Goal: Task Accomplishment & Management: Use online tool/utility

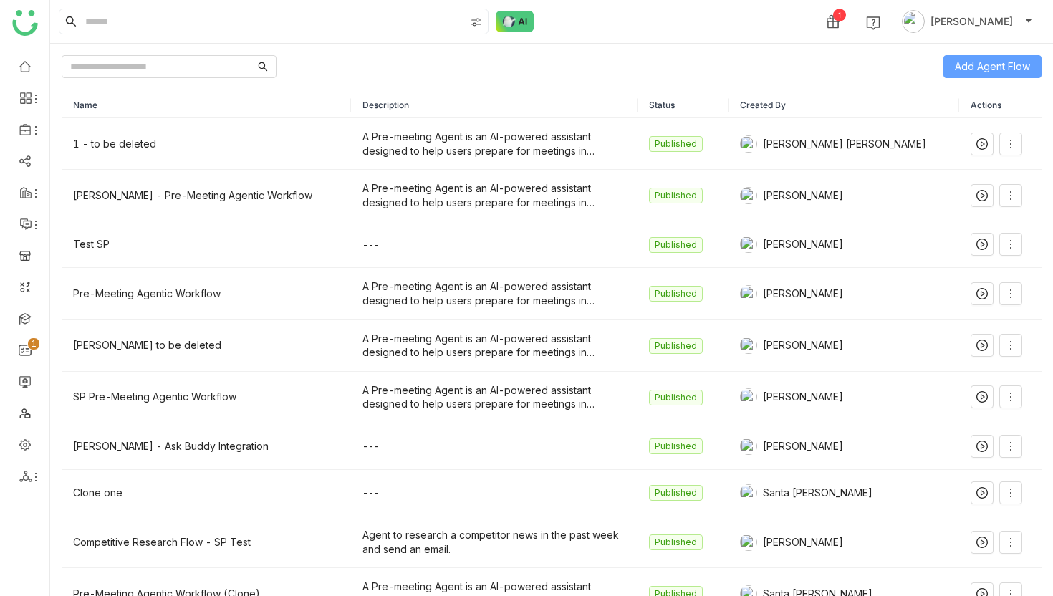
click at [995, 67] on span "Add Agent Flow" at bounding box center [991, 67] width 75 height 16
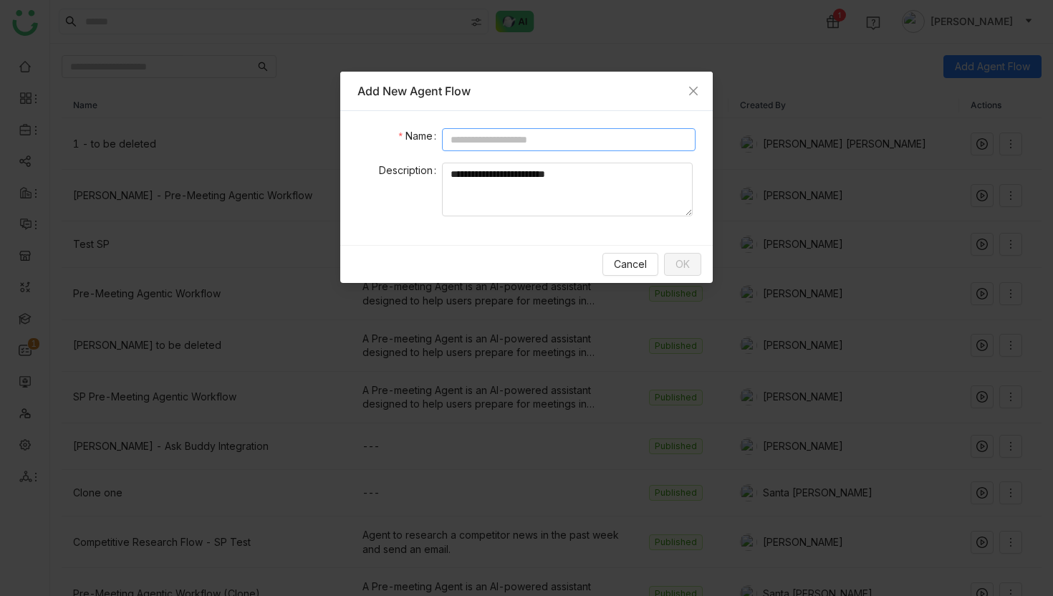
click at [576, 142] on input at bounding box center [568, 139] width 253 height 23
type input "********"
click at [685, 269] on span "OK" at bounding box center [682, 264] width 14 height 16
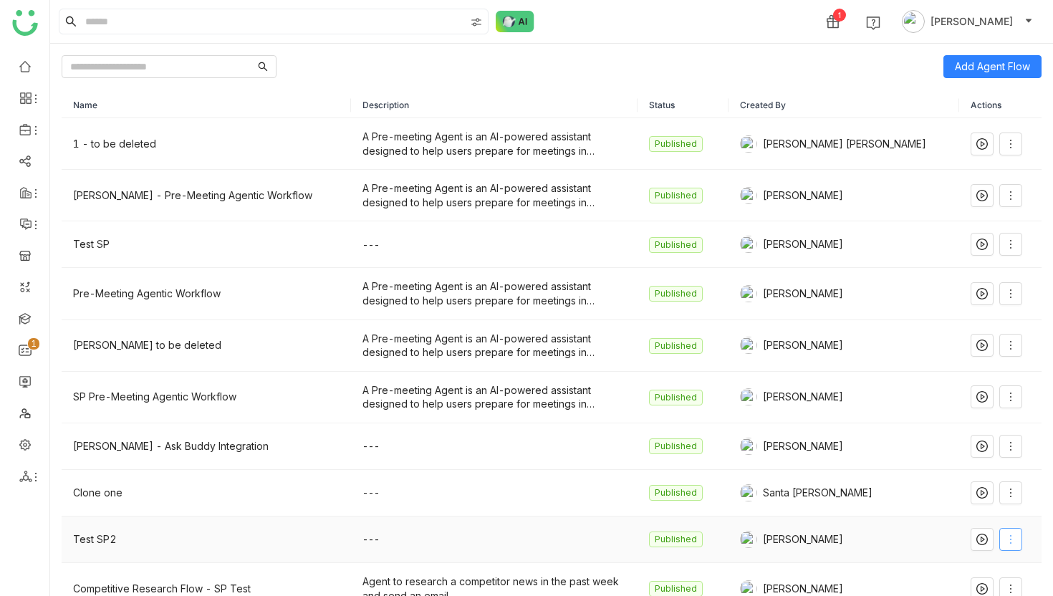
click at [1010, 542] on icon at bounding box center [1010, 539] width 1 height 9
click at [957, 402] on span "Edit" at bounding box center [946, 401] width 27 height 16
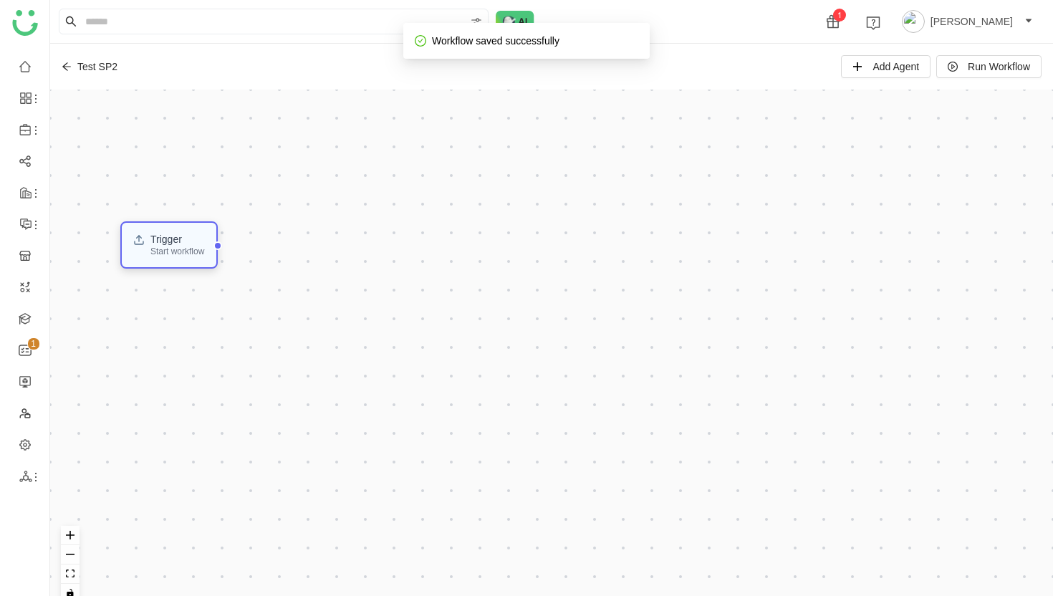
drag, startPoint x: 107, startPoint y: 255, endPoint x: 180, endPoint y: 244, distance: 73.8
click at [180, 244] on div "Trigger" at bounding box center [177, 239] width 54 height 10
click at [180, 244] on div "Trigger" at bounding box center [181, 240] width 54 height 10
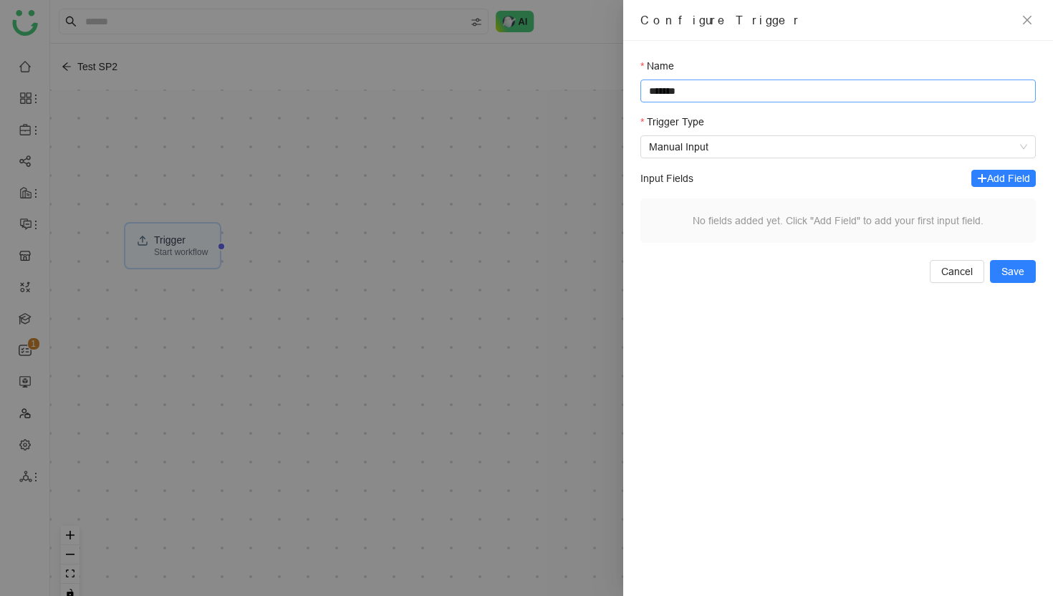
drag, startPoint x: 743, startPoint y: 95, endPoint x: 742, endPoint y: 78, distance: 16.5
click at [742, 78] on div "Name *******" at bounding box center [837, 80] width 395 height 44
click at [787, 146] on span "Manual Input" at bounding box center [838, 146] width 378 height 21
type input "**********"
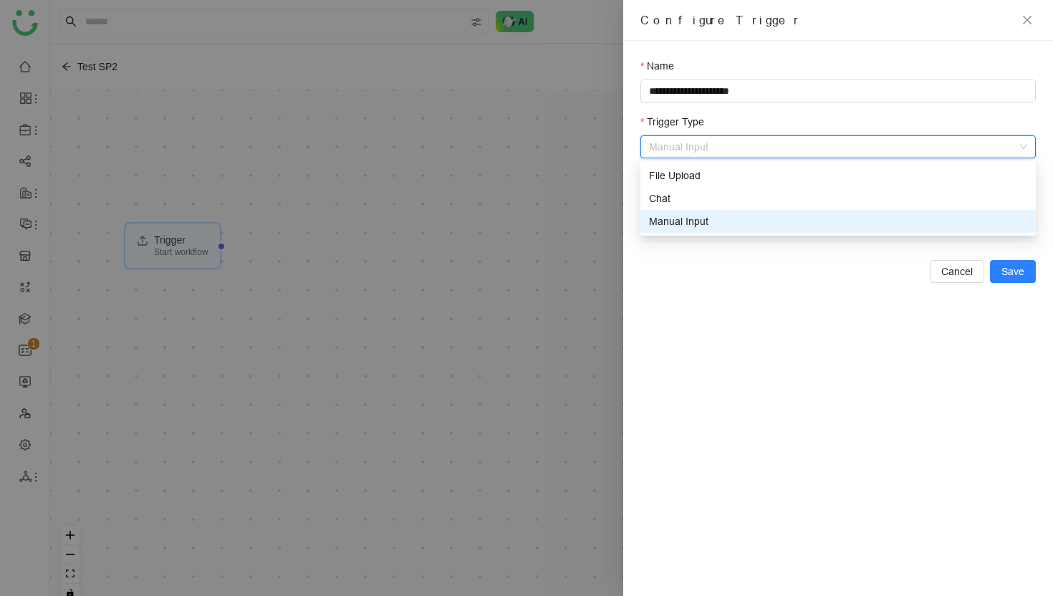
click at [711, 223] on div "Manual Input" at bounding box center [838, 221] width 378 height 16
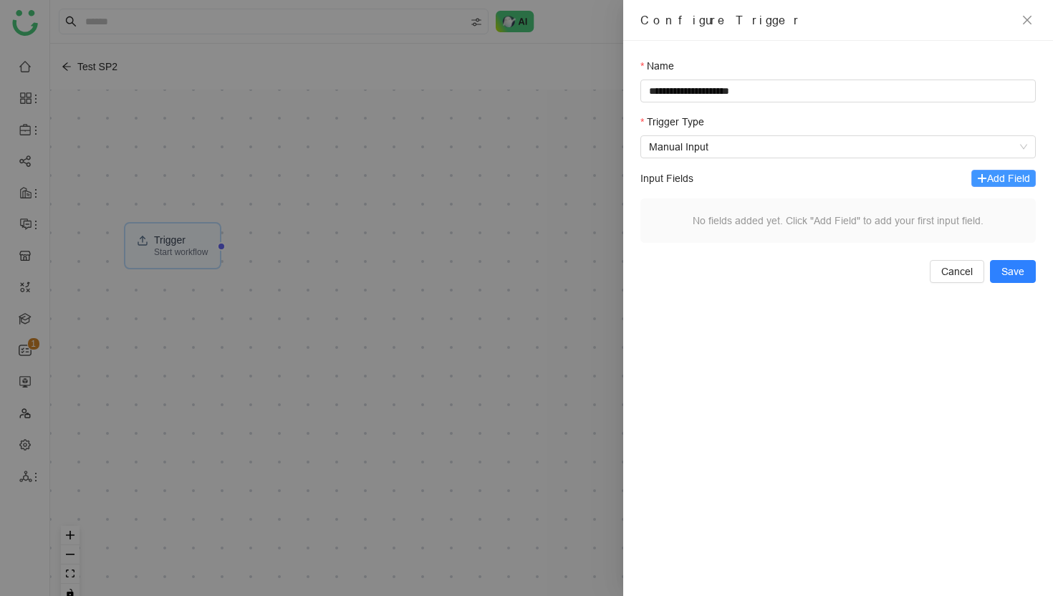
click at [1008, 180] on span "Add Field" at bounding box center [1008, 178] width 43 height 16
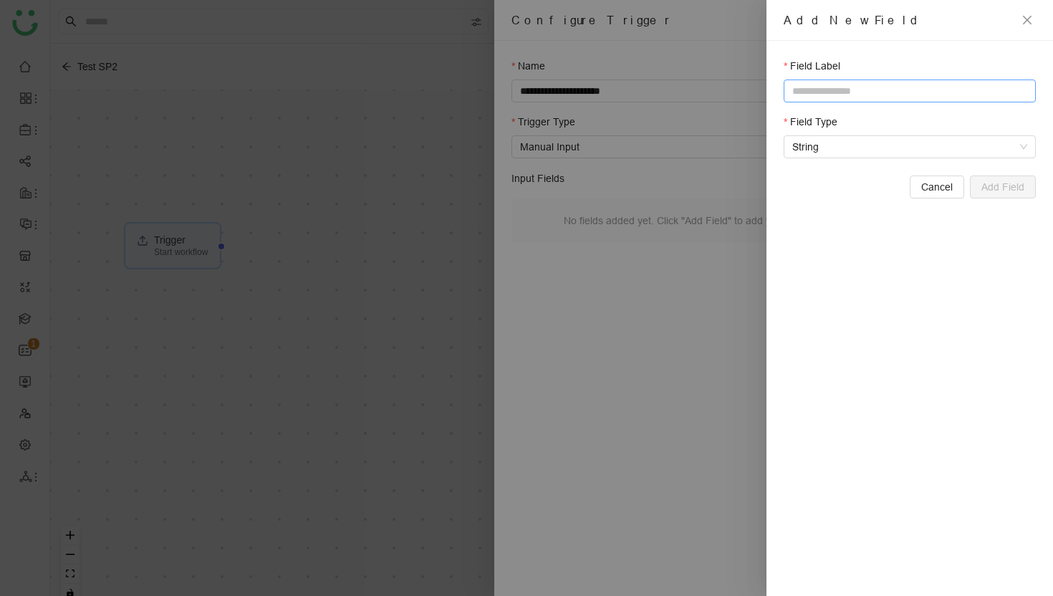
click at [904, 92] on input "text" at bounding box center [909, 90] width 252 height 23
click at [925, 146] on span "String" at bounding box center [909, 146] width 235 height 21
type input "**********"
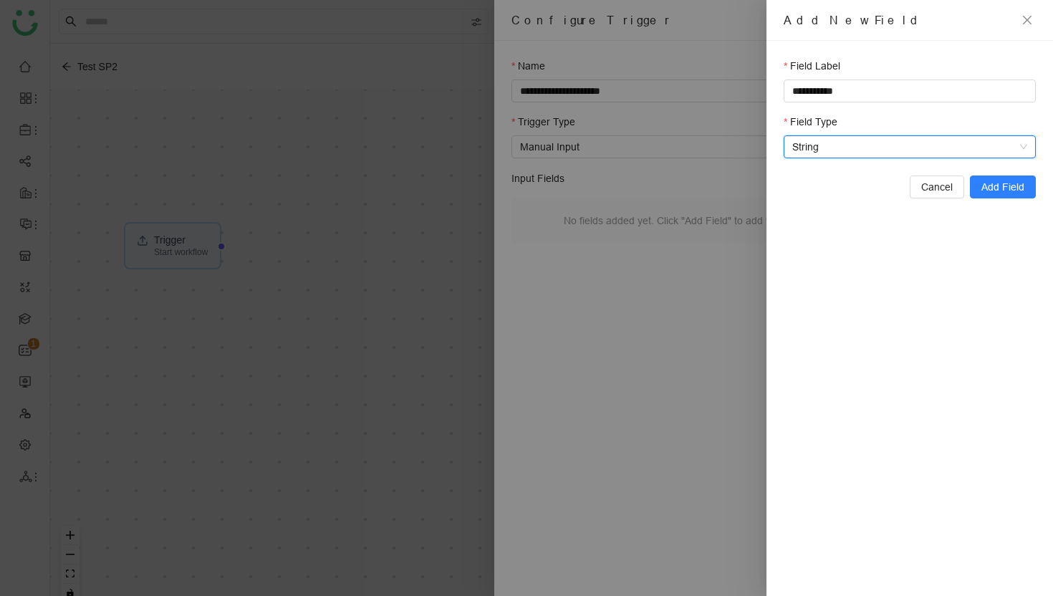
click at [925, 146] on span "String" at bounding box center [909, 146] width 235 height 21
click at [1014, 190] on span "Add Field" at bounding box center [1002, 187] width 43 height 16
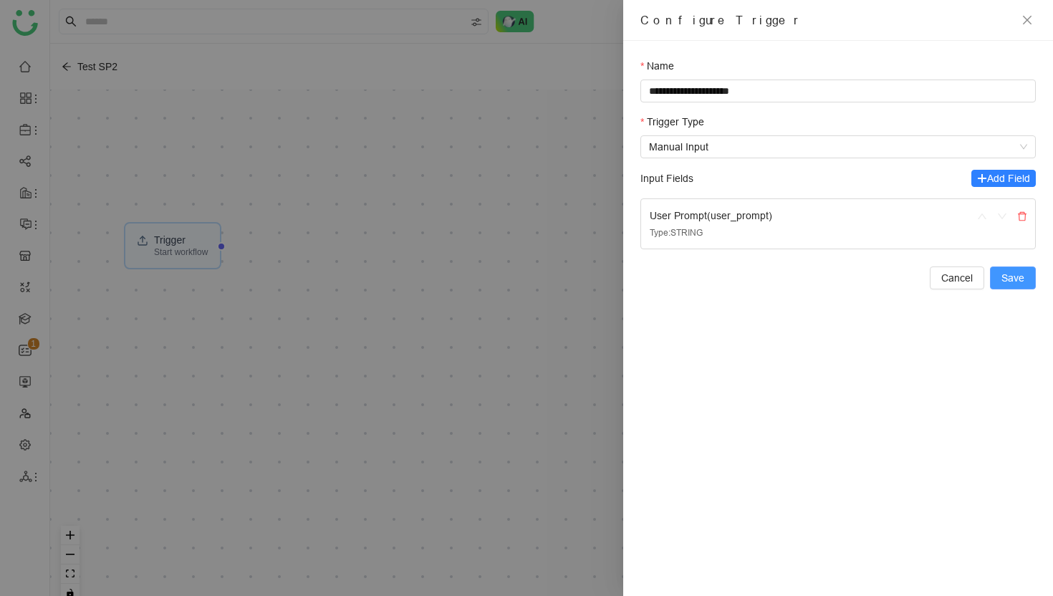
click at [1010, 279] on span "Save" at bounding box center [1012, 278] width 23 height 16
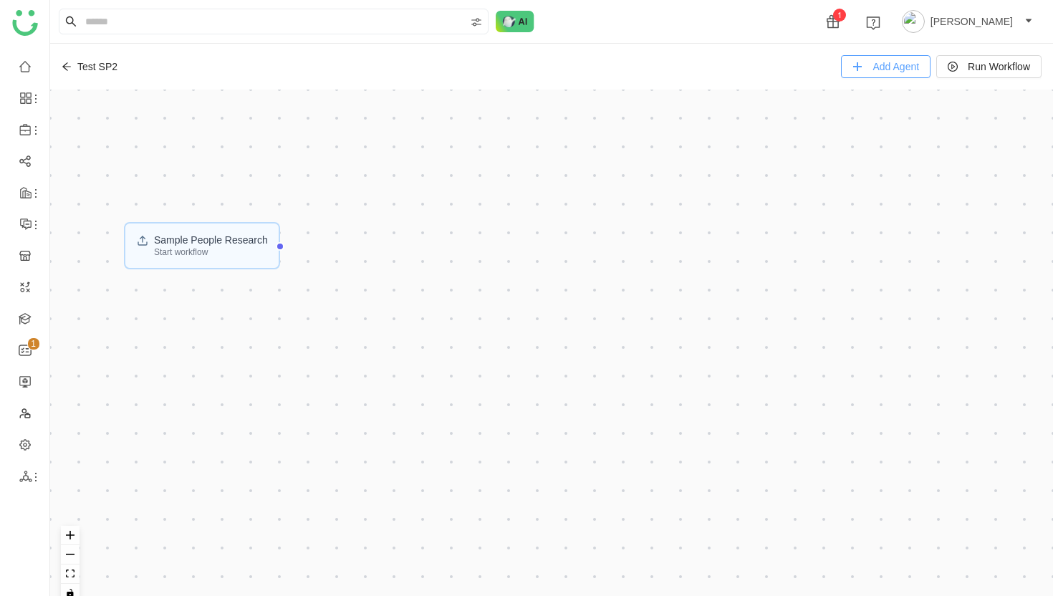
click at [894, 67] on span "Add Agent" at bounding box center [895, 67] width 47 height 16
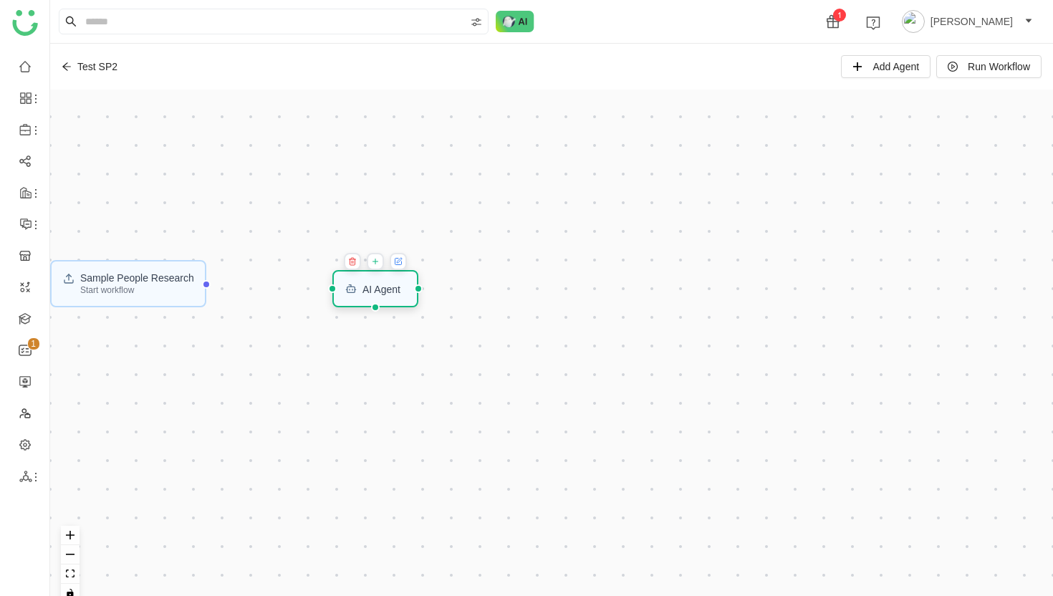
drag, startPoint x: 112, startPoint y: 107, endPoint x: 395, endPoint y: 287, distance: 334.9
click at [395, 287] on div "AI Agent" at bounding box center [381, 289] width 38 height 10
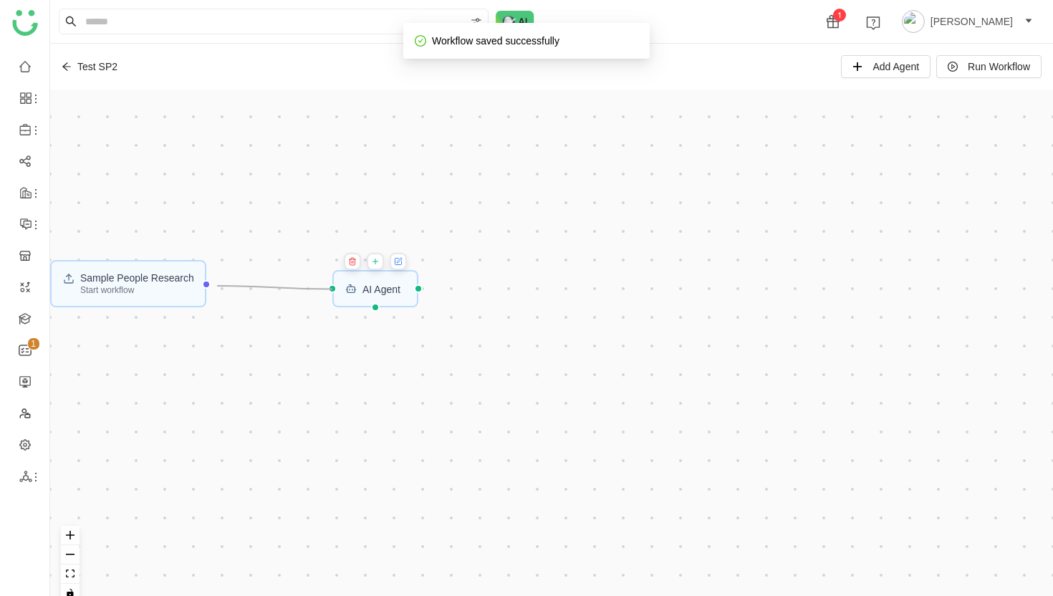
drag, startPoint x: 218, startPoint y: 285, endPoint x: 321, endPoint y: 289, distance: 103.2
click at [321, 289] on div "Sample People Research Start workflow AI Agent" at bounding box center [551, 352] width 1002 height 524
click at [393, 296] on div "AI Agent" at bounding box center [375, 288] width 87 height 37
click at [402, 259] on icon at bounding box center [399, 259] width 5 height 5
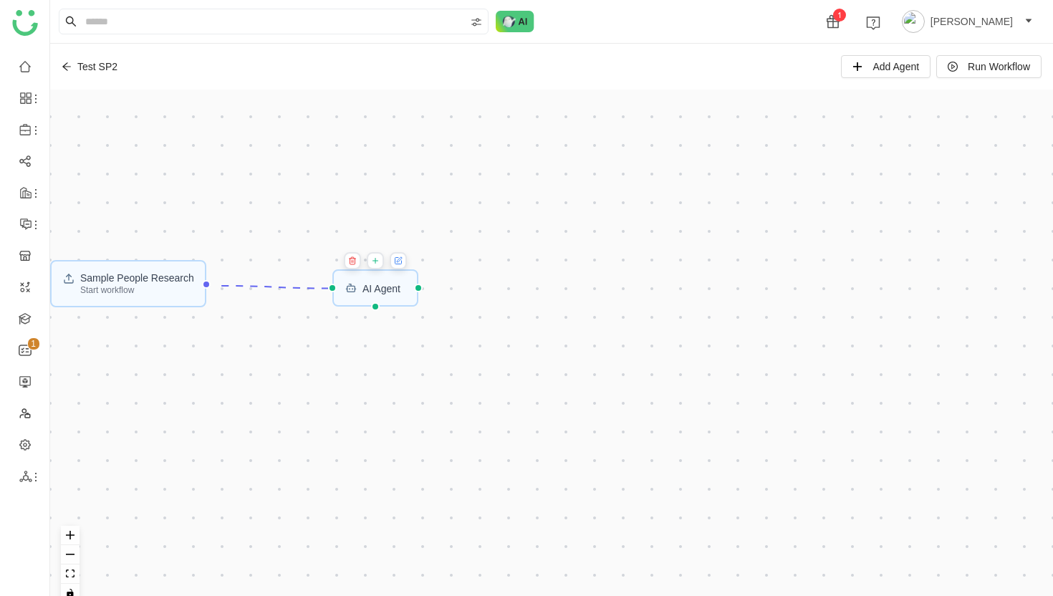
click at [402, 259] on icon at bounding box center [399, 259] width 5 height 5
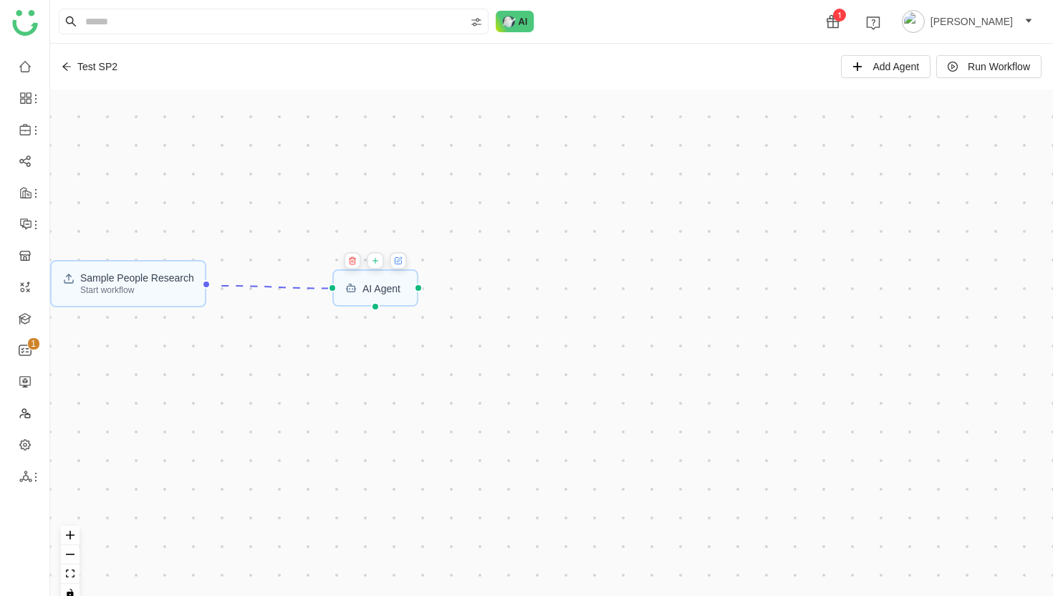
click at [402, 259] on icon at bounding box center [399, 259] width 5 height 5
click at [385, 301] on div "AI Agent" at bounding box center [375, 287] width 87 height 37
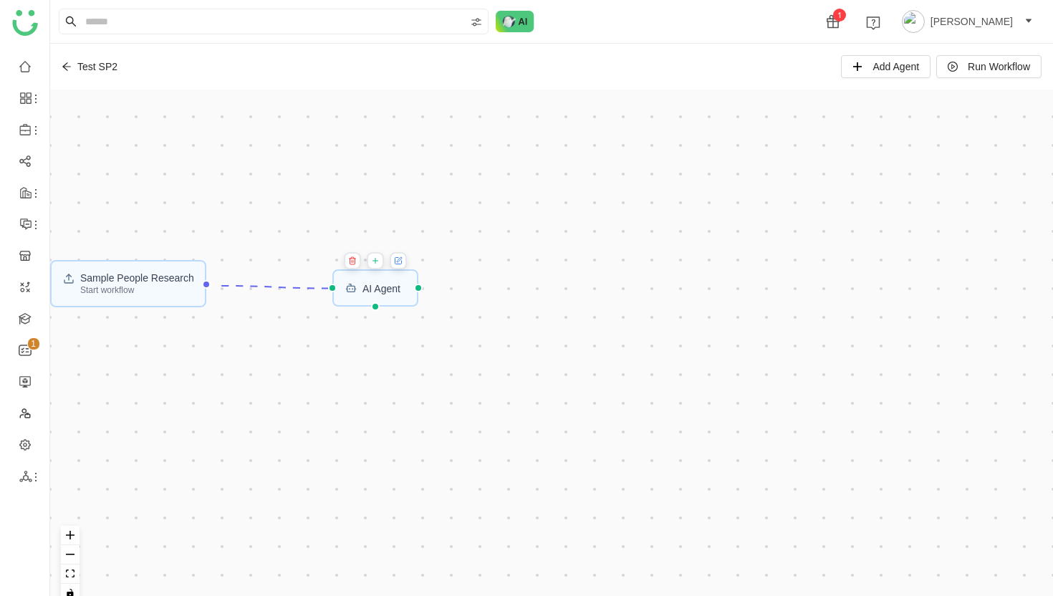
click at [370, 369] on div "Sample People Research Start workflow AI Agent" at bounding box center [551, 352] width 1002 height 524
click at [402, 261] on icon at bounding box center [398, 261] width 6 height 6
click at [377, 291] on div "AI Agent" at bounding box center [381, 288] width 38 height 10
click at [350, 371] on div "Sample People Research Start workflow AI Agent" at bounding box center [551, 352] width 1002 height 524
click at [402, 258] on icon at bounding box center [399, 260] width 9 height 11
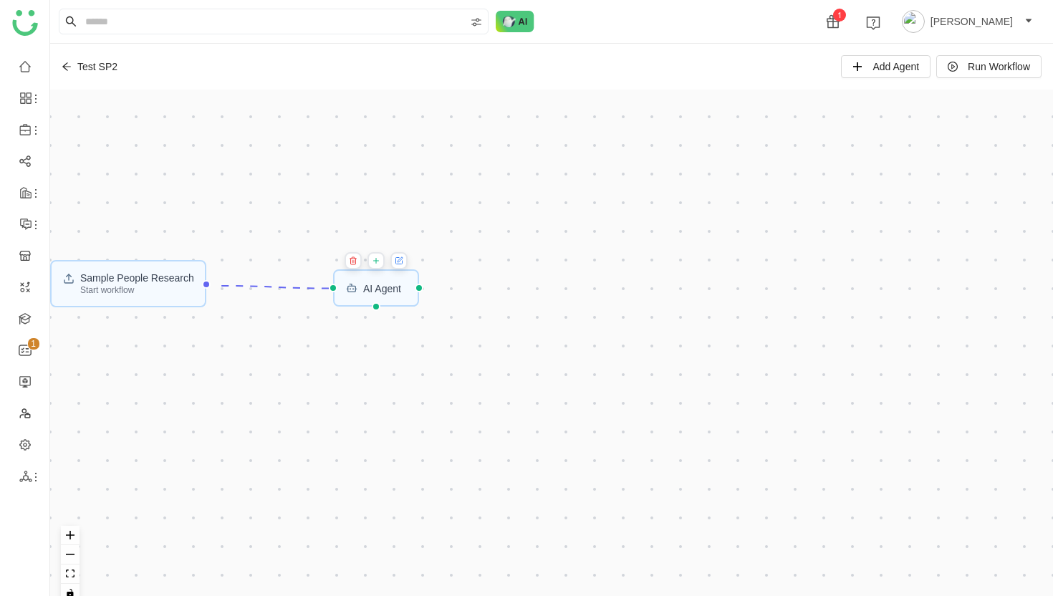
click at [351, 382] on div "Sample People Research Start workflow AI Agent" at bounding box center [551, 352] width 1002 height 524
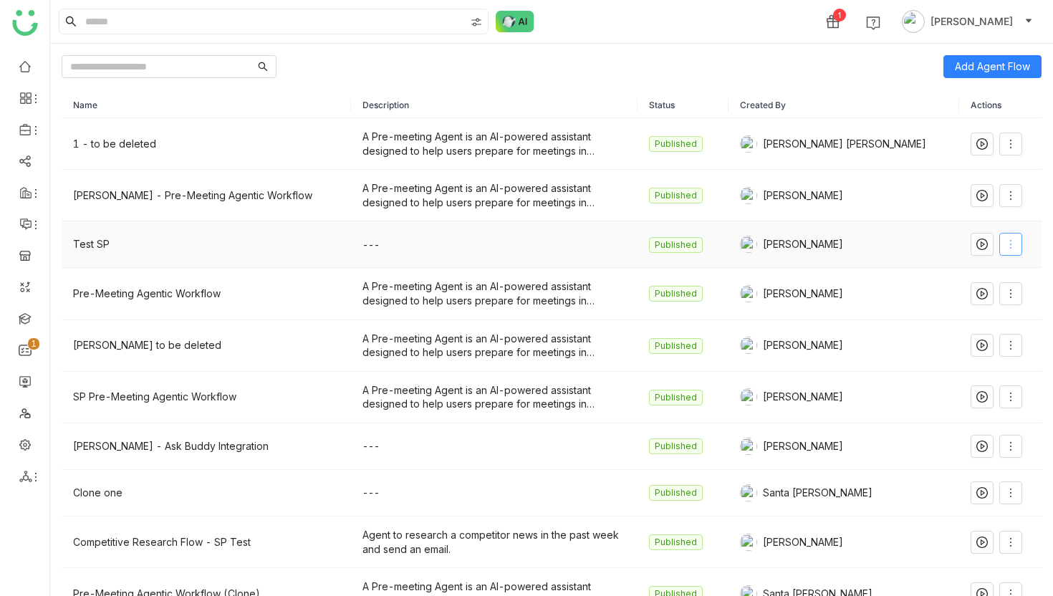
click at [1010, 240] on icon at bounding box center [1010, 244] width 1 height 9
click at [957, 271] on span "Edit" at bounding box center [946, 274] width 27 height 16
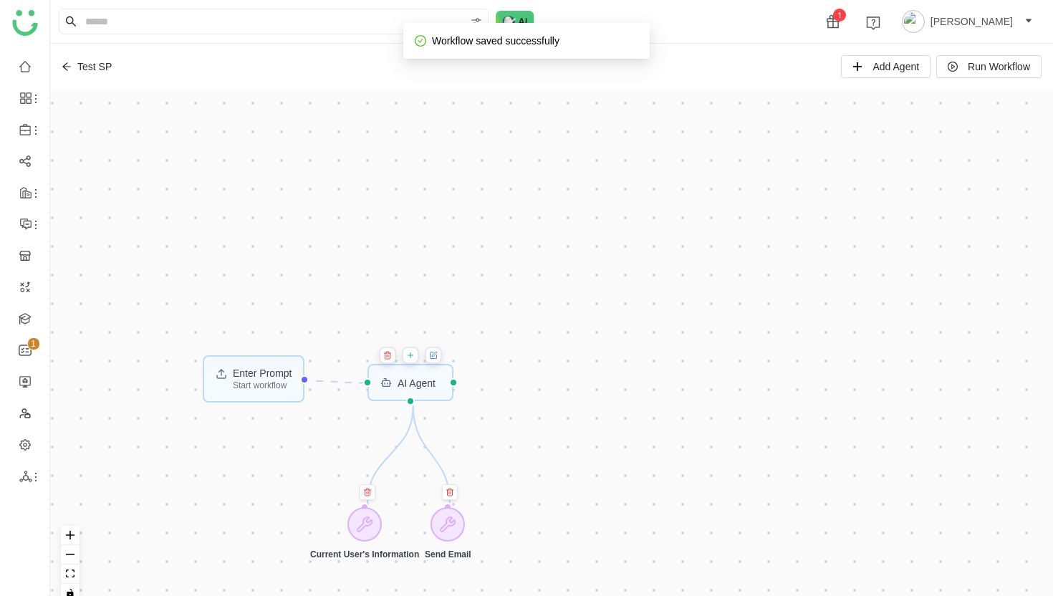
drag, startPoint x: 643, startPoint y: 276, endPoint x: 817, endPoint y: 290, distance: 174.5
click at [817, 290] on div "Enter Prompt Start workflow AI Agent Current User's Information Send Email" at bounding box center [551, 352] width 1002 height 524
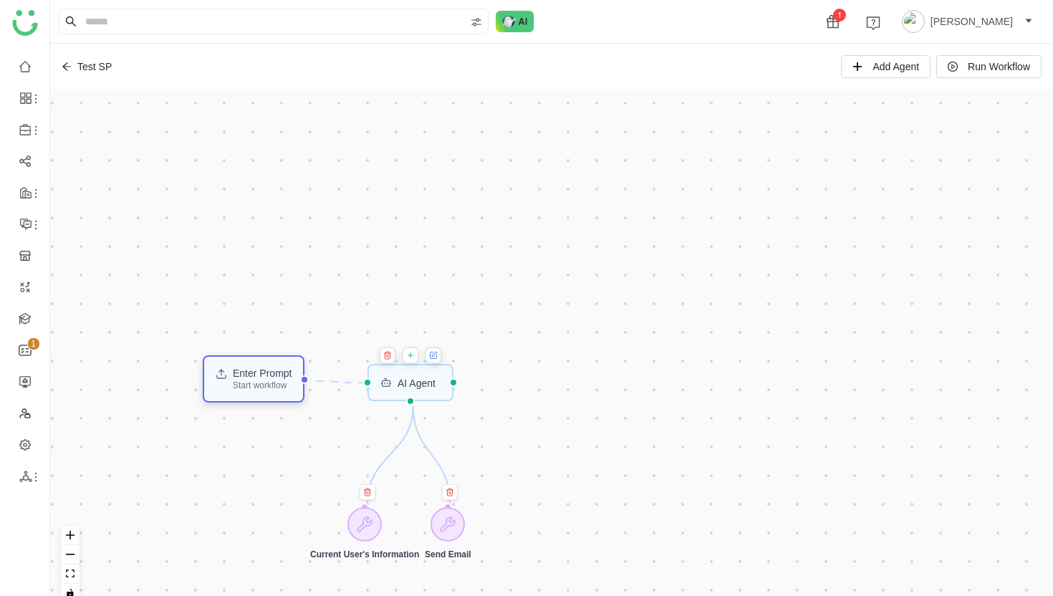
click at [275, 386] on div "Start workflow" at bounding box center [262, 385] width 59 height 9
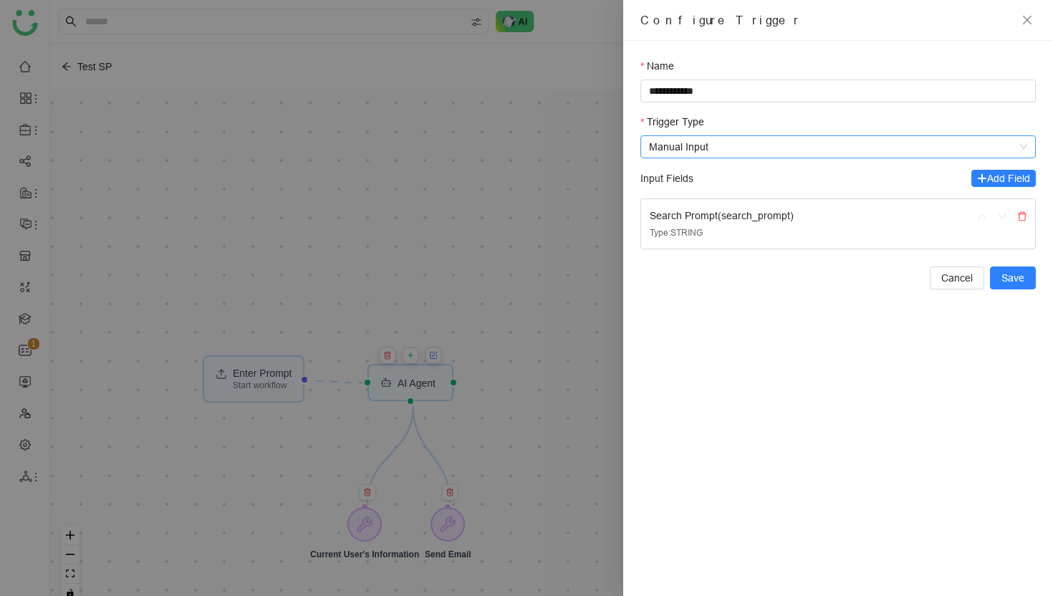
click at [709, 150] on span "Manual Input" at bounding box center [838, 146] width 378 height 21
click at [955, 273] on span "Cancel" at bounding box center [957, 278] width 32 height 16
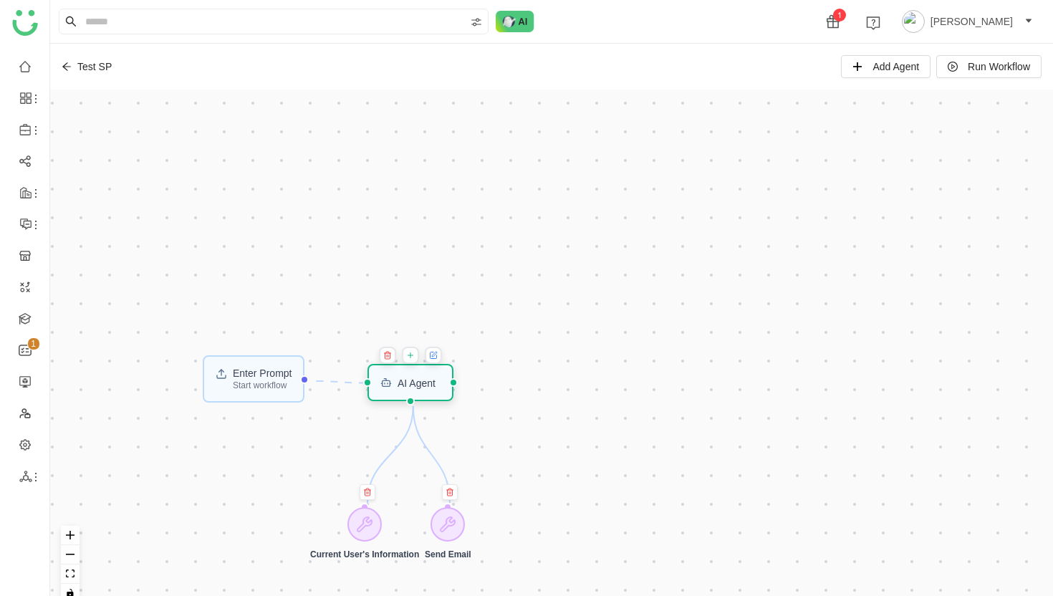
click at [418, 390] on div "AI Agent" at bounding box center [410, 382] width 87 height 37
click at [437, 357] on icon at bounding box center [433, 355] width 6 height 6
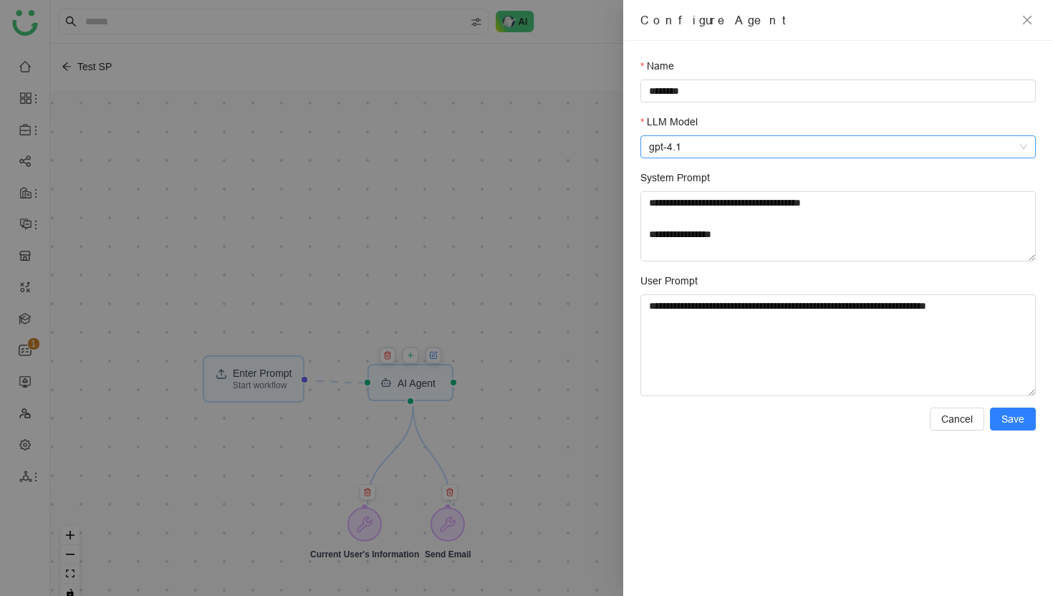
click at [704, 150] on span "gpt-4.1" at bounding box center [838, 146] width 378 height 21
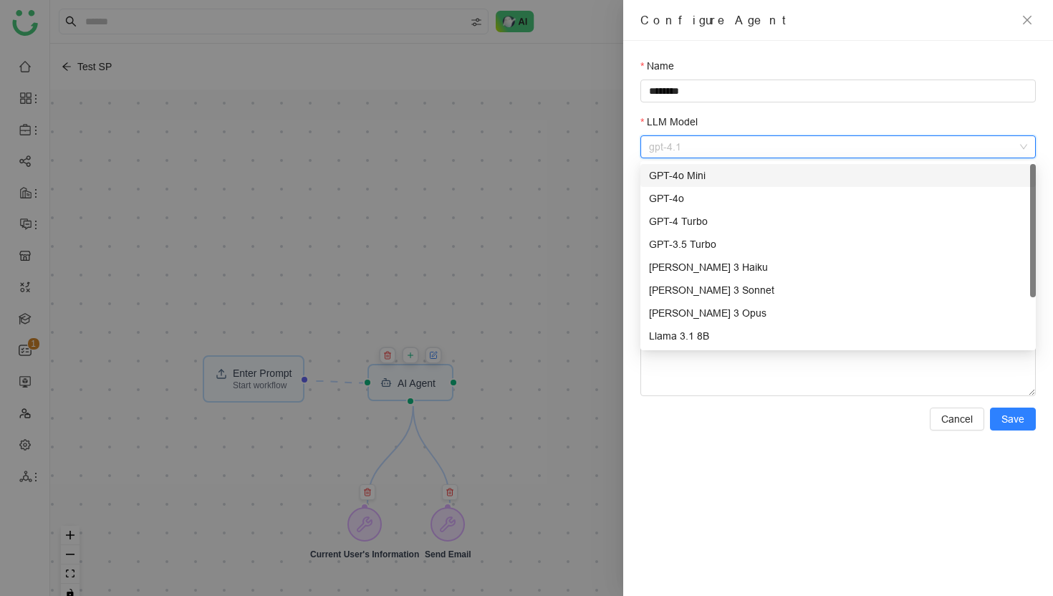
click at [629, 229] on div "**********" at bounding box center [838, 318] width 430 height 555
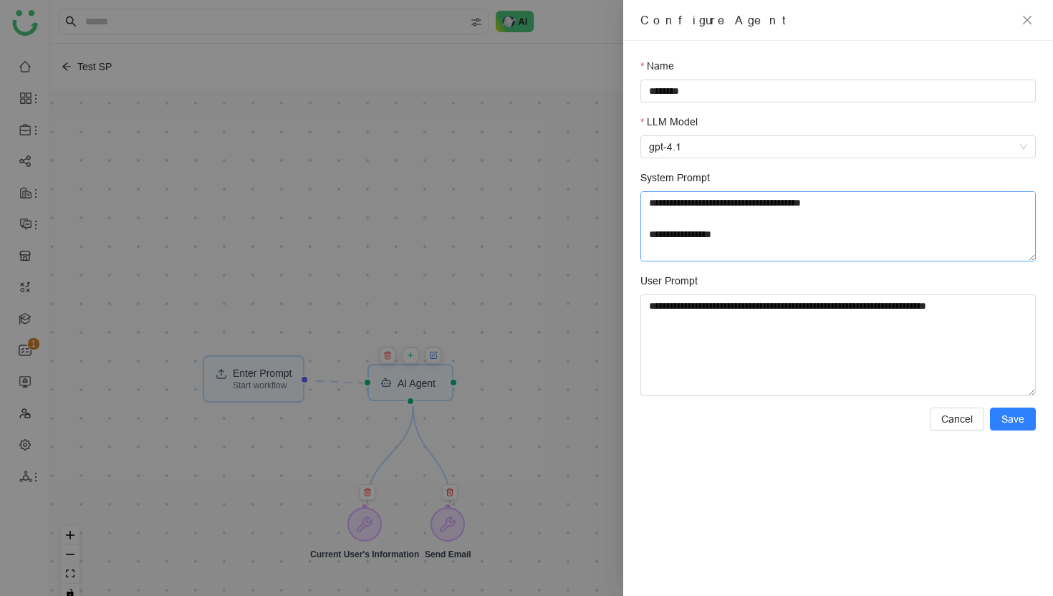
drag, startPoint x: 667, startPoint y: 204, endPoint x: 774, endPoint y: 226, distance: 109.5
click at [774, 226] on textarea "System Prompt" at bounding box center [837, 226] width 395 height 70
click at [712, 233] on textarea "System Prompt" at bounding box center [837, 226] width 395 height 70
click at [954, 420] on span "Cancel" at bounding box center [957, 419] width 32 height 16
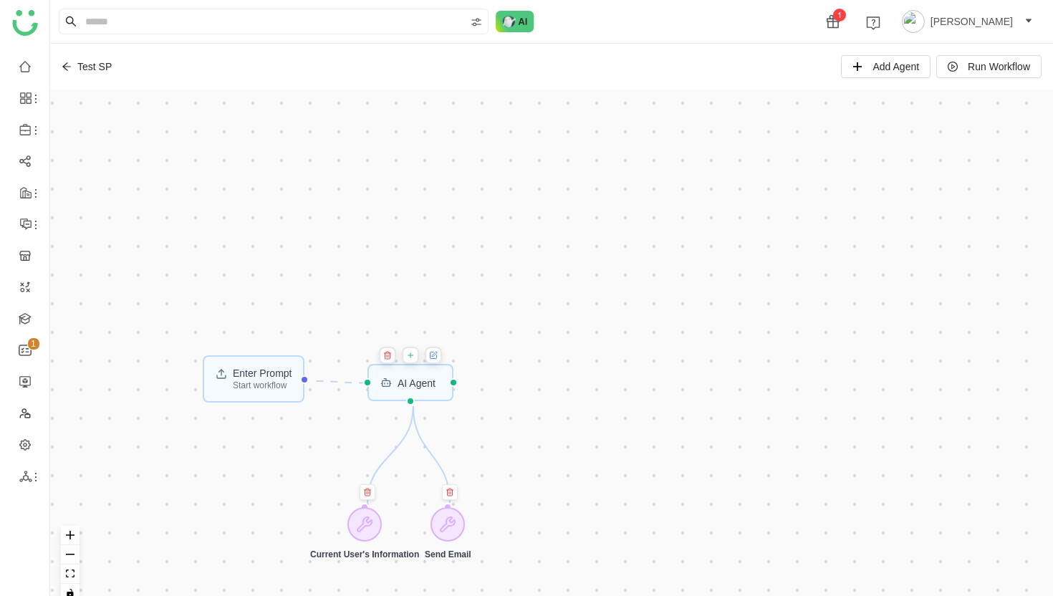
click at [69, 68] on icon at bounding box center [67, 67] width 10 height 10
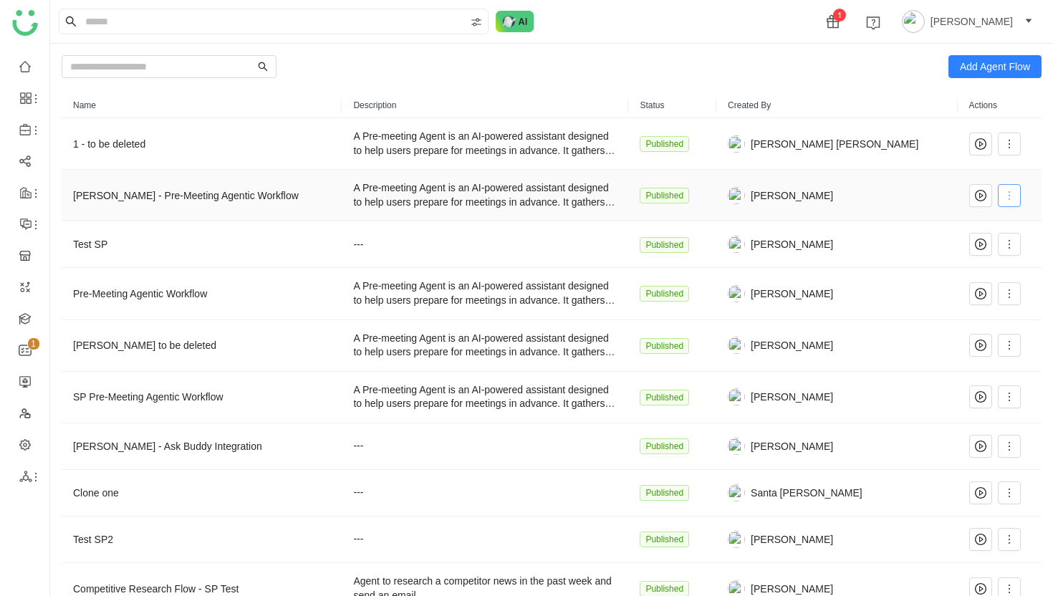
click at [1003, 196] on icon at bounding box center [1008, 195] width 11 height 11
click at [957, 223] on span "Edit" at bounding box center [944, 225] width 27 height 16
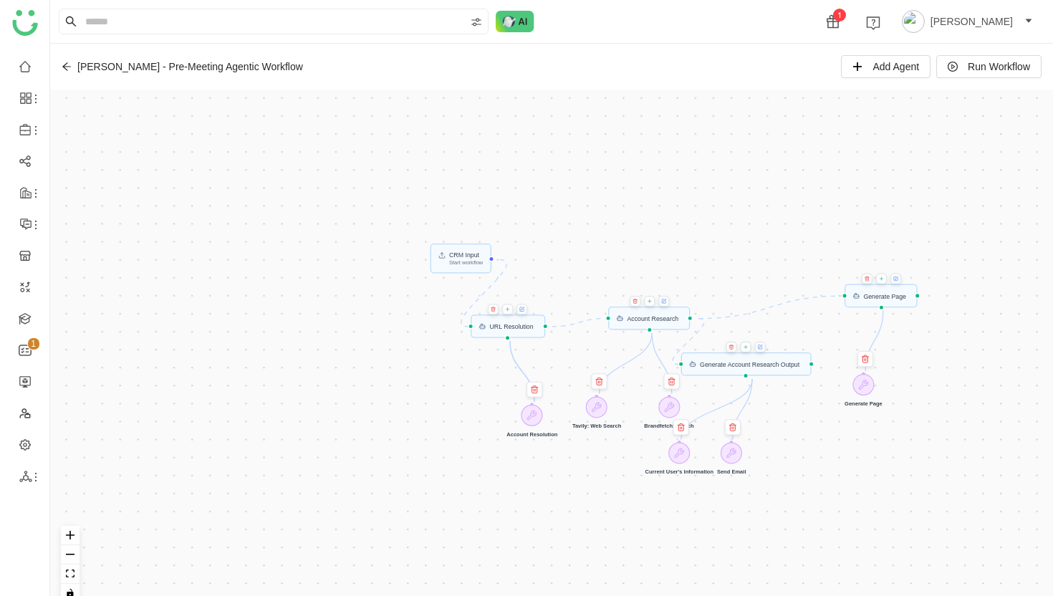
drag, startPoint x: 258, startPoint y: 203, endPoint x: 392, endPoint y: 411, distance: 246.7
click at [392, 411] on div "CRM Input Start workflow Generate Account Research Output Account Research URL …" at bounding box center [551, 352] width 1002 height 524
click at [466, 260] on div "CRM Input Start workflow" at bounding box center [466, 258] width 34 height 14
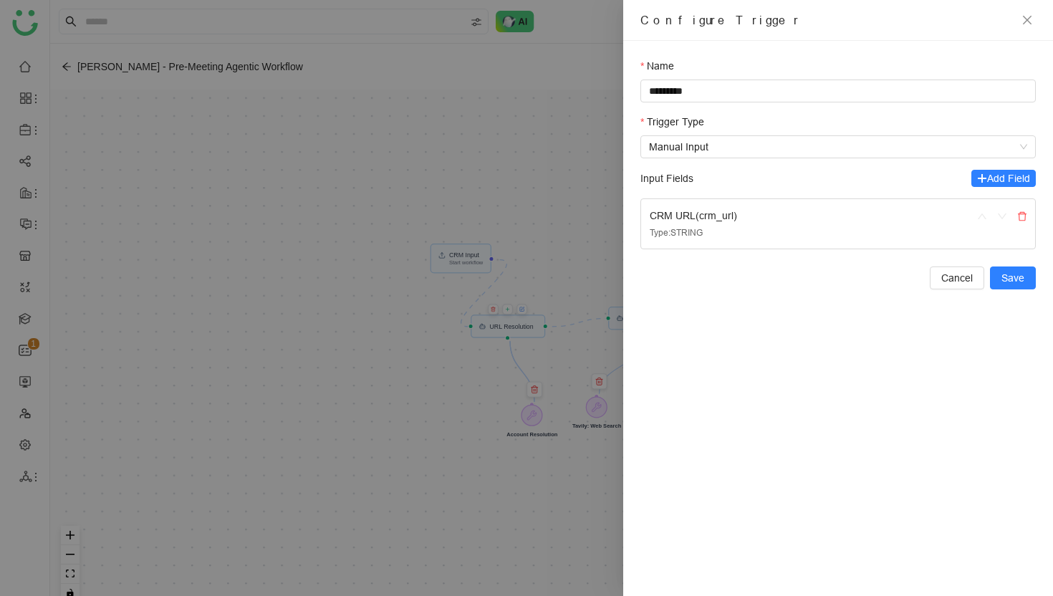
click at [377, 376] on div at bounding box center [526, 298] width 1053 height 596
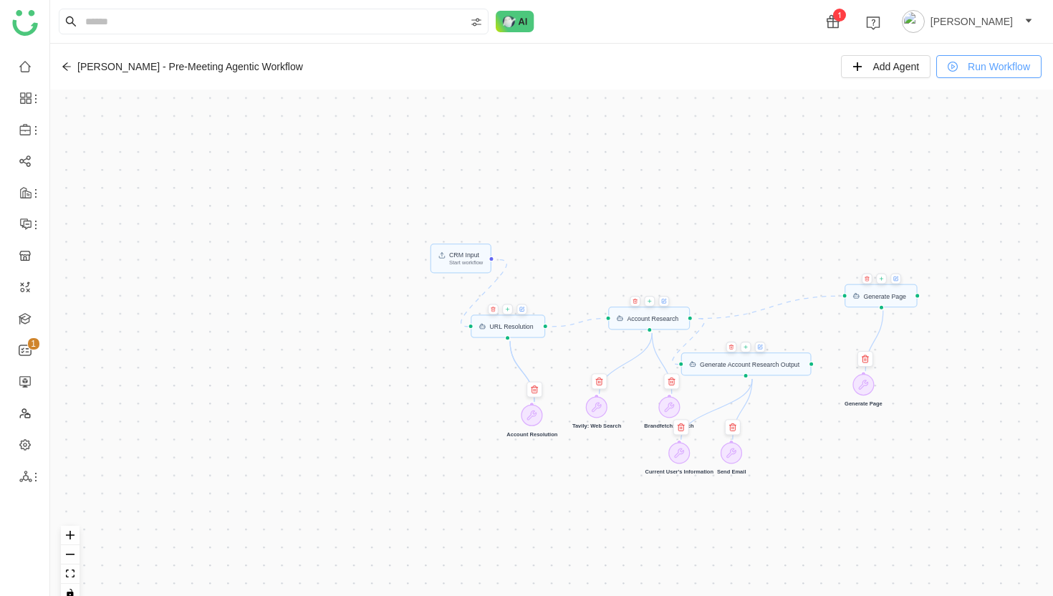
click at [960, 69] on button "Run Workflow" at bounding box center [988, 66] width 105 height 23
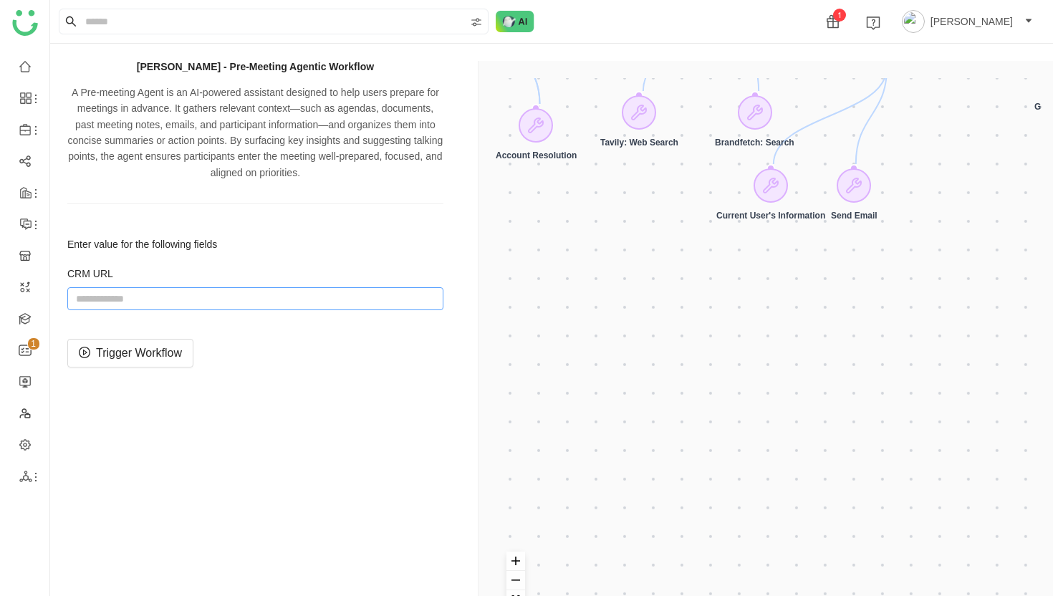
click at [302, 296] on input "string" at bounding box center [255, 298] width 376 height 23
paste input "**********"
type input "**********"
click at [172, 353] on span "Trigger Workflow" at bounding box center [139, 353] width 86 height 18
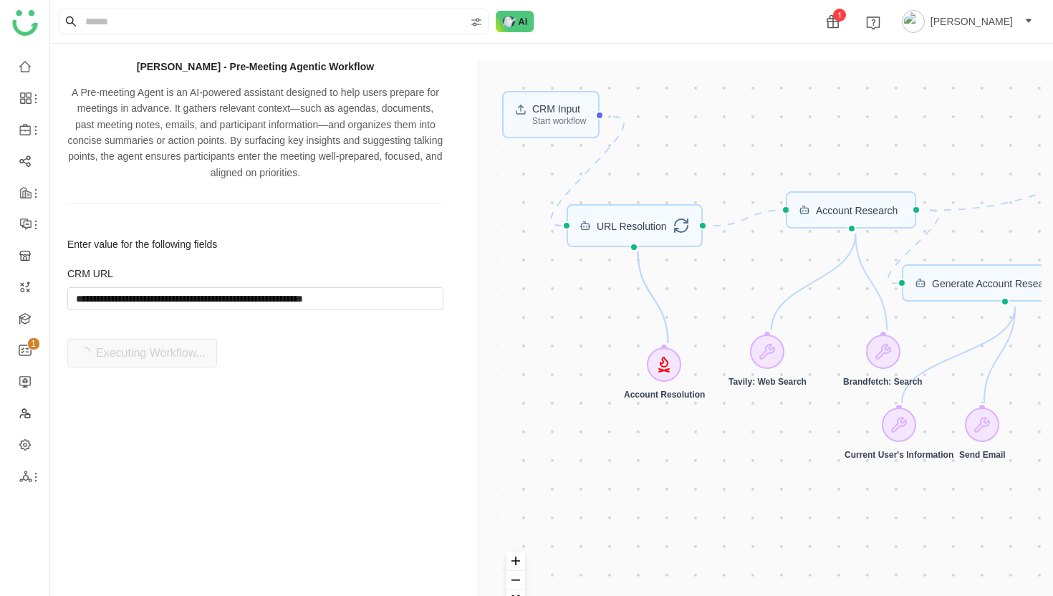
drag, startPoint x: 578, startPoint y: 240, endPoint x: 707, endPoint y: 479, distance: 271.7
click at [707, 479] on div "CRM Input Start workflow Generate Account Research Output Account Research URL …" at bounding box center [769, 358] width 546 height 561
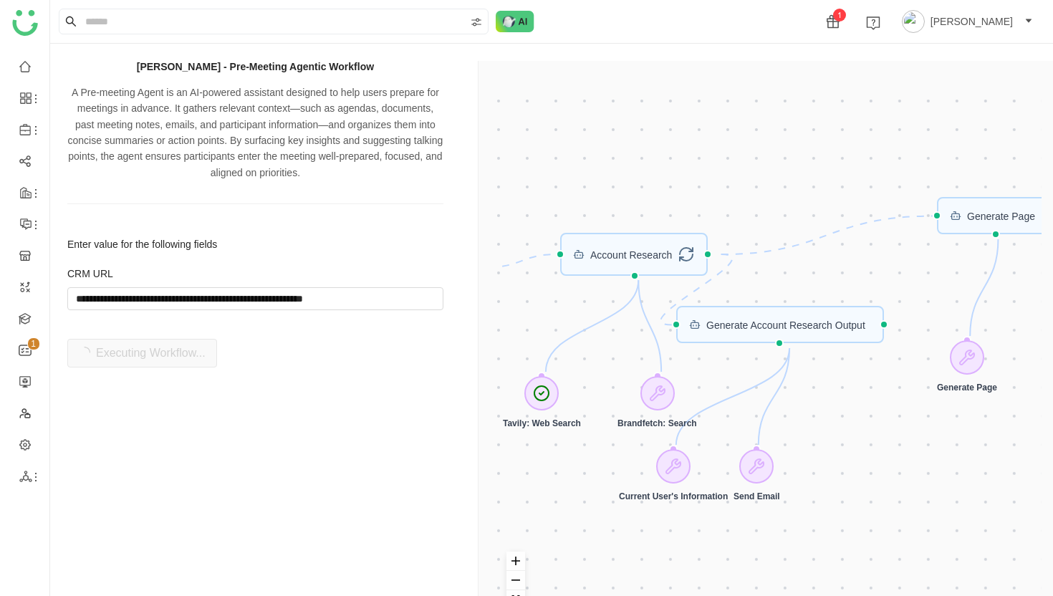
drag, startPoint x: 802, startPoint y: 468, endPoint x: 576, endPoint y: 510, distance: 229.3
click at [576, 510] on div "CRM Input Start workflow Generate Account Research Output Account Research URL …" at bounding box center [769, 358] width 546 height 561
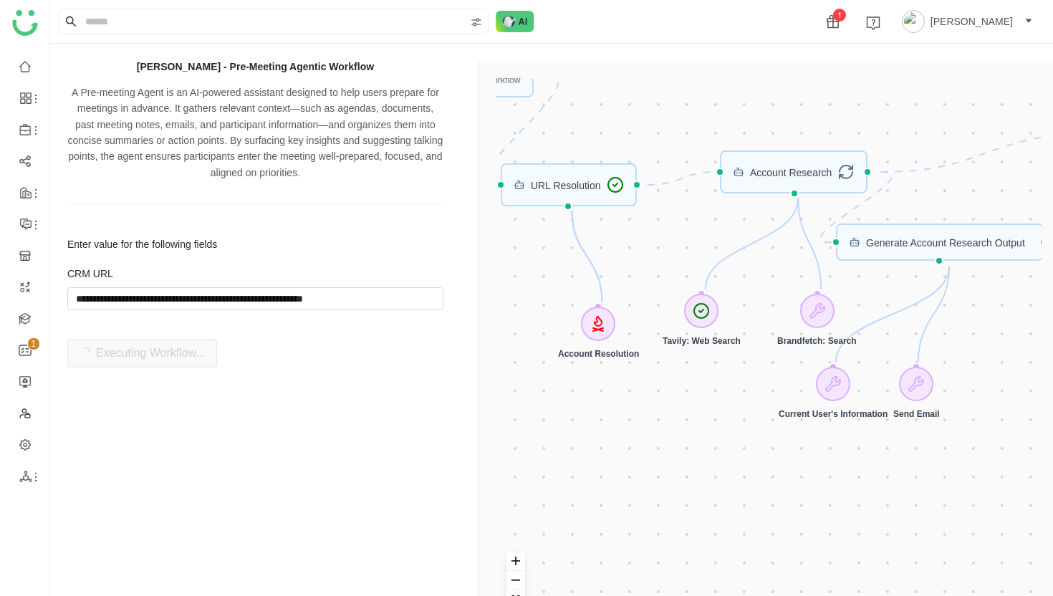
drag, startPoint x: 783, startPoint y: 333, endPoint x: 939, endPoint y: 251, distance: 175.9
click at [942, 251] on div "CRM Input Start workflow Generate Account Research Output Account Research URL …" at bounding box center [769, 358] width 546 height 561
click at [599, 328] on div "CRM Input Start workflow Generate Account Research Output Account Research URL …" at bounding box center [769, 358] width 546 height 561
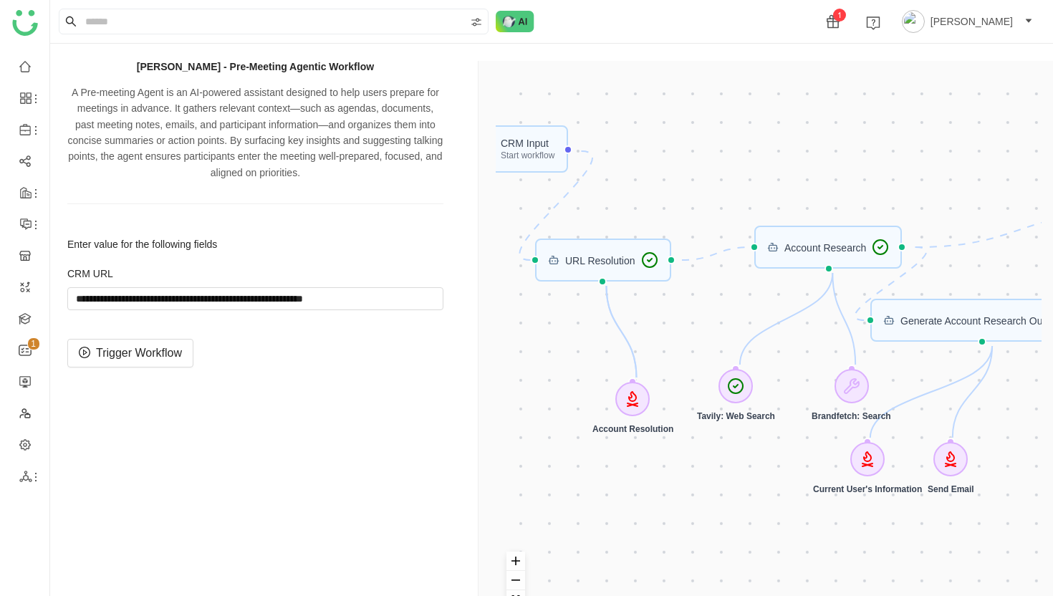
drag, startPoint x: 661, startPoint y: 118, endPoint x: 692, endPoint y: 193, distance: 80.9
click at [695, 194] on div "CRM Input Start workflow Generate Account Research Output Account Research URL …" at bounding box center [769, 358] width 546 height 561
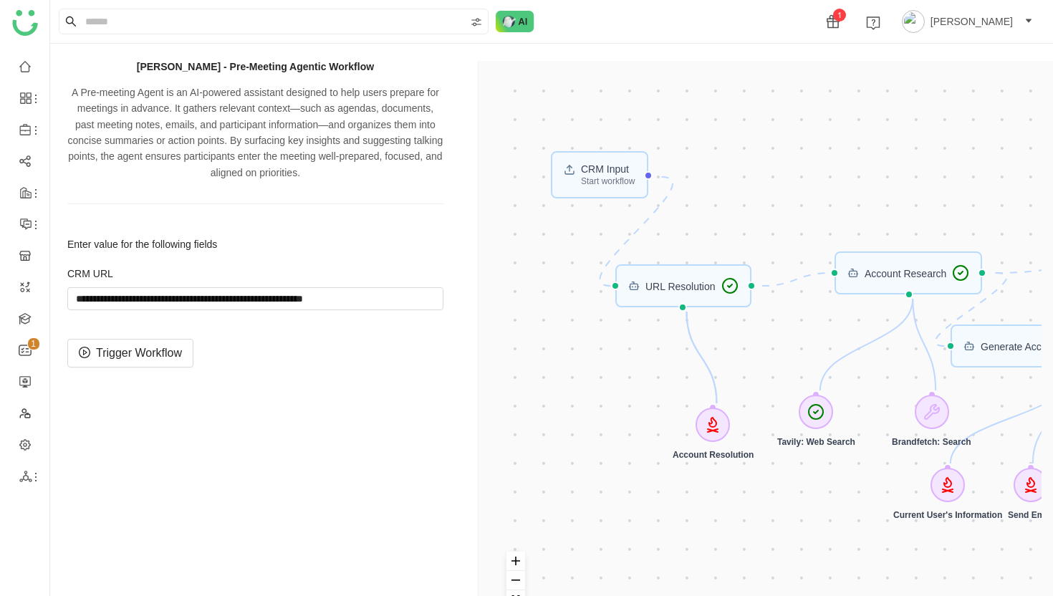
drag, startPoint x: 740, startPoint y: 488, endPoint x: 814, endPoint y: 509, distance: 77.5
click at [817, 511] on div "CRM Input Start workflow Generate Account Research Output Account Research URL …" at bounding box center [769, 358] width 546 height 561
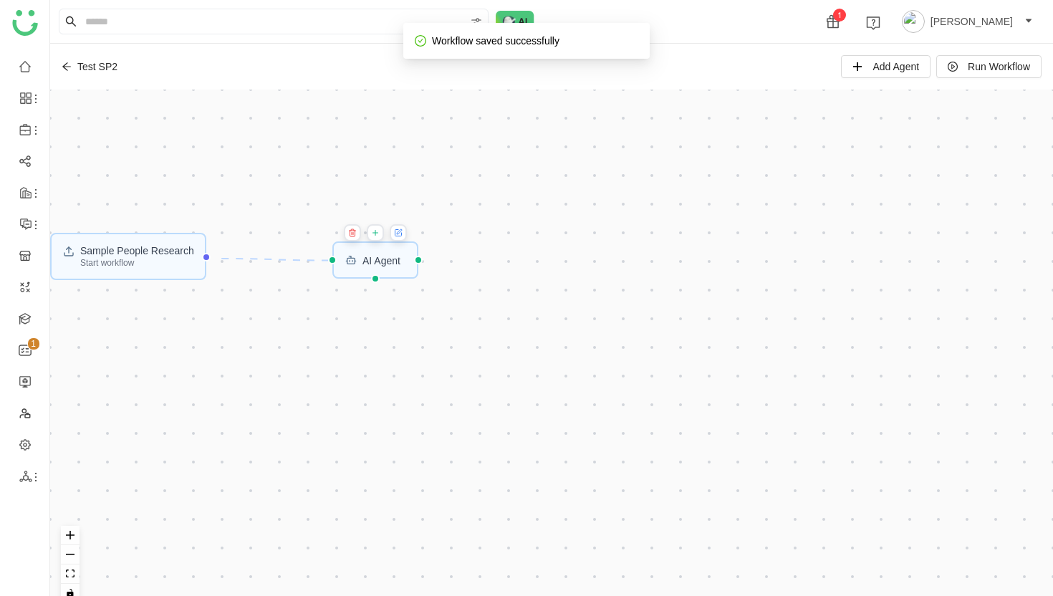
click at [401, 233] on icon at bounding box center [399, 231] width 5 height 5
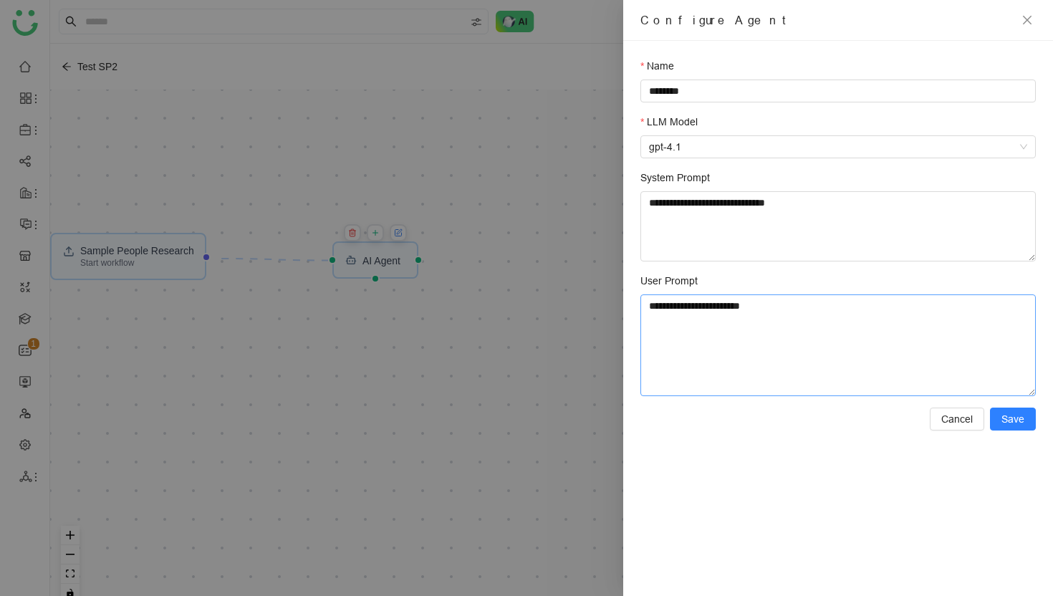
drag, startPoint x: 784, startPoint y: 311, endPoint x: 784, endPoint y: 286, distance: 25.1
click at [784, 286] on div "**********" at bounding box center [837, 334] width 395 height 123
paste textarea
click at [761, 207] on textarea "**********" at bounding box center [837, 226] width 395 height 70
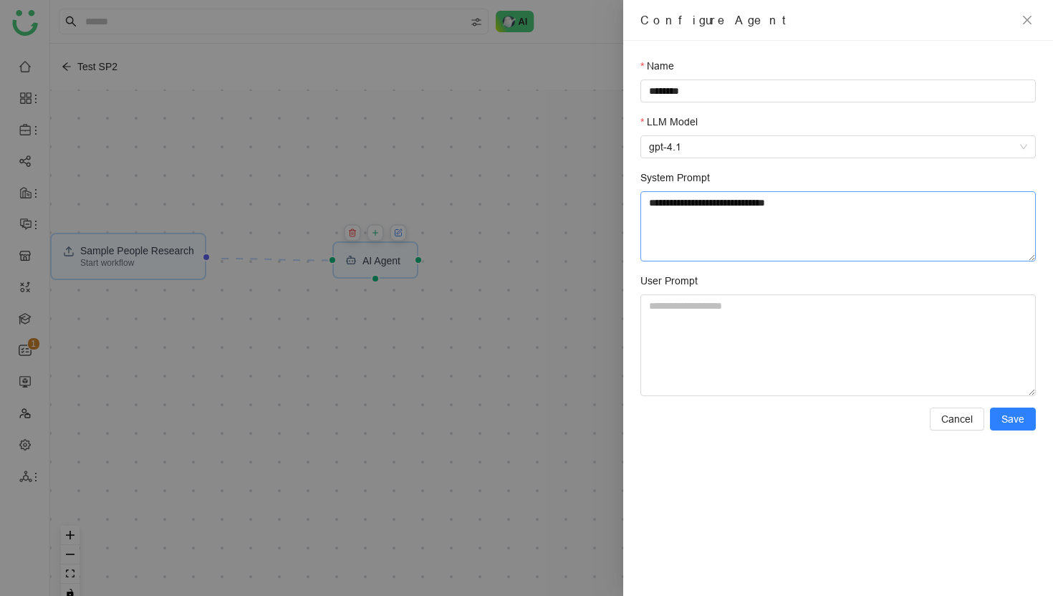
drag, startPoint x: 824, startPoint y: 210, endPoint x: 823, endPoint y: 175, distance: 34.4
click at [823, 175] on div "**********" at bounding box center [837, 216] width 395 height 92
paste textarea
click at [711, 319] on textarea "User Prompt" at bounding box center [837, 345] width 395 height 102
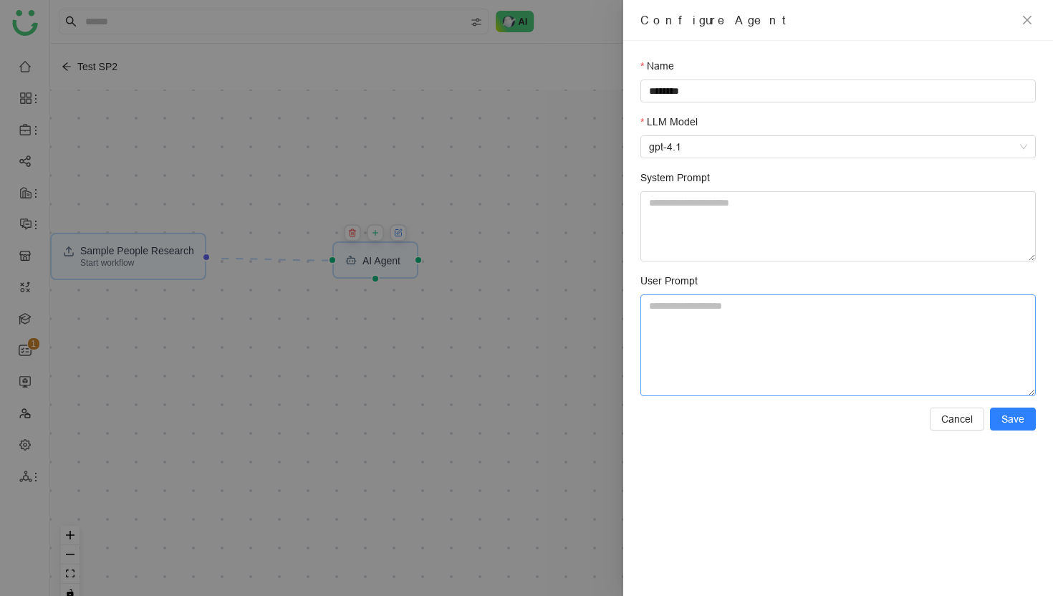
paste textarea "**********"
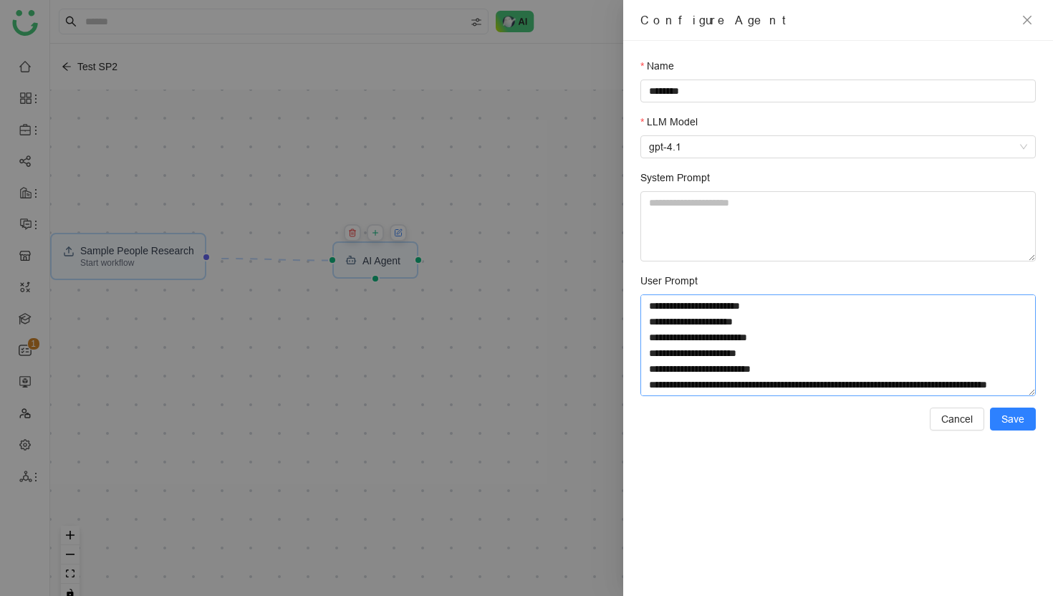
scroll to position [42, 0]
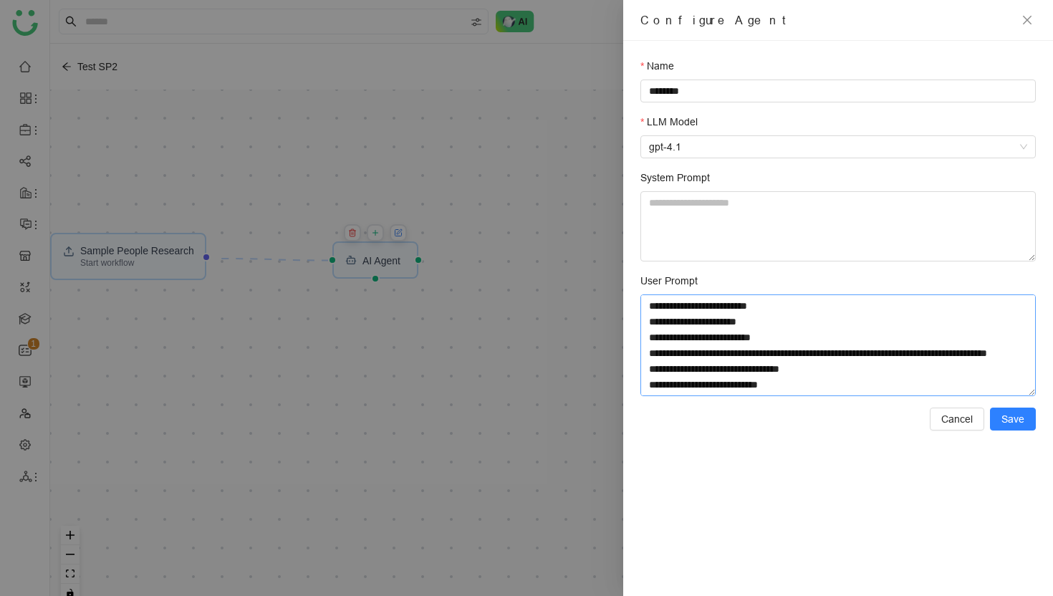
click at [733, 390] on textarea "**********" at bounding box center [837, 345] width 395 height 102
type textarea "**********"
click at [1028, 416] on button "Save" at bounding box center [1013, 418] width 46 height 23
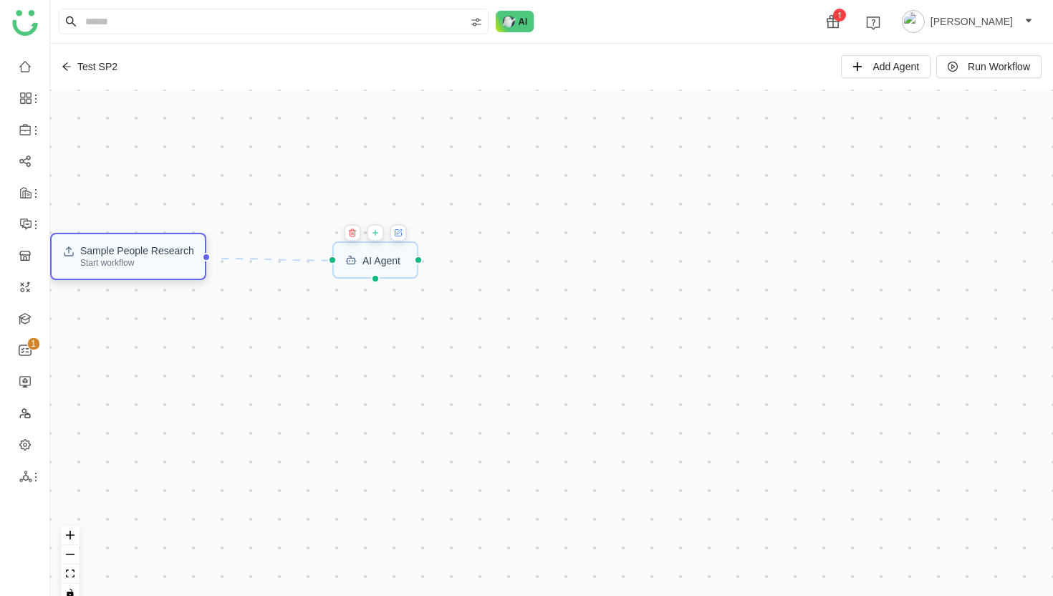
click at [140, 263] on div "Start workflow" at bounding box center [137, 262] width 114 height 9
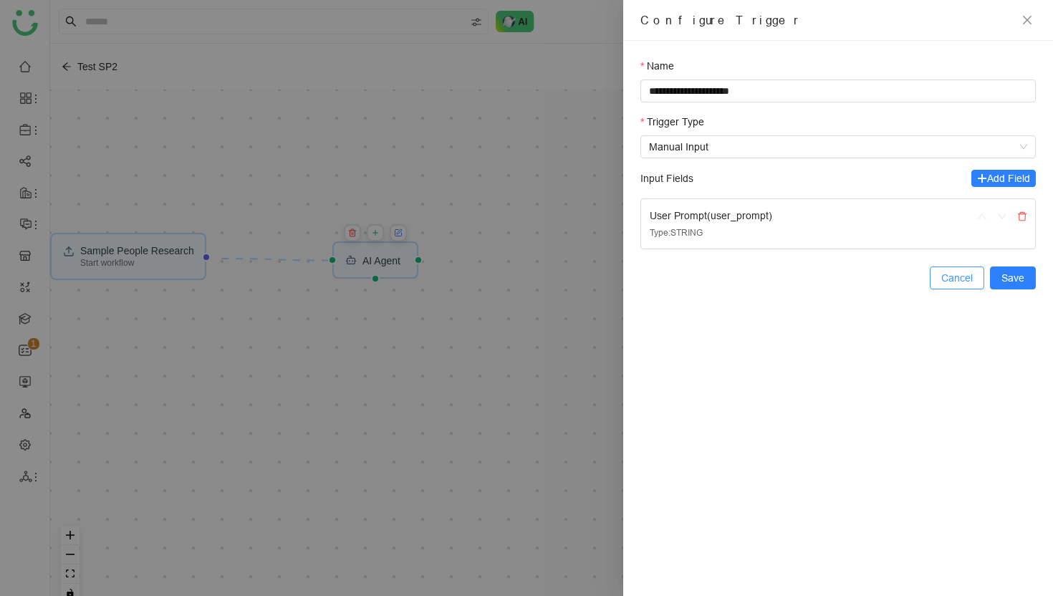
click at [968, 281] on span "Cancel" at bounding box center [957, 278] width 32 height 16
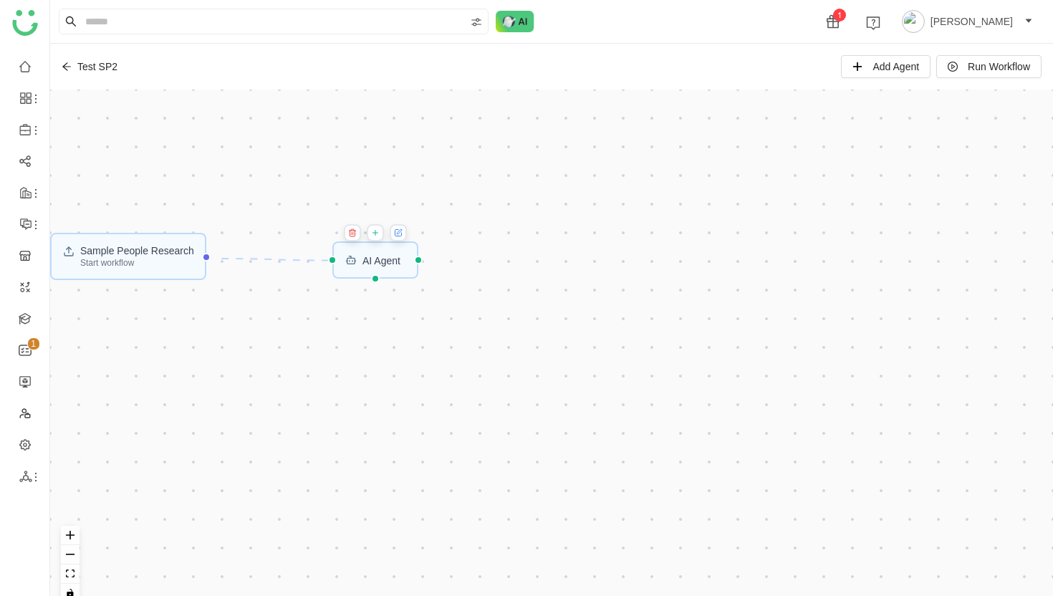
click at [401, 233] on icon at bounding box center [398, 233] width 6 height 6
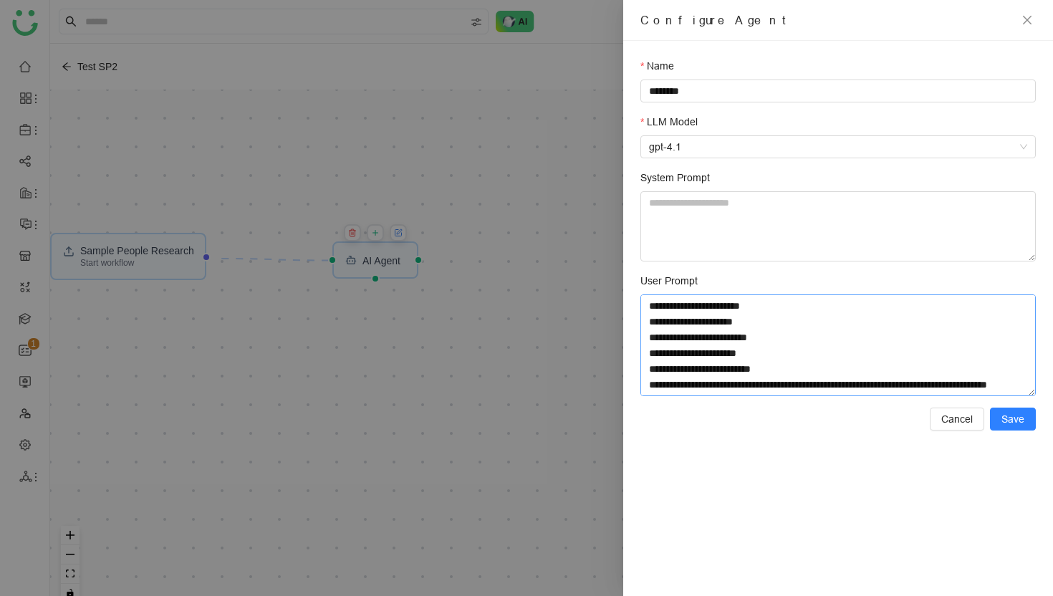
click at [882, 348] on textarea "**********" at bounding box center [837, 345] width 395 height 102
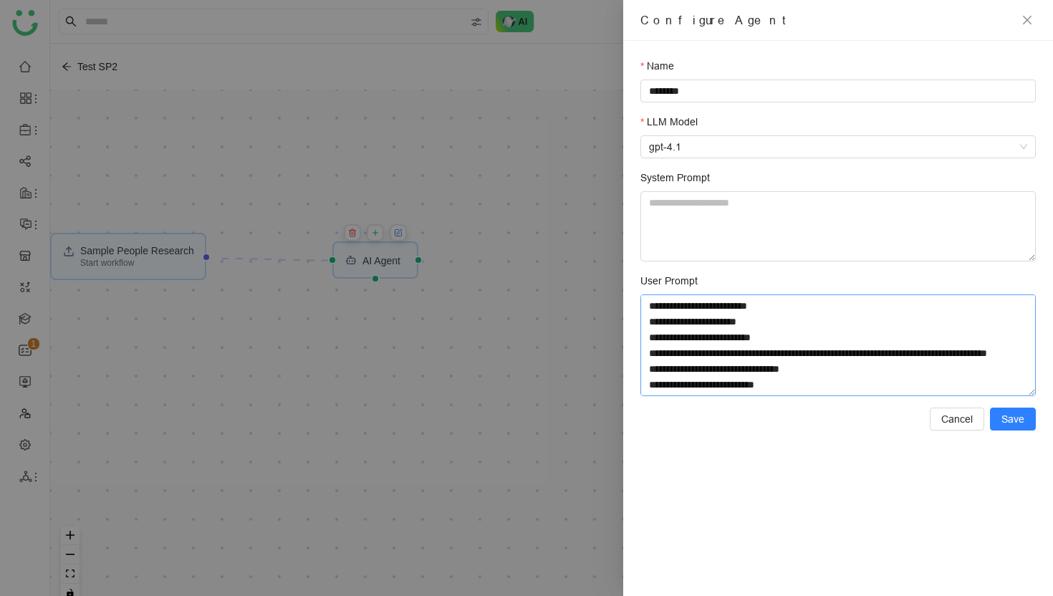
scroll to position [47, 0]
drag, startPoint x: 733, startPoint y: 386, endPoint x: 813, endPoint y: 385, distance: 80.2
click at [813, 385] on textarea "**********" at bounding box center [837, 345] width 395 height 102
click at [945, 419] on span "Cancel" at bounding box center [957, 419] width 32 height 16
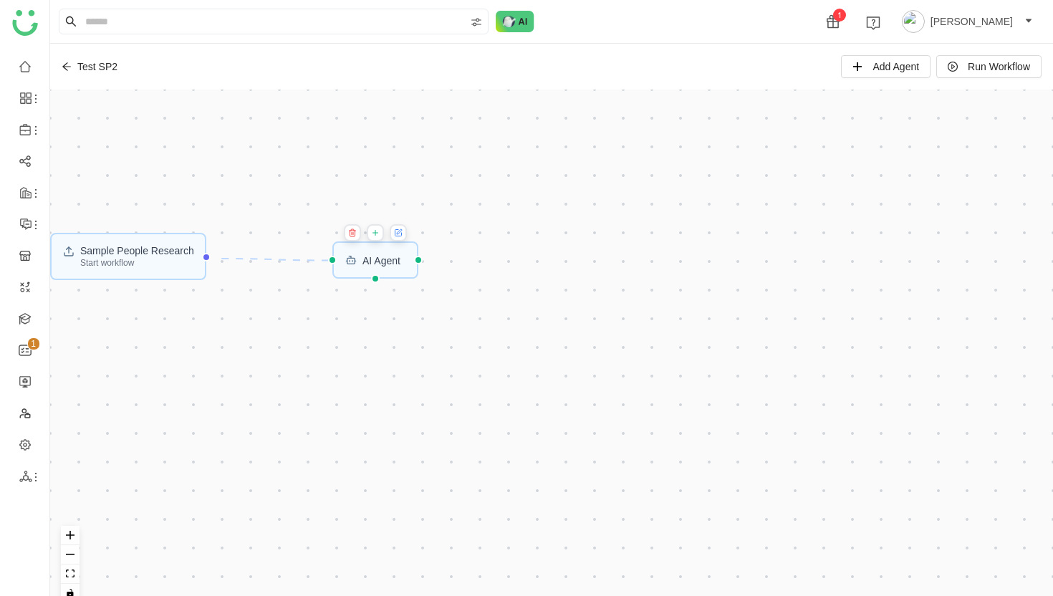
click at [378, 235] on icon at bounding box center [375, 232] width 9 height 11
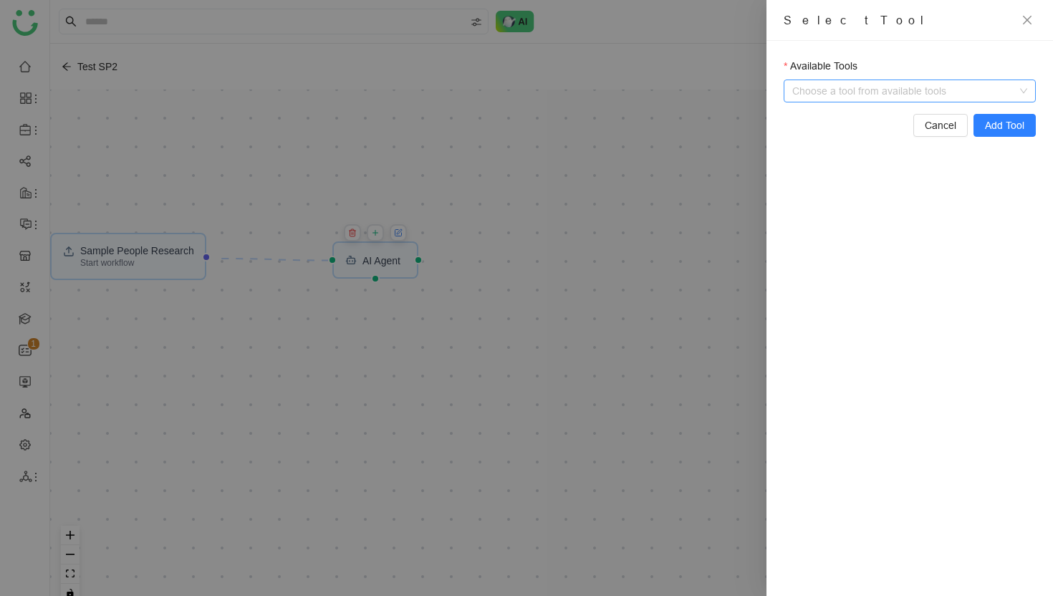
click at [1023, 89] on span at bounding box center [917, 90] width 235 height 21
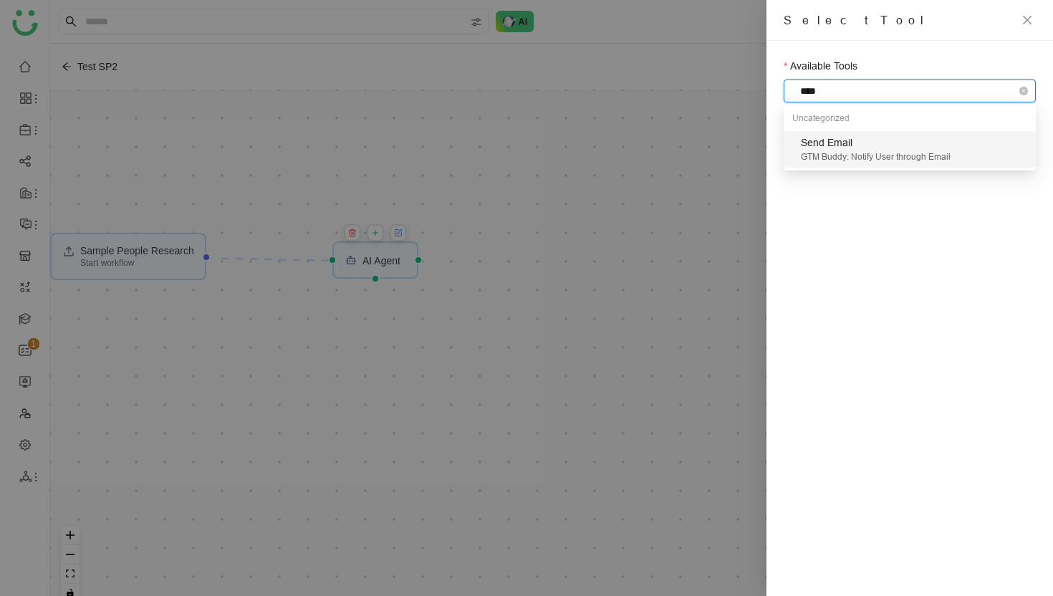
type input "*****"
click at [925, 153] on div "GTM Buddy: Notify User through Email" at bounding box center [914, 157] width 226 height 14
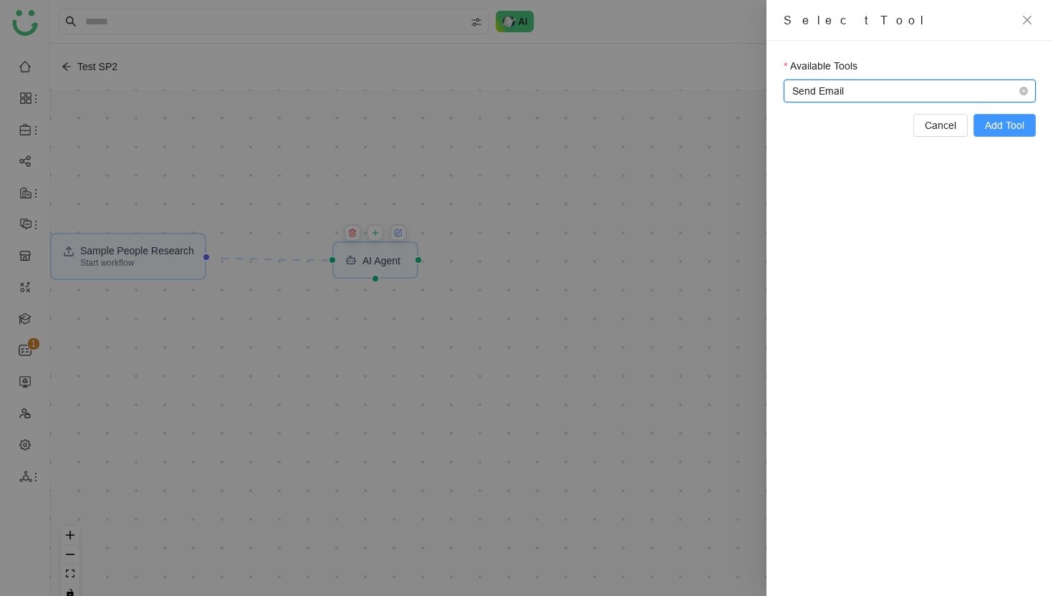
click at [1007, 125] on span "Add Tool" at bounding box center [1004, 125] width 39 height 16
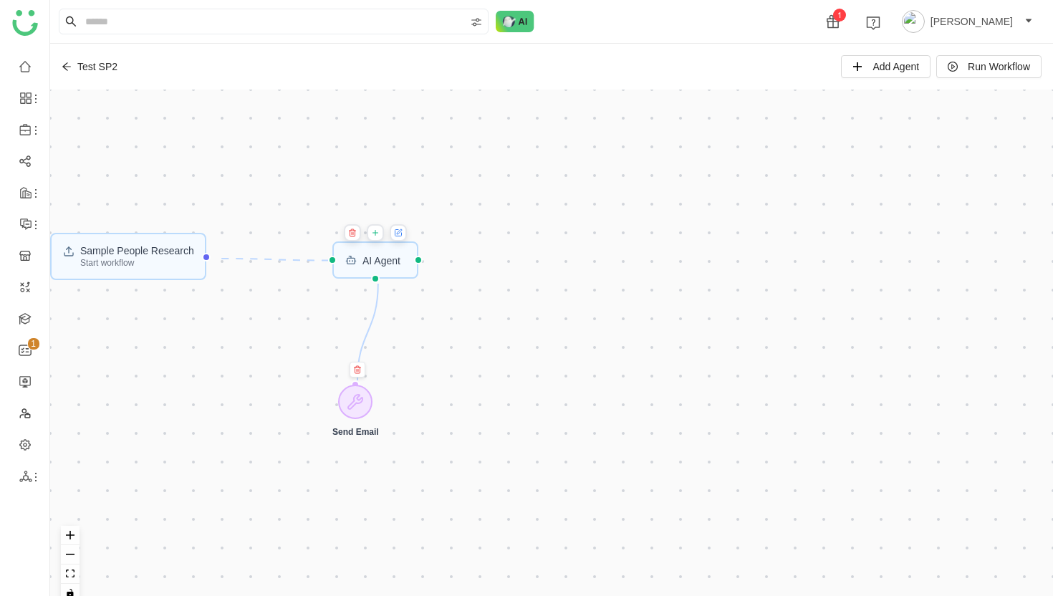
click at [379, 233] on icon at bounding box center [375, 232] width 9 height 11
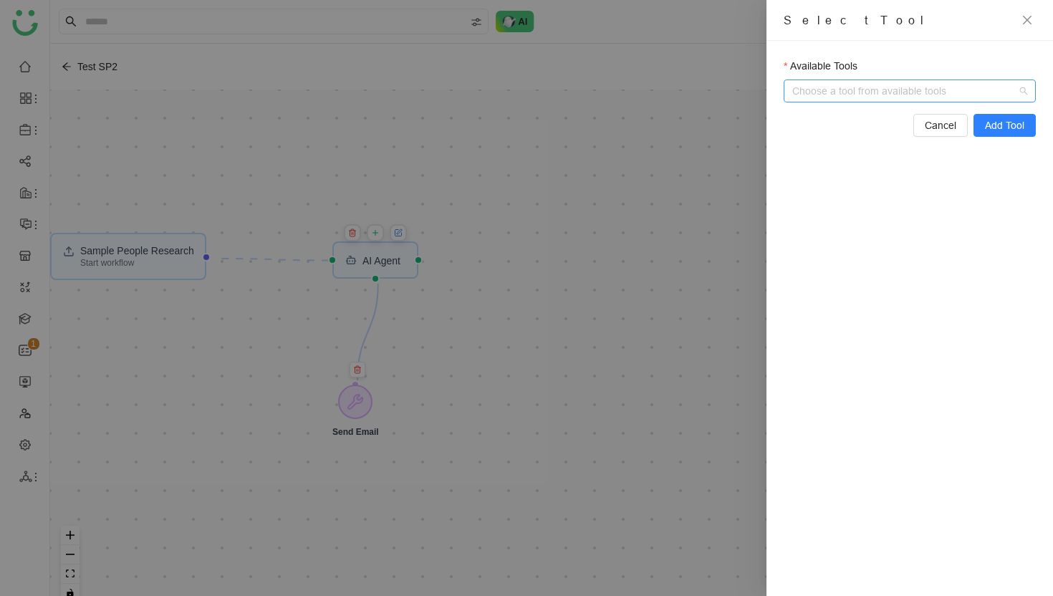
click at [1025, 94] on span at bounding box center [917, 90] width 235 height 21
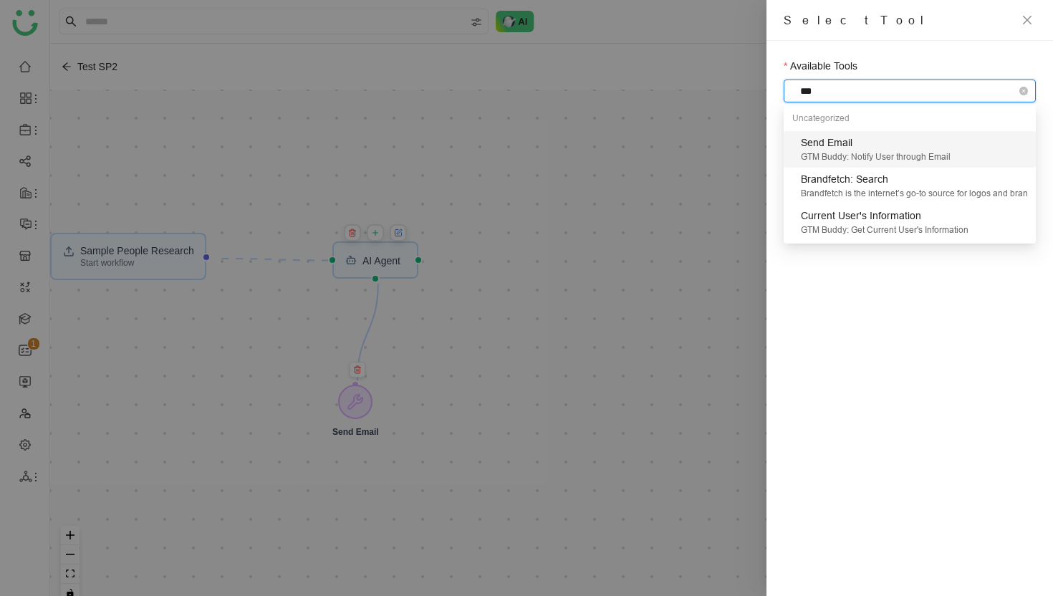
type input "****"
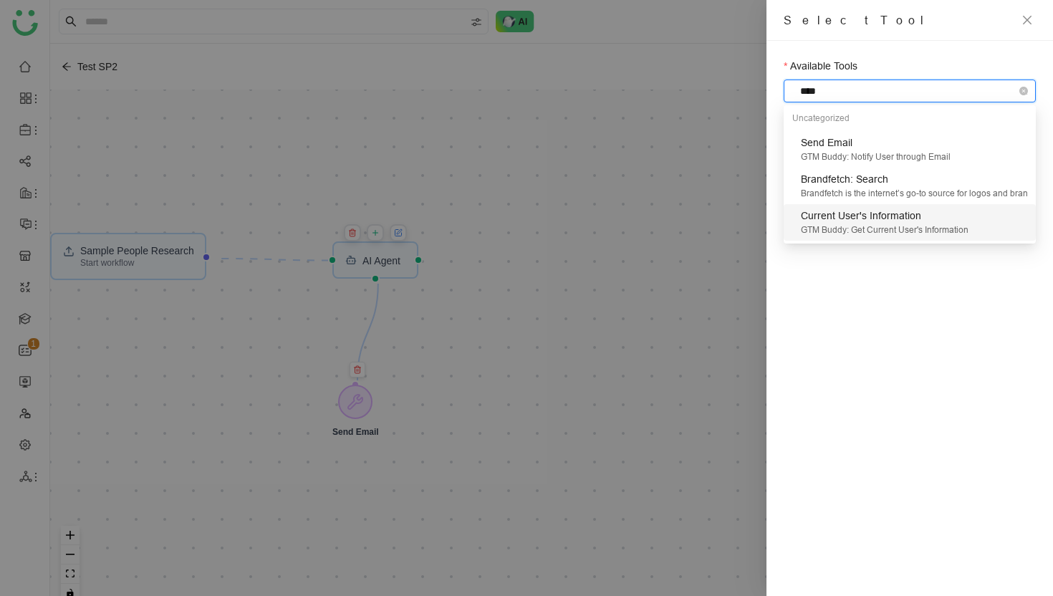
click at [904, 229] on div "GTM Buddy: Get Current User's Information" at bounding box center [914, 230] width 226 height 14
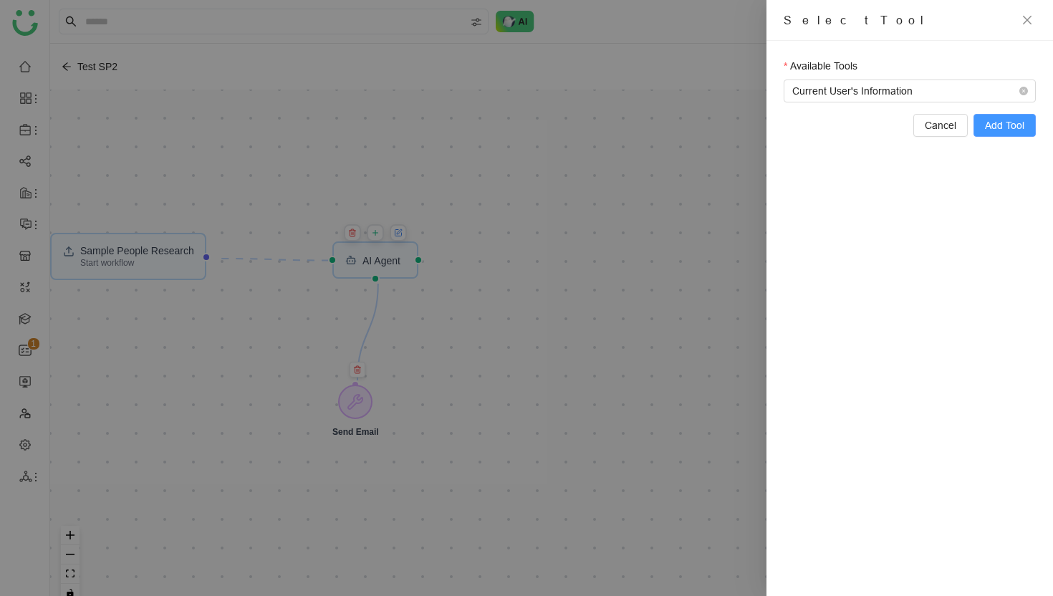
click at [1016, 122] on span "Add Tool" at bounding box center [1004, 125] width 39 height 16
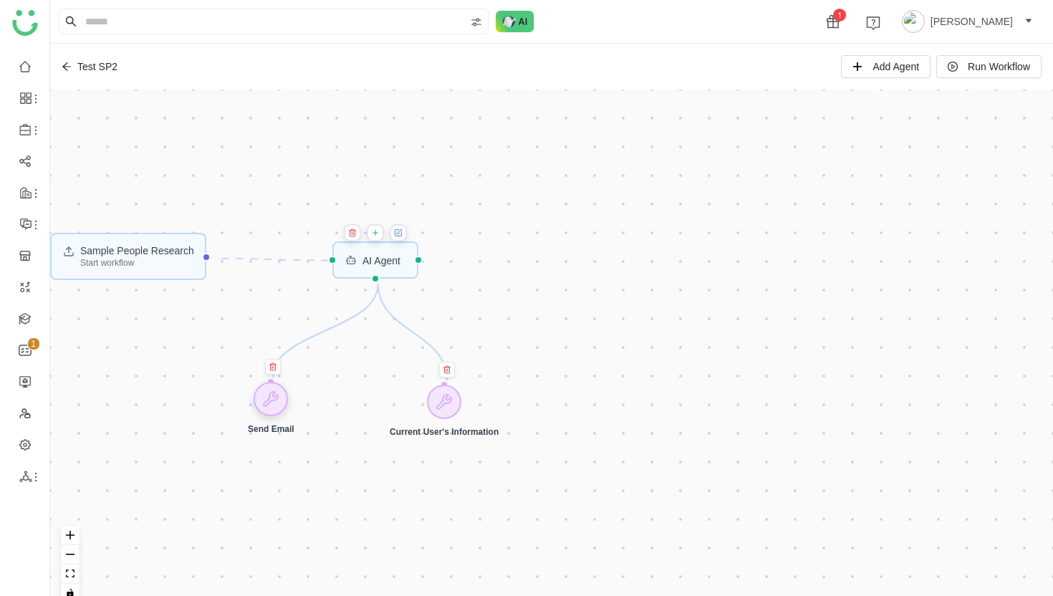
drag, startPoint x: 313, startPoint y: 401, endPoint x: 286, endPoint y: 398, distance: 27.4
click at [286, 398] on div at bounding box center [270, 399] width 34 height 34
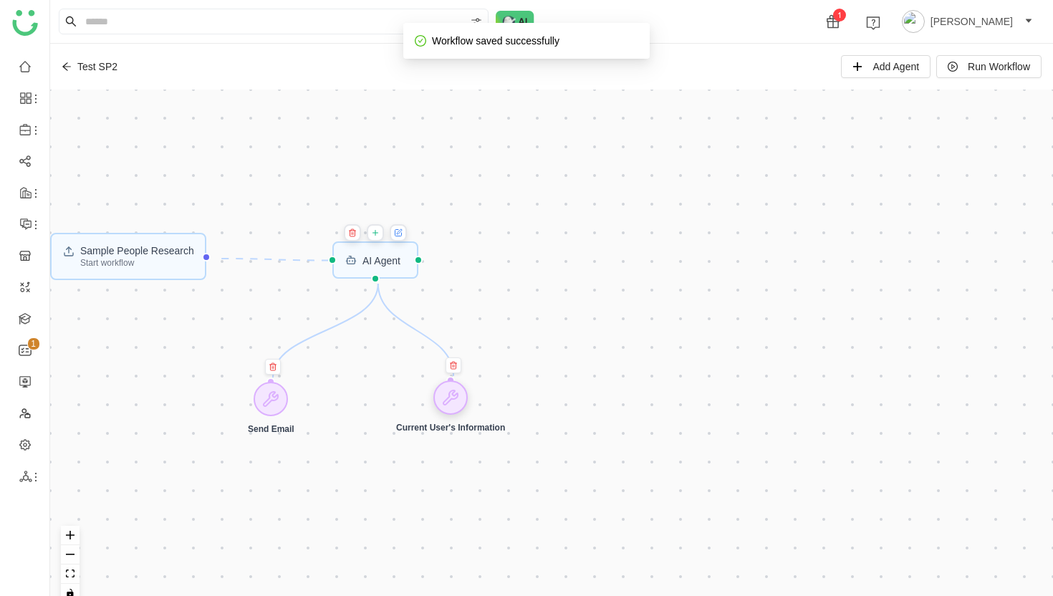
drag, startPoint x: 443, startPoint y: 405, endPoint x: 449, endPoint y: 401, distance: 7.7
click at [449, 401] on icon at bounding box center [450, 397] width 14 height 14
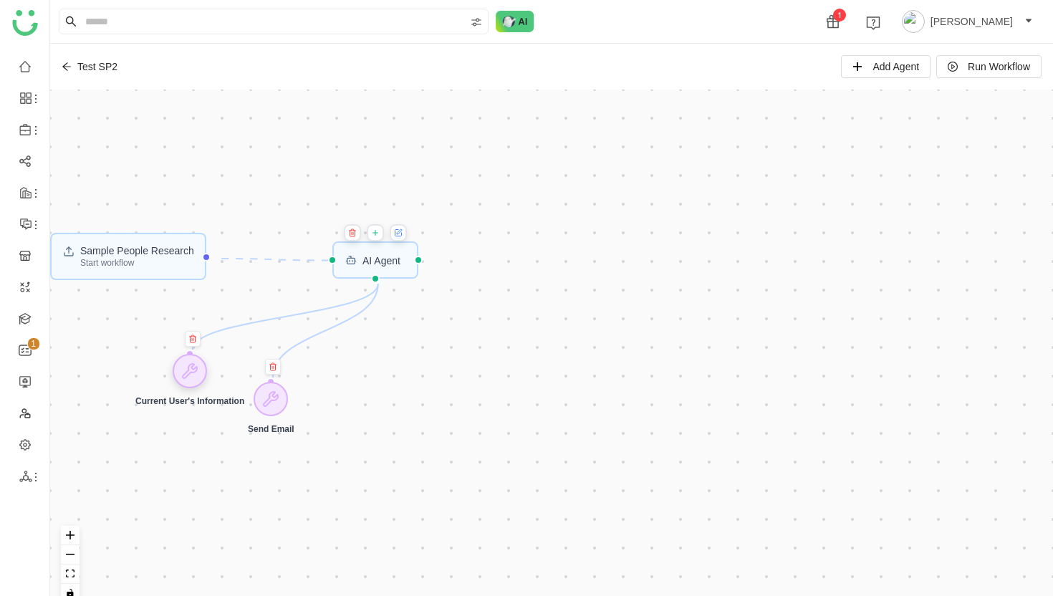
drag, startPoint x: 458, startPoint y: 402, endPoint x: 198, endPoint y: 378, distance: 260.4
click at [198, 378] on icon at bounding box center [189, 370] width 17 height 17
drag, startPoint x: 272, startPoint y: 397, endPoint x: 482, endPoint y: 374, distance: 211.0
click at [484, 374] on icon at bounding box center [483, 376] width 14 height 14
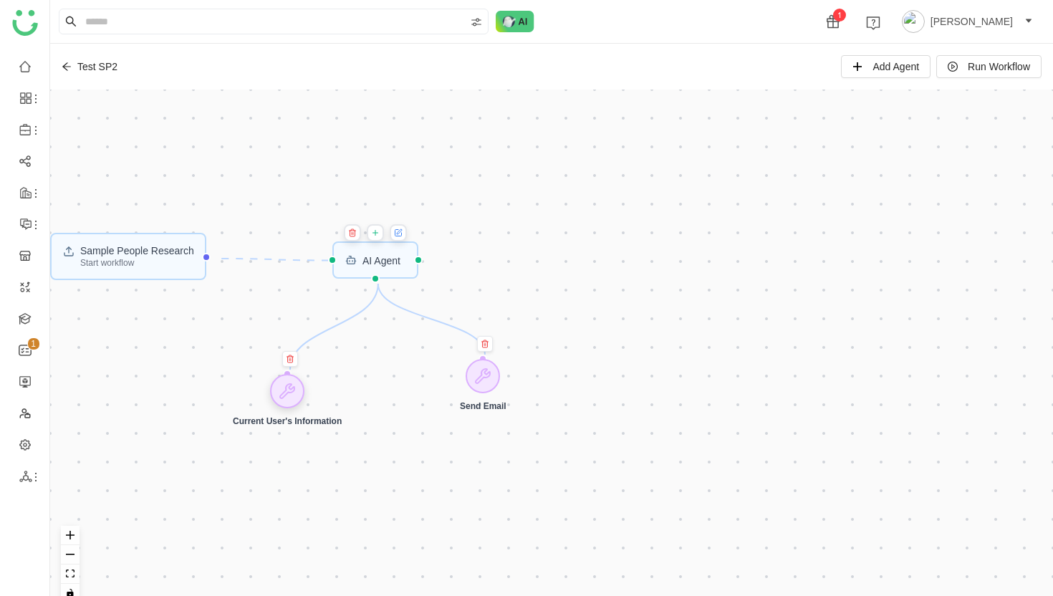
drag, startPoint x: 188, startPoint y: 374, endPoint x: 283, endPoint y: 392, distance: 96.9
click at [283, 392] on icon at bounding box center [287, 390] width 17 height 17
click at [617, 333] on div "Sample People Research Start workflow AI Agent Send Email Current User's Inform…" at bounding box center [551, 352] width 1002 height 524
click at [154, 258] on div "Sample People Research Start workflow" at bounding box center [137, 256] width 114 height 21
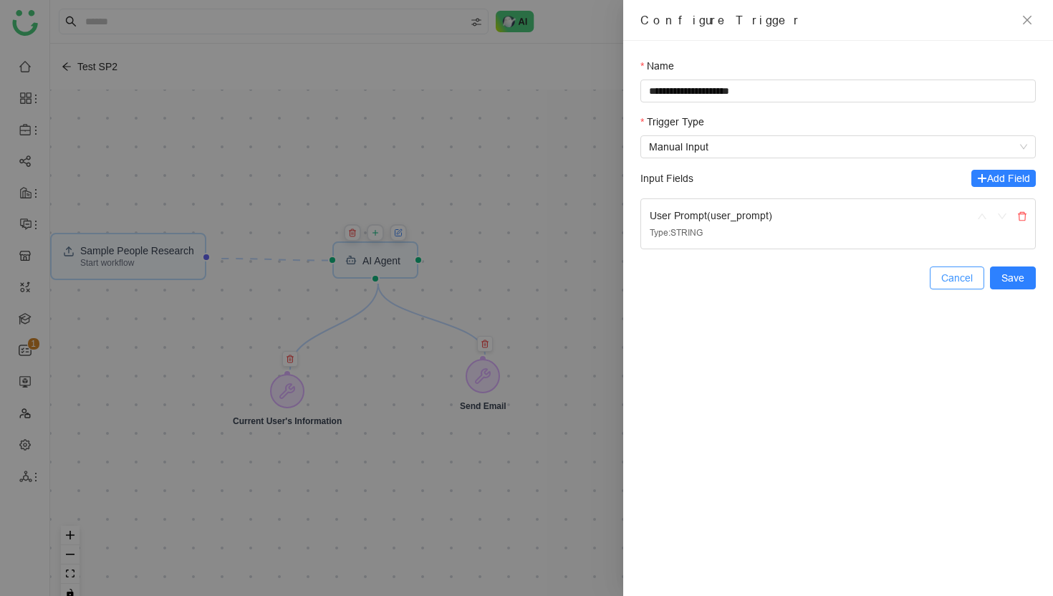
click at [958, 274] on span "Cancel" at bounding box center [957, 278] width 32 height 16
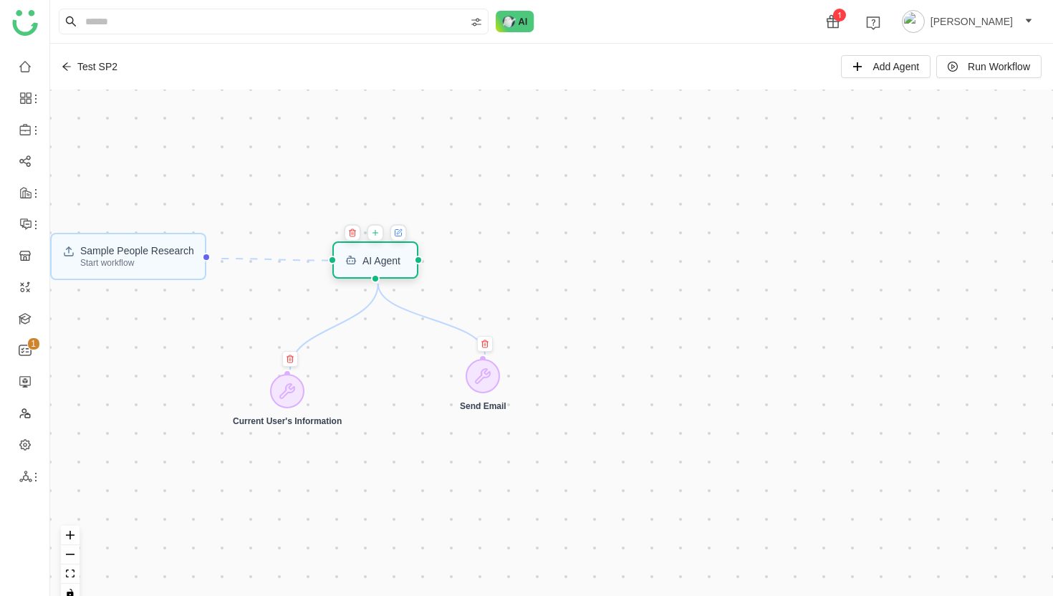
click at [387, 268] on div "AI Agent" at bounding box center [375, 259] width 87 height 37
click at [390, 262] on div "AI Agent" at bounding box center [381, 260] width 38 height 10
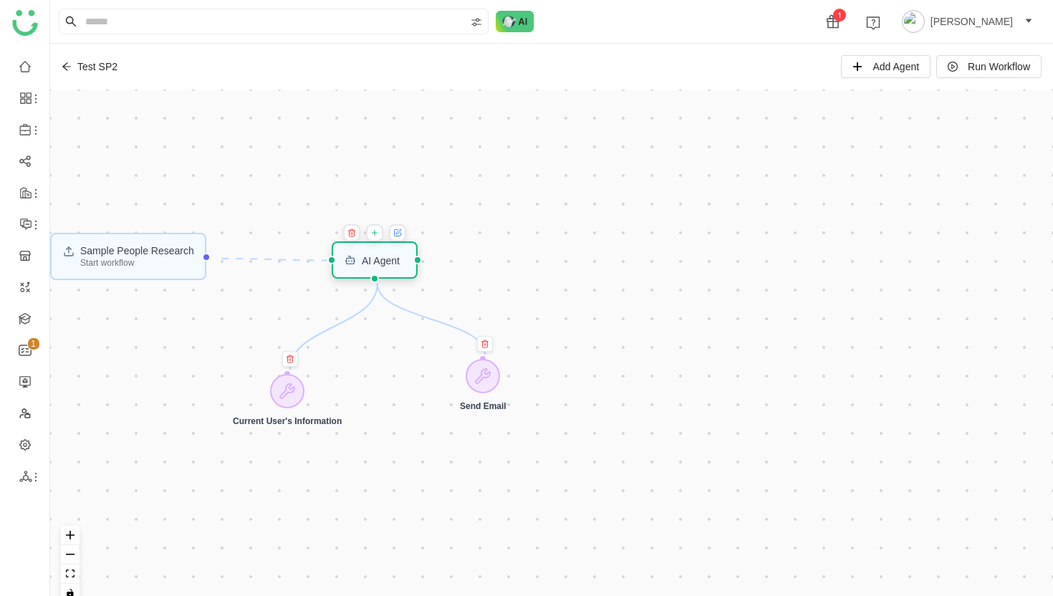
click at [390, 262] on div "AI Agent" at bounding box center [381, 260] width 38 height 10
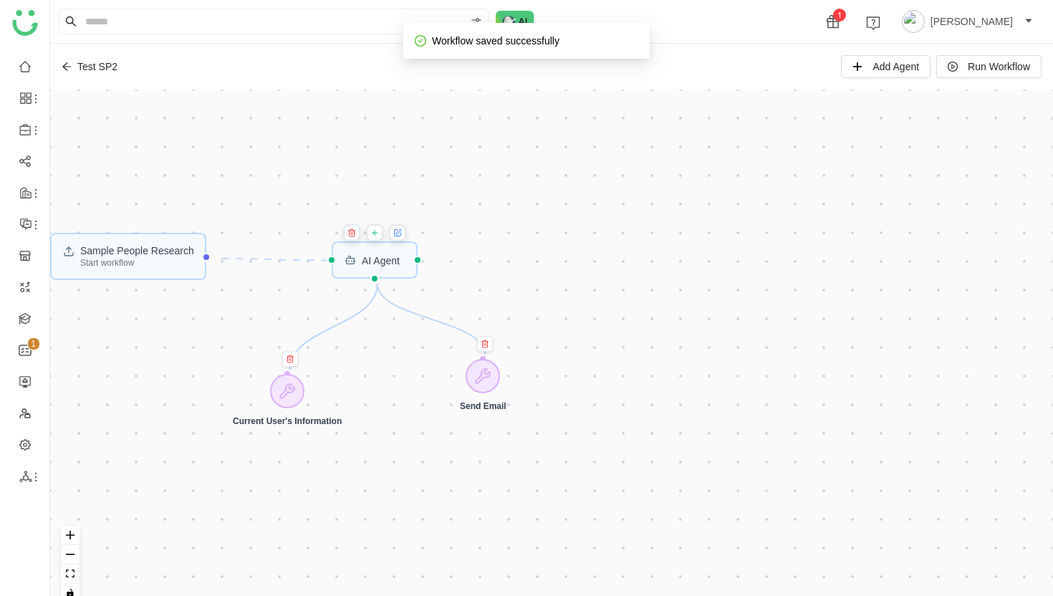
click at [400, 233] on icon at bounding box center [398, 231] width 5 height 5
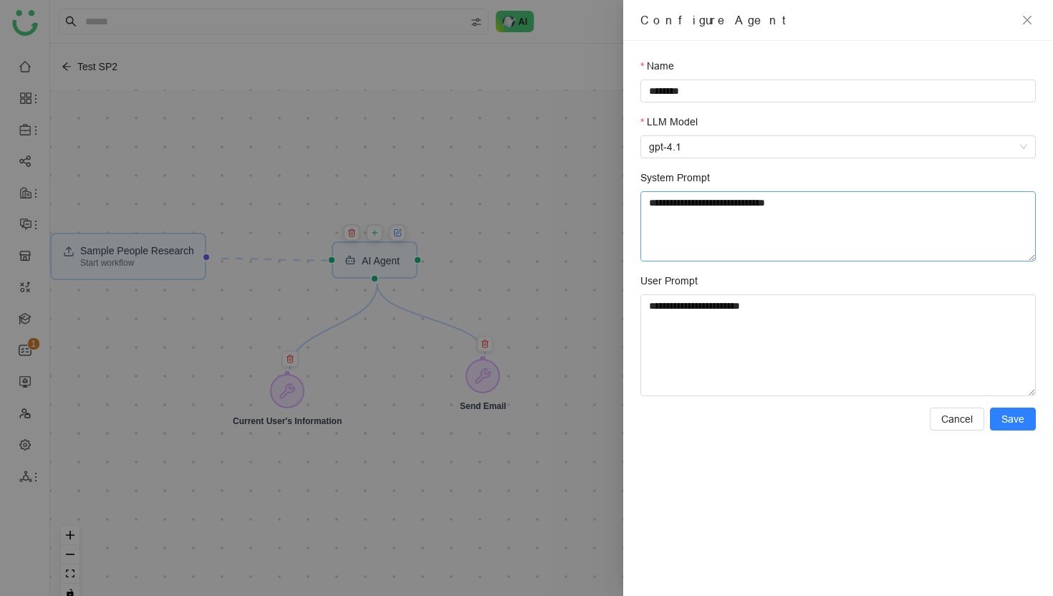
click at [766, 216] on textarea "**********" at bounding box center [837, 226] width 395 height 70
drag, startPoint x: 866, startPoint y: 210, endPoint x: 866, endPoint y: 186, distance: 23.6
click at [866, 186] on div "**********" at bounding box center [837, 216] width 395 height 92
paste textarea "**********"
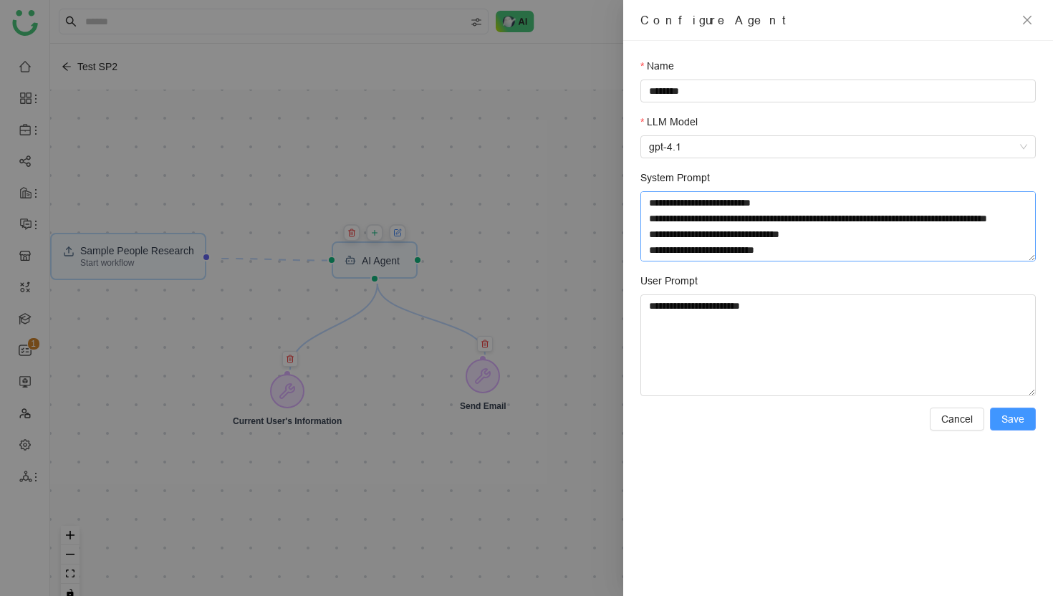
type textarea "**********"
click at [1020, 421] on span "Save" at bounding box center [1012, 419] width 23 height 16
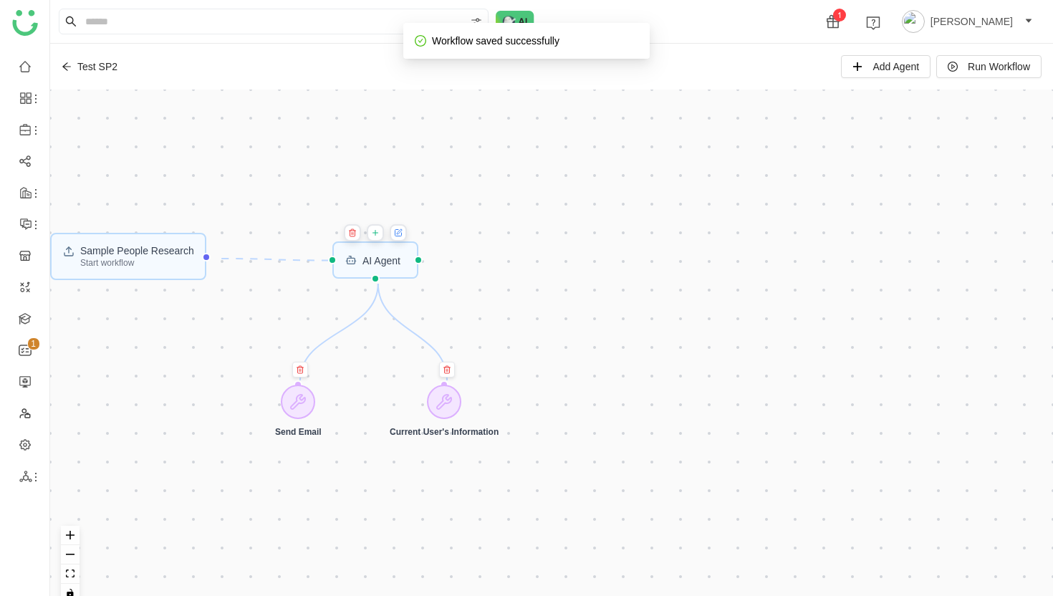
click at [400, 233] on icon at bounding box center [399, 231] width 5 height 5
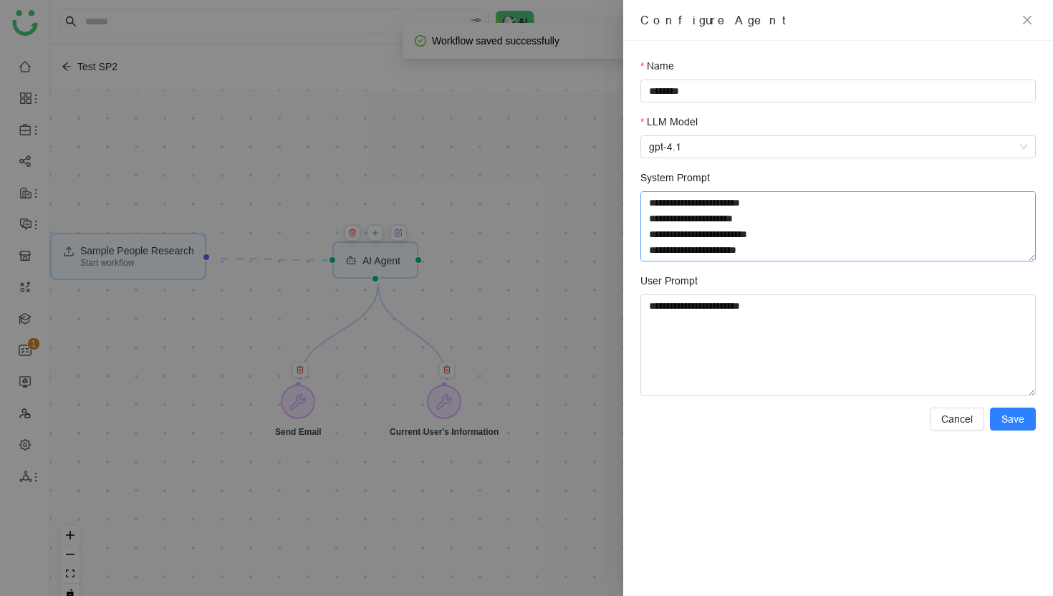
click at [768, 247] on textarea "**********" at bounding box center [837, 226] width 395 height 70
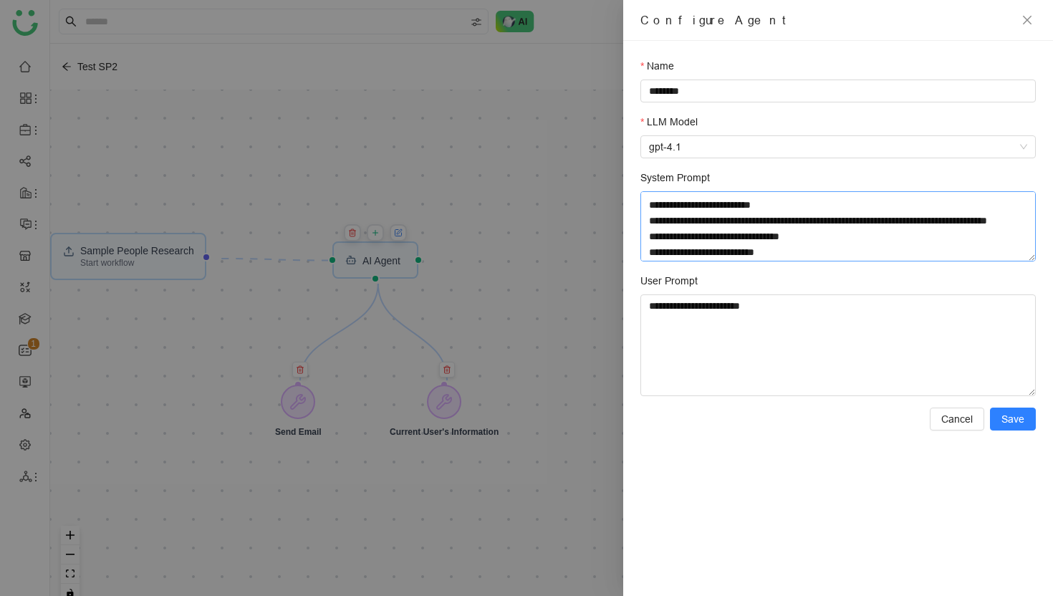
scroll to position [79, 0]
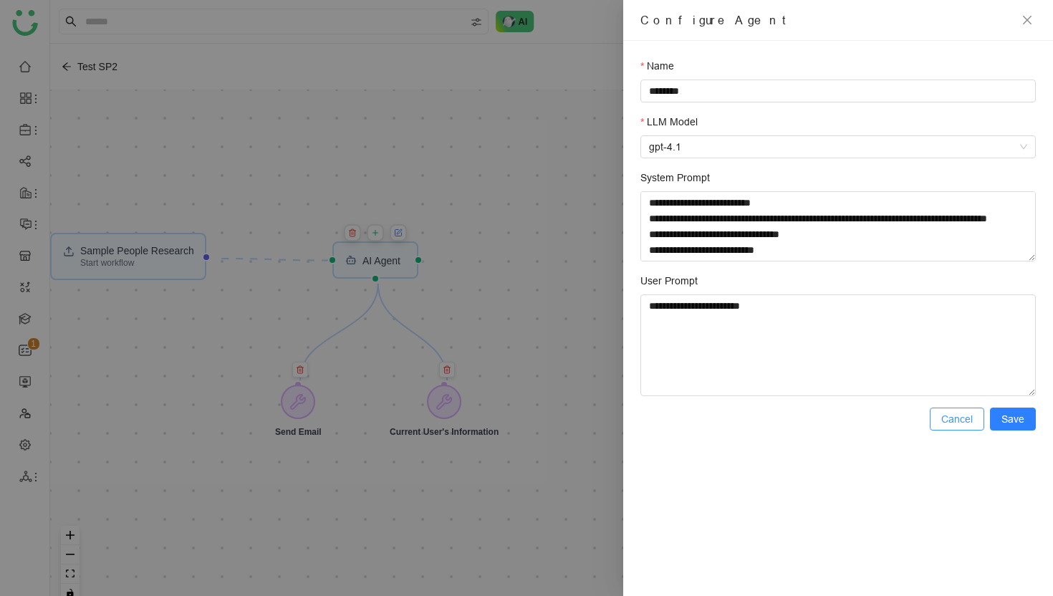
click at [959, 422] on span "Cancel" at bounding box center [957, 419] width 32 height 16
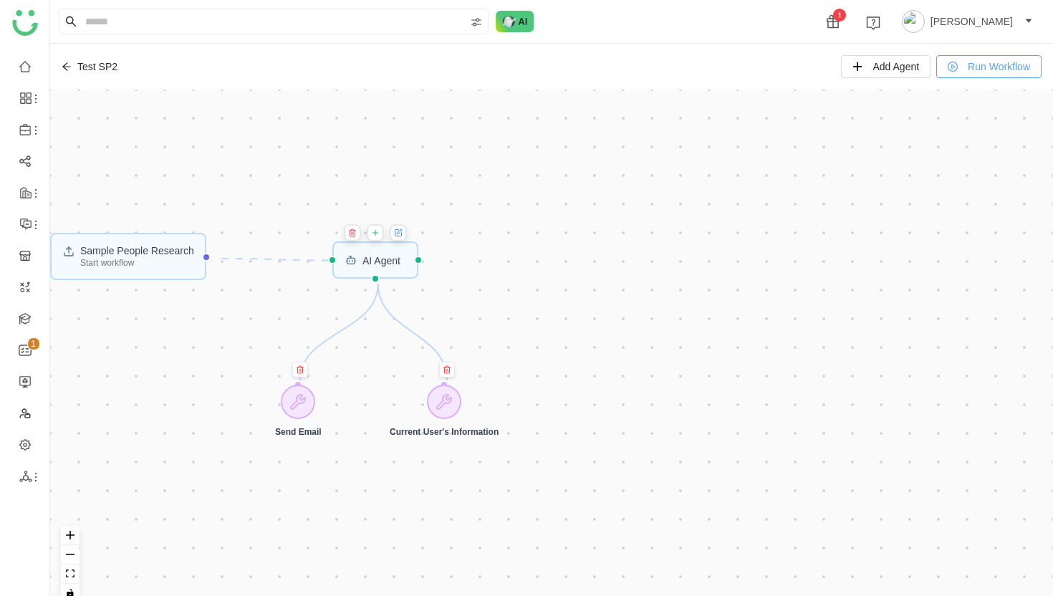
click at [970, 69] on span "Run Workflow" at bounding box center [998, 67] width 62 height 16
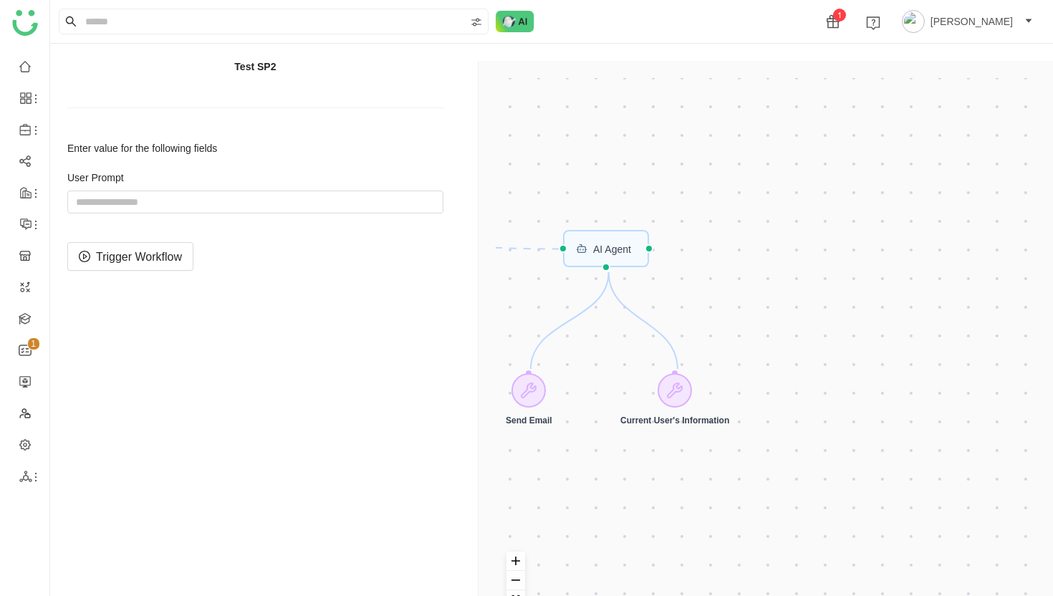
click at [970, 69] on div "Sample People Research Start workflow AI Agent Send Email Current User's Inform…" at bounding box center [768, 359] width 581 height 596
click at [325, 200] on input "string" at bounding box center [255, 201] width 376 height 23
type input "**********"
click at [137, 263] on span "Trigger Workflow" at bounding box center [139, 257] width 86 height 18
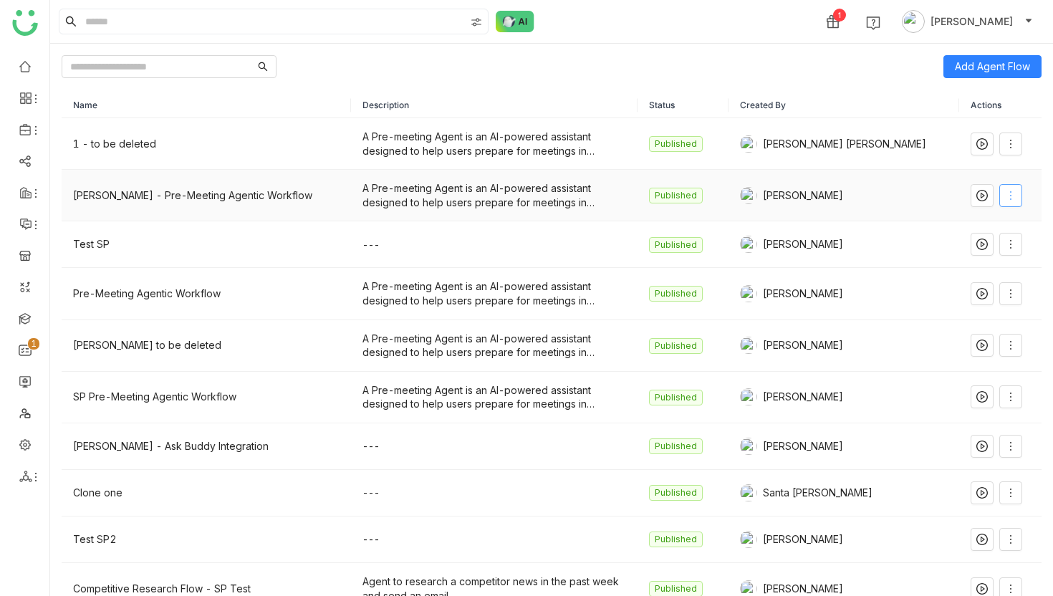
click at [1005, 194] on icon at bounding box center [1010, 195] width 11 height 11
click at [959, 220] on span "Edit" at bounding box center [946, 225] width 27 height 16
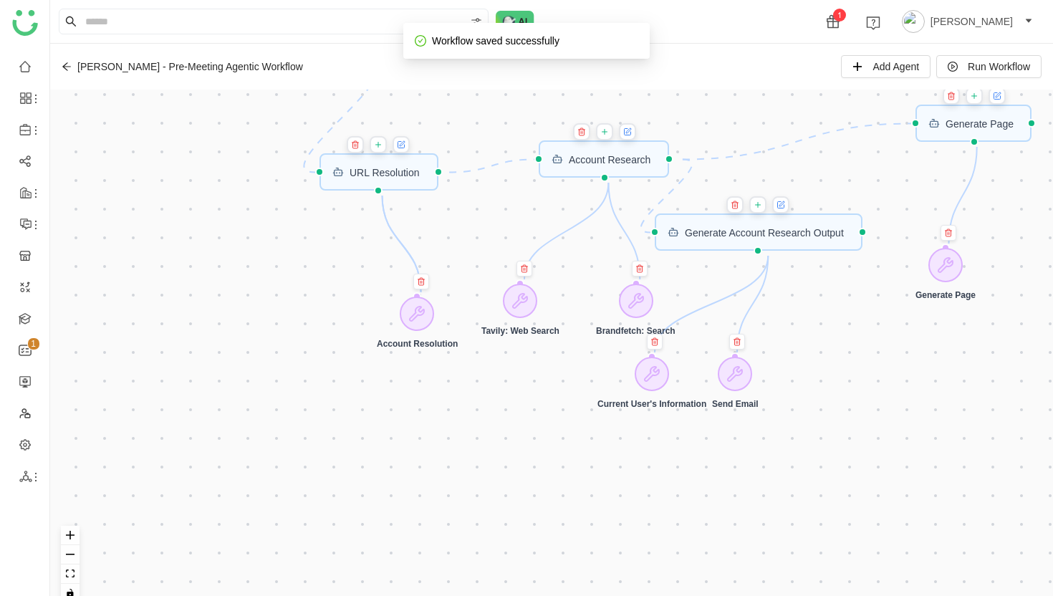
drag, startPoint x: 412, startPoint y: 282, endPoint x: 522, endPoint y: 459, distance: 208.0
click at [525, 459] on div "CRM Input Start workflow Generate Account Research Output Account Research URL …" at bounding box center [551, 352] width 1002 height 524
click at [630, 133] on icon at bounding box center [627, 132] width 6 height 6
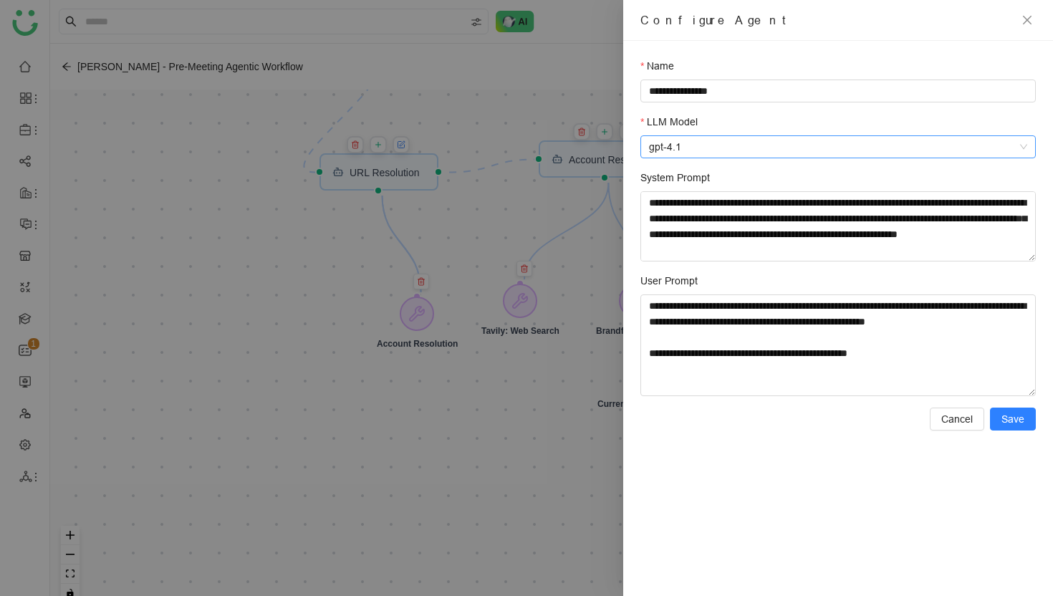
click at [730, 144] on span "gpt-4.1" at bounding box center [838, 146] width 378 height 21
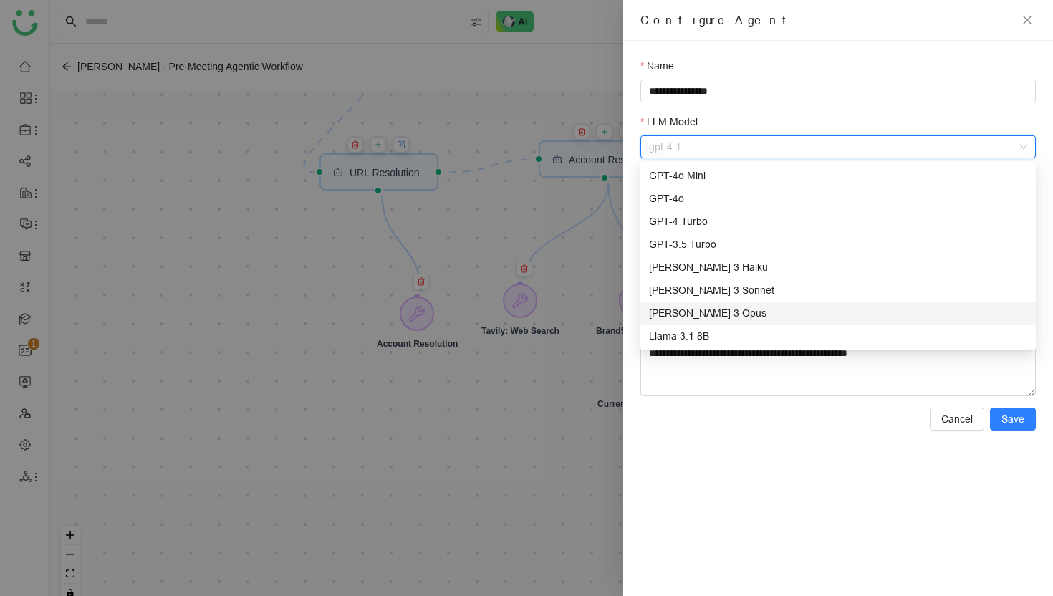
click at [706, 444] on div "**********" at bounding box center [838, 318] width 430 height 555
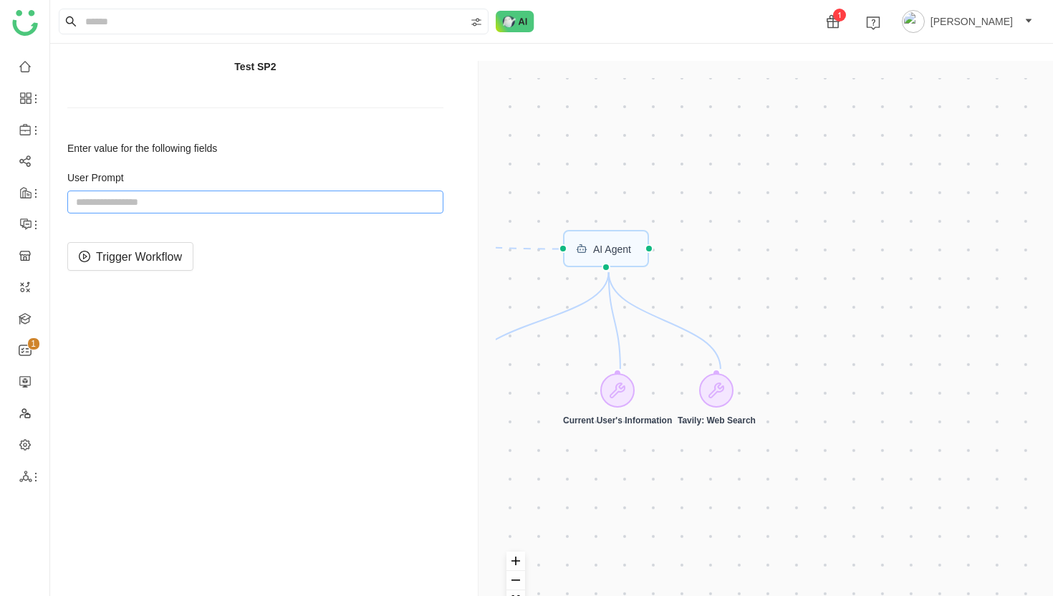
click at [144, 205] on input "string" at bounding box center [255, 201] width 376 height 23
click at [168, 258] on span "Trigger Workflow" at bounding box center [139, 257] width 86 height 18
click at [140, 208] on input "string" at bounding box center [255, 201] width 376 height 23
type input "*******"
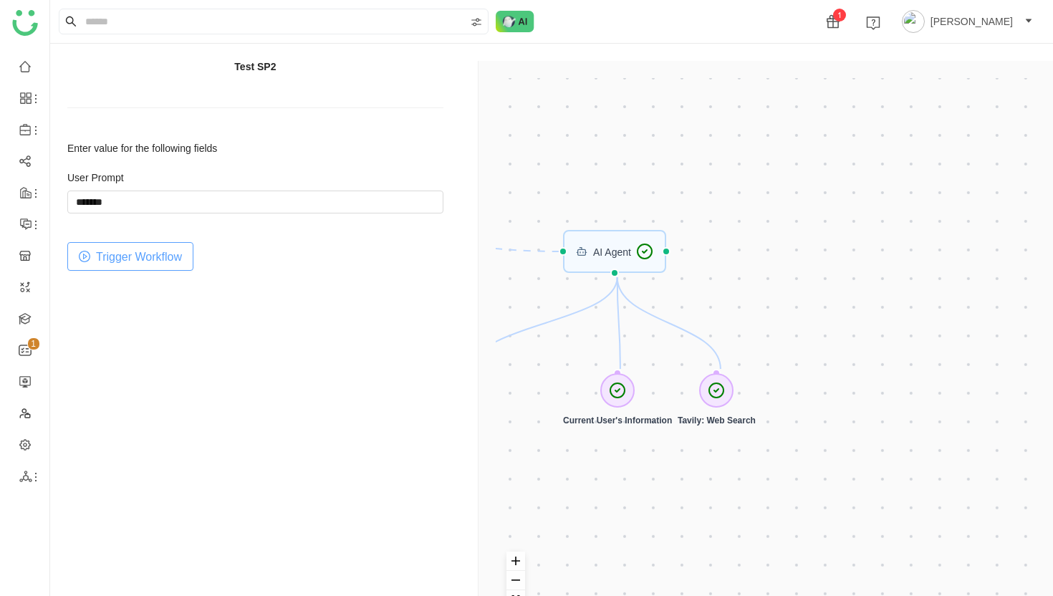
click at [107, 262] on span "Trigger Workflow" at bounding box center [139, 257] width 86 height 18
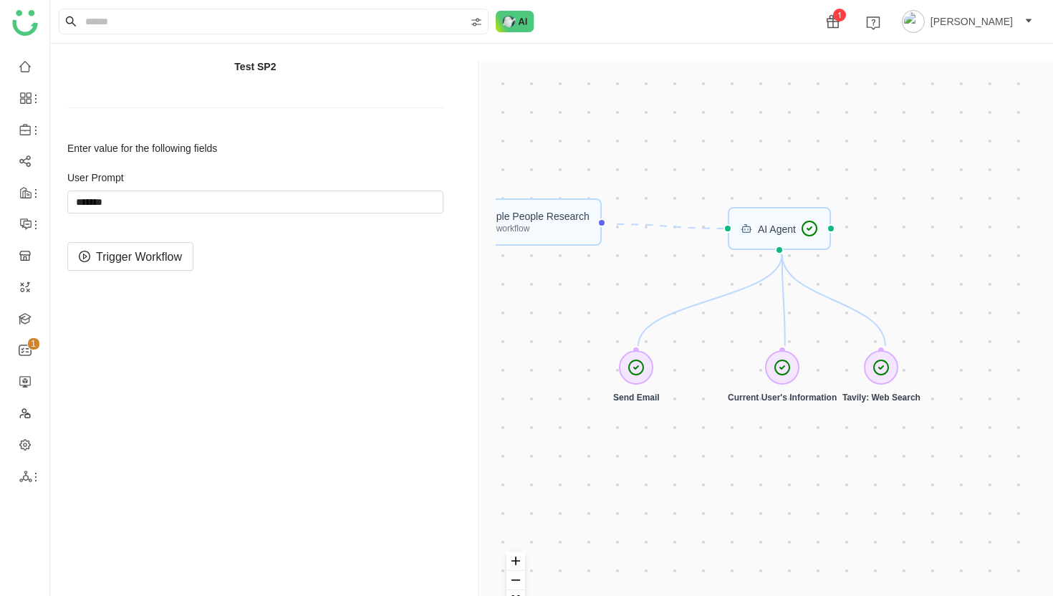
drag, startPoint x: 765, startPoint y: 293, endPoint x: 930, endPoint y: 270, distance: 166.3
click at [930, 270] on div "Sample People Research Start workflow AI Agent Send Email Current User's Inform…" at bounding box center [769, 358] width 546 height 561
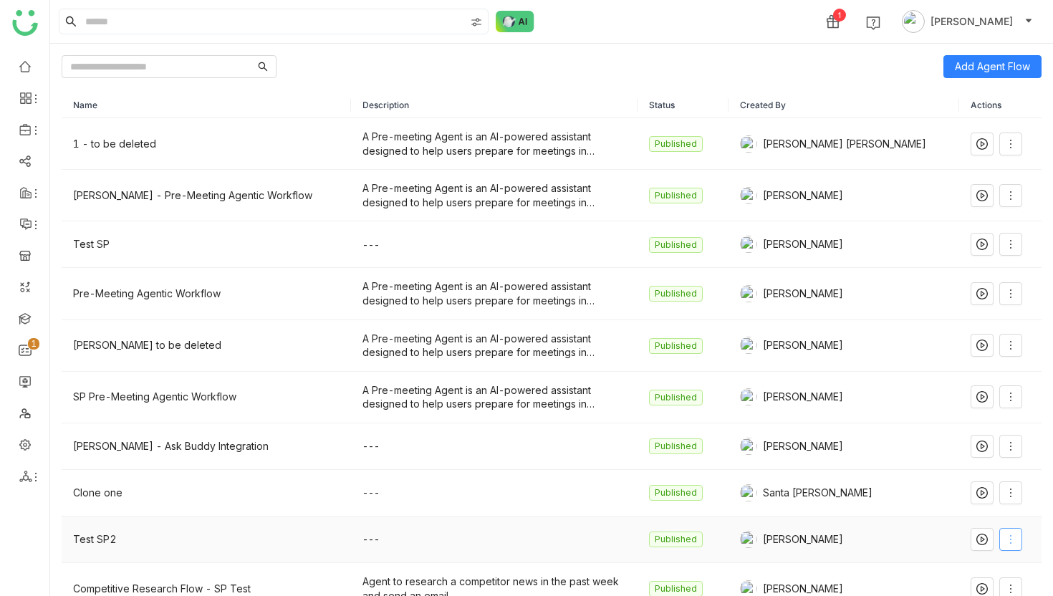
click at [1005, 533] on icon at bounding box center [1010, 538] width 11 height 11
click at [957, 396] on span "Edit" at bounding box center [946, 401] width 27 height 16
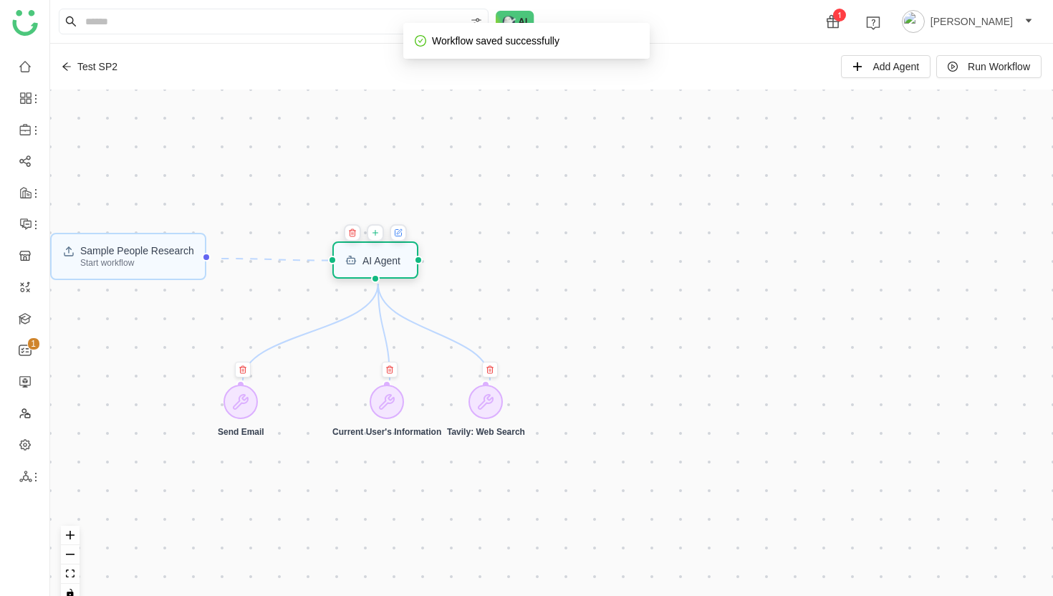
click at [393, 267] on div "AI Agent" at bounding box center [375, 259] width 87 height 37
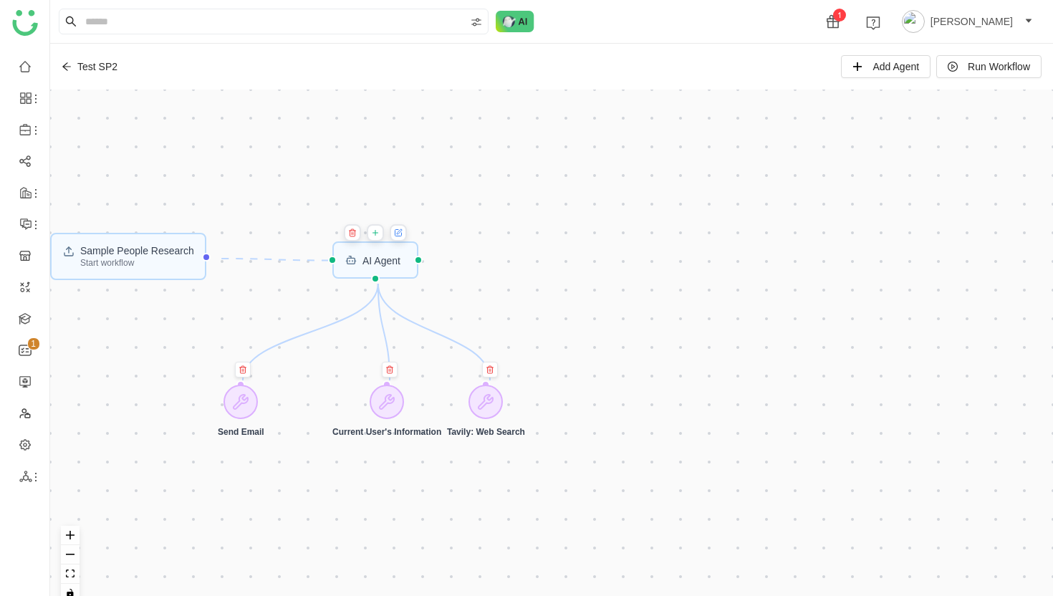
click at [402, 238] on button at bounding box center [398, 232] width 17 height 17
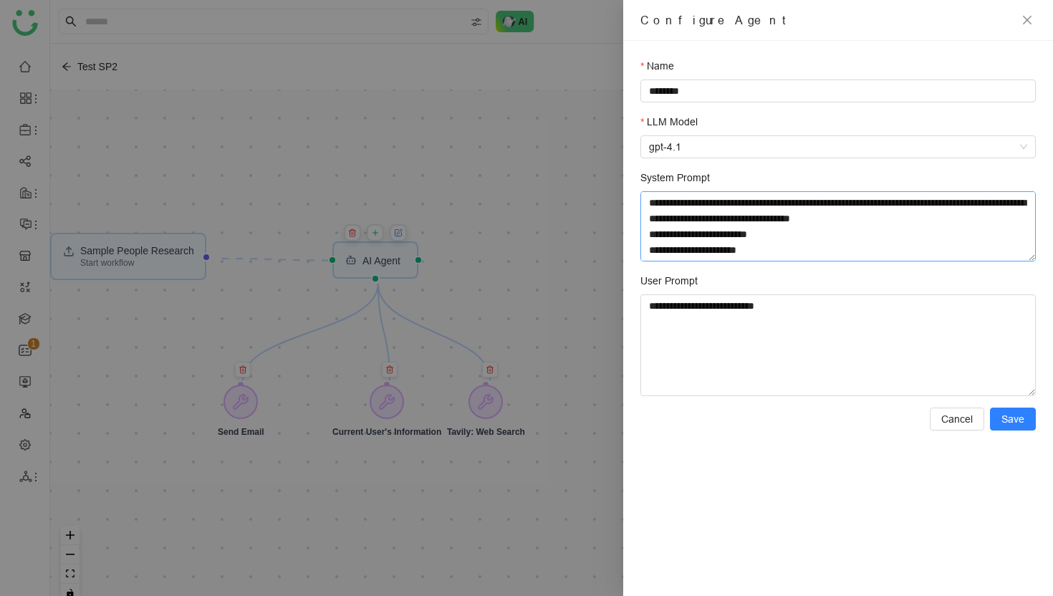
click at [778, 226] on textarea "System Prompt" at bounding box center [837, 226] width 395 height 70
click at [963, 411] on span "Cancel" at bounding box center [957, 419] width 32 height 16
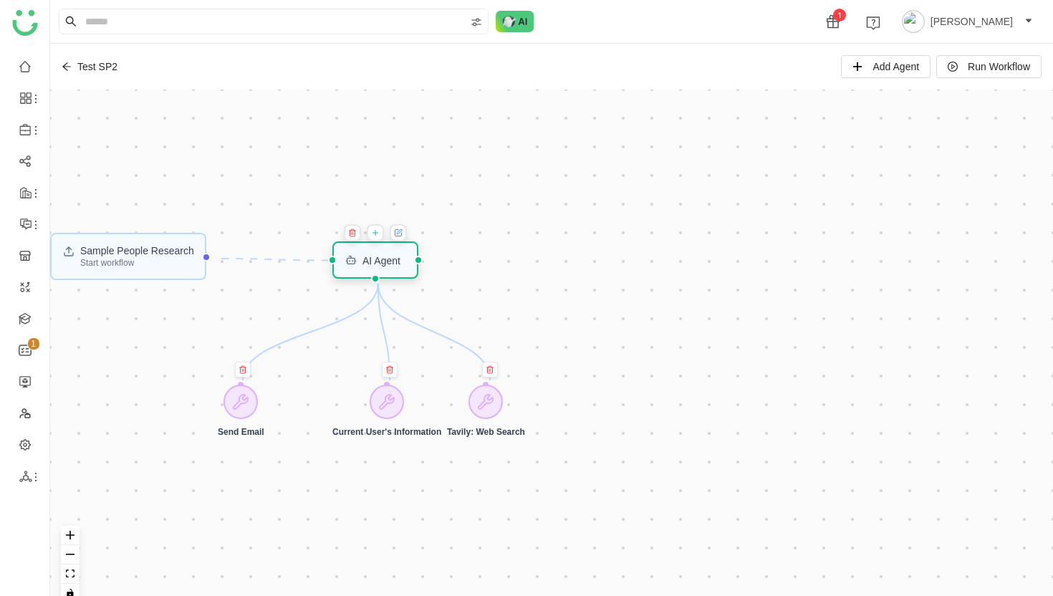
click at [380, 267] on div "AI Agent" at bounding box center [375, 259] width 87 height 37
click at [402, 231] on icon at bounding box center [398, 232] width 9 height 11
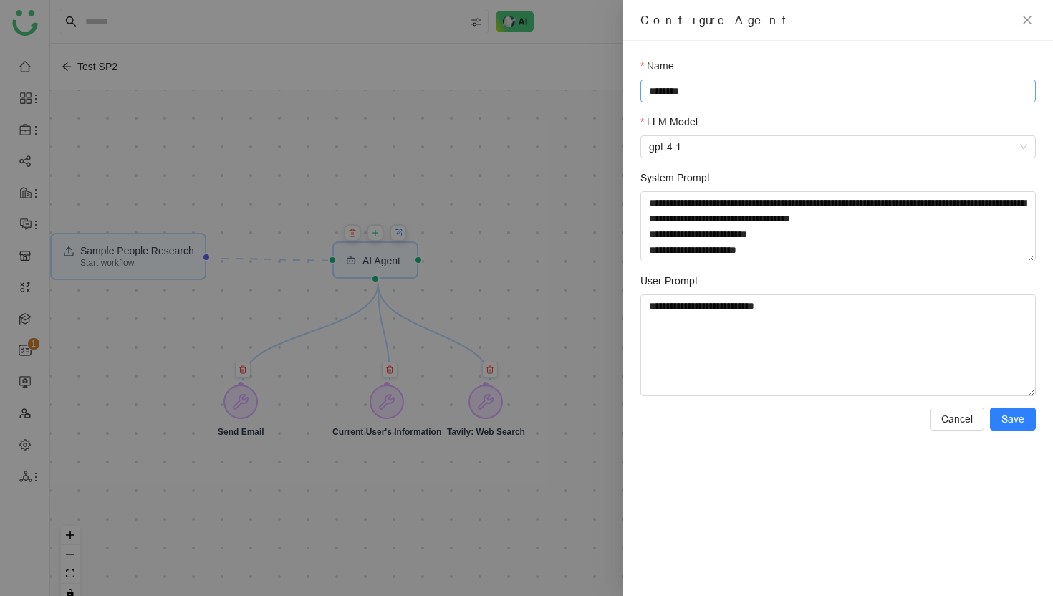
drag, startPoint x: 712, startPoint y: 92, endPoint x: 709, endPoint y: 82, distance: 11.1
click at [709, 82] on input "********" at bounding box center [837, 90] width 395 height 23
type input "**********"
click at [1012, 418] on span "Save" at bounding box center [1012, 419] width 23 height 16
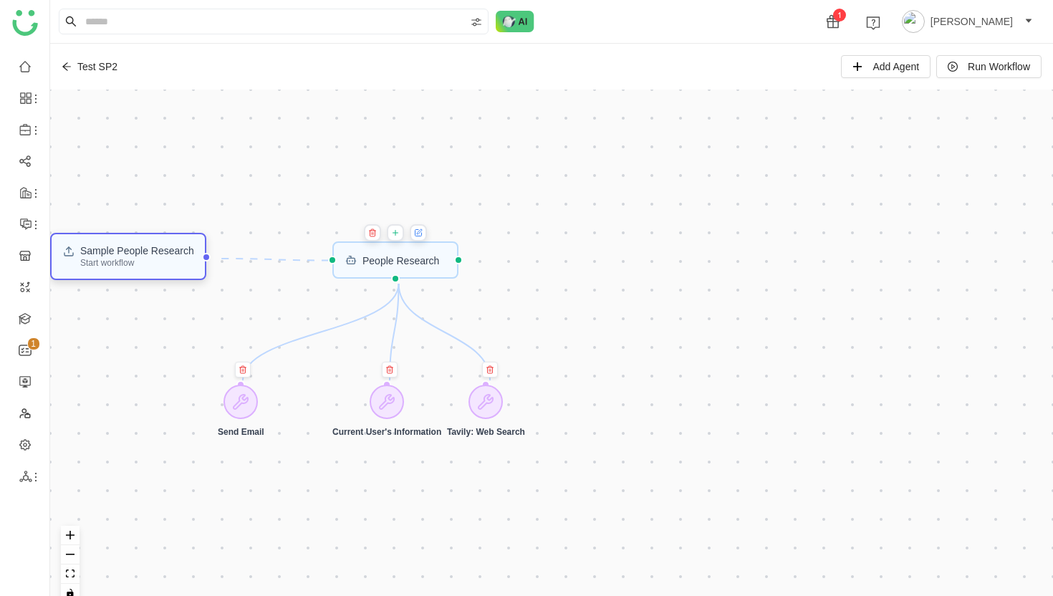
click at [125, 263] on div "Start workflow" at bounding box center [137, 262] width 114 height 9
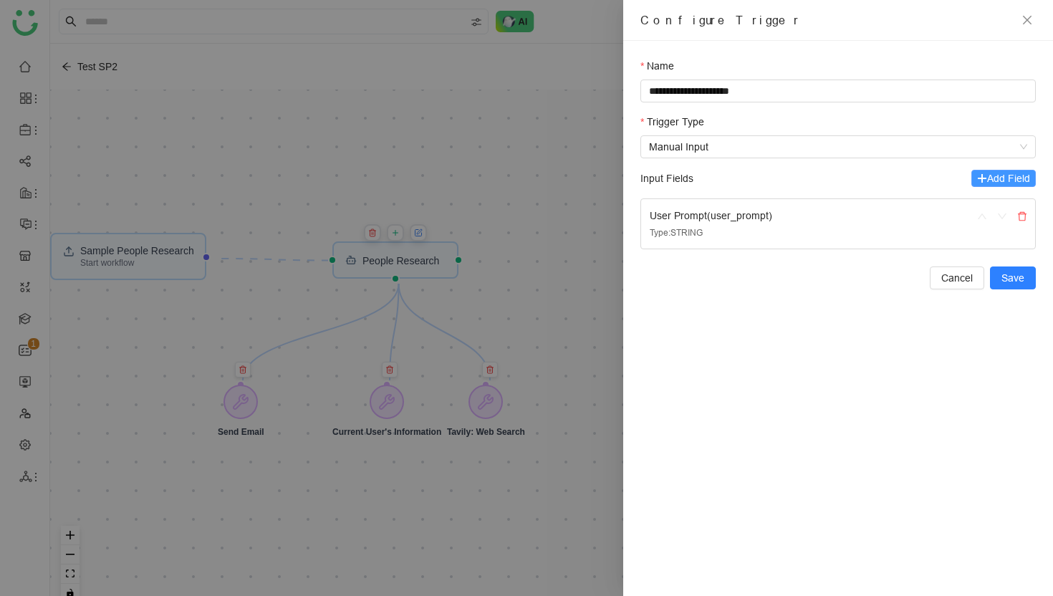
click at [1007, 176] on span "Add Field" at bounding box center [1008, 178] width 43 height 16
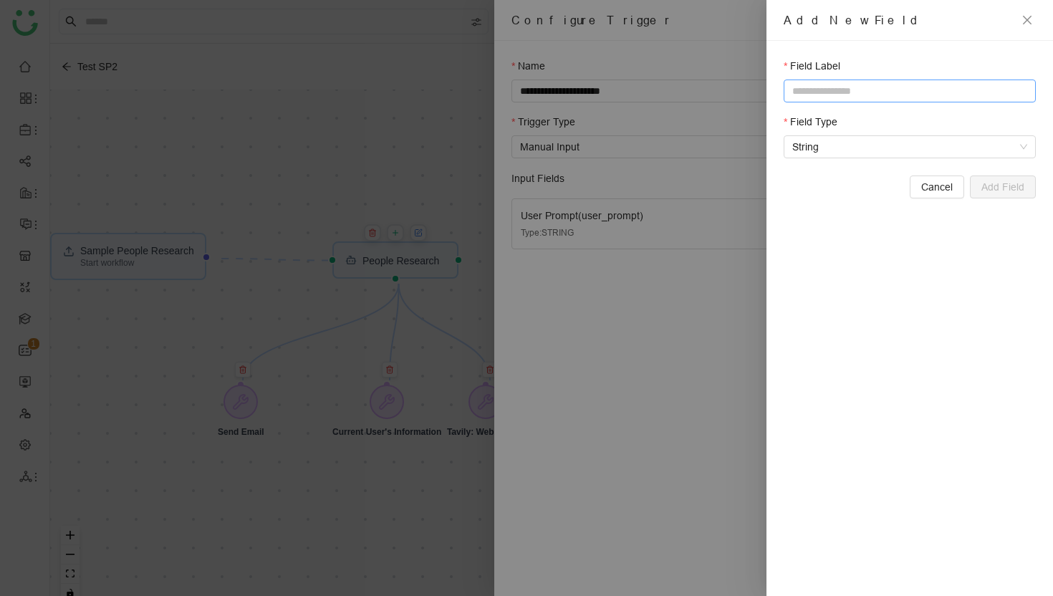
click at [830, 92] on input "text" at bounding box center [909, 90] width 252 height 23
click at [826, 142] on span "String" at bounding box center [909, 146] width 235 height 21
type input "*******"
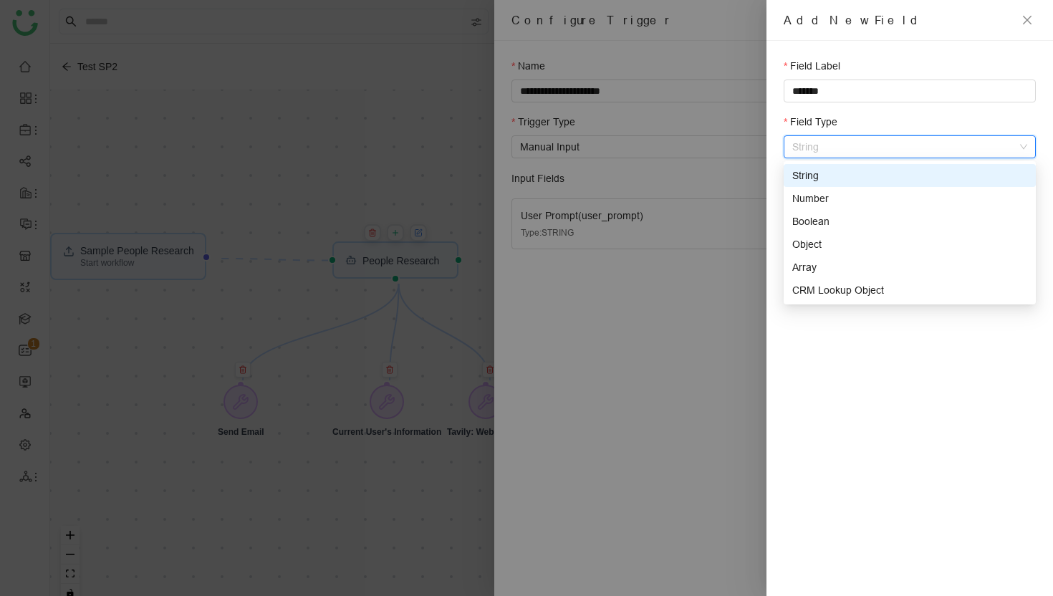
click at [826, 176] on div "String" at bounding box center [909, 176] width 235 height 16
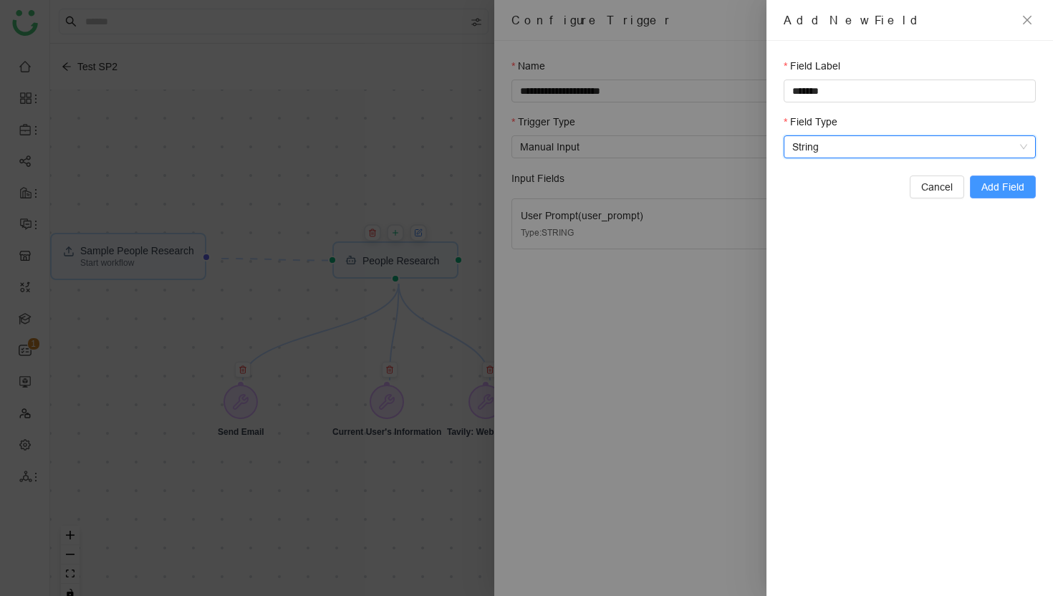
click at [1009, 185] on span "Add Field" at bounding box center [1002, 187] width 43 height 16
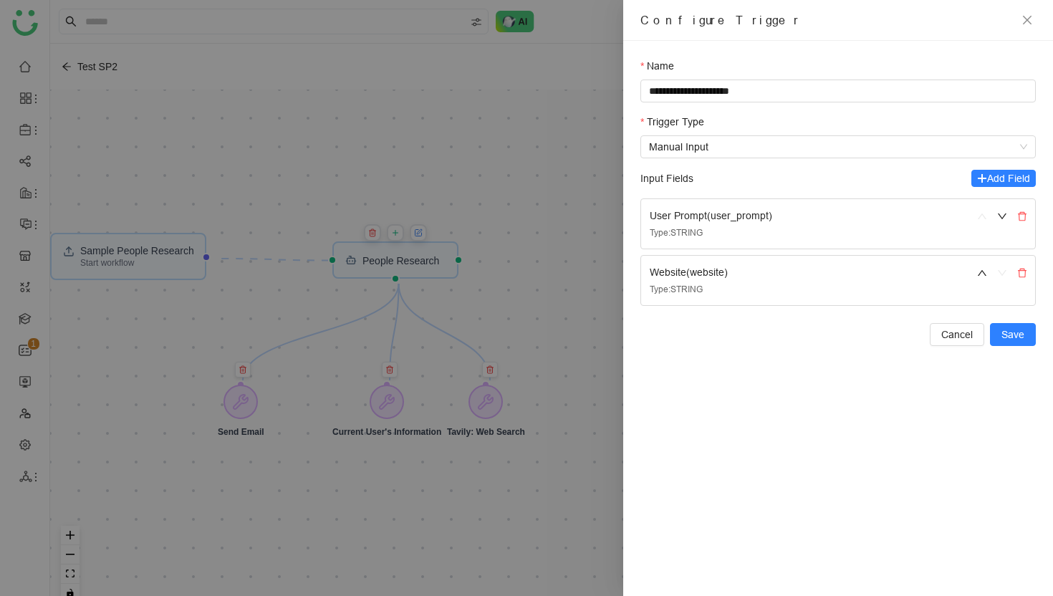
click at [527, 257] on div at bounding box center [526, 298] width 1053 height 596
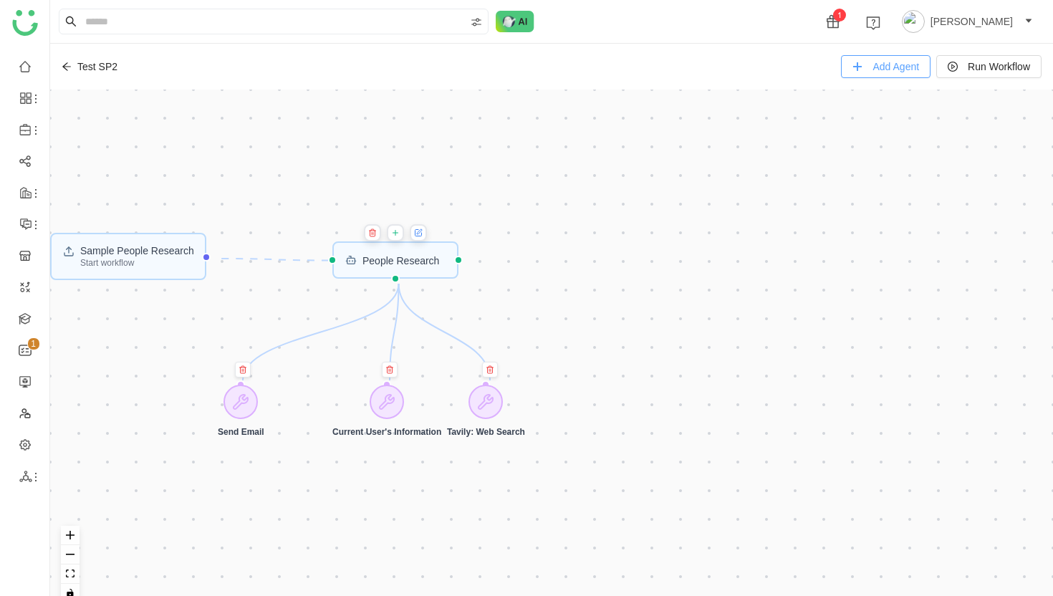
click at [901, 69] on span "Add Agent" at bounding box center [895, 67] width 47 height 16
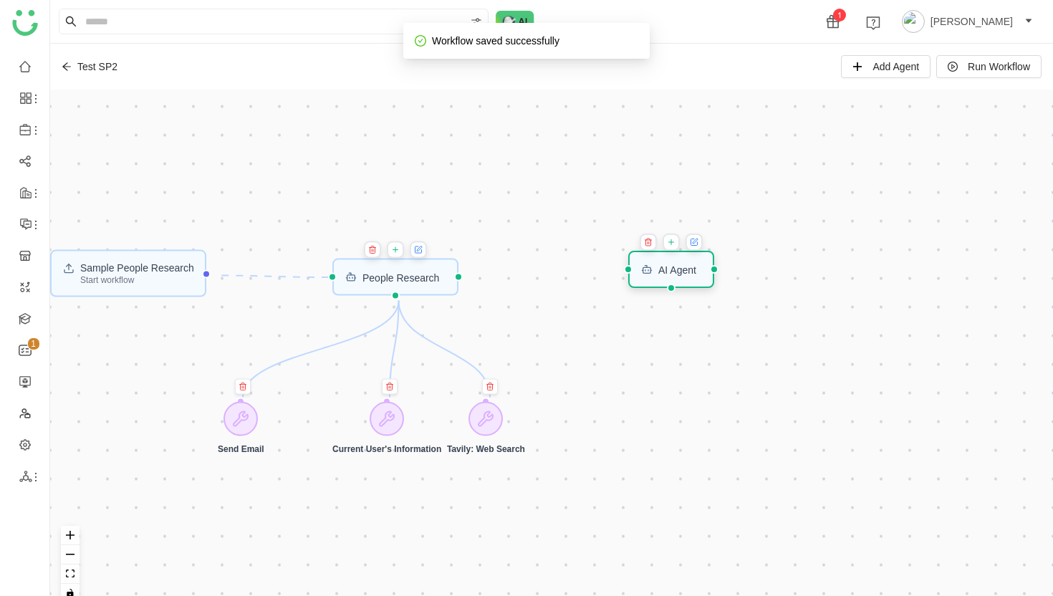
drag, startPoint x: 101, startPoint y: 107, endPoint x: 679, endPoint y: 269, distance: 599.9
click at [679, 269] on div "AI Agent" at bounding box center [677, 269] width 38 height 10
drag, startPoint x: 465, startPoint y: 279, endPoint x: 619, endPoint y: 273, distance: 154.1
click at [619, 273] on div "Sample People Research Start workflow AI Agent People Research Send Email Curre…" at bounding box center [551, 352] width 1002 height 524
click at [671, 279] on div "AI Agent" at bounding box center [671, 269] width 87 height 37
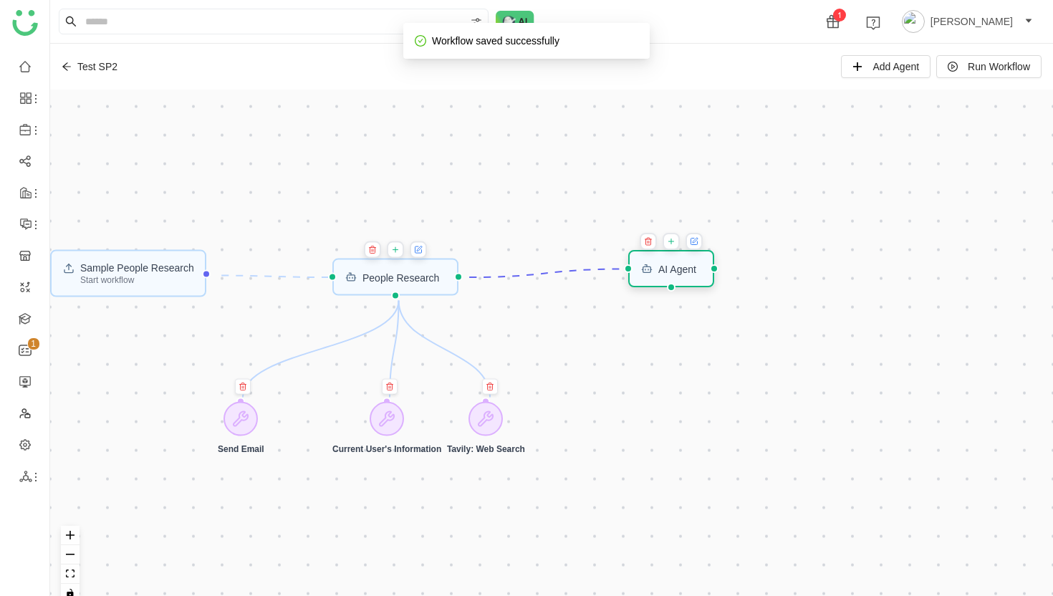
click at [671, 279] on div "AI Agent" at bounding box center [671, 268] width 87 height 37
click at [697, 240] on icon at bounding box center [694, 240] width 5 height 5
click at [664, 276] on div "AI Agent" at bounding box center [671, 268] width 87 height 37
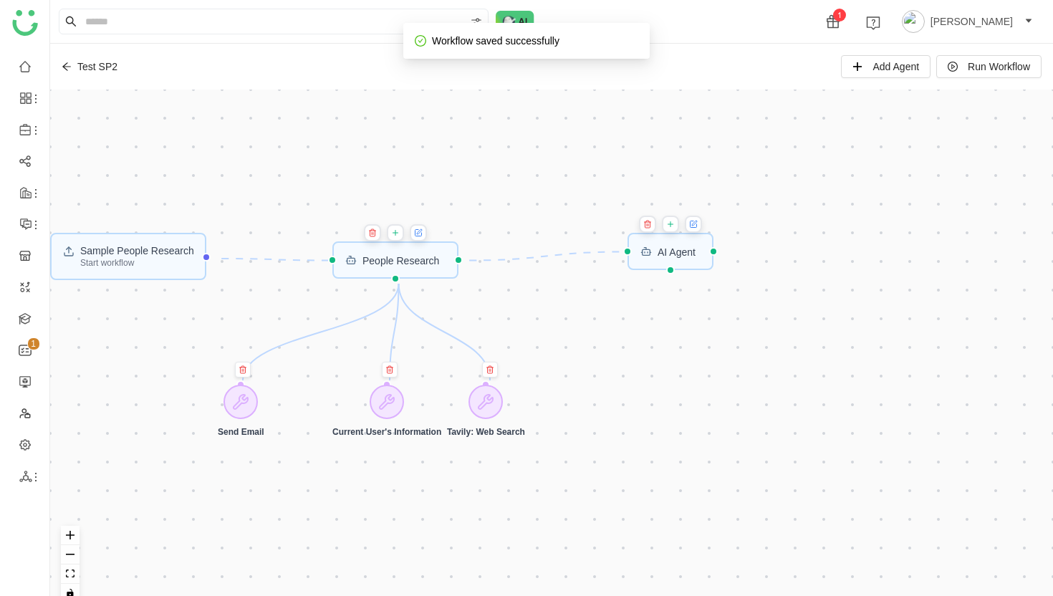
click at [695, 224] on icon at bounding box center [694, 223] width 5 height 5
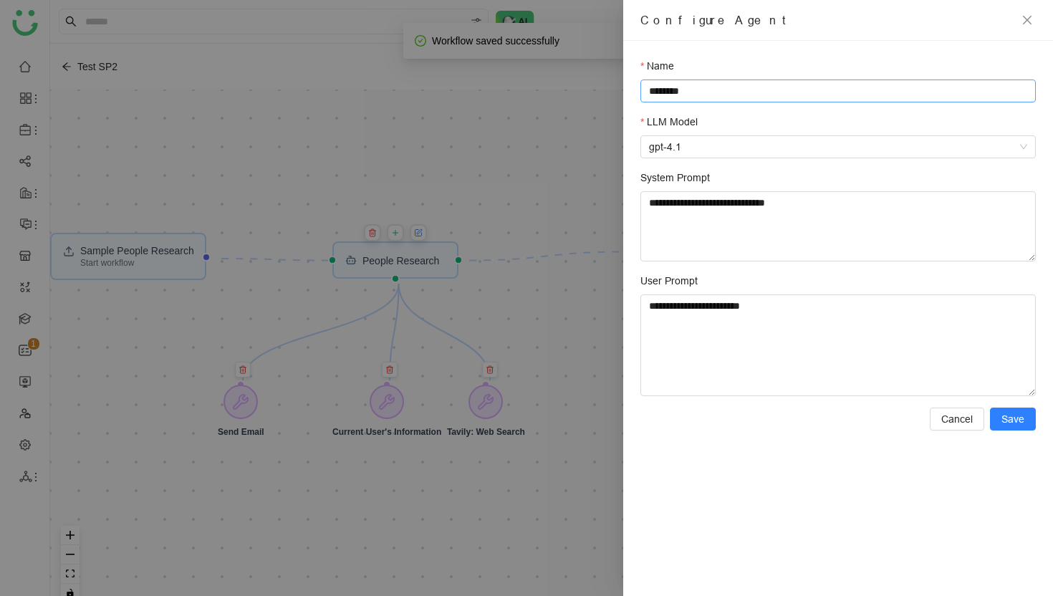
drag, startPoint x: 718, startPoint y: 93, endPoint x: 717, endPoint y: 76, distance: 17.2
click at [717, 76] on div "Name ********" at bounding box center [837, 80] width 395 height 44
type input "**********"
click at [739, 219] on textarea "**********" at bounding box center [837, 226] width 395 height 70
drag, startPoint x: 859, startPoint y: 205, endPoint x: 859, endPoint y: 186, distance: 18.6
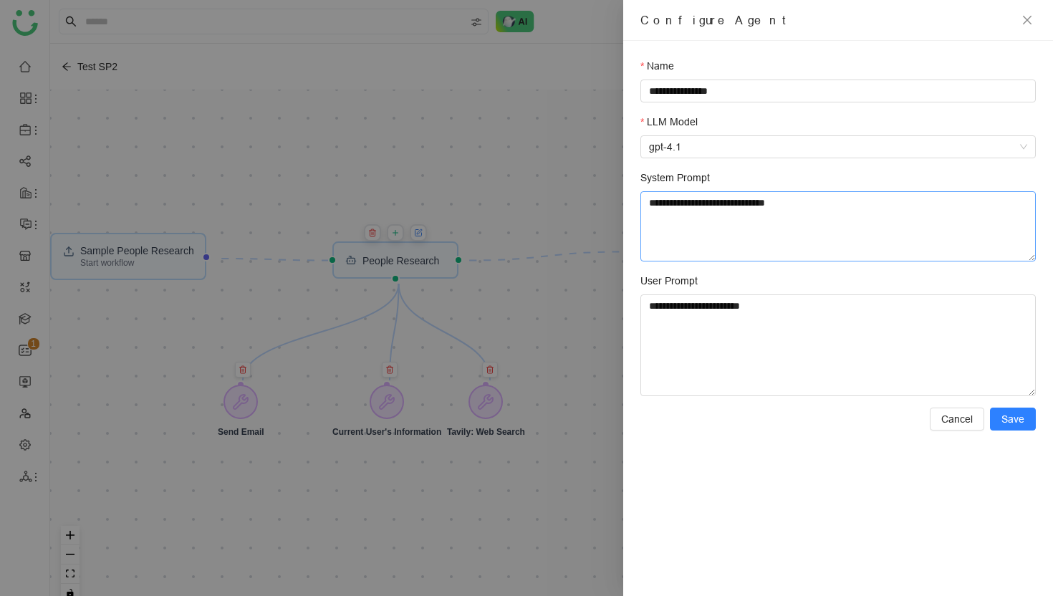
click at [859, 186] on div "**********" at bounding box center [837, 216] width 395 height 92
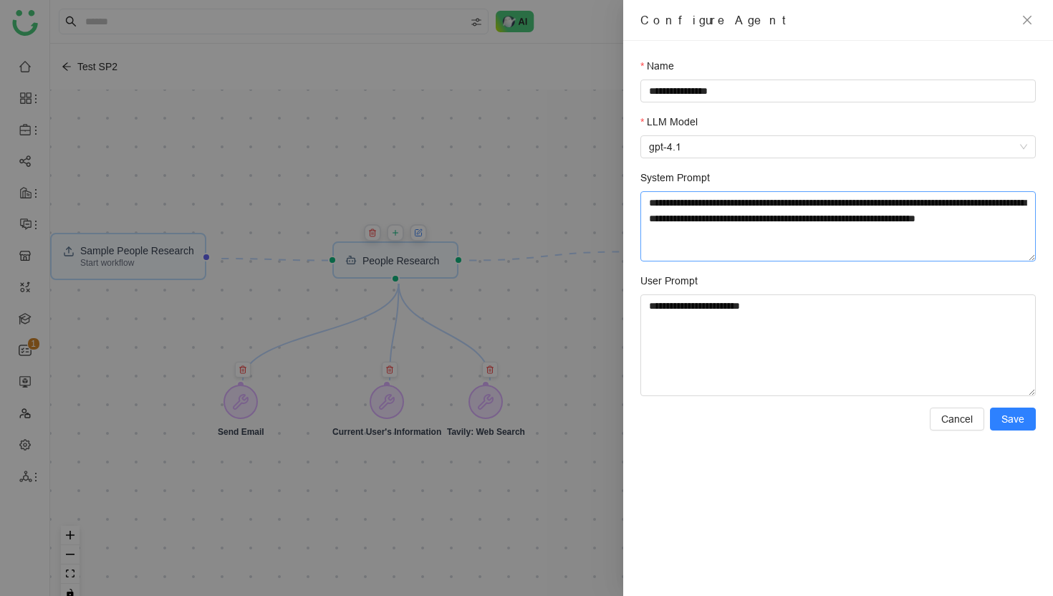
click at [727, 232] on textarea "**********" at bounding box center [837, 226] width 395 height 70
click at [822, 233] on textarea "**********" at bounding box center [837, 226] width 395 height 70
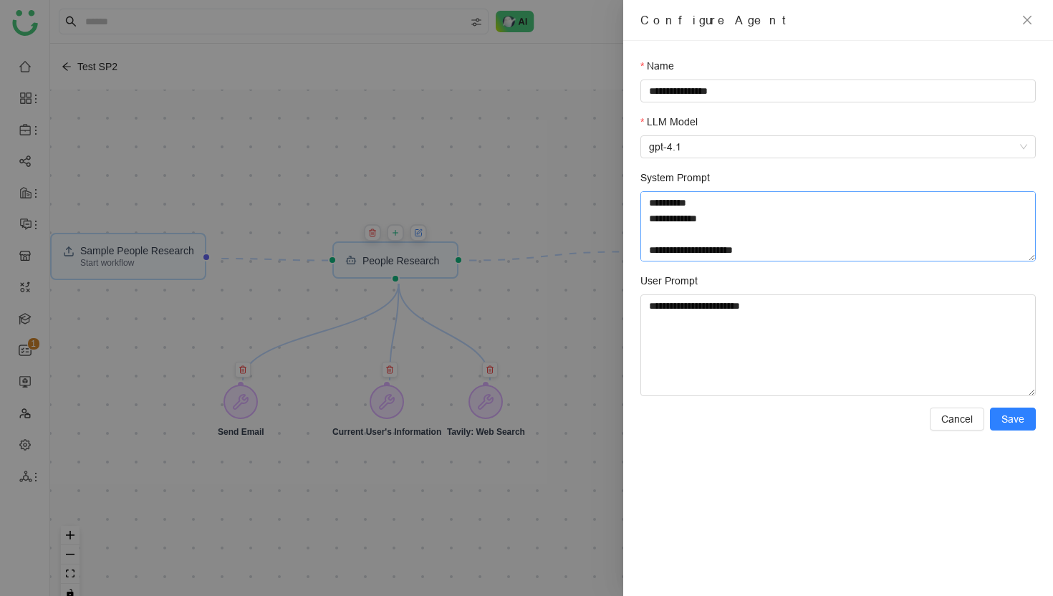
scroll to position [168, 0]
click at [710, 254] on textarea "**********" at bounding box center [837, 226] width 395 height 70
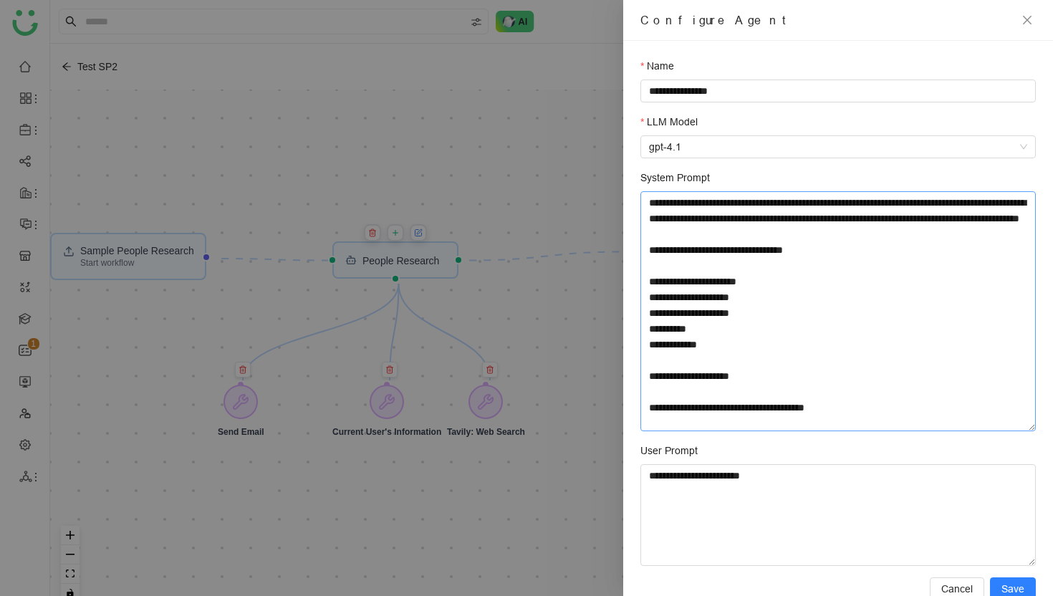
scroll to position [0, 0]
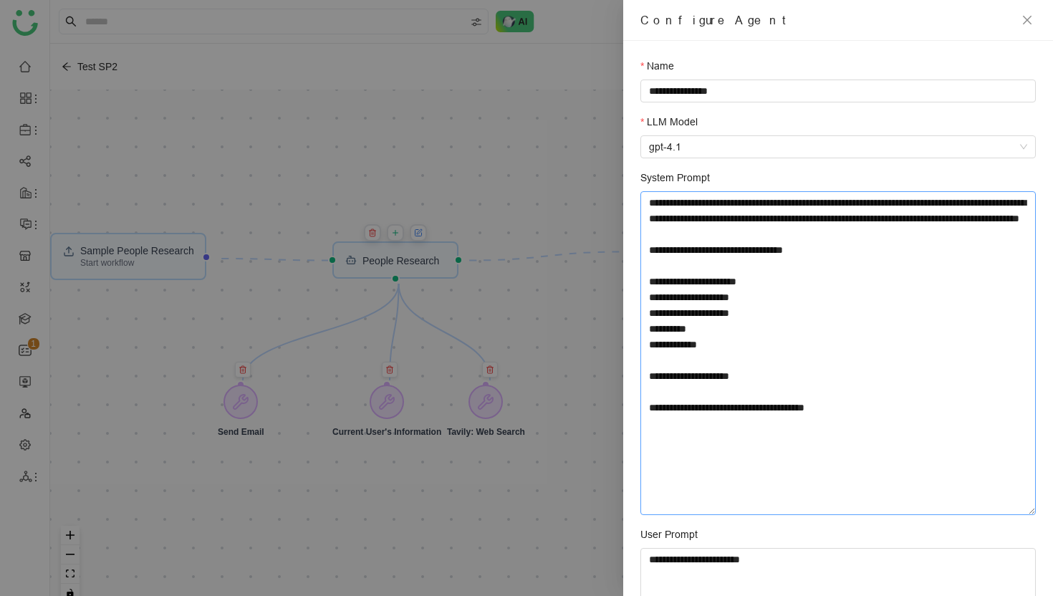
drag, startPoint x: 1032, startPoint y: 256, endPoint x: 998, endPoint y: 510, distance: 255.7
click at [998, 510] on textarea "**********" at bounding box center [837, 353] width 395 height 324
click at [667, 448] on textarea "**********" at bounding box center [837, 353] width 395 height 324
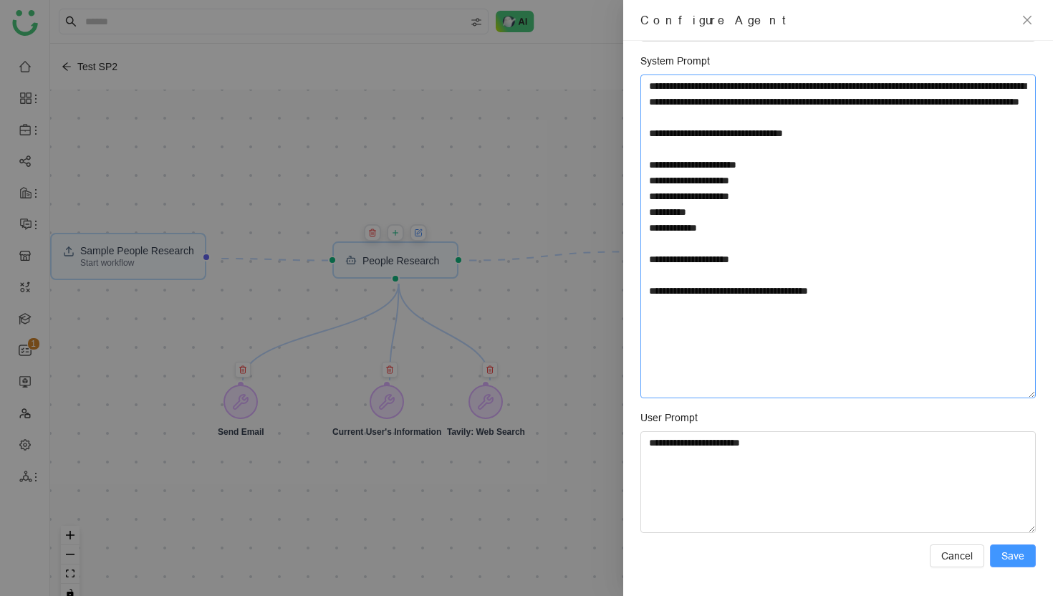
type textarea "**********"
click at [1018, 554] on span "Save" at bounding box center [1012, 556] width 23 height 16
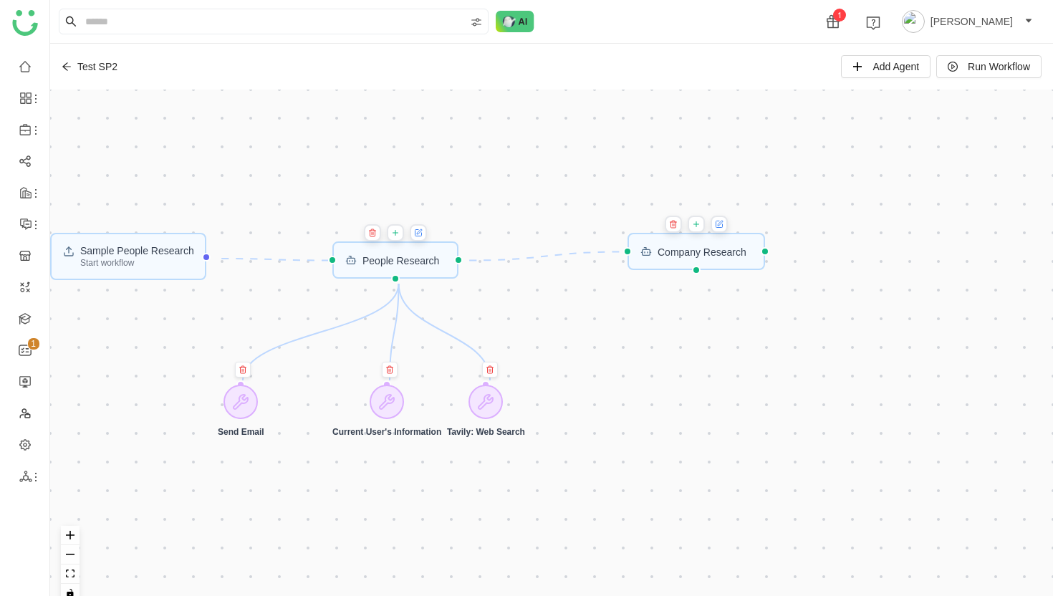
scroll to position [0, 0]
click at [422, 231] on icon at bounding box center [419, 231] width 5 height 5
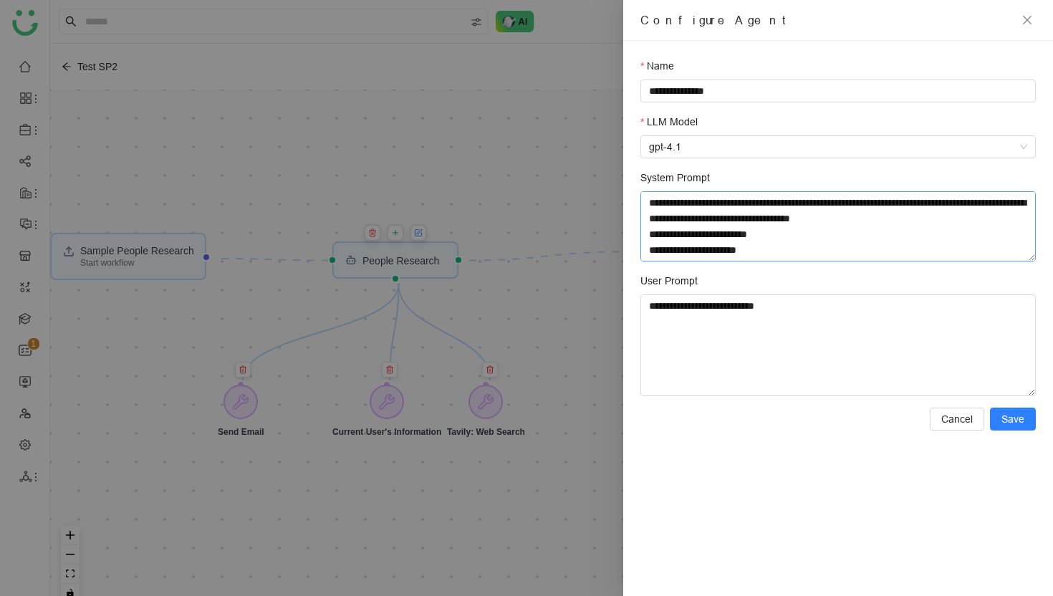
click at [727, 215] on textarea "System Prompt" at bounding box center [837, 226] width 395 height 70
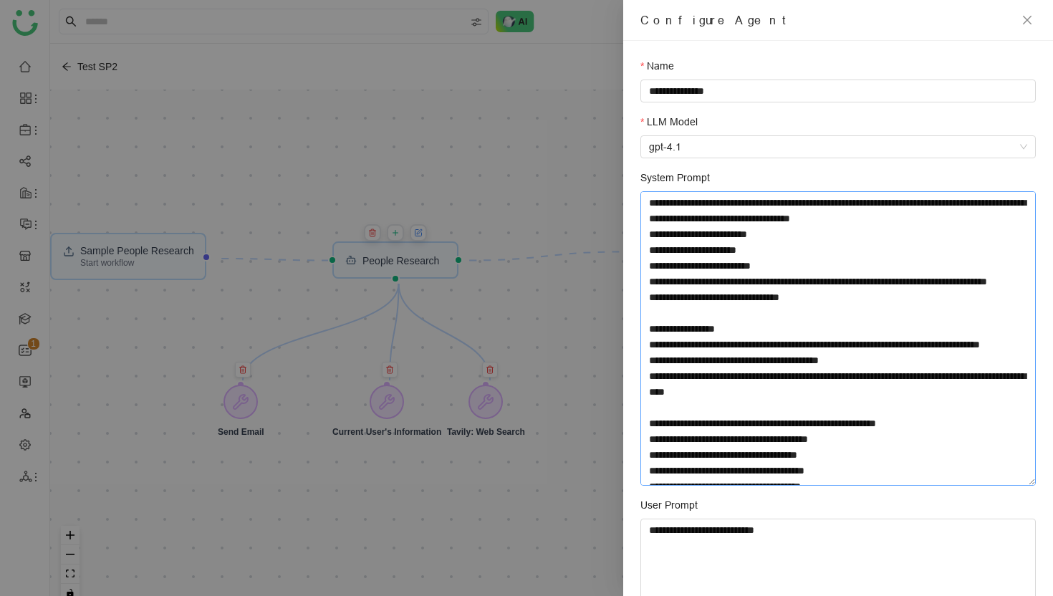
drag, startPoint x: 1033, startPoint y: 258, endPoint x: 1034, endPoint y: 483, distance: 224.8
click at [1034, 483] on textarea "System Prompt" at bounding box center [837, 338] width 395 height 294
click at [697, 333] on textarea "System Prompt" at bounding box center [837, 338] width 395 height 294
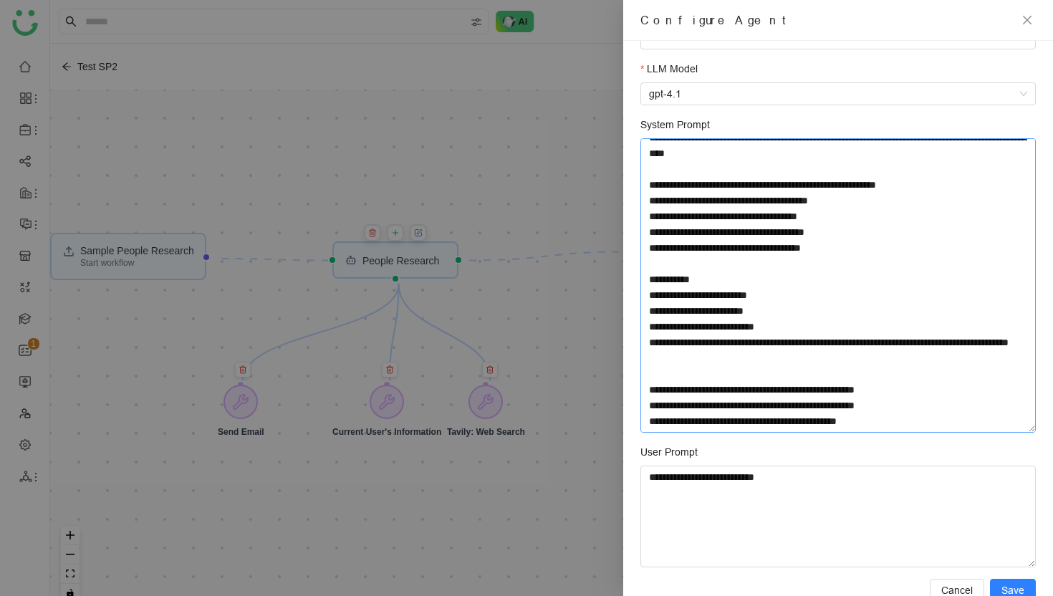
scroll to position [58, 0]
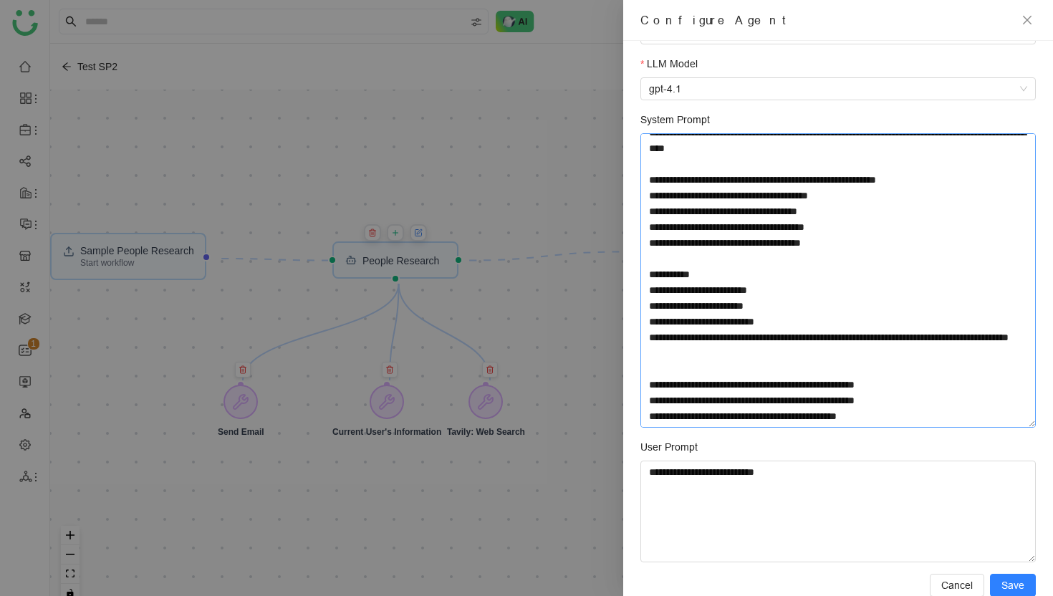
click at [893, 418] on textarea "System Prompt" at bounding box center [837, 280] width 395 height 294
click at [952, 585] on span "Cancel" at bounding box center [957, 585] width 32 height 16
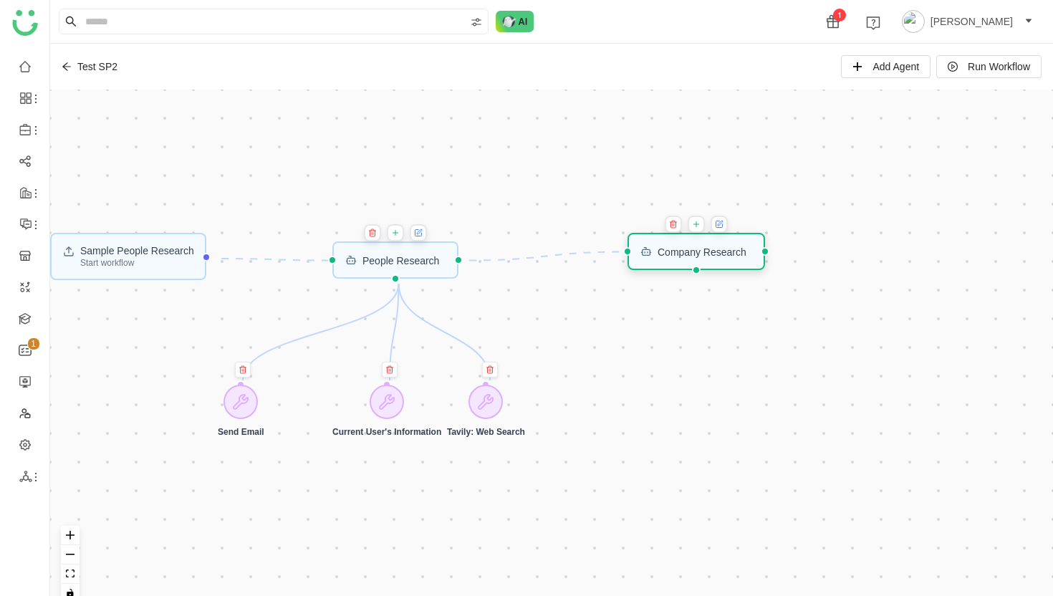
click at [705, 255] on div "Company Research" at bounding box center [701, 251] width 89 height 10
click at [720, 222] on icon at bounding box center [718, 224] width 6 height 6
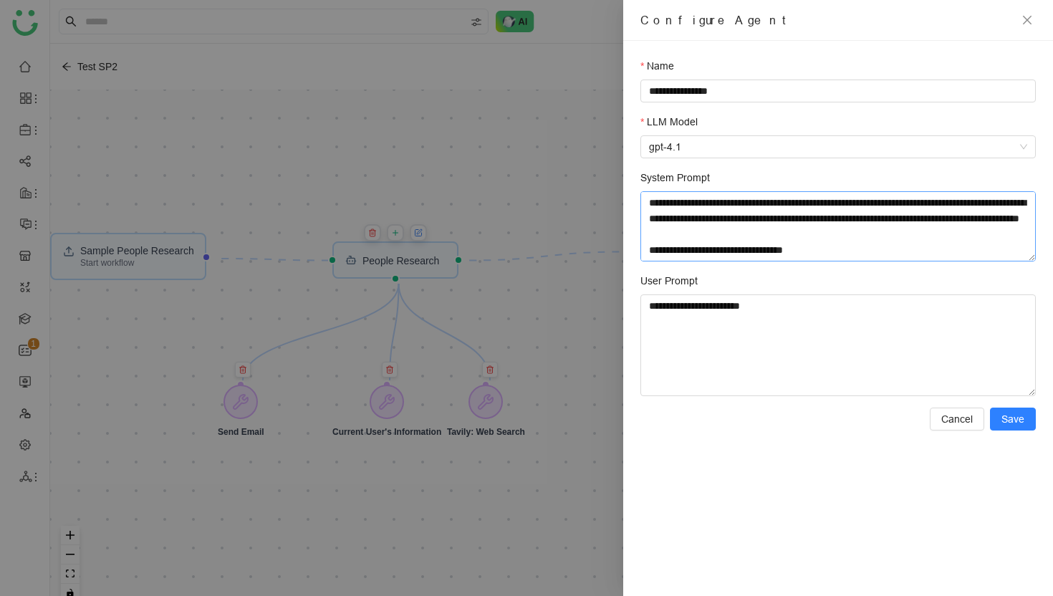
click at [766, 240] on textarea "**********" at bounding box center [837, 226] width 395 height 70
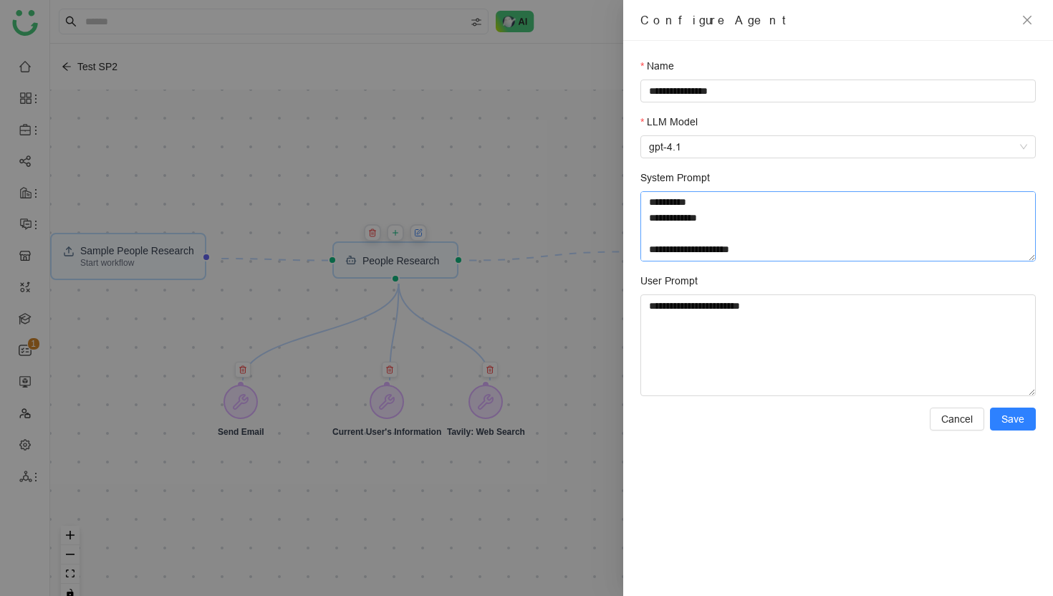
scroll to position [205, 0]
click at [740, 246] on textarea "**********" at bounding box center [837, 226] width 395 height 70
paste textarea "**********"
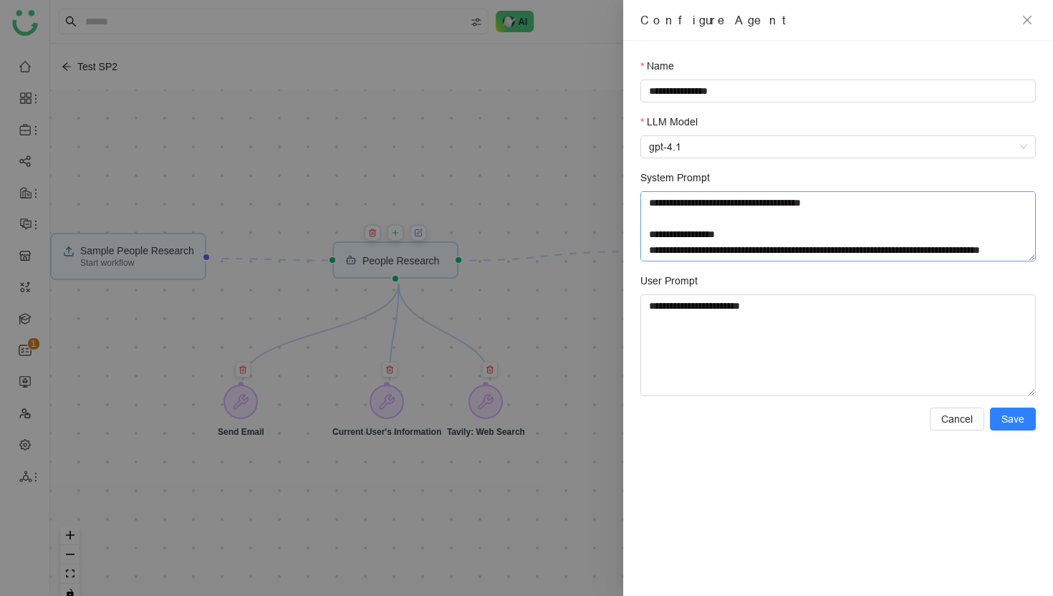
scroll to position [562, 0]
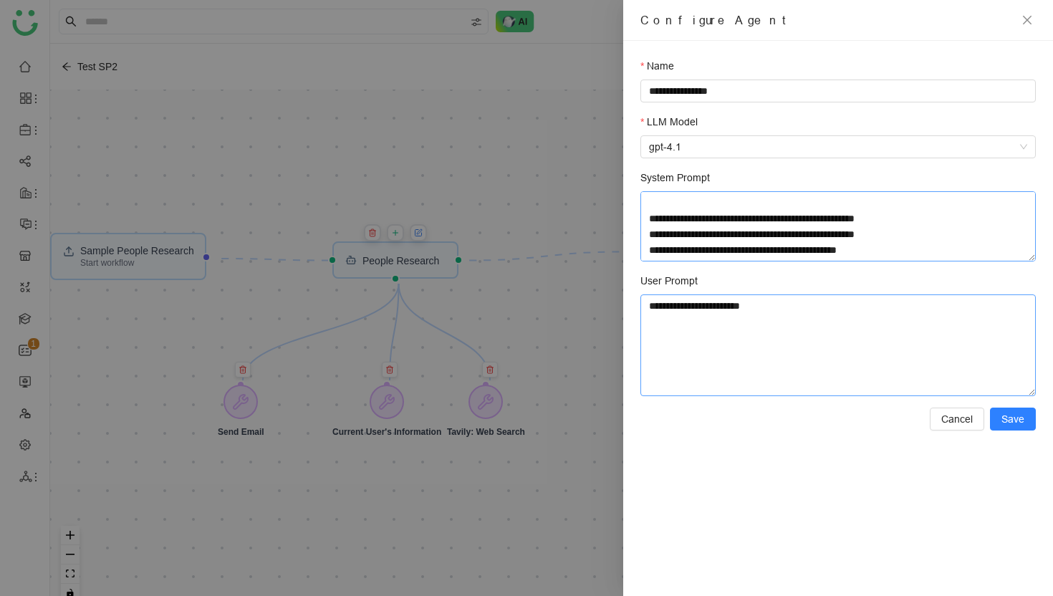
type textarea "**********"
click at [796, 316] on textarea "**********" at bounding box center [837, 345] width 395 height 102
drag, startPoint x: 796, startPoint y: 316, endPoint x: 796, endPoint y: 293, distance: 22.9
click at [796, 293] on div "**********" at bounding box center [837, 334] width 395 height 123
click at [1009, 418] on span "Save" at bounding box center [1012, 419] width 23 height 16
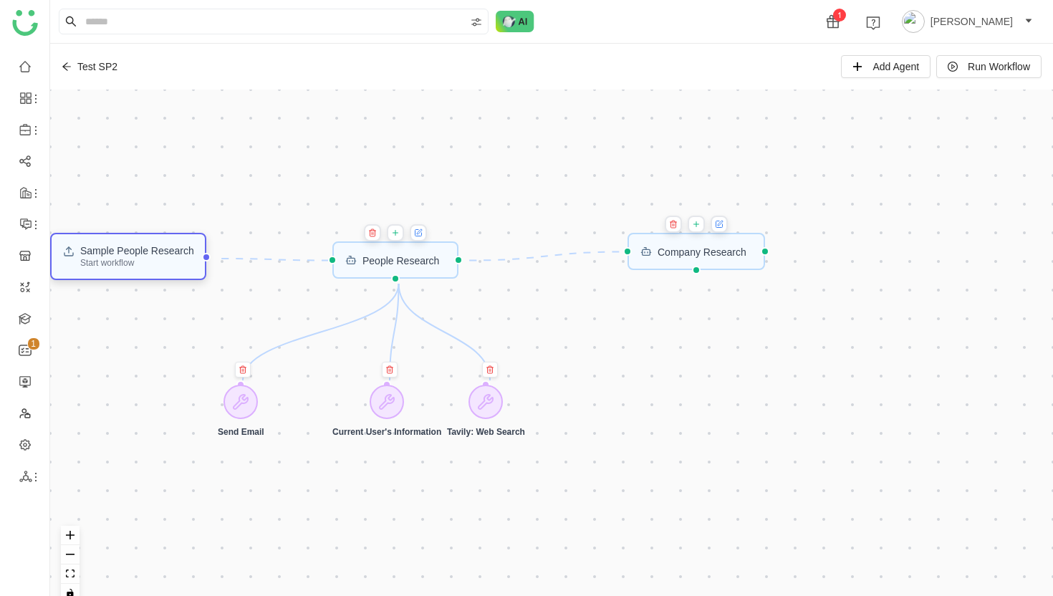
click at [142, 260] on div "Sample People Research Start workflow" at bounding box center [137, 256] width 114 height 21
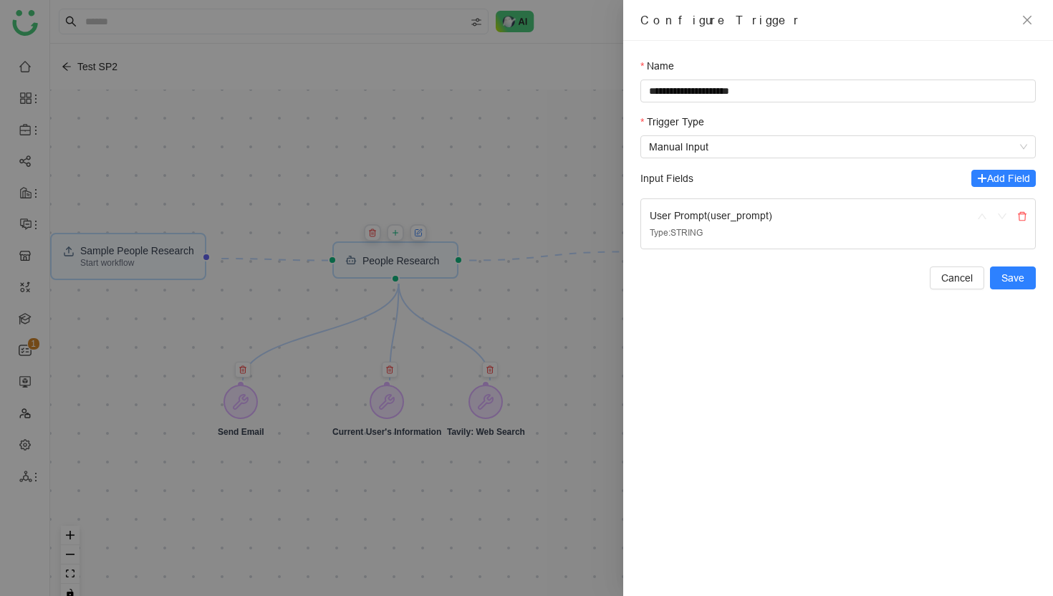
click at [545, 494] on div at bounding box center [526, 298] width 1053 height 596
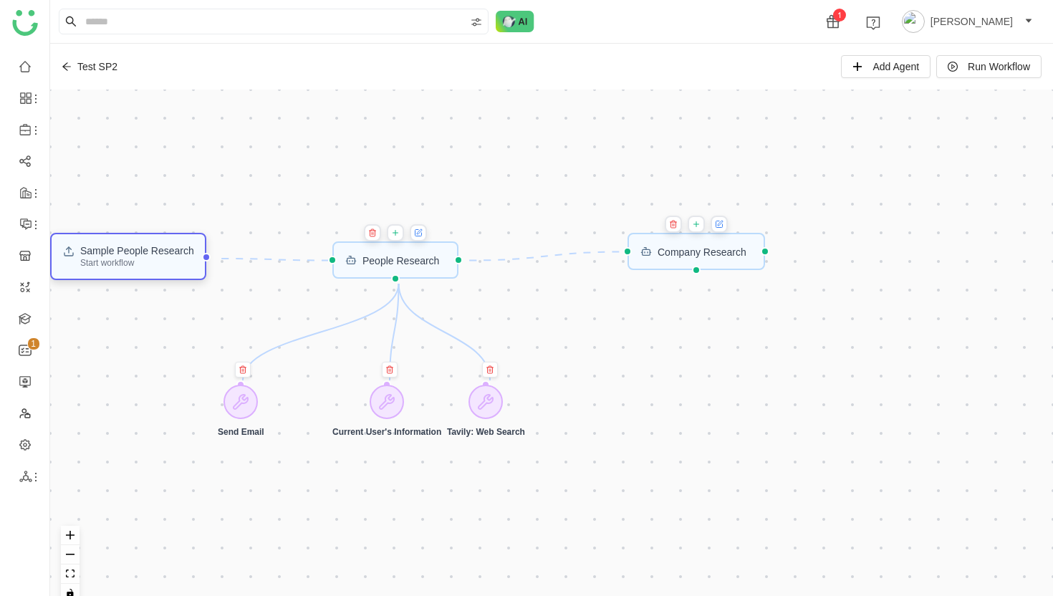
click at [165, 252] on div "Sample People Research" at bounding box center [137, 251] width 114 height 10
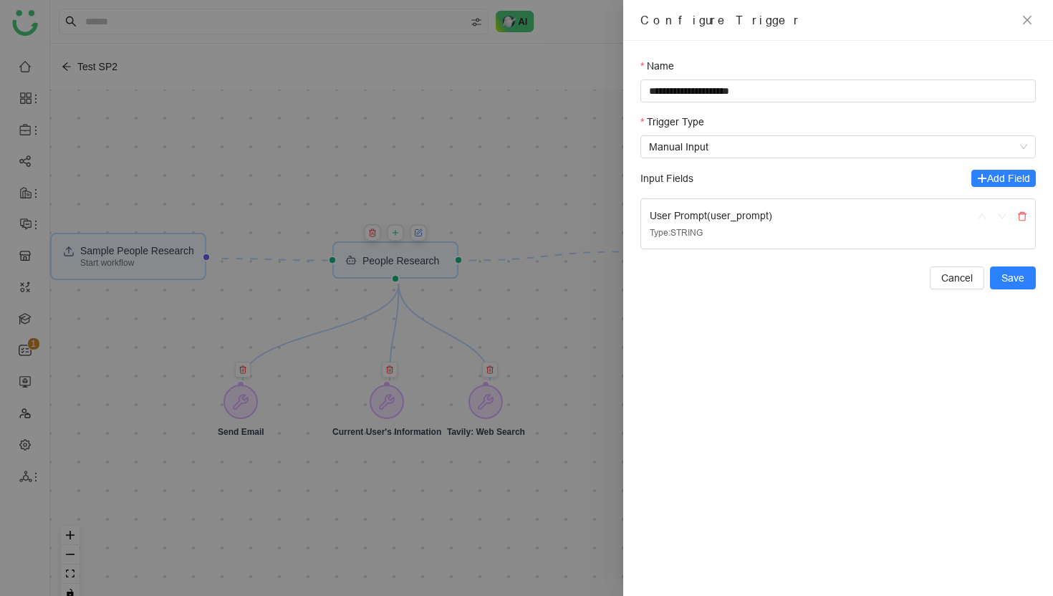
click at [552, 191] on div at bounding box center [526, 298] width 1053 height 596
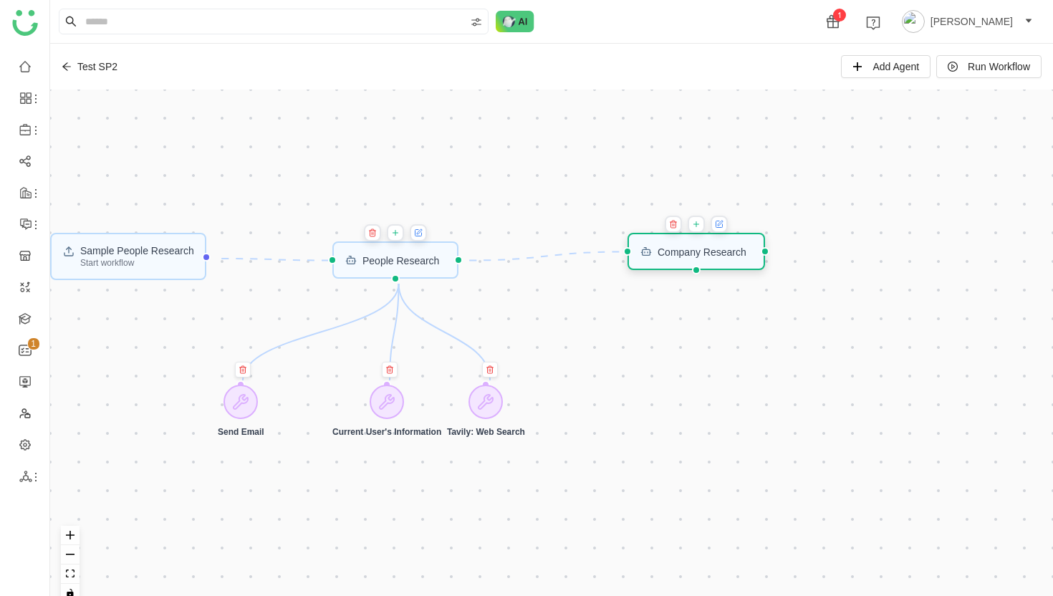
click at [733, 251] on div "Company Research" at bounding box center [701, 251] width 89 height 10
click at [723, 223] on icon at bounding box center [719, 223] width 9 height 11
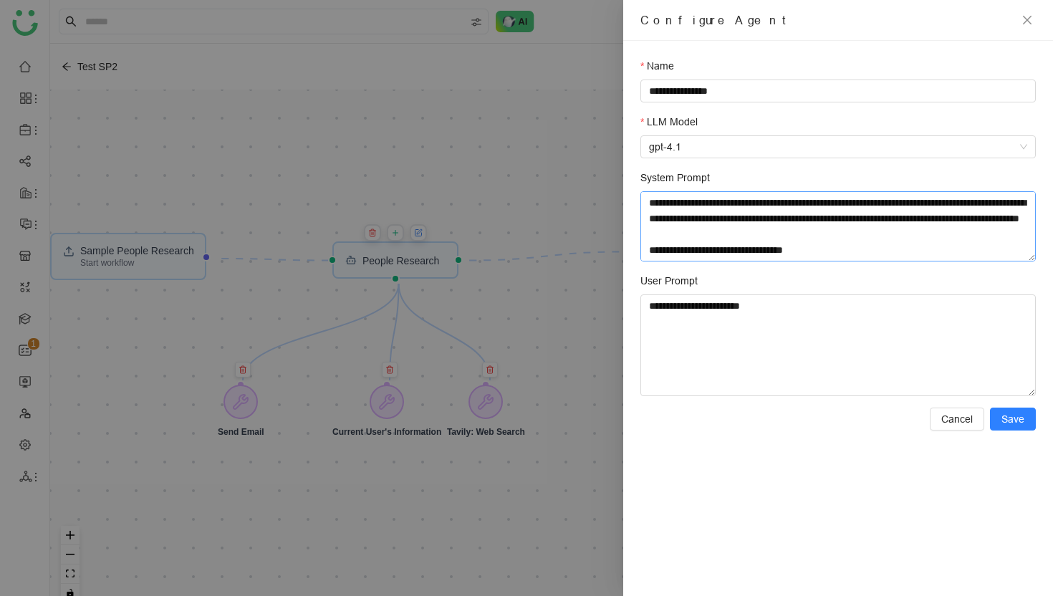
click at [865, 240] on textarea "System Prompt" at bounding box center [837, 226] width 395 height 70
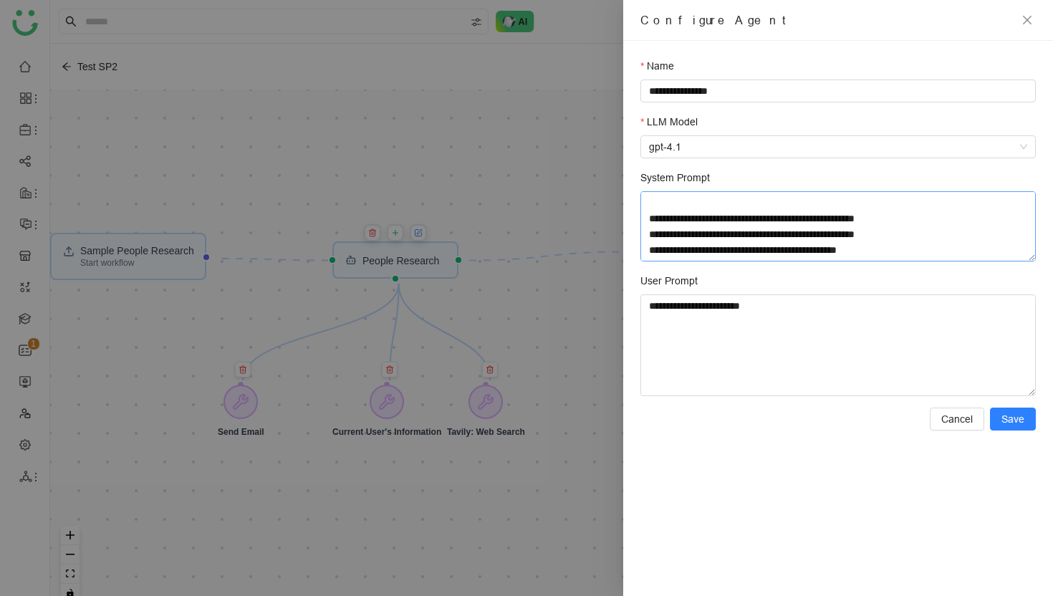
scroll to position [567, 0]
click at [1018, 411] on span "Save" at bounding box center [1012, 419] width 23 height 16
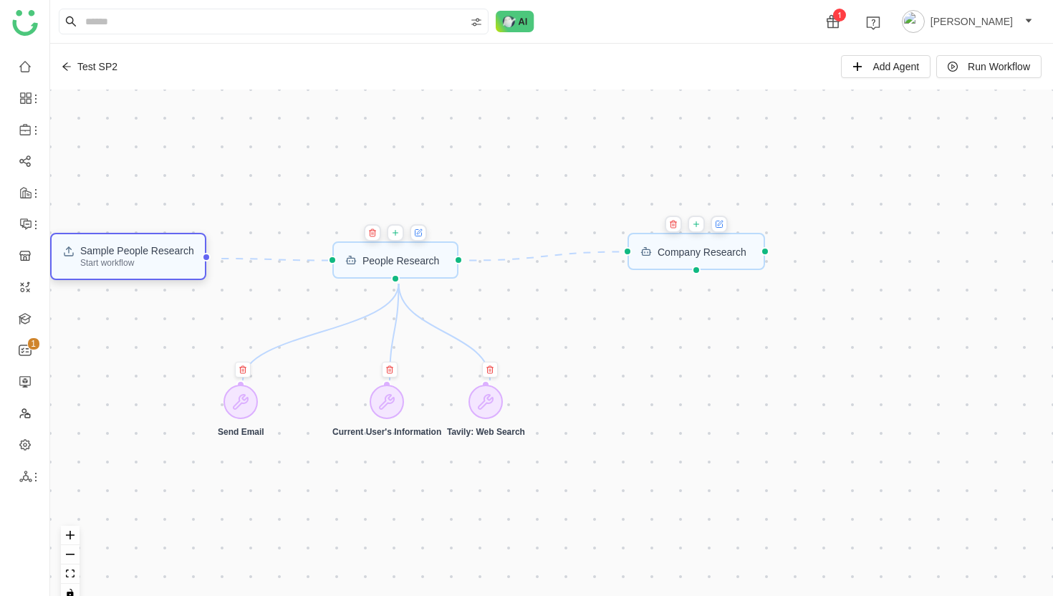
click at [165, 267] on div "Start workflow" at bounding box center [137, 262] width 114 height 9
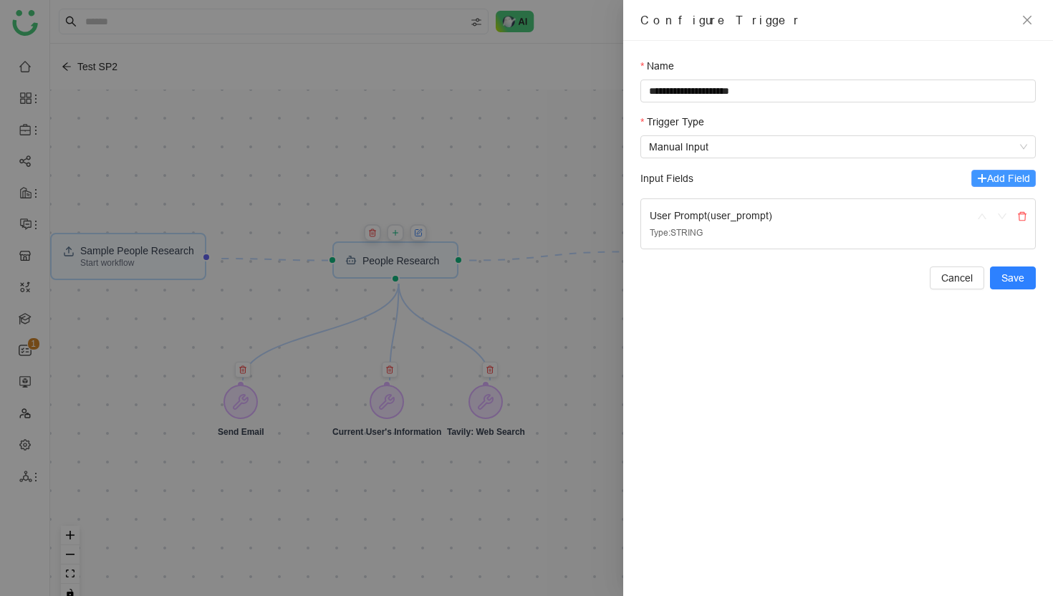
click at [1001, 178] on span "Add Field" at bounding box center [1008, 178] width 43 height 16
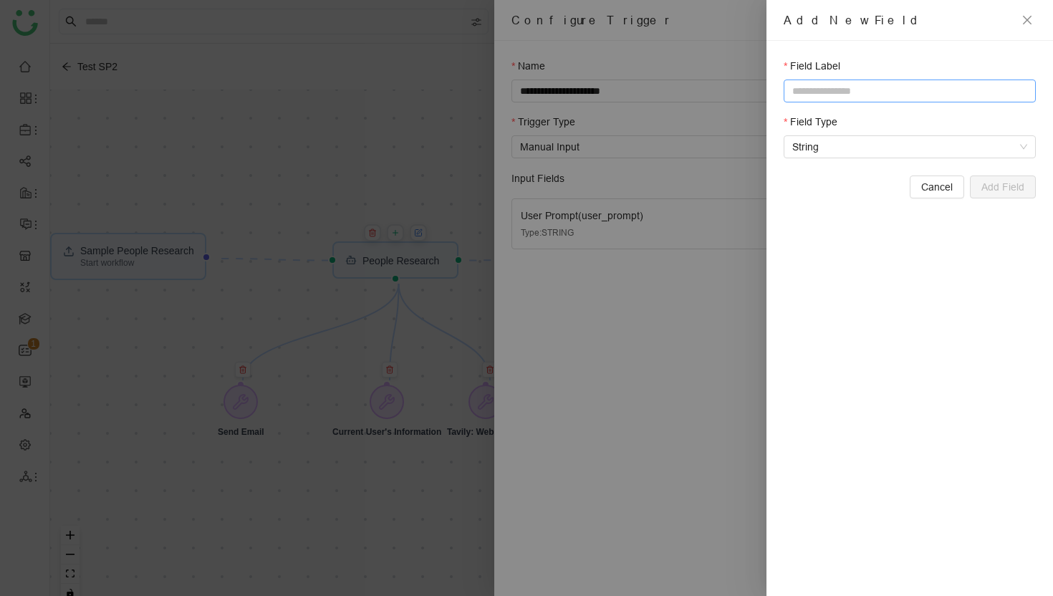
click at [876, 92] on input "text" at bounding box center [909, 90] width 252 height 23
type input "*"
type input "*******"
click at [1009, 185] on span "Add Field" at bounding box center [1002, 187] width 43 height 16
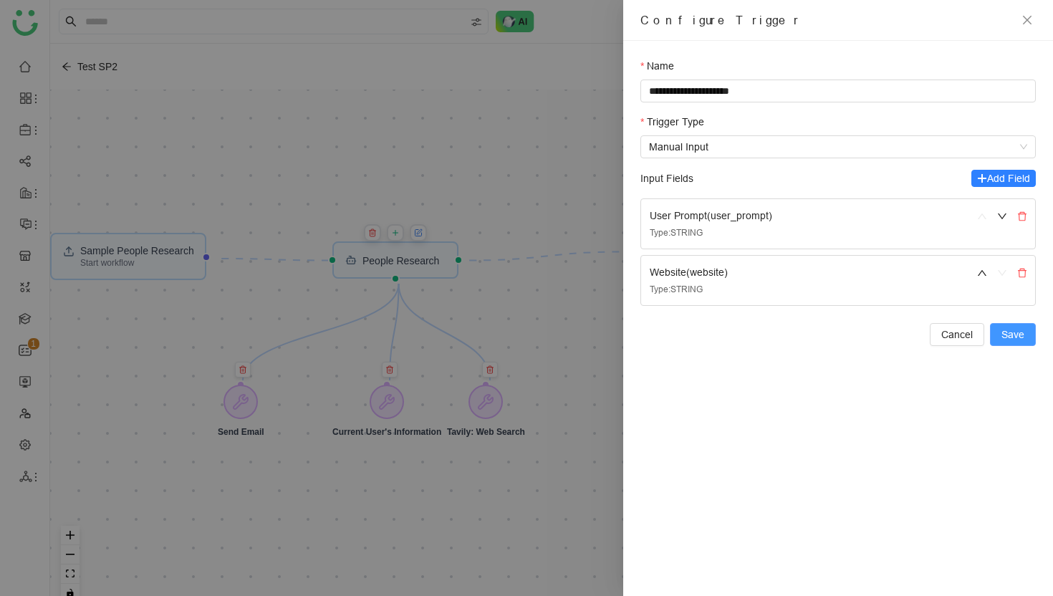
click at [1018, 330] on span "Save" at bounding box center [1012, 335] width 23 height 16
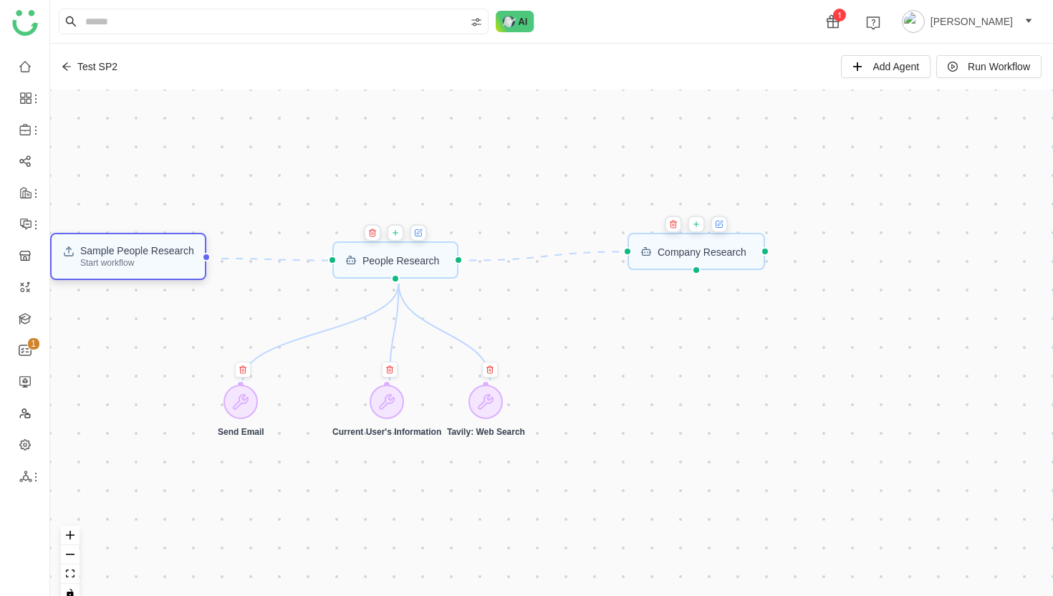
click at [168, 246] on div "Sample People Research" at bounding box center [137, 251] width 114 height 10
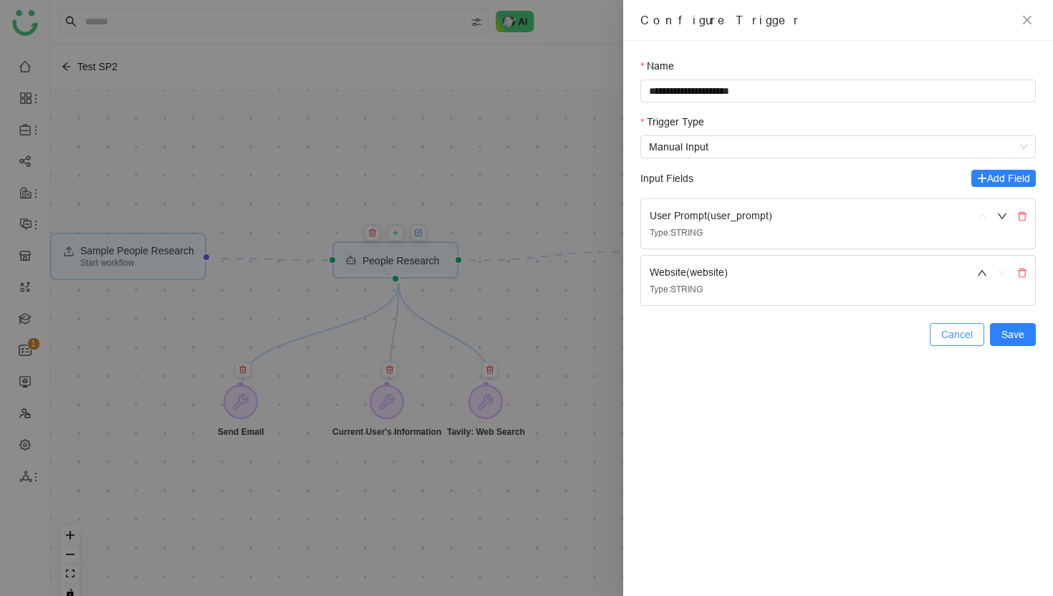
click at [947, 335] on span "Cancel" at bounding box center [957, 335] width 32 height 16
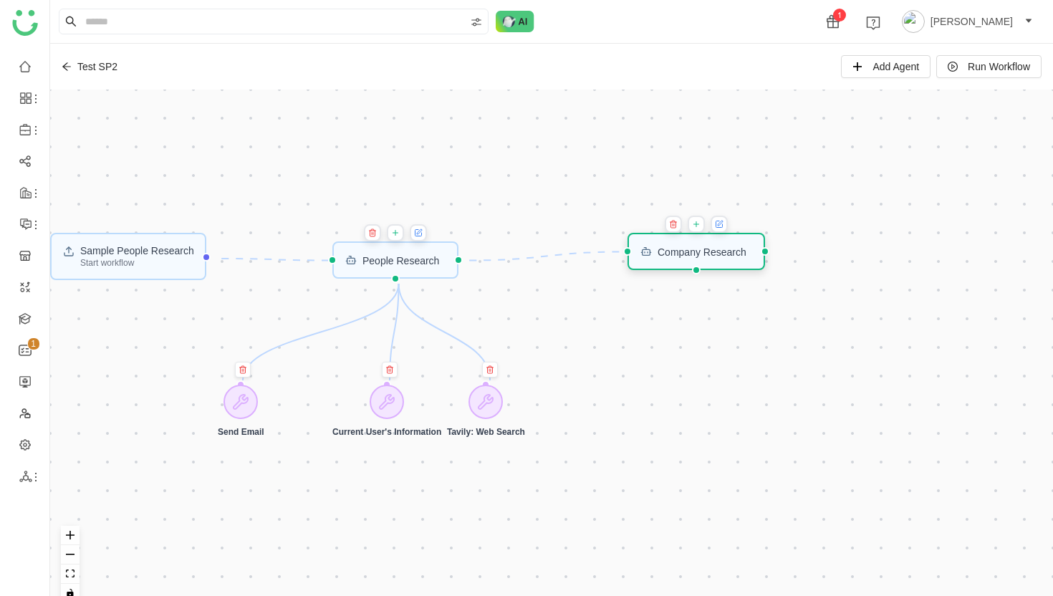
click at [712, 251] on div "Company Research" at bounding box center [701, 251] width 89 height 10
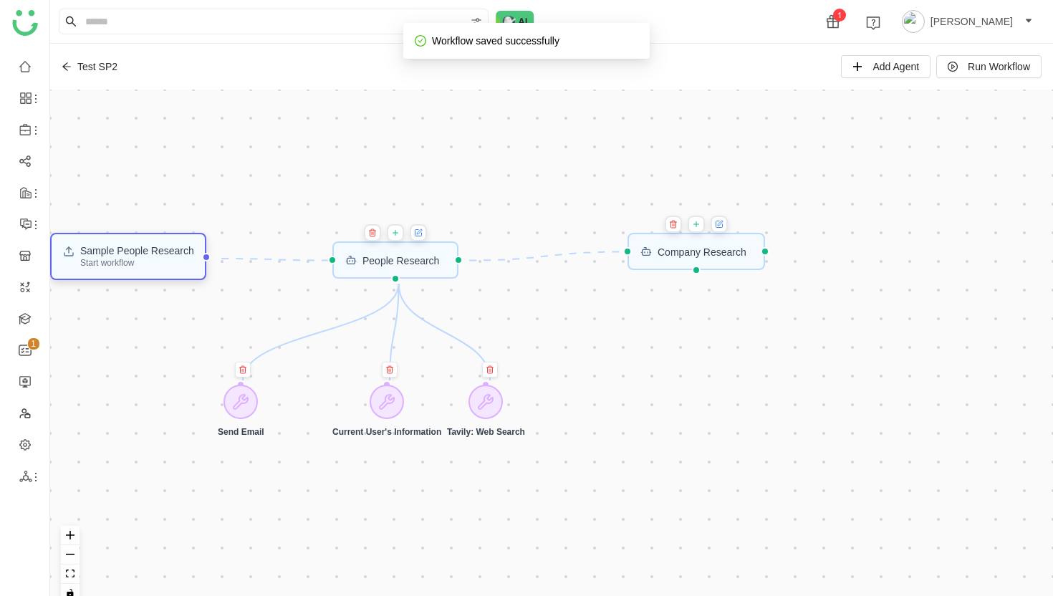
click at [117, 267] on div "Start workflow" at bounding box center [137, 262] width 114 height 9
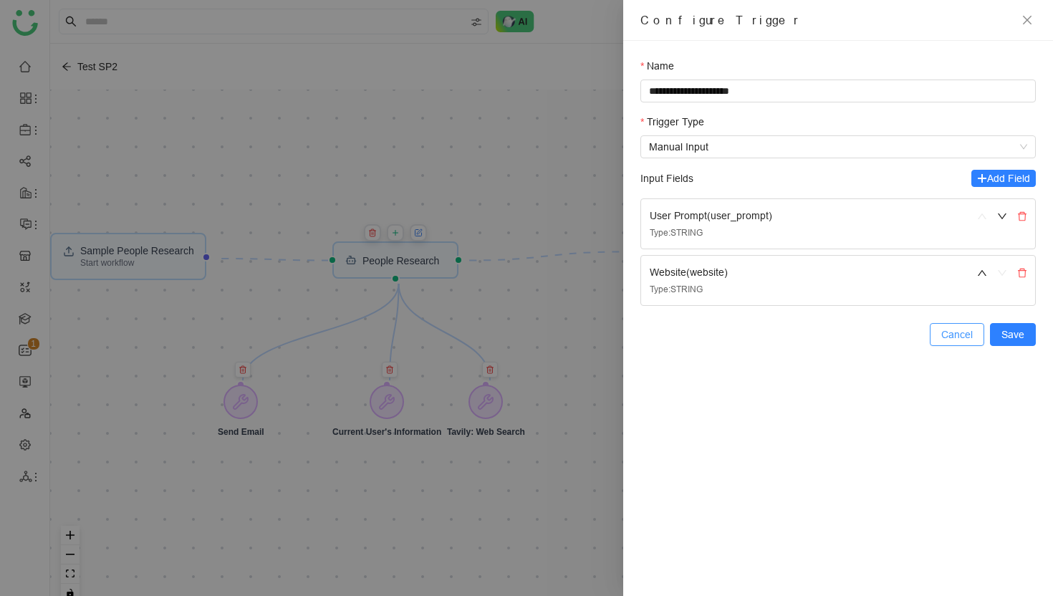
click at [969, 332] on span "Cancel" at bounding box center [957, 335] width 32 height 16
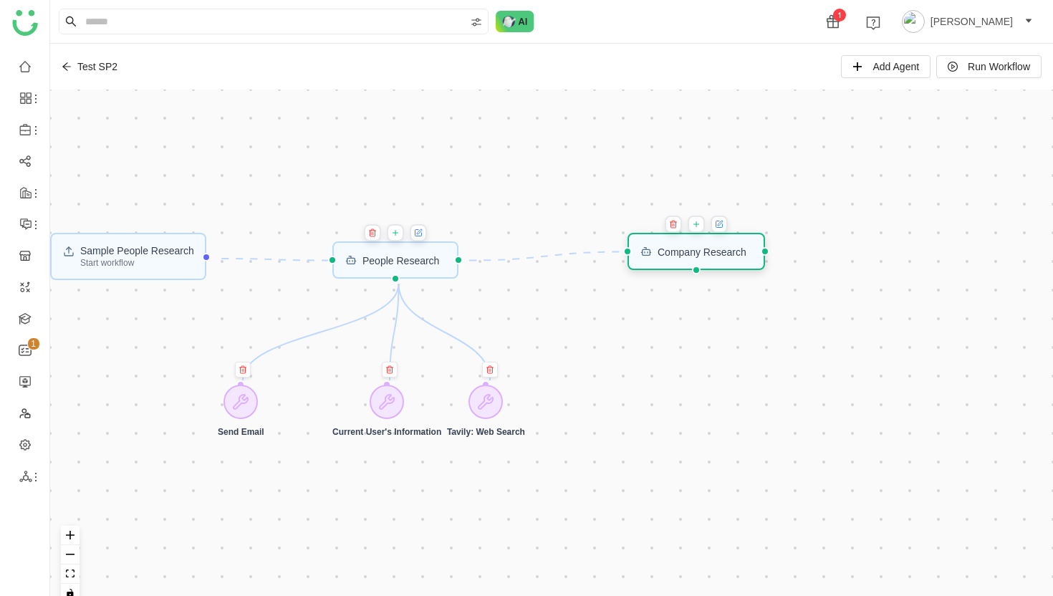
click at [710, 256] on div "Company Research" at bounding box center [701, 251] width 89 height 10
click at [722, 223] on icon at bounding box center [719, 223] width 5 height 5
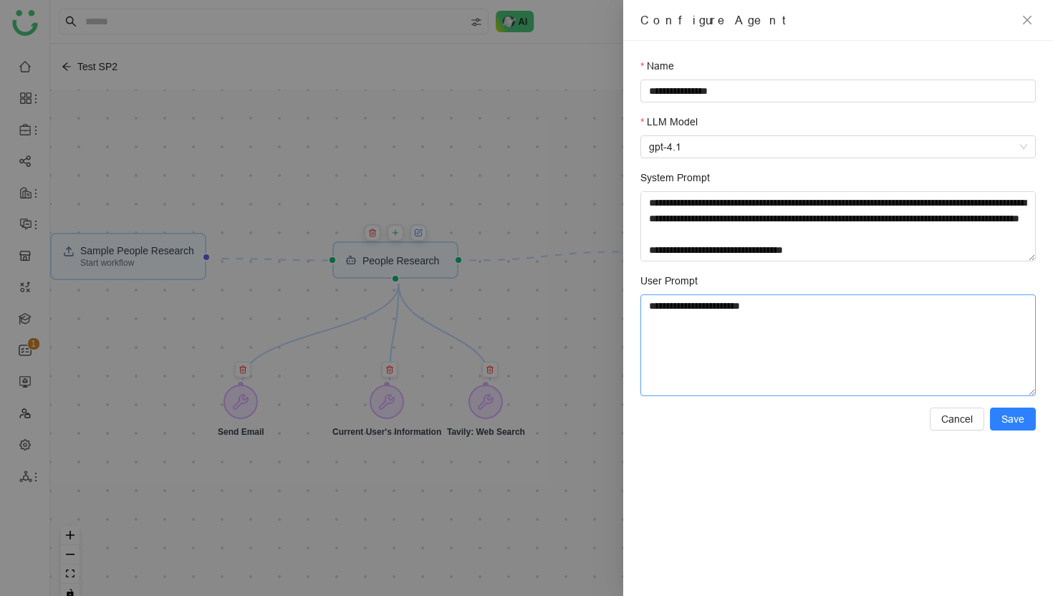
click at [768, 304] on textarea "**********" at bounding box center [837, 345] width 395 height 102
drag, startPoint x: 784, startPoint y: 311, endPoint x: 784, endPoint y: 287, distance: 23.6
click at [784, 287] on div "**********" at bounding box center [837, 334] width 395 height 123
type textarea "**********"
click at [1012, 420] on span "Save" at bounding box center [1012, 419] width 23 height 16
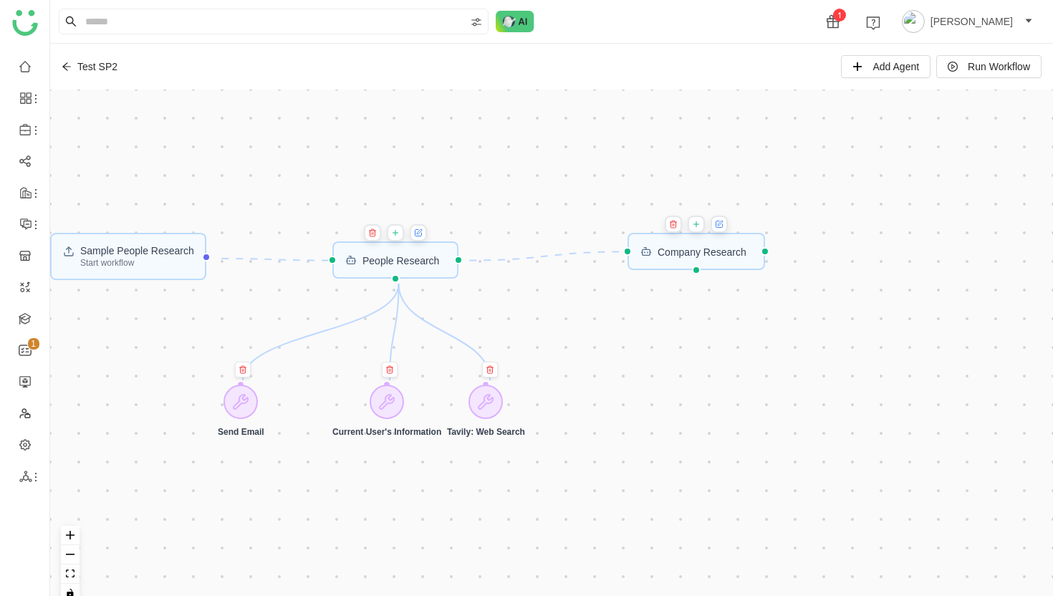
click at [722, 224] on icon at bounding box center [718, 224] width 6 height 6
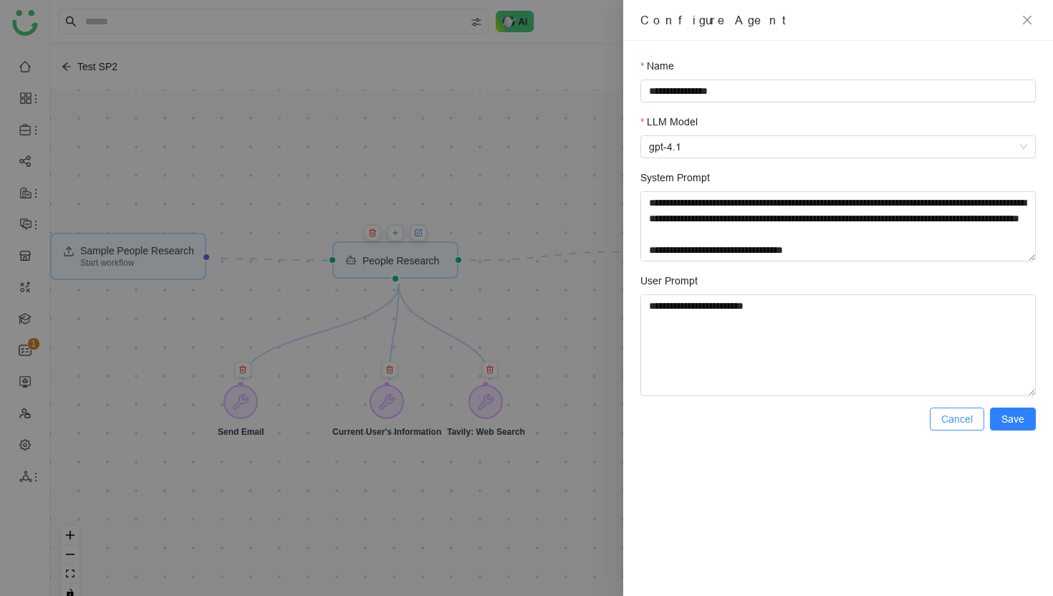
click at [962, 421] on span "Cancel" at bounding box center [957, 419] width 32 height 16
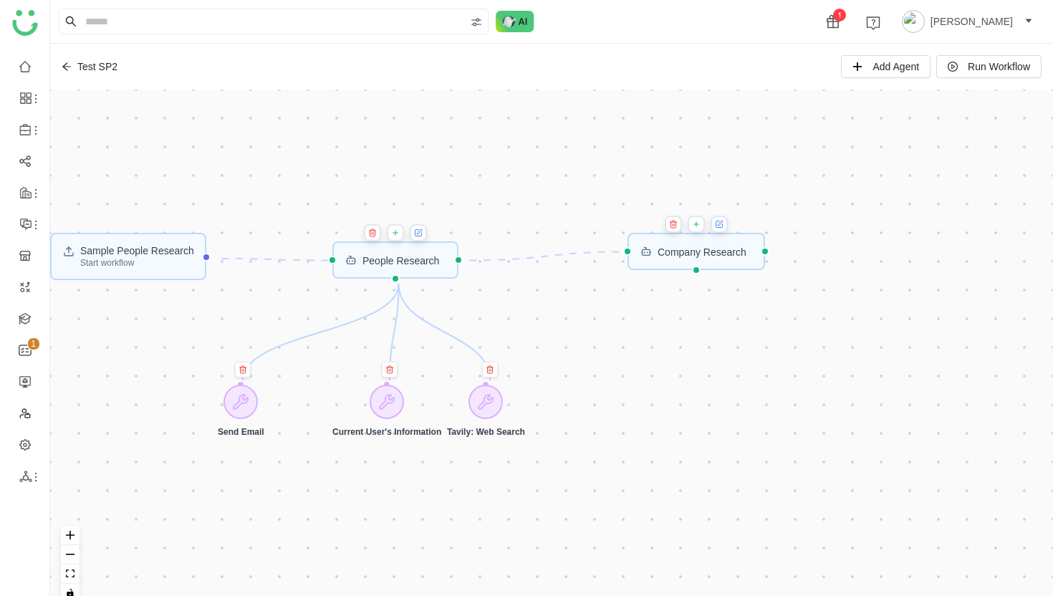
click at [700, 226] on icon at bounding box center [696, 223] width 9 height 11
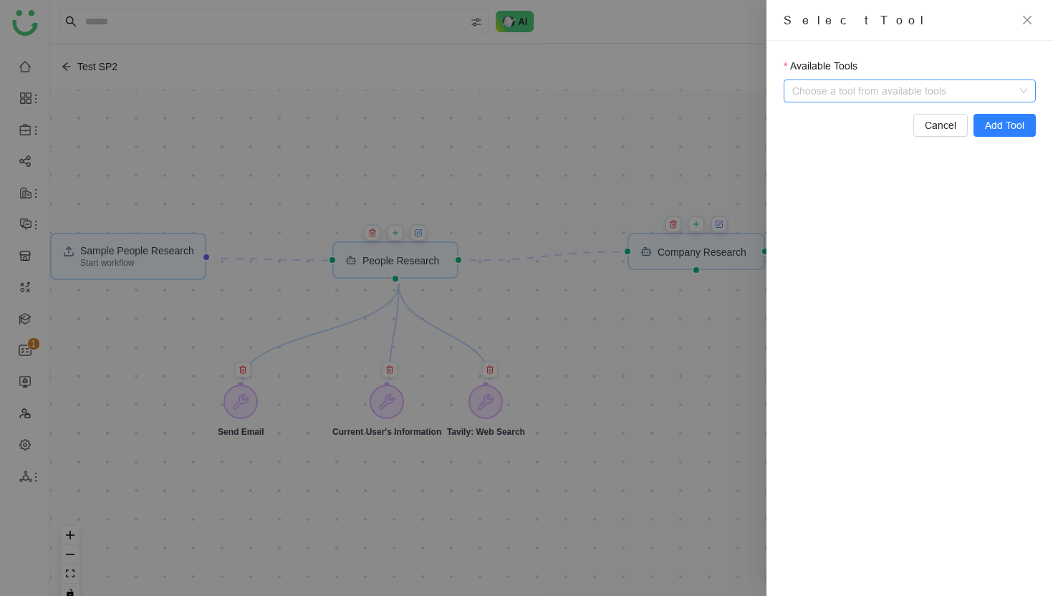
click at [1025, 92] on span at bounding box center [917, 90] width 235 height 21
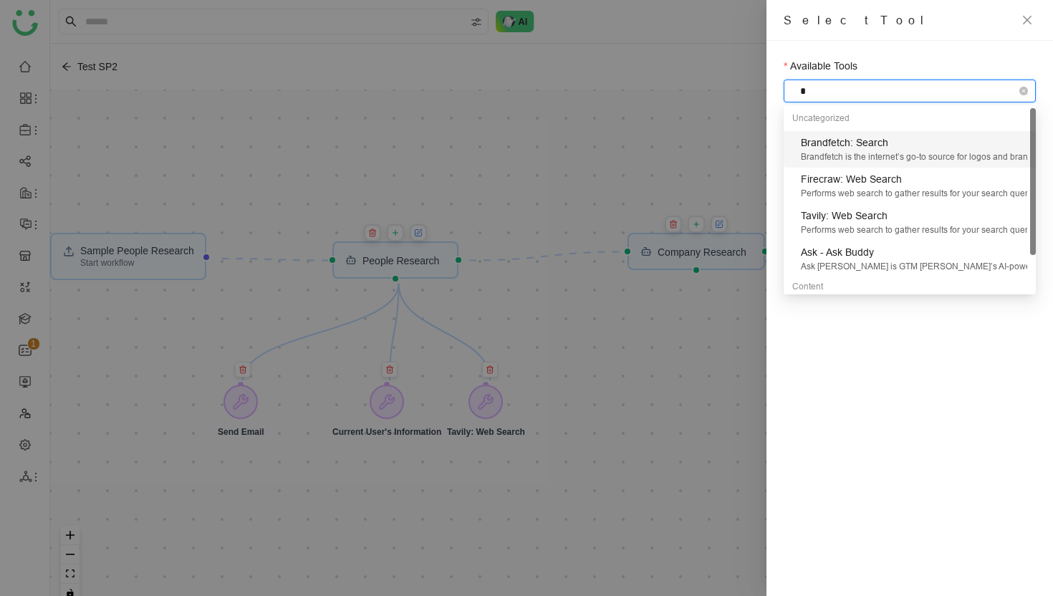
type input "**"
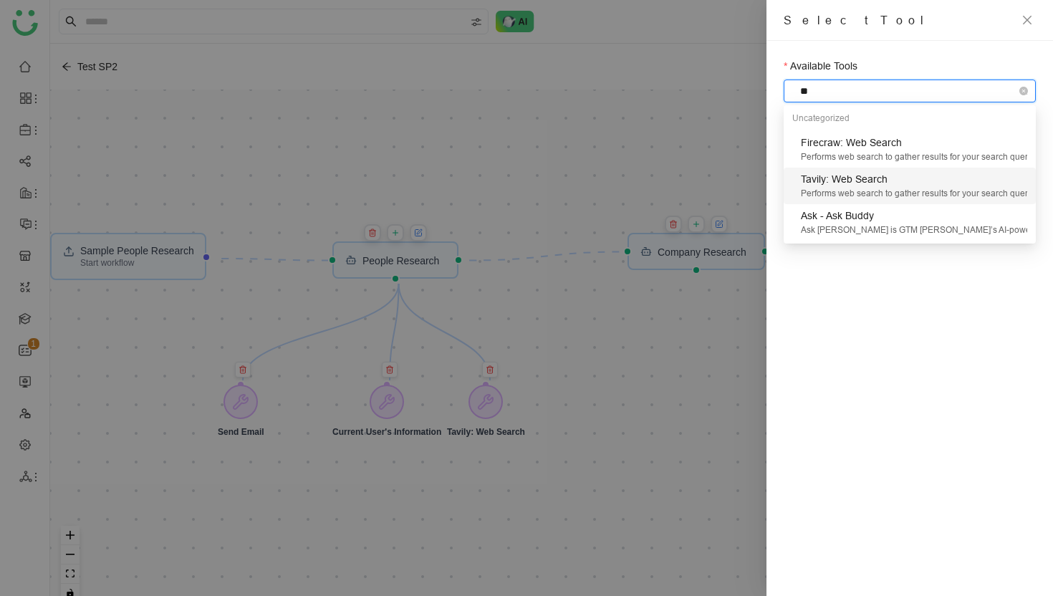
click at [845, 185] on div "Tavily: Web Search" at bounding box center [914, 179] width 226 height 16
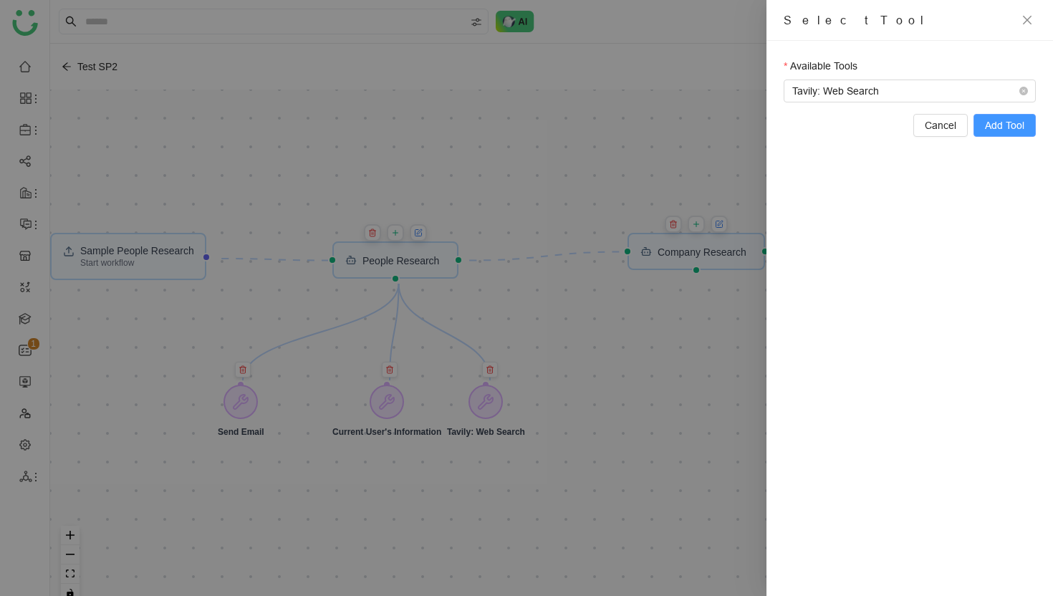
click at [1015, 125] on span "Add Tool" at bounding box center [1004, 125] width 39 height 16
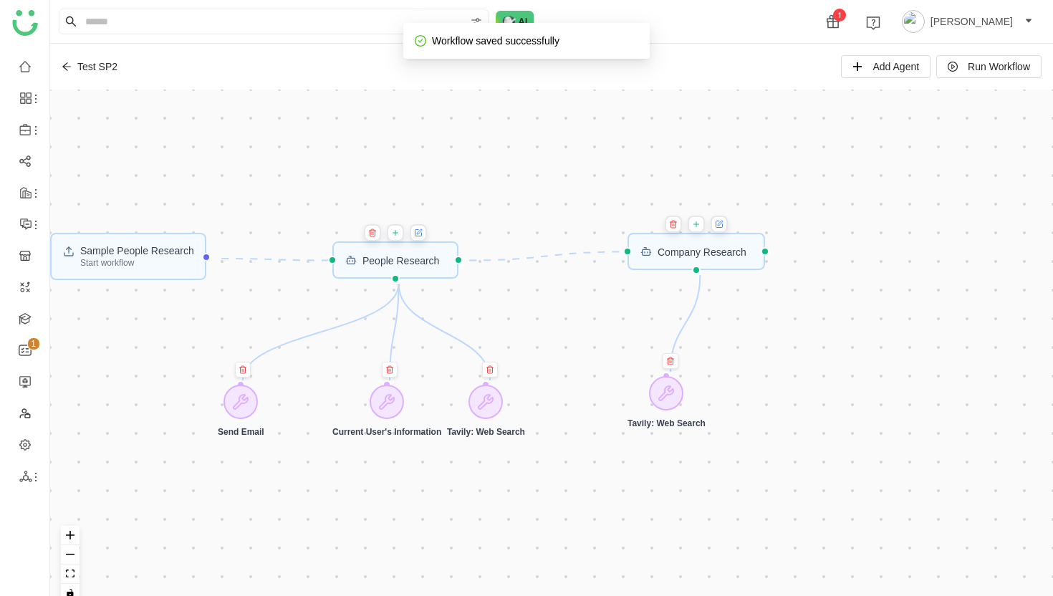
click at [700, 226] on icon at bounding box center [696, 223] width 9 height 11
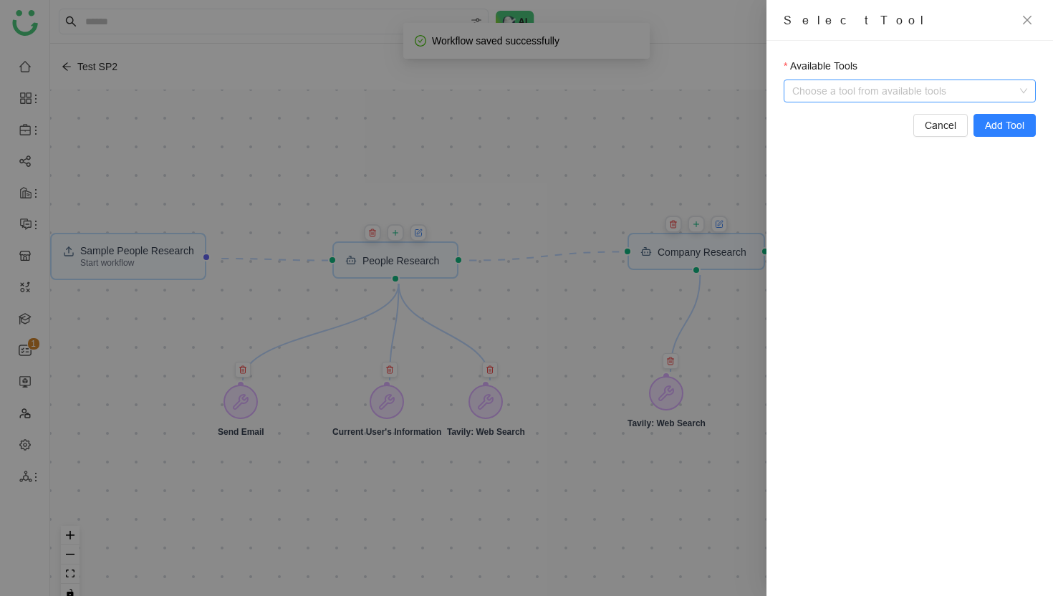
click at [940, 90] on input "Available Tools" at bounding box center [911, 90] width 222 height 21
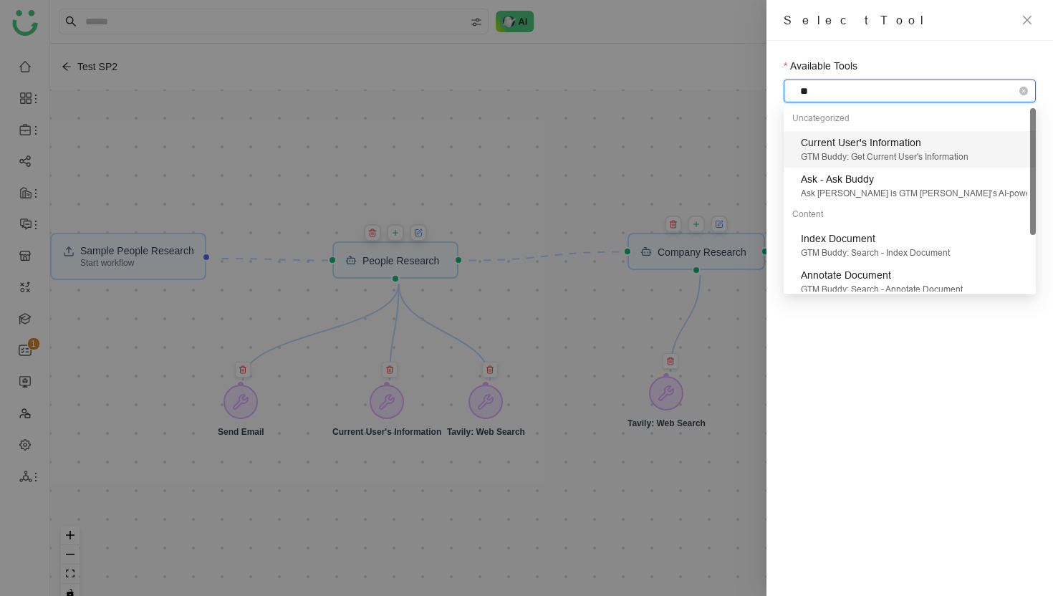
type input "***"
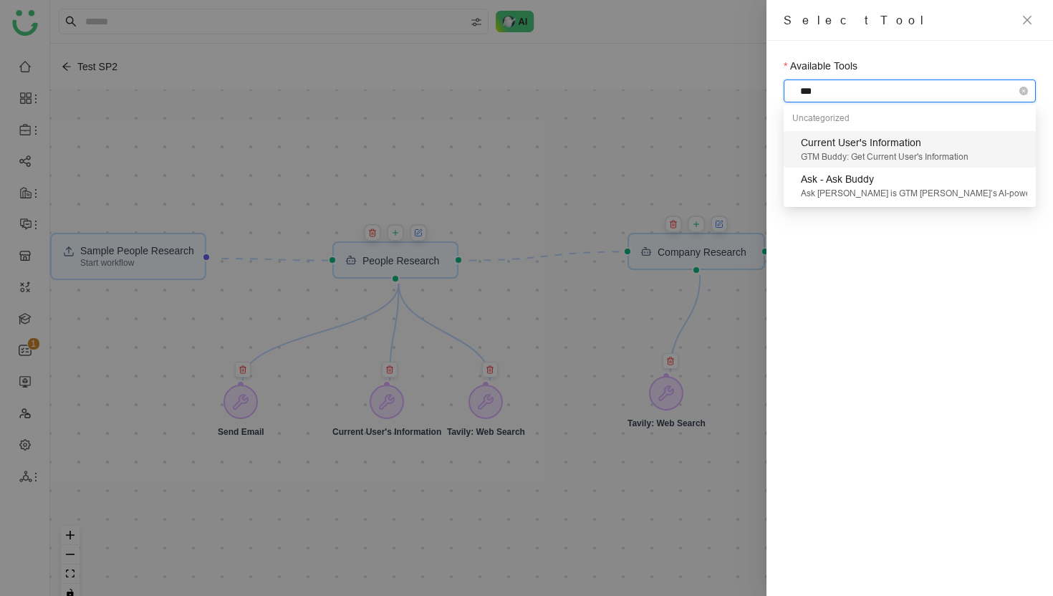
click at [919, 150] on div "GTM Buddy: Get Current User's Information" at bounding box center [914, 157] width 226 height 14
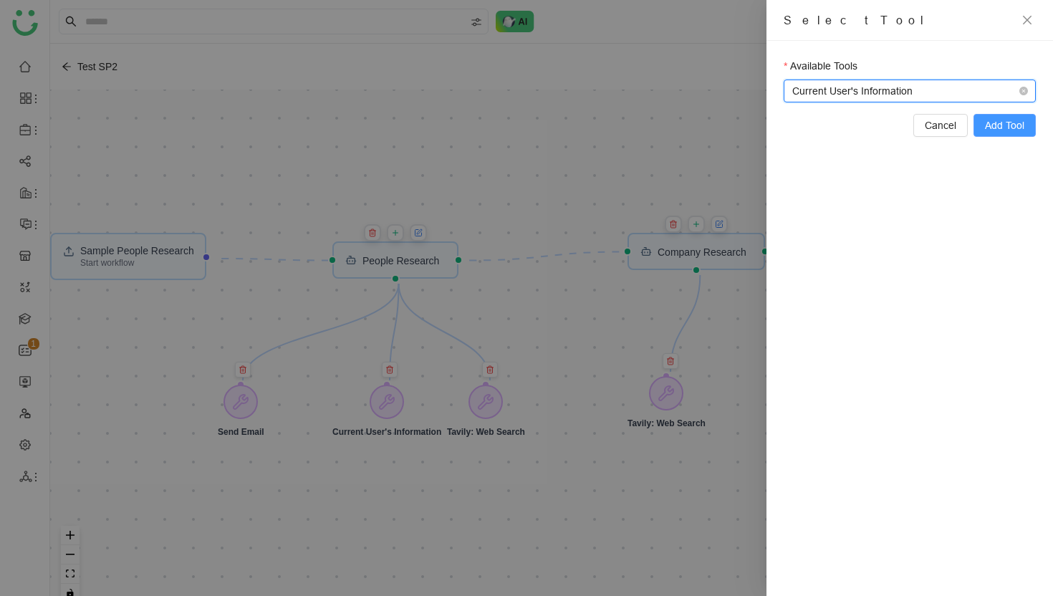
click at [1007, 127] on span "Add Tool" at bounding box center [1004, 125] width 39 height 16
click at [708, 121] on div at bounding box center [526, 298] width 1053 height 596
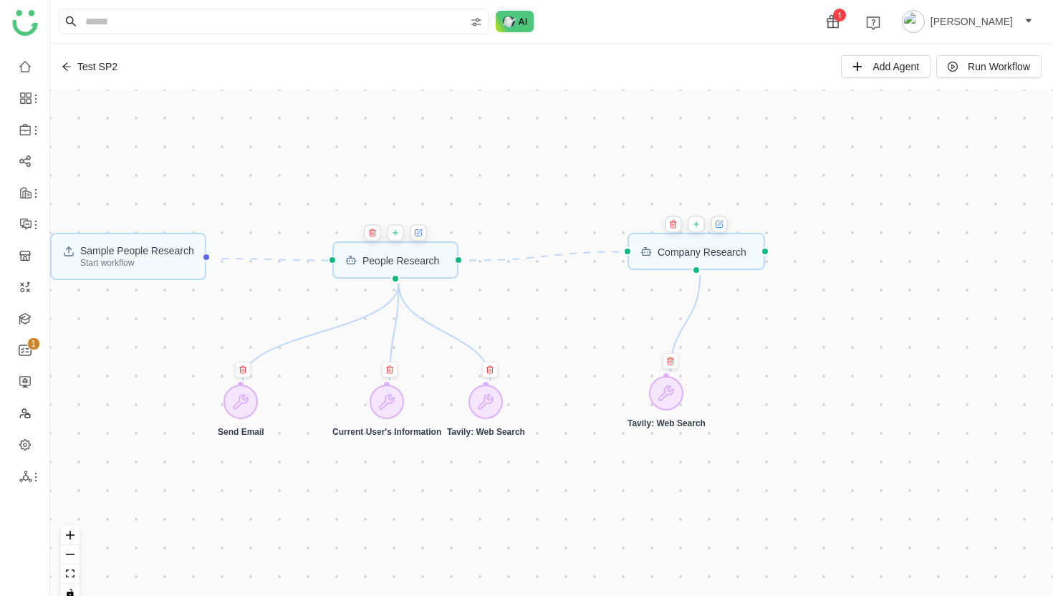
click at [698, 224] on icon at bounding box center [695, 224] width 5 height 0
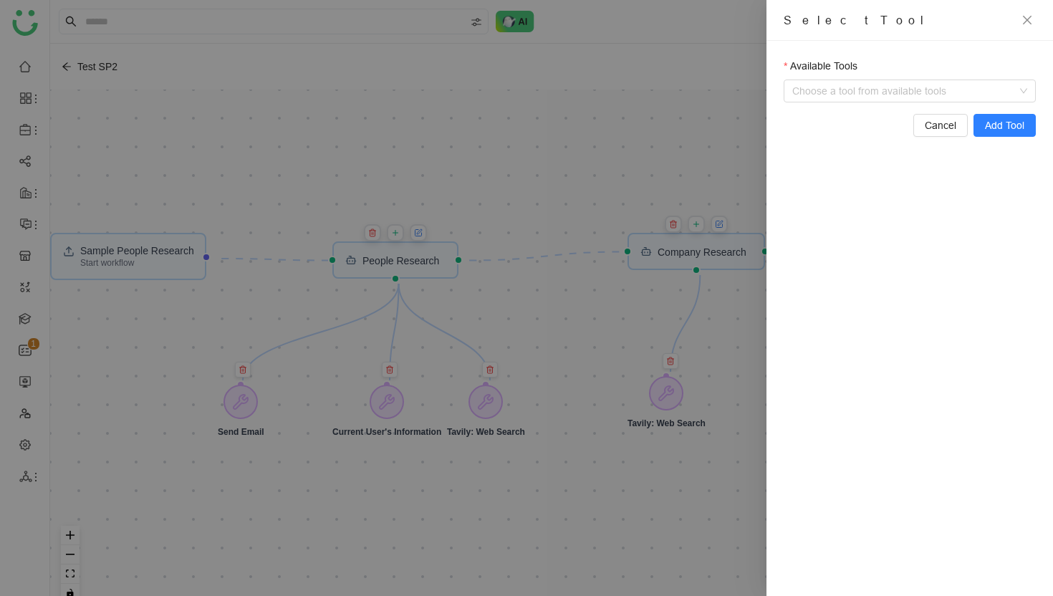
click at [656, 176] on div at bounding box center [526, 298] width 1053 height 596
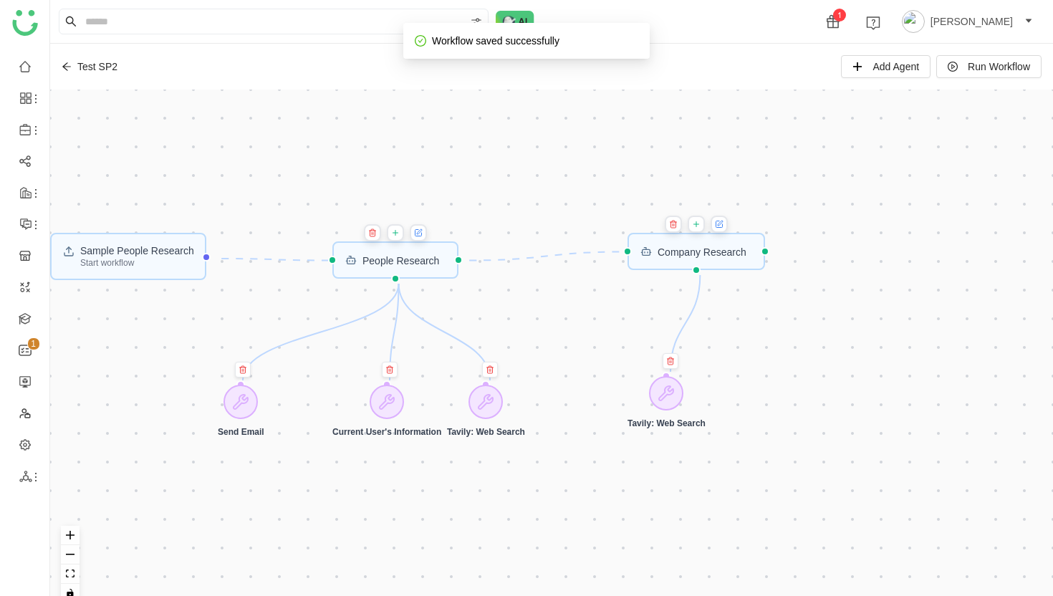
click at [700, 226] on icon at bounding box center [696, 223] width 9 height 11
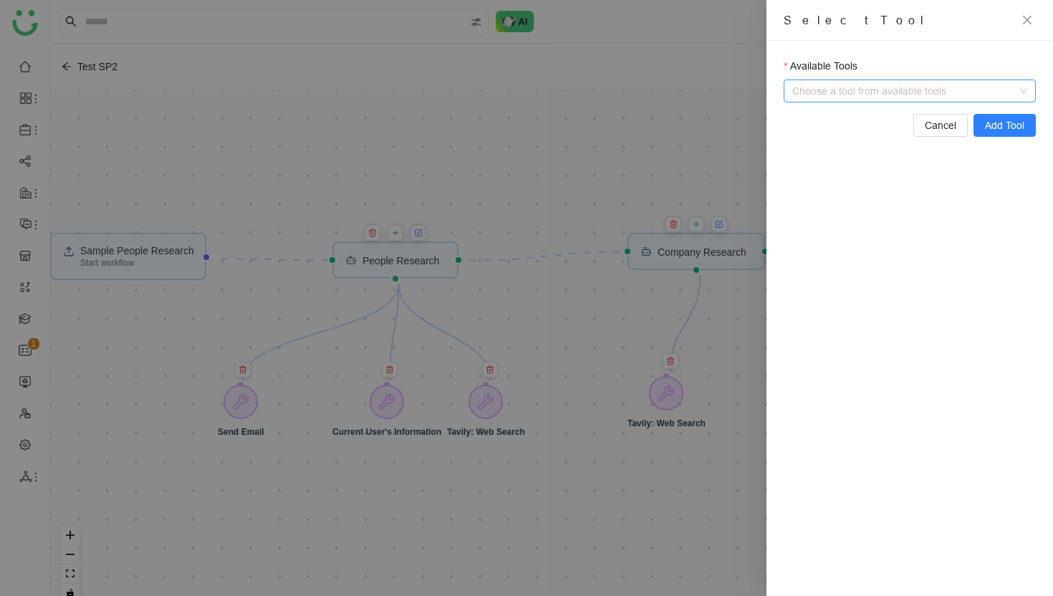
click at [921, 94] on input "Available Tools" at bounding box center [911, 90] width 222 height 21
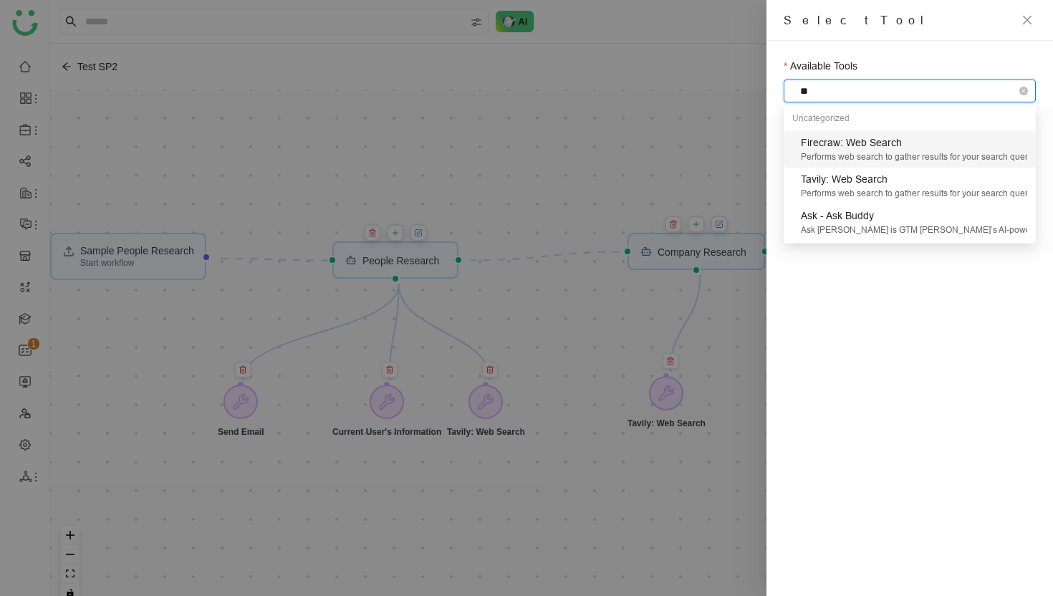
type input "*"
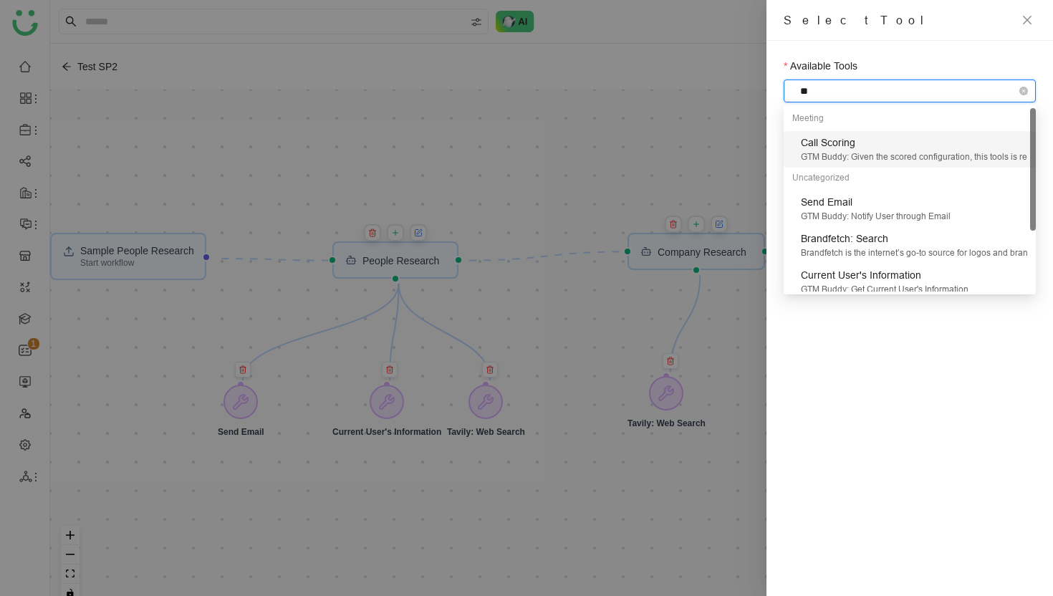
type input "***"
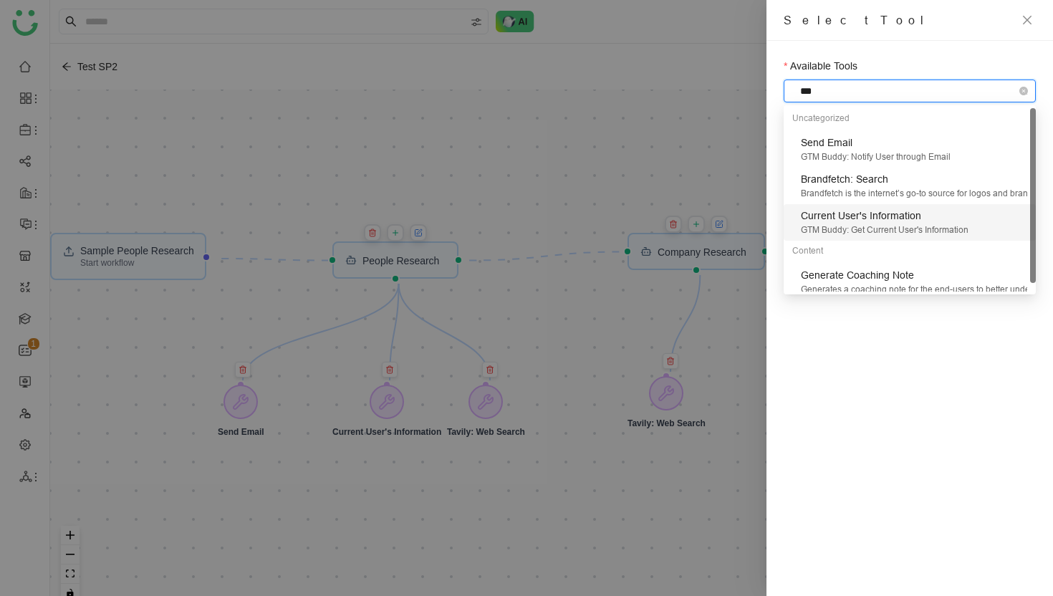
click at [899, 219] on div "Current User's Information" at bounding box center [914, 216] width 226 height 16
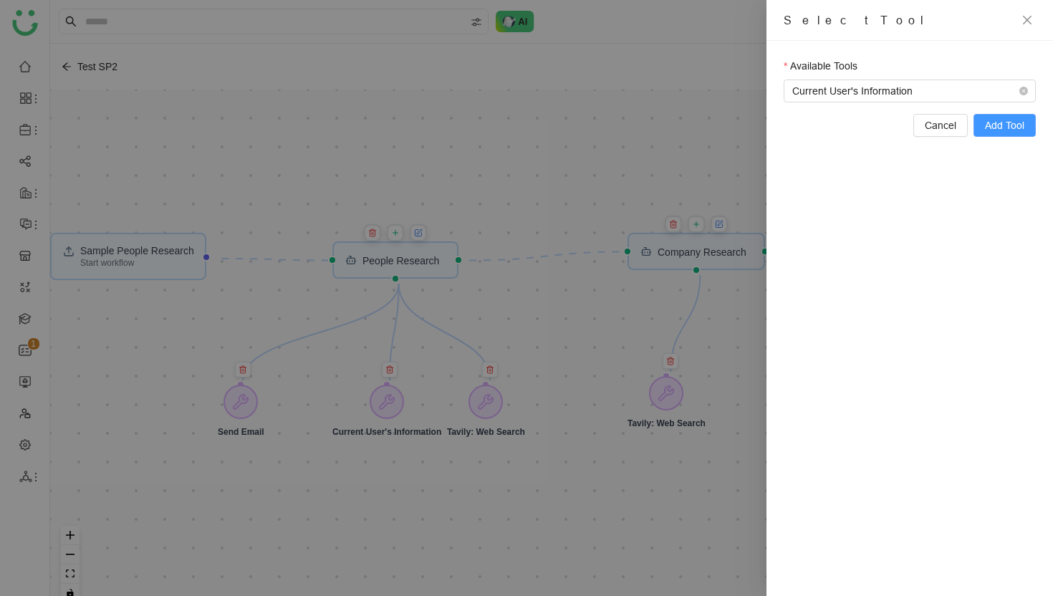
click at [1007, 126] on span "Add Tool" at bounding box center [1004, 125] width 39 height 16
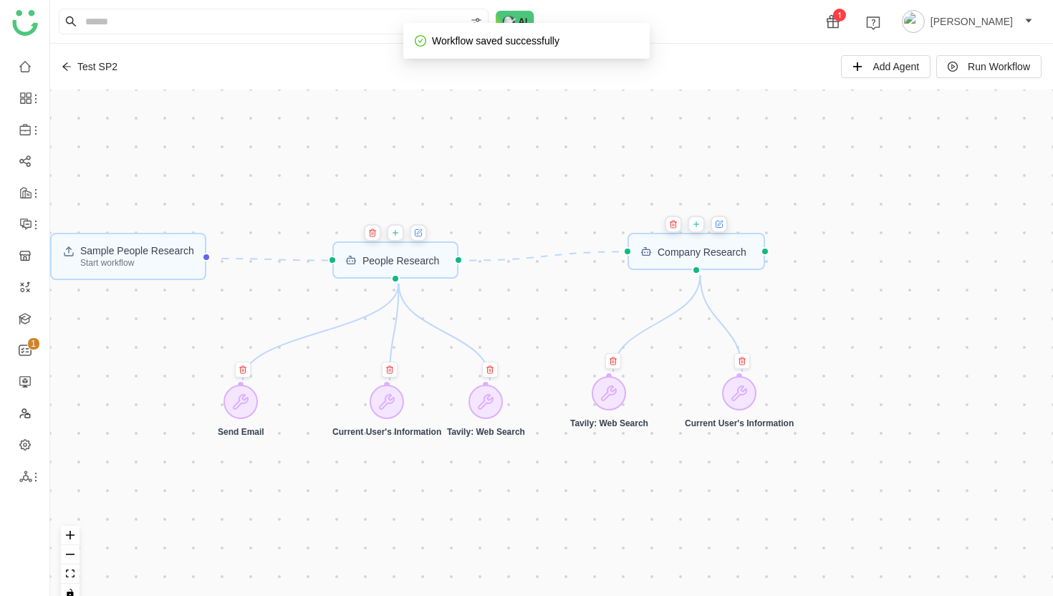
click at [700, 224] on icon at bounding box center [696, 223] width 9 height 11
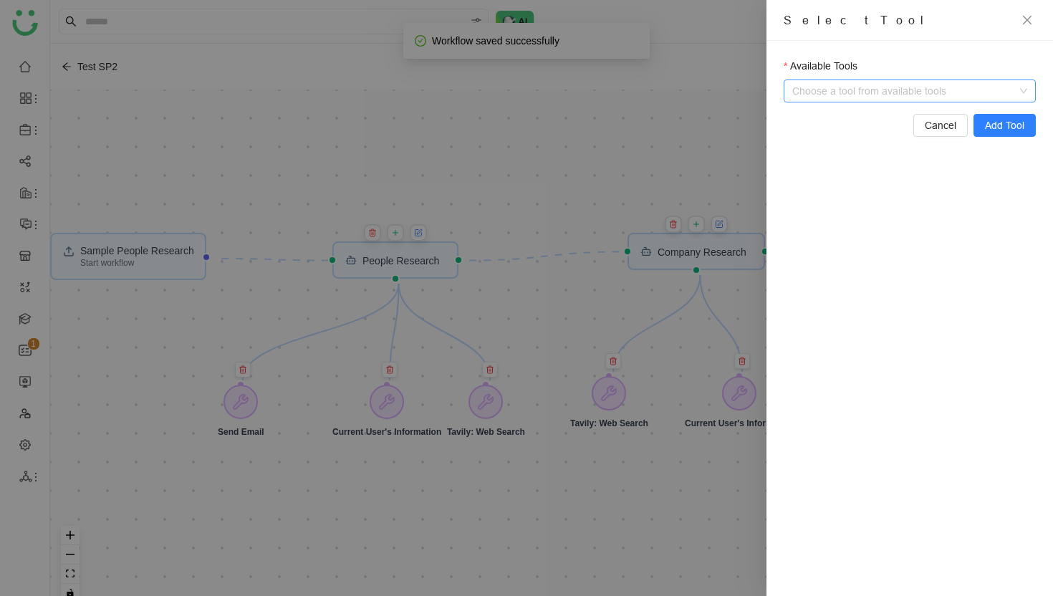
click at [879, 97] on input "Available Tools" at bounding box center [911, 90] width 222 height 21
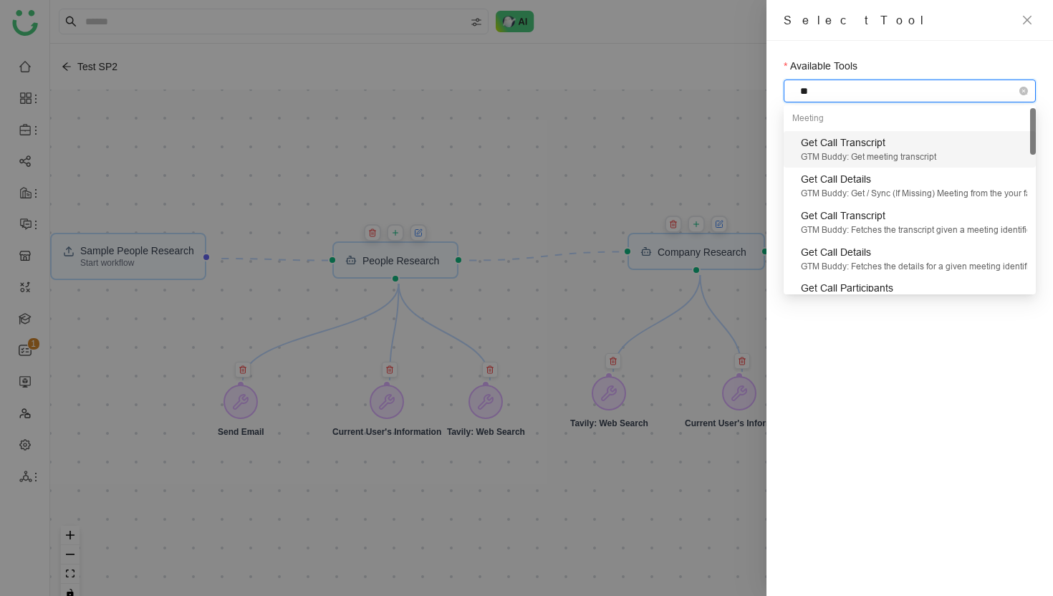
type input "***"
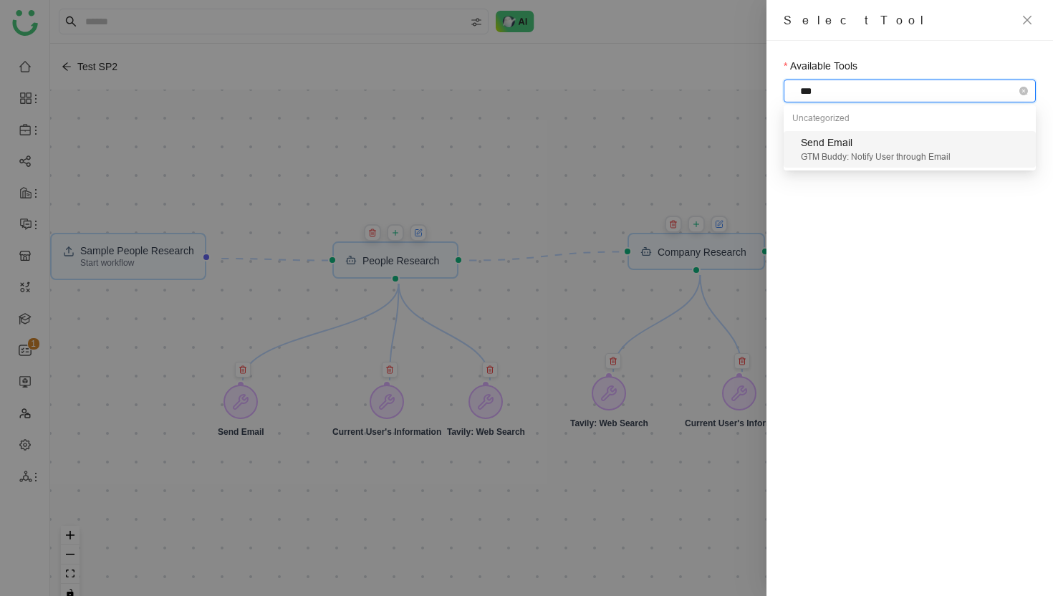
click at [881, 155] on div "GTM Buddy: Notify User through Email" at bounding box center [914, 157] width 226 height 14
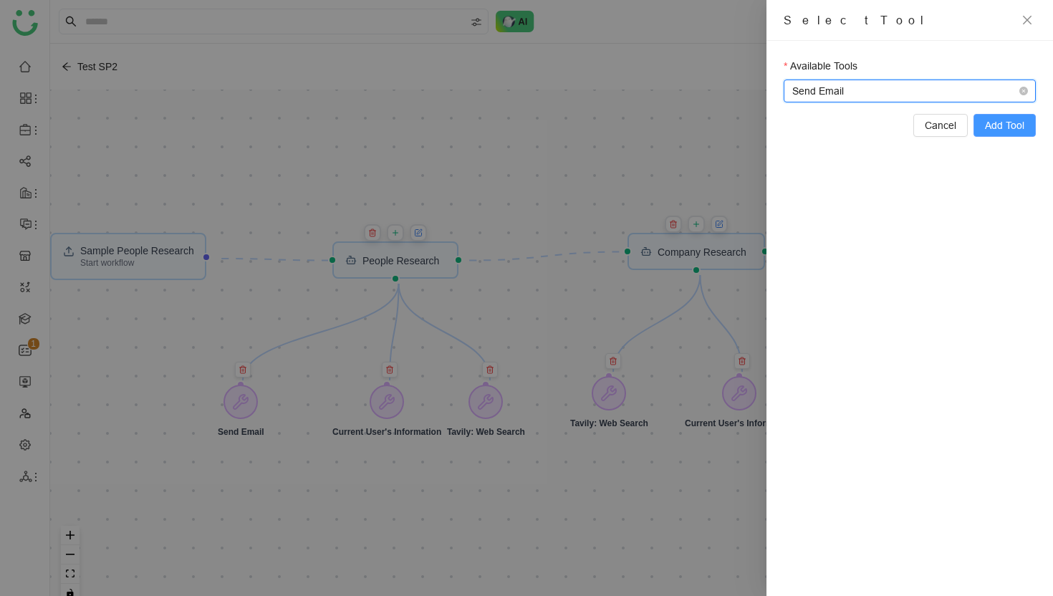
click at [1007, 123] on span "Add Tool" at bounding box center [1004, 125] width 39 height 16
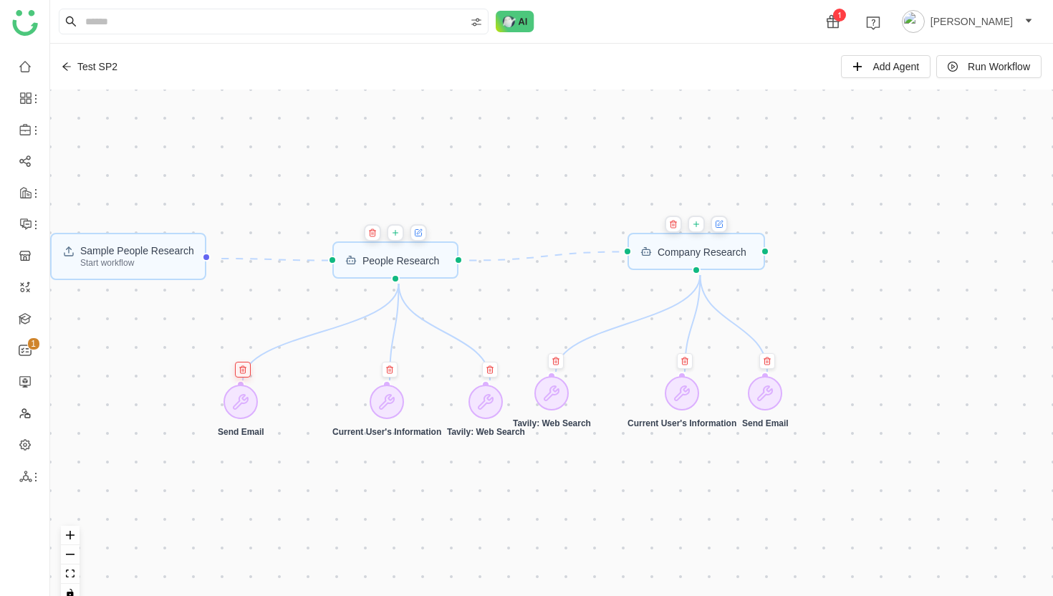
click at [246, 370] on icon at bounding box center [242, 369] width 9 height 9
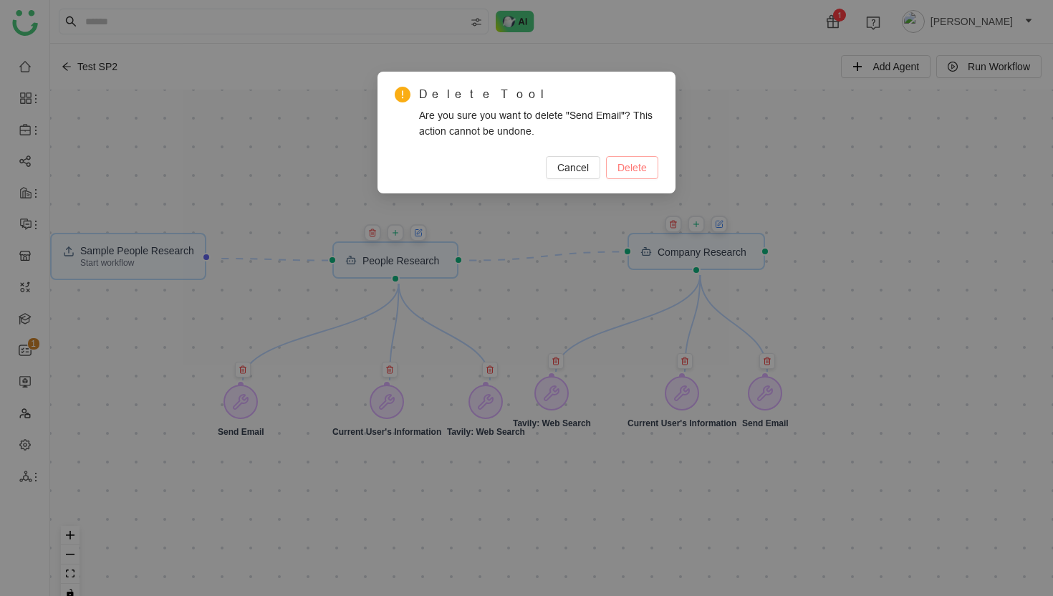
click at [637, 162] on span "Delete" at bounding box center [631, 168] width 29 height 16
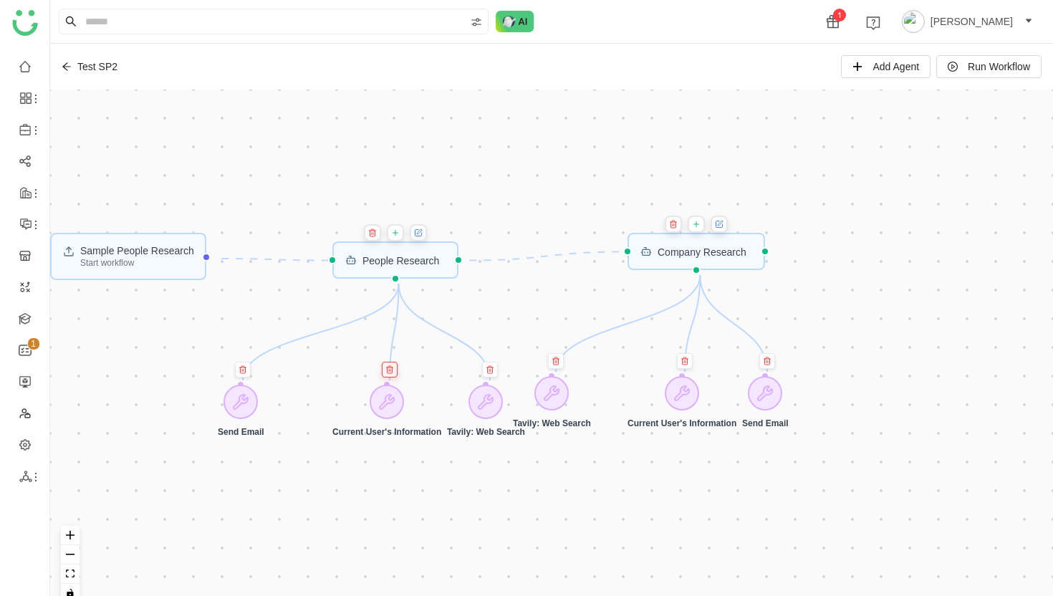
click at [391, 370] on icon at bounding box center [389, 369] width 9 height 9
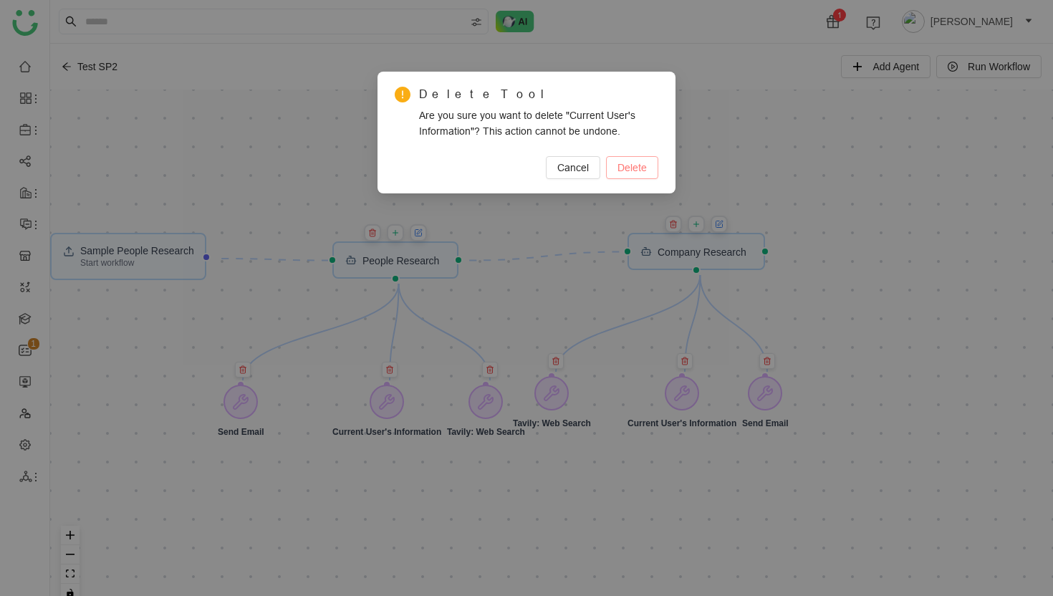
click at [627, 169] on span "Delete" at bounding box center [631, 168] width 29 height 16
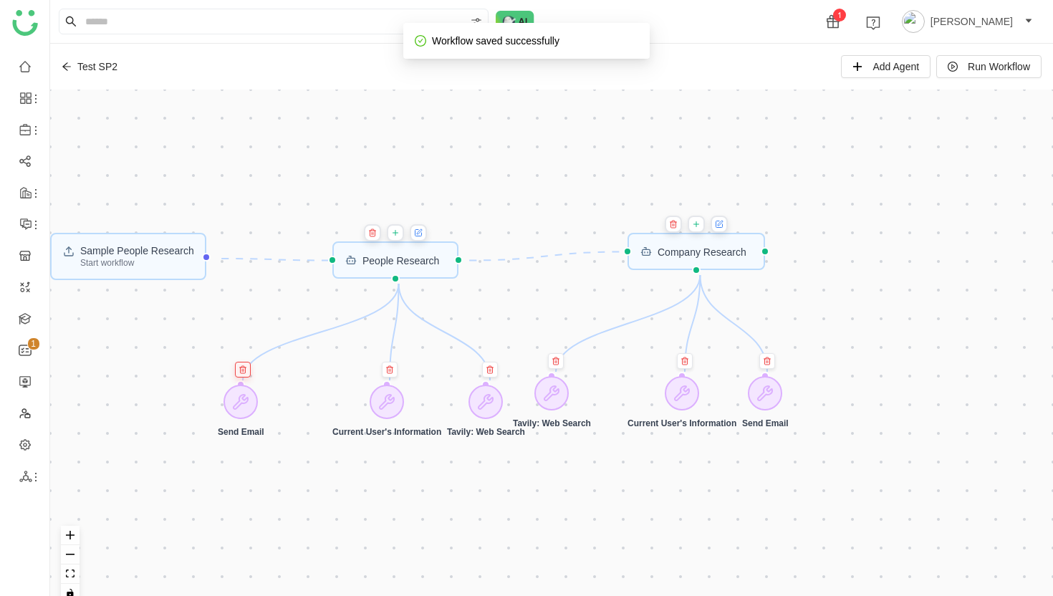
click at [244, 371] on icon at bounding box center [242, 369] width 9 height 9
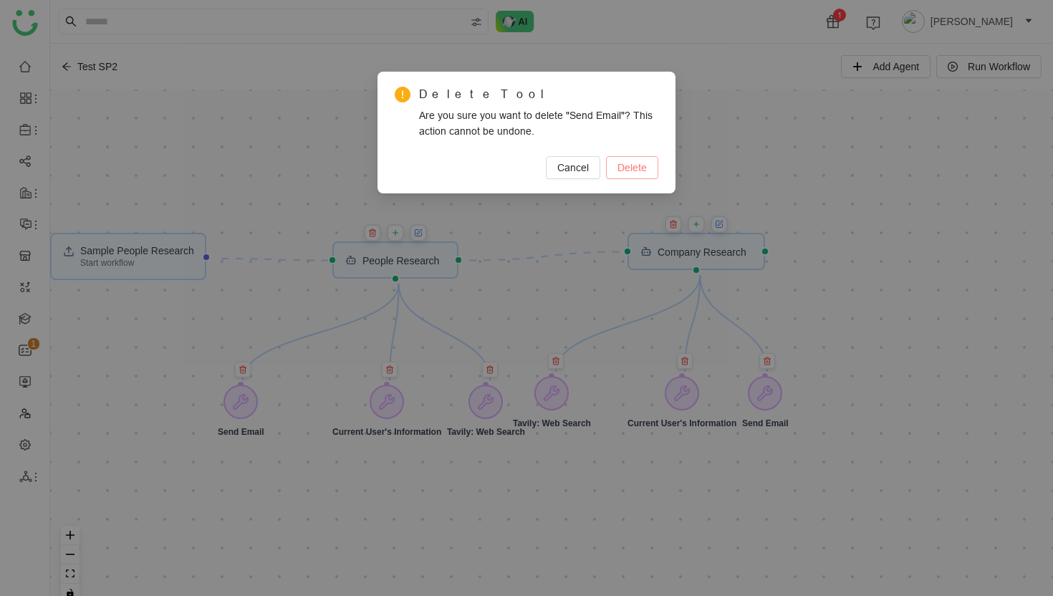
click at [622, 165] on span "Delete" at bounding box center [631, 168] width 29 height 16
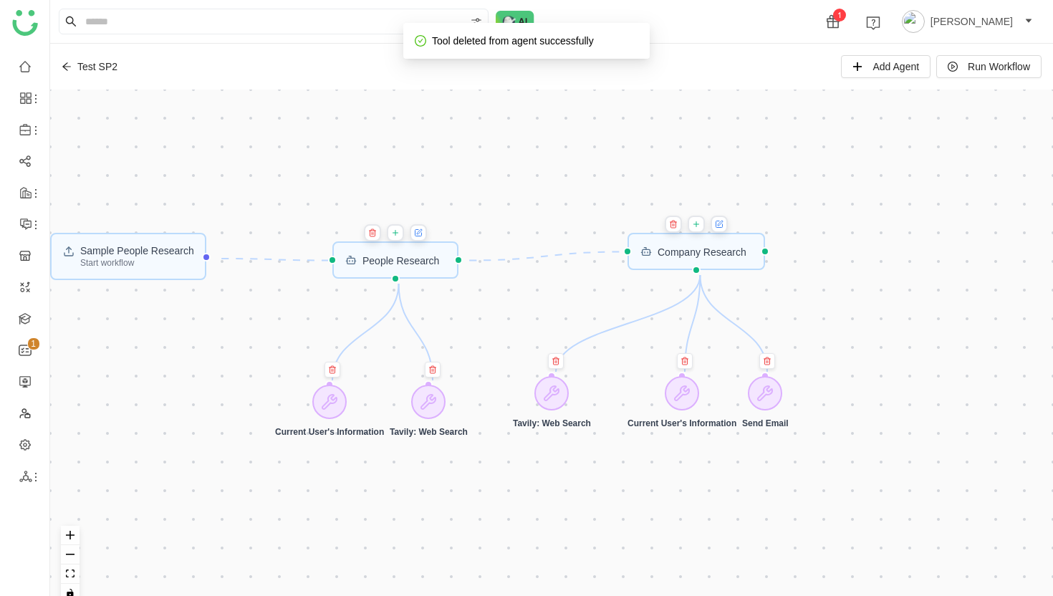
click at [391, 359] on div "Sample People Research Start workflow Company Research People Research Tavily: …" at bounding box center [551, 352] width 1002 height 524
click at [332, 369] on icon at bounding box center [332, 369] width 9 height 9
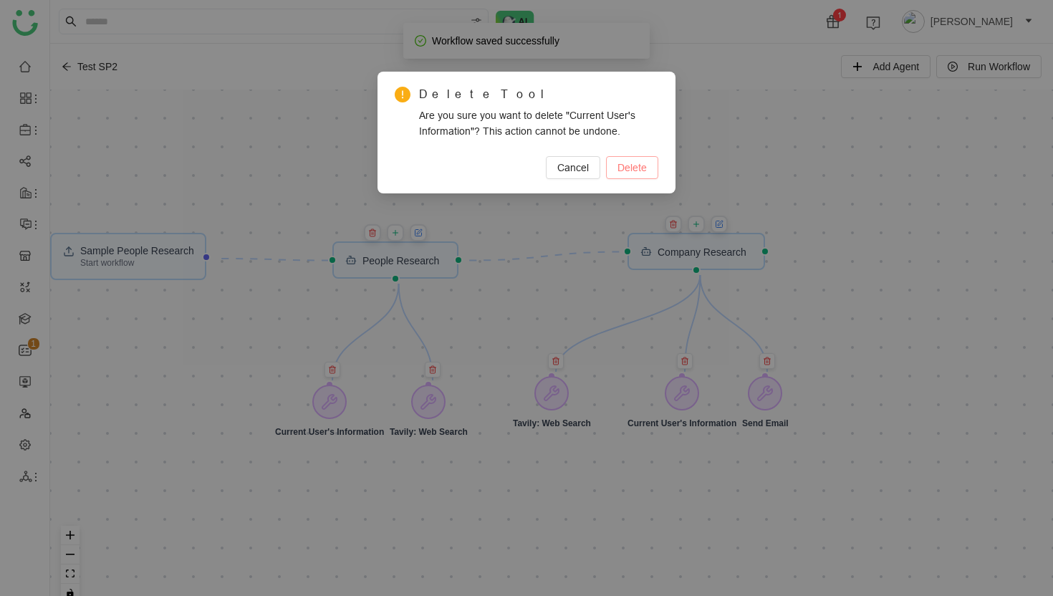
click at [634, 168] on span "Delete" at bounding box center [631, 168] width 29 height 16
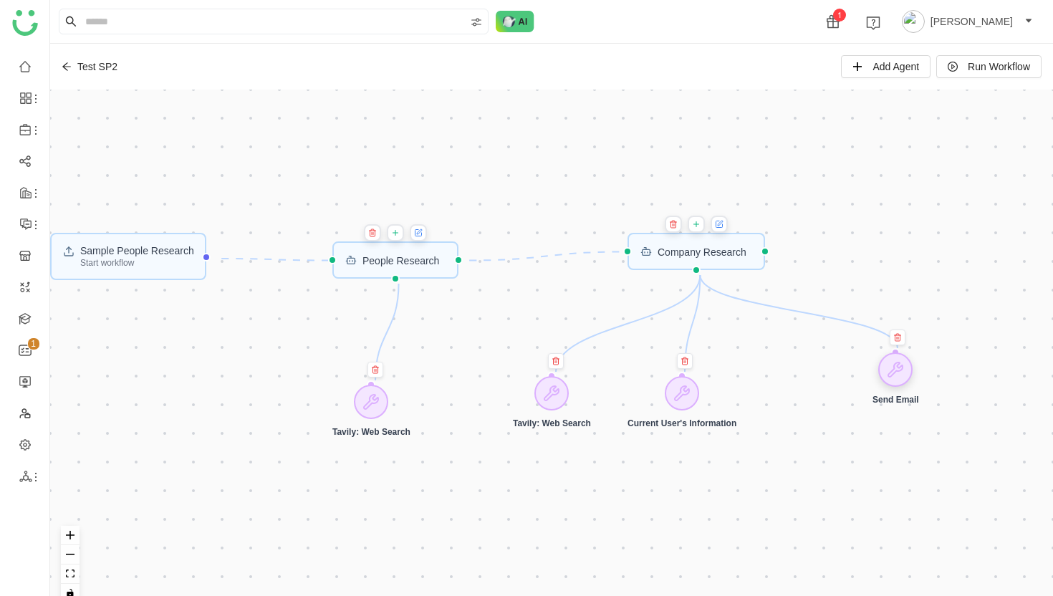
drag, startPoint x: 766, startPoint y: 399, endPoint x: 895, endPoint y: 374, distance: 131.2
click at [896, 375] on icon at bounding box center [894, 369] width 17 height 17
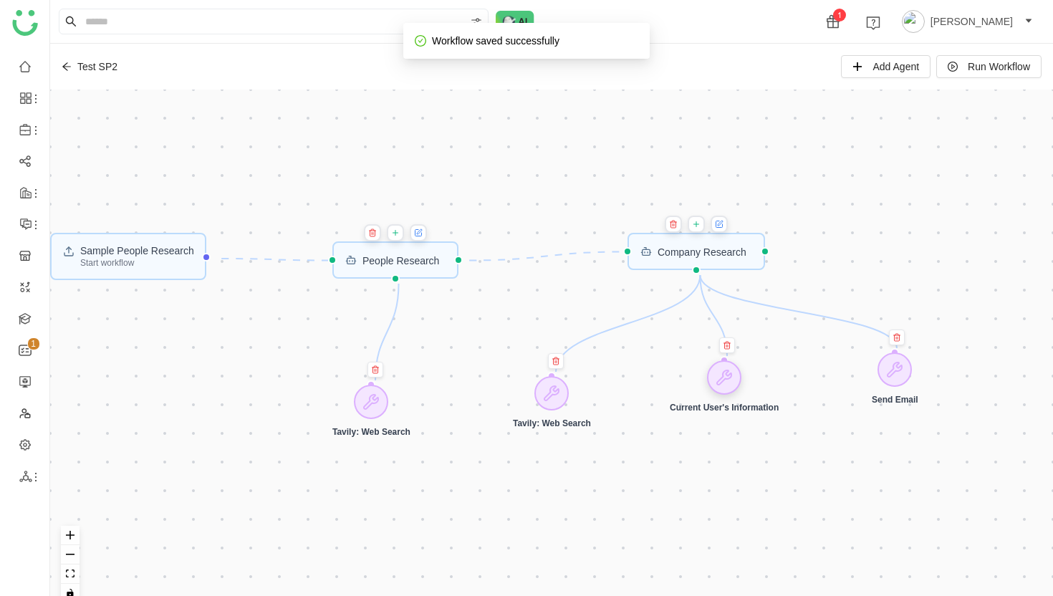
drag, startPoint x: 681, startPoint y: 399, endPoint x: 722, endPoint y: 383, distance: 44.4
click at [722, 383] on icon at bounding box center [724, 377] width 14 height 14
click at [420, 264] on div "People Research" at bounding box center [400, 260] width 77 height 10
click at [422, 231] on icon at bounding box center [419, 231] width 5 height 5
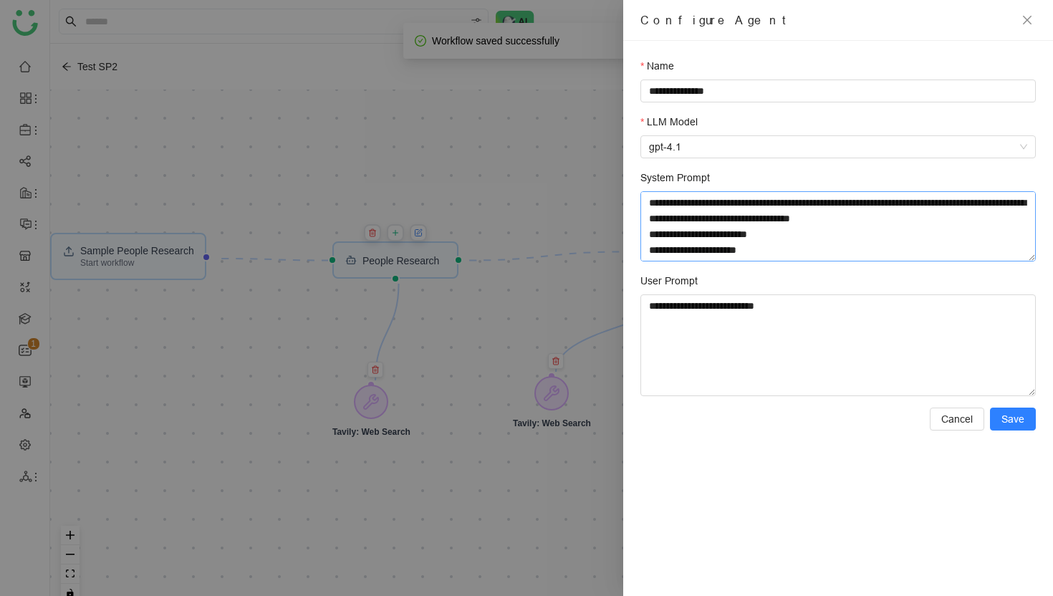
click at [710, 223] on textarea "System Prompt" at bounding box center [837, 226] width 395 height 70
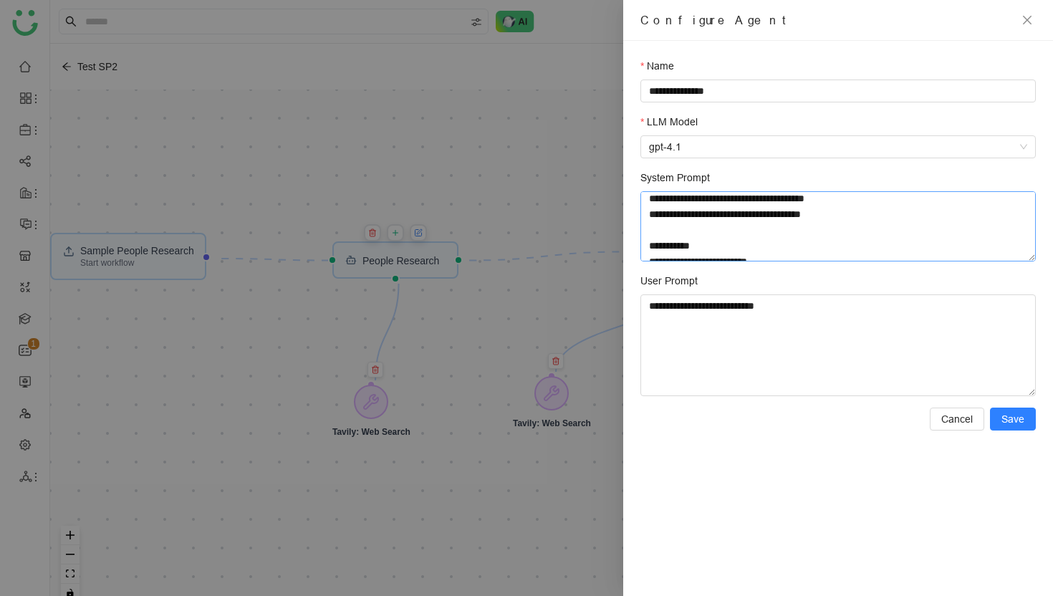
scroll to position [457, 0]
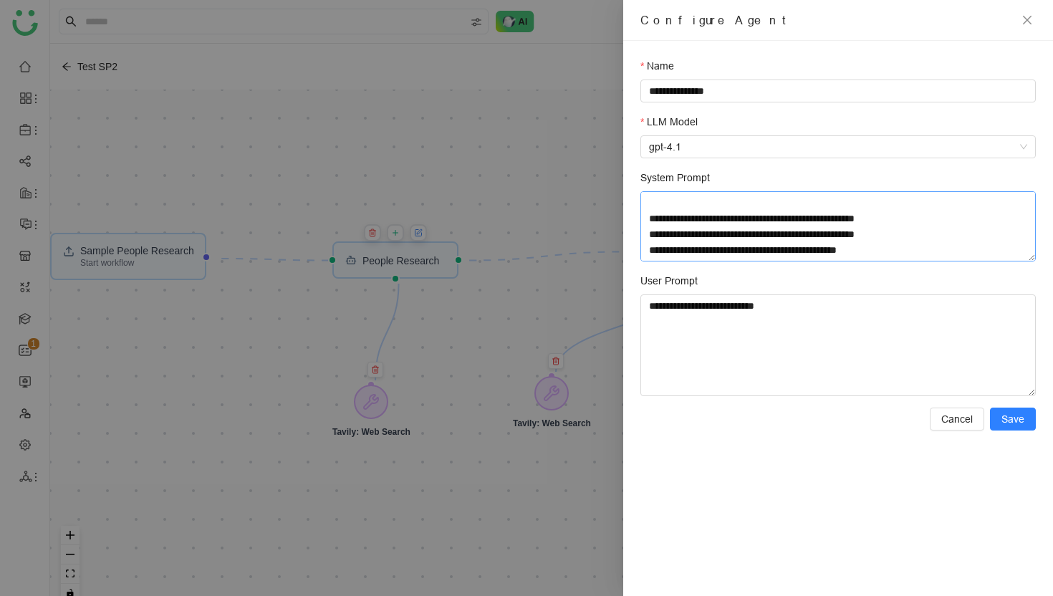
drag, startPoint x: 650, startPoint y: 208, endPoint x: 675, endPoint y: 267, distance: 63.6
click at [676, 268] on form "**********" at bounding box center [837, 244] width 395 height 372
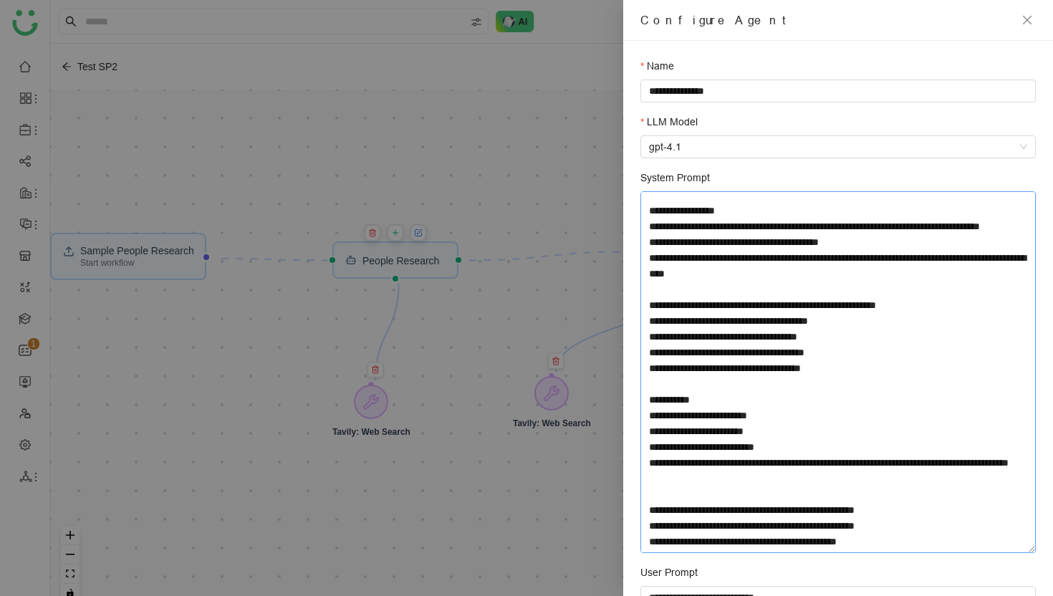
drag, startPoint x: 1032, startPoint y: 260, endPoint x: 1006, endPoint y: 552, distance: 293.3
click at [1006, 552] on textarea "System Prompt" at bounding box center [837, 372] width 395 height 362
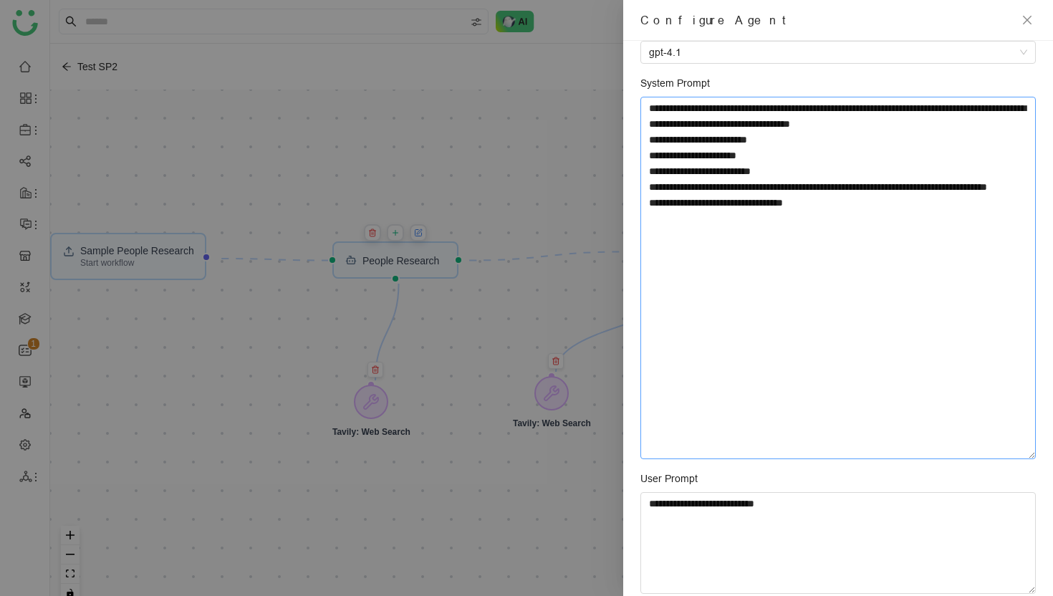
scroll to position [155, 0]
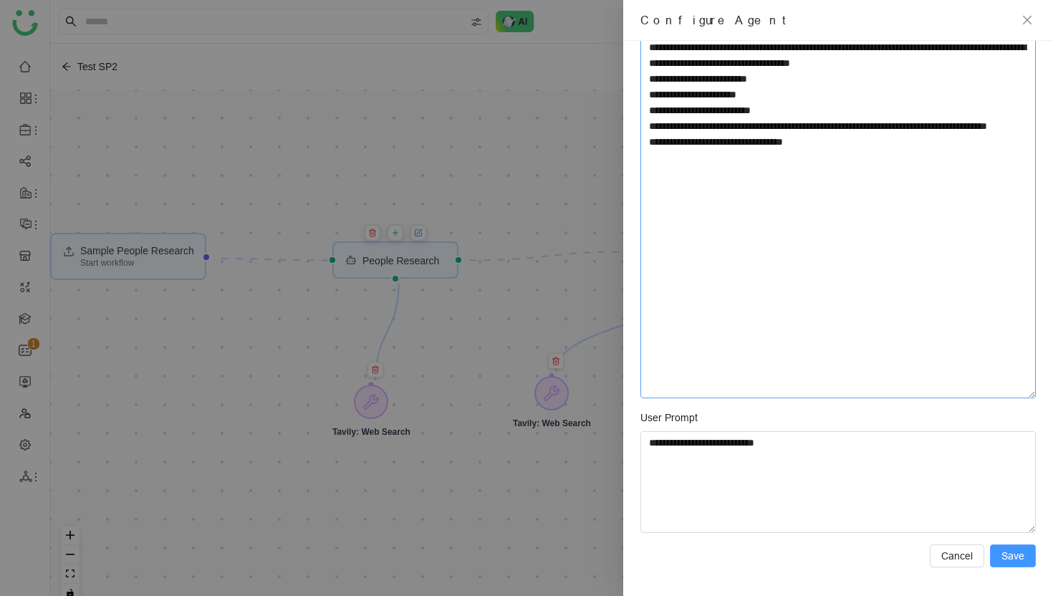
type textarea "**********"
click at [1019, 560] on span "Save" at bounding box center [1012, 556] width 23 height 16
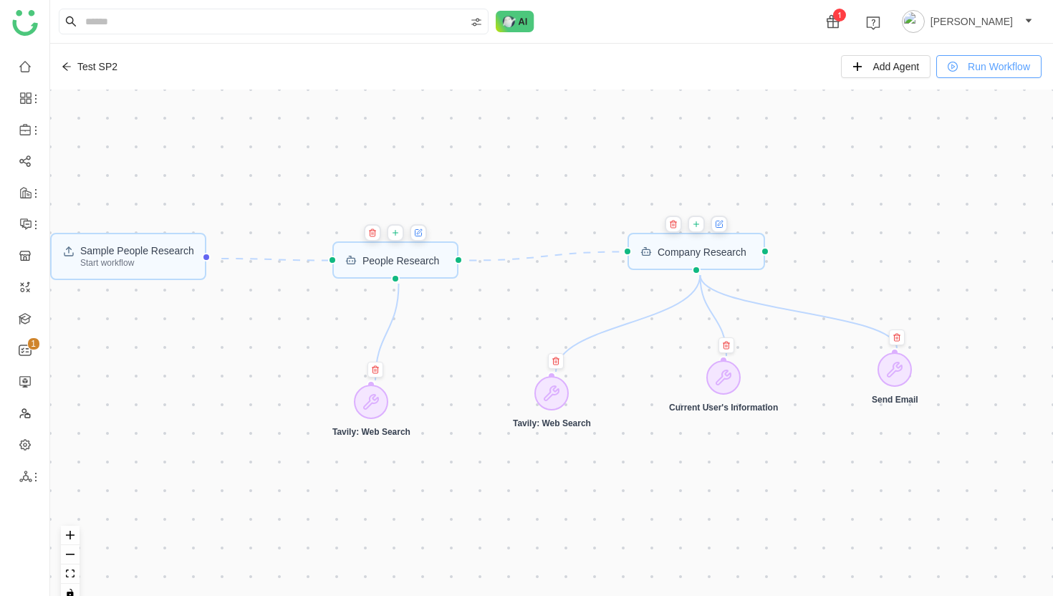
click at [979, 67] on span "Run Workflow" at bounding box center [998, 67] width 62 height 16
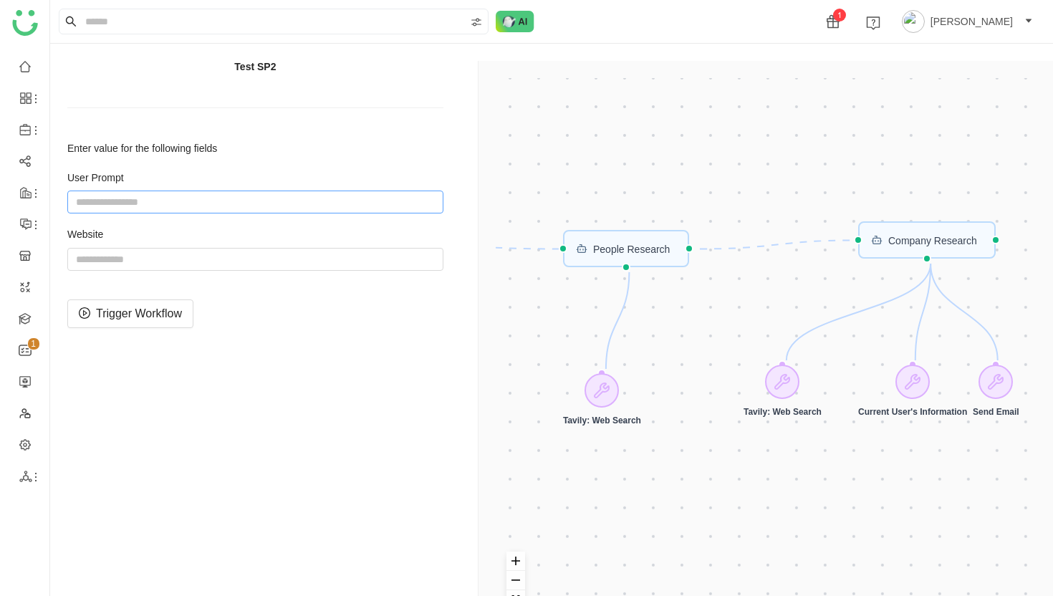
click at [251, 203] on input "string" at bounding box center [255, 201] width 376 height 23
click at [132, 262] on input "string" at bounding box center [255, 259] width 376 height 23
paste input "**********"
type input "**********"
click at [147, 207] on input "string" at bounding box center [255, 201] width 376 height 23
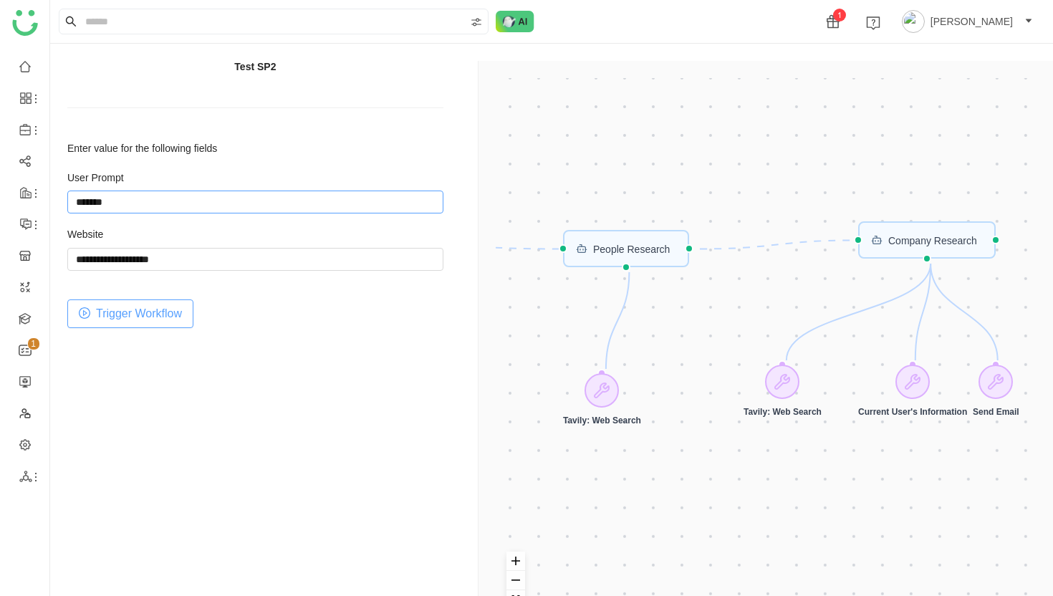
type input "*******"
click at [159, 319] on span "Trigger Workflow" at bounding box center [139, 313] width 86 height 18
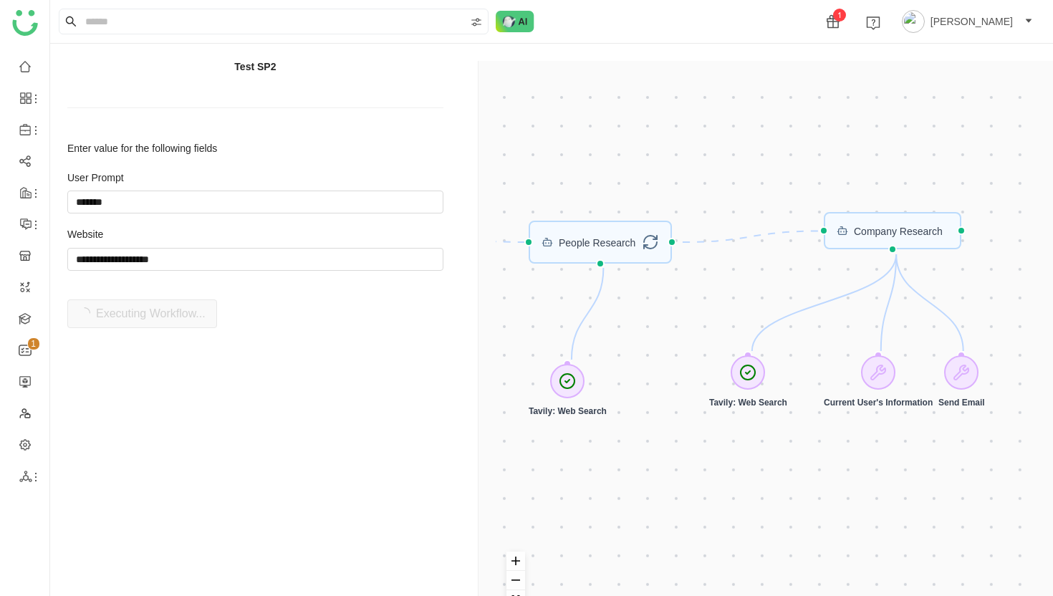
drag, startPoint x: 699, startPoint y: 318, endPoint x: 664, endPoint y: 309, distance: 35.6
click at [664, 309] on div "Sample People Research Start workflow Company Research People Research Tavily: …" at bounding box center [769, 358] width 546 height 561
click at [682, 132] on div "Sample People Research Start workflow Company Research People Research Tavily: …" at bounding box center [769, 358] width 546 height 561
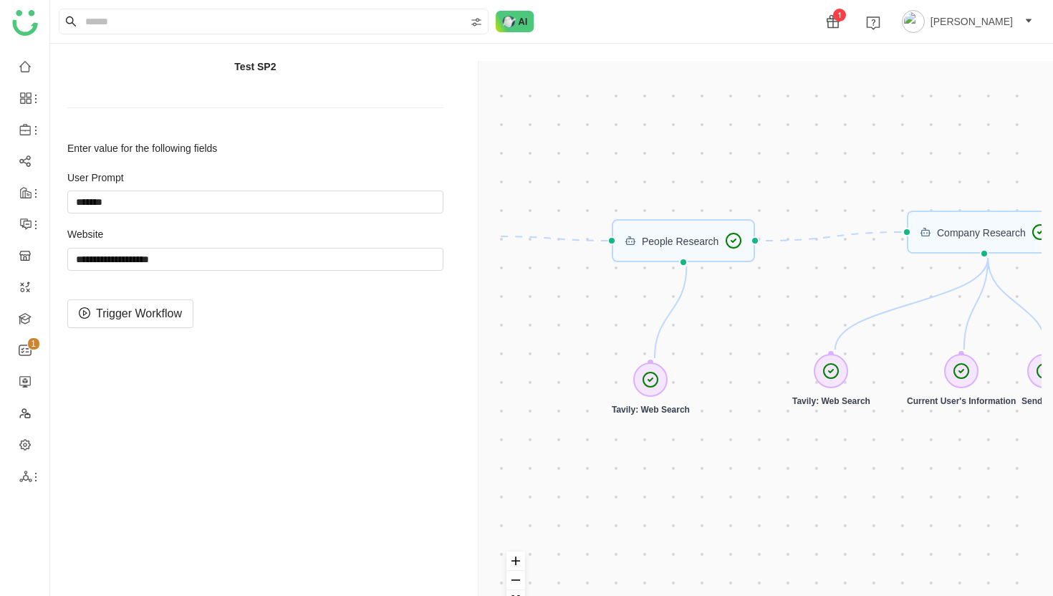
drag, startPoint x: 624, startPoint y: 163, endPoint x: 707, endPoint y: 160, distance: 82.4
click at [707, 160] on div "Sample People Research Start workflow Company Research People Research Tavily: …" at bounding box center [769, 358] width 546 height 561
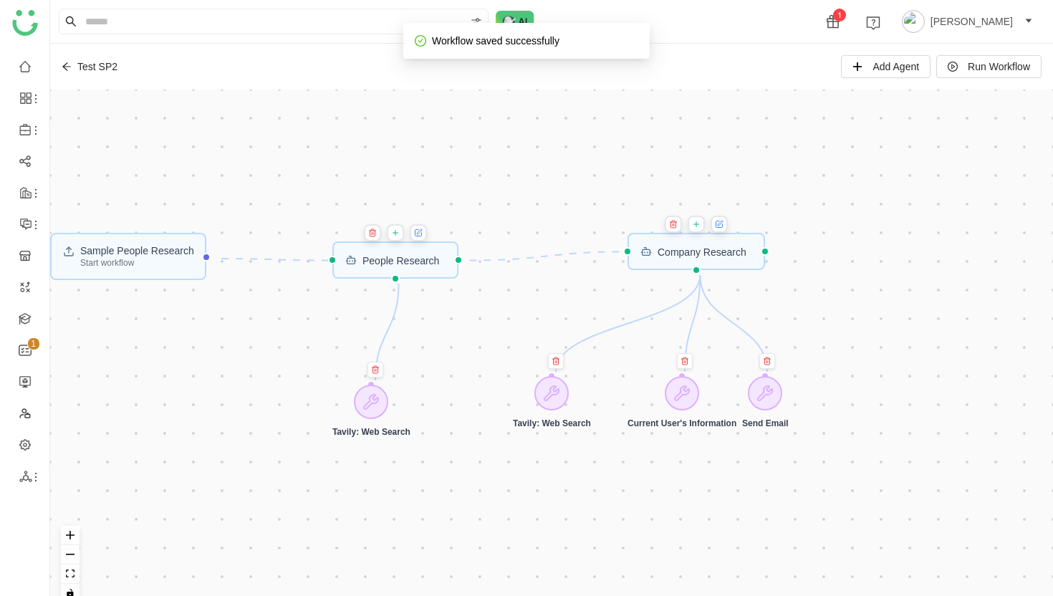
click at [720, 226] on icon at bounding box center [718, 224] width 6 height 6
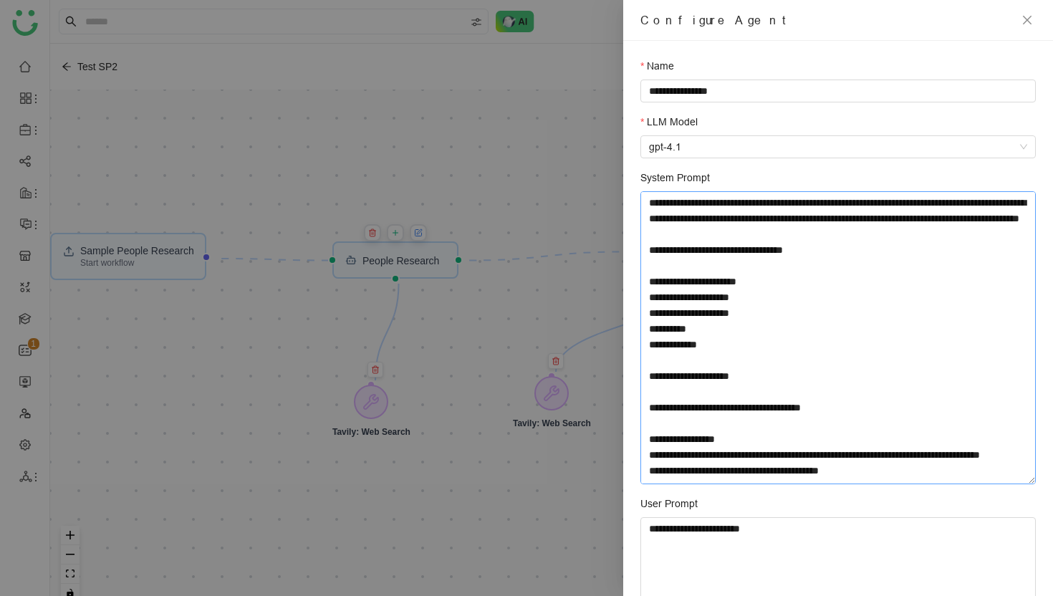
drag, startPoint x: 1030, startPoint y: 256, endPoint x: 1016, endPoint y: 480, distance: 224.5
click at [1016, 480] on textarea "System Prompt" at bounding box center [837, 337] width 395 height 293
click at [740, 442] on textarea "System Prompt" at bounding box center [837, 338] width 395 height 294
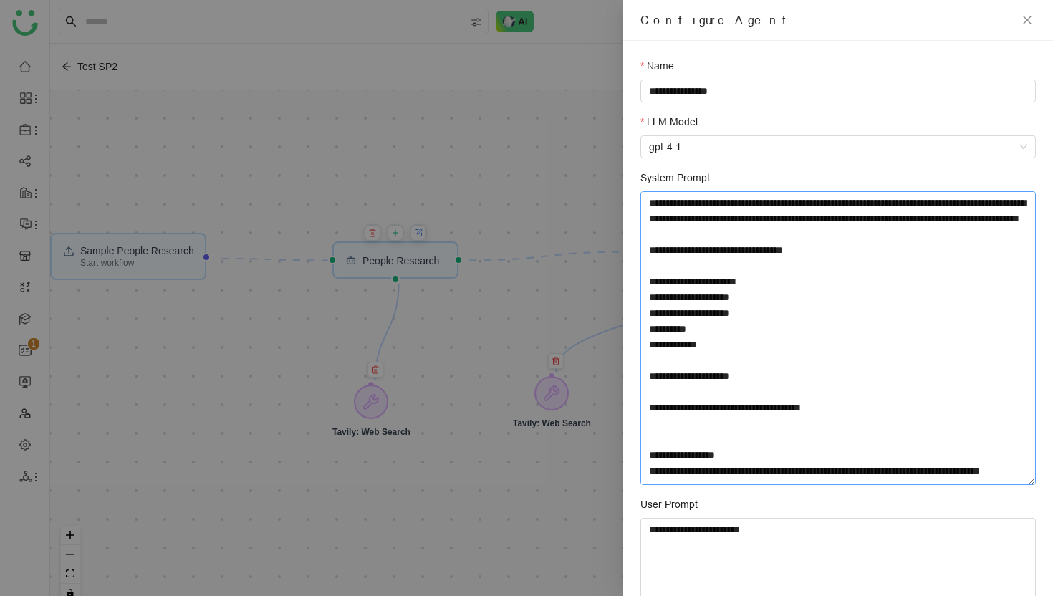
click at [653, 289] on textarea "System Prompt" at bounding box center [837, 338] width 395 height 294
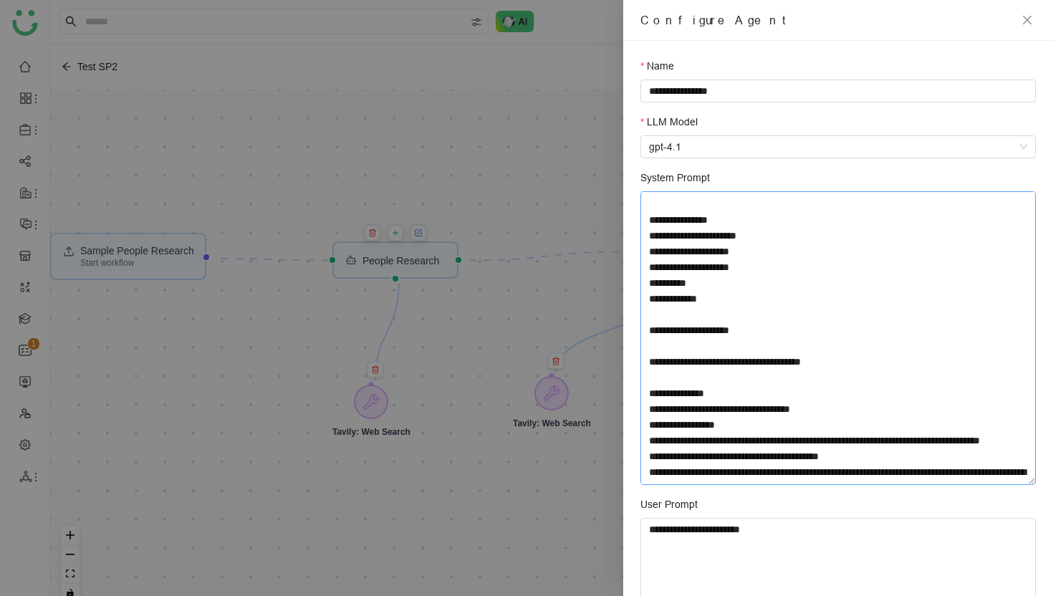
scroll to position [96, 0]
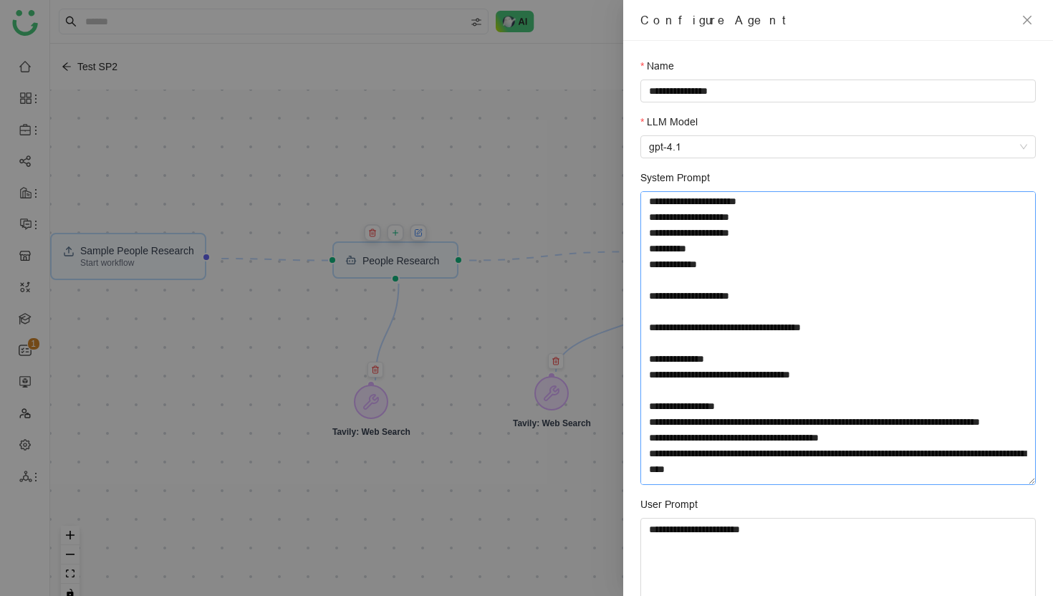
click at [686, 392] on textarea "System Prompt" at bounding box center [837, 338] width 395 height 294
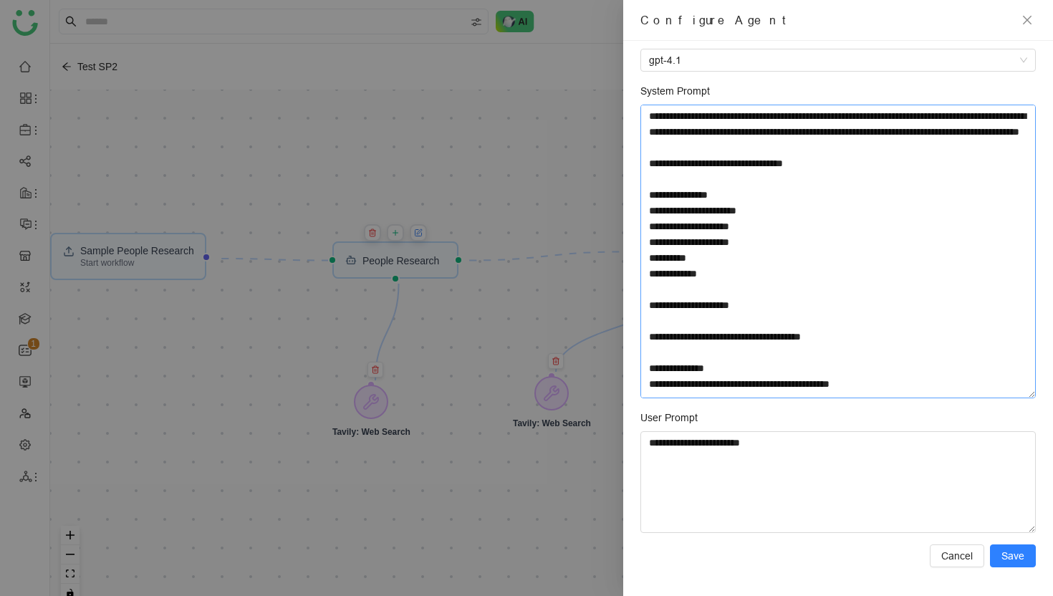
scroll to position [52, 0]
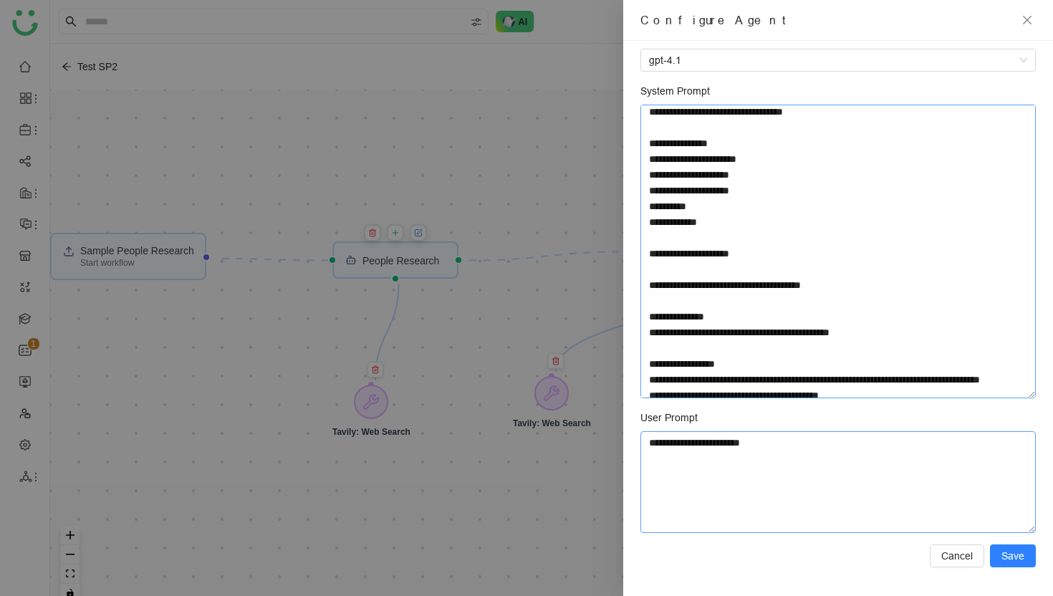
type textarea "**********"
click at [763, 451] on textarea "**********" at bounding box center [837, 482] width 395 height 102
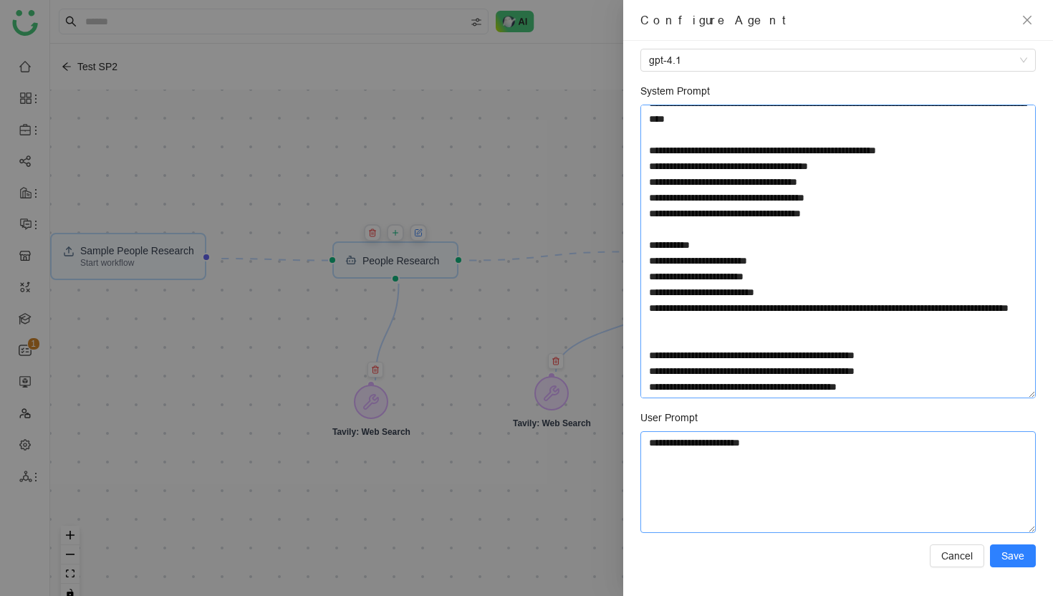
scroll to position [407, 0]
click at [1015, 561] on span "Save" at bounding box center [1012, 556] width 23 height 16
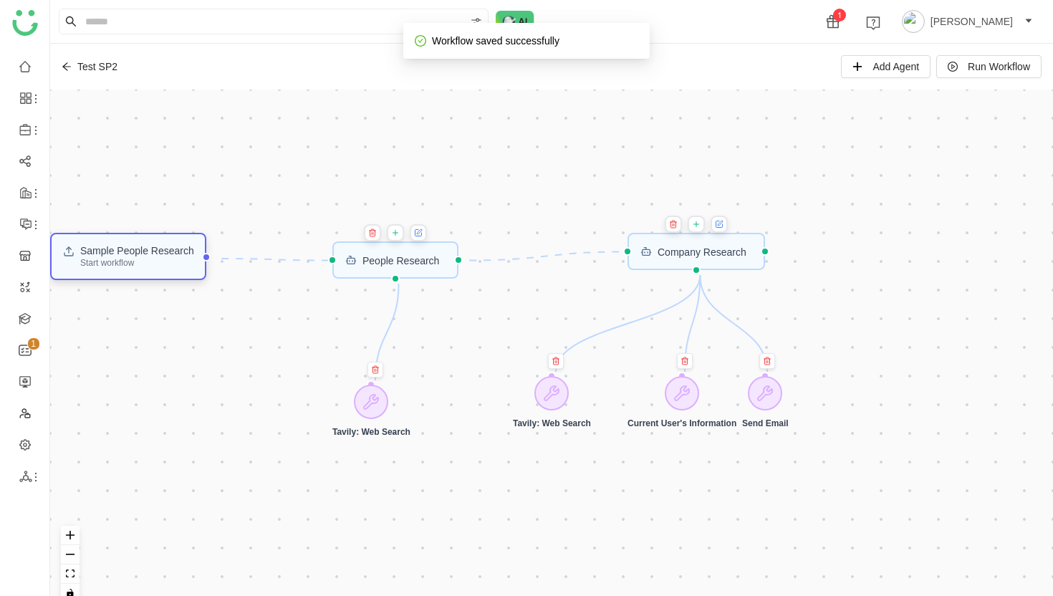
click at [143, 266] on div "Start workflow" at bounding box center [137, 262] width 114 height 9
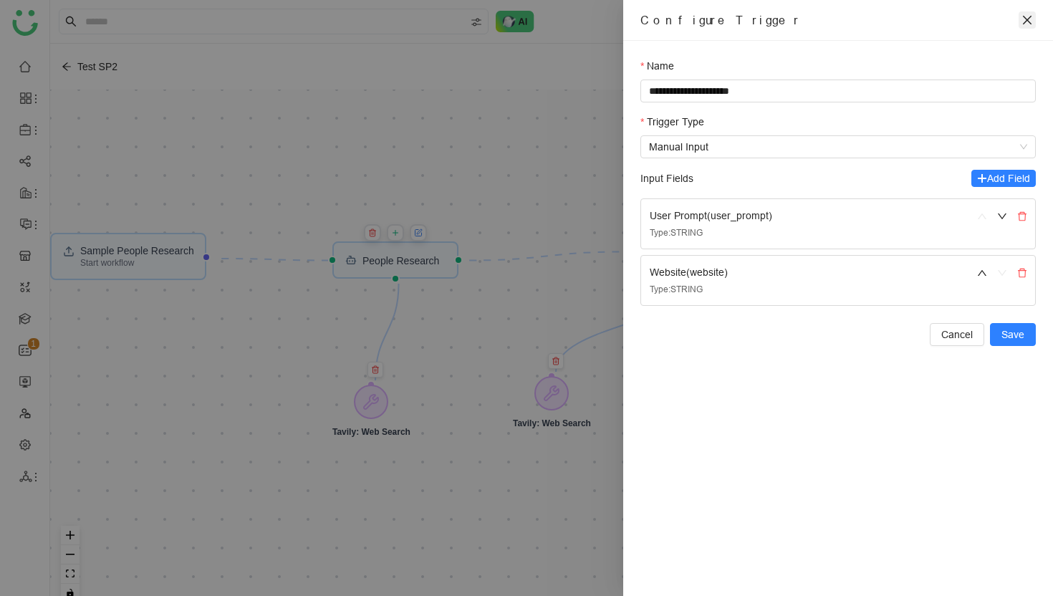
click at [1027, 20] on icon "close" at bounding box center [1027, 20] width 9 height 9
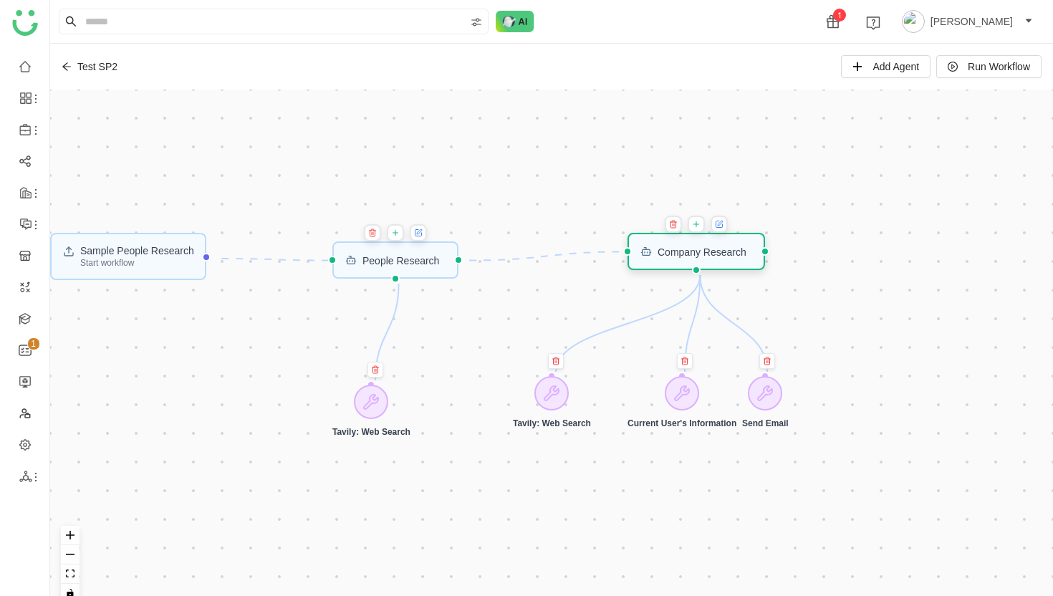
click at [713, 254] on div "Company Research" at bounding box center [701, 251] width 89 height 10
click at [160, 262] on div "Start workflow" at bounding box center [137, 262] width 114 height 9
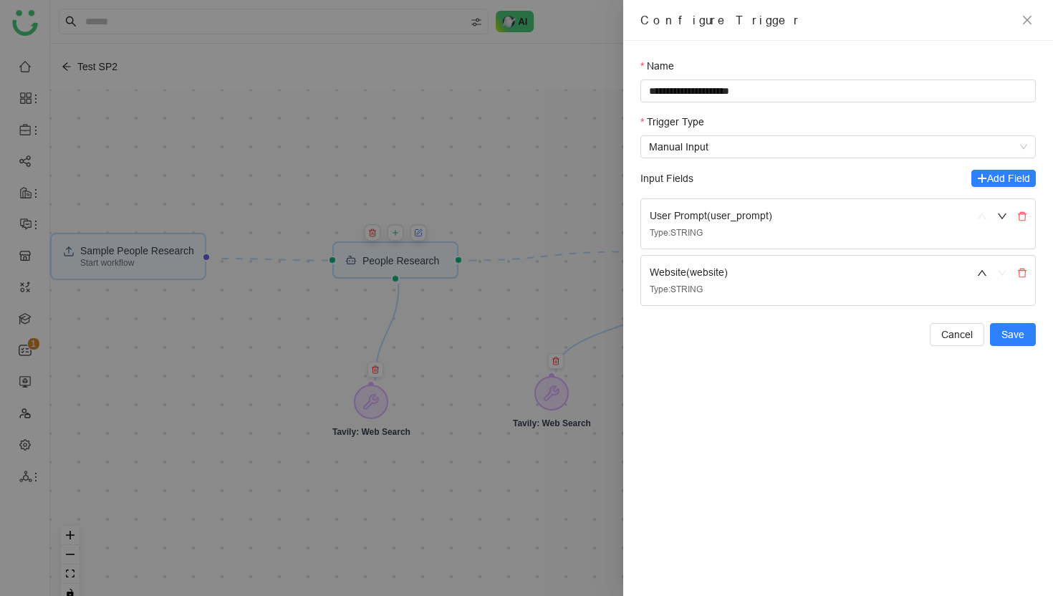
click at [704, 274] on div "Website ( website )" at bounding box center [801, 272] width 305 height 16
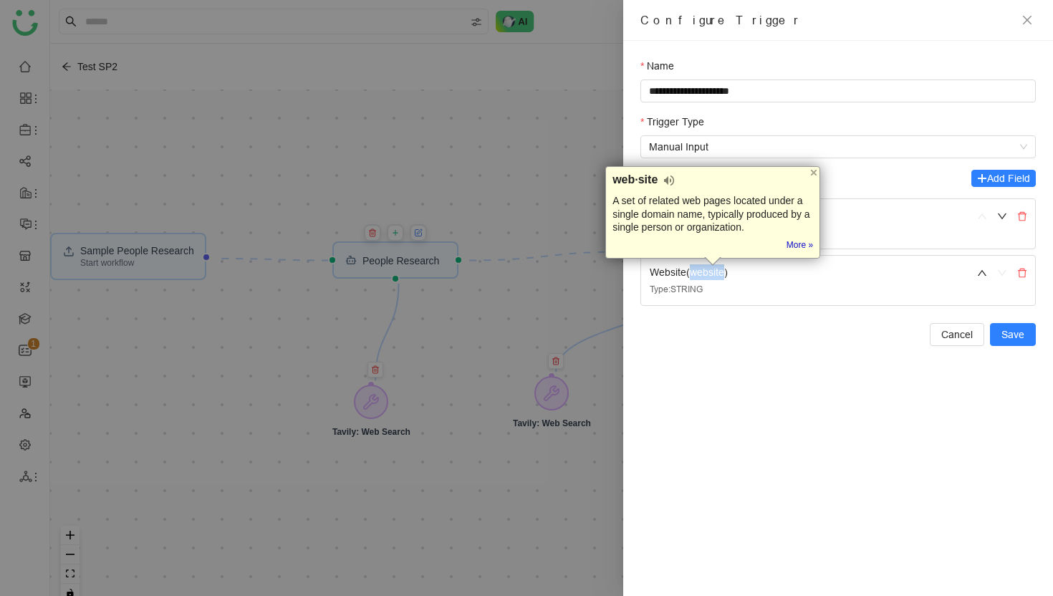
copy div "website"
click at [1032, 19] on icon "close" at bounding box center [1026, 19] width 11 height 11
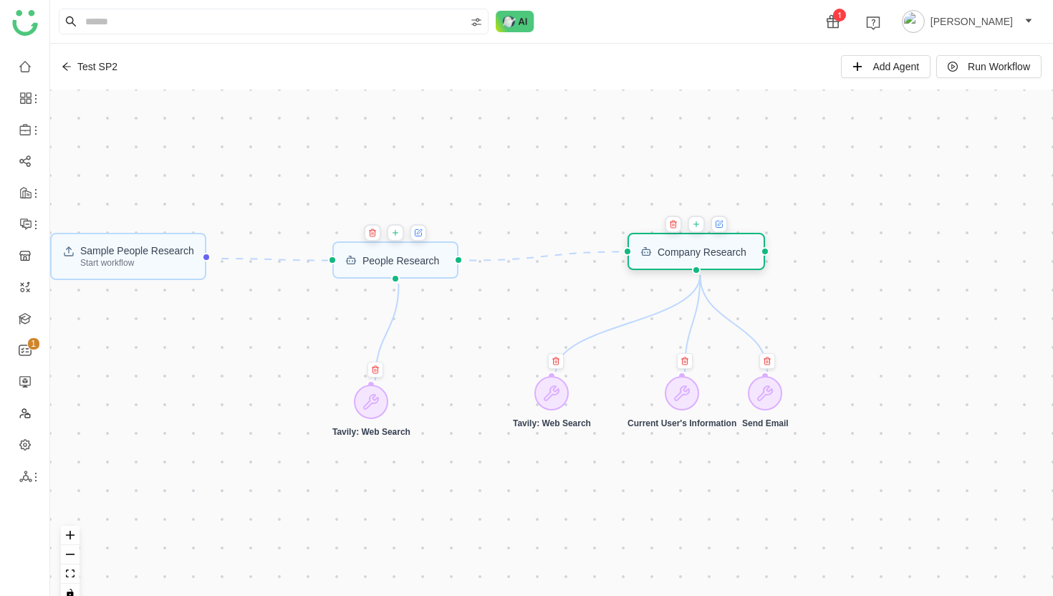
click at [738, 256] on div "Company Research" at bounding box center [701, 251] width 89 height 10
click at [722, 223] on icon at bounding box center [719, 223] width 5 height 5
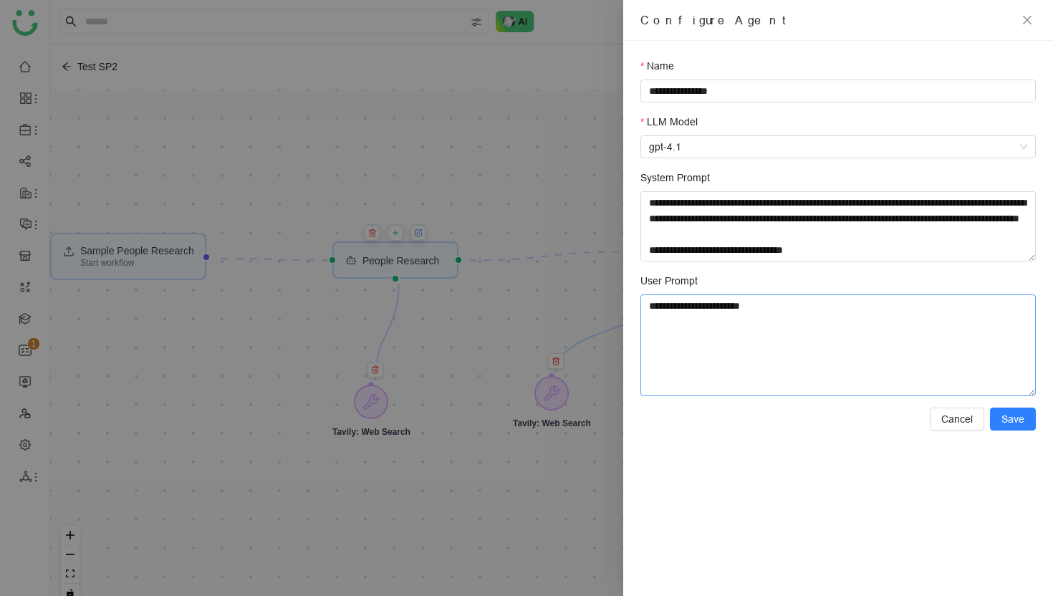
click at [754, 314] on textarea "**********" at bounding box center [837, 345] width 395 height 102
drag, startPoint x: 806, startPoint y: 304, endPoint x: 806, endPoint y: 284, distance: 20.8
click at [806, 284] on div "**********" at bounding box center [837, 334] width 395 height 123
paste textarea "*******"
type textarea "**********"
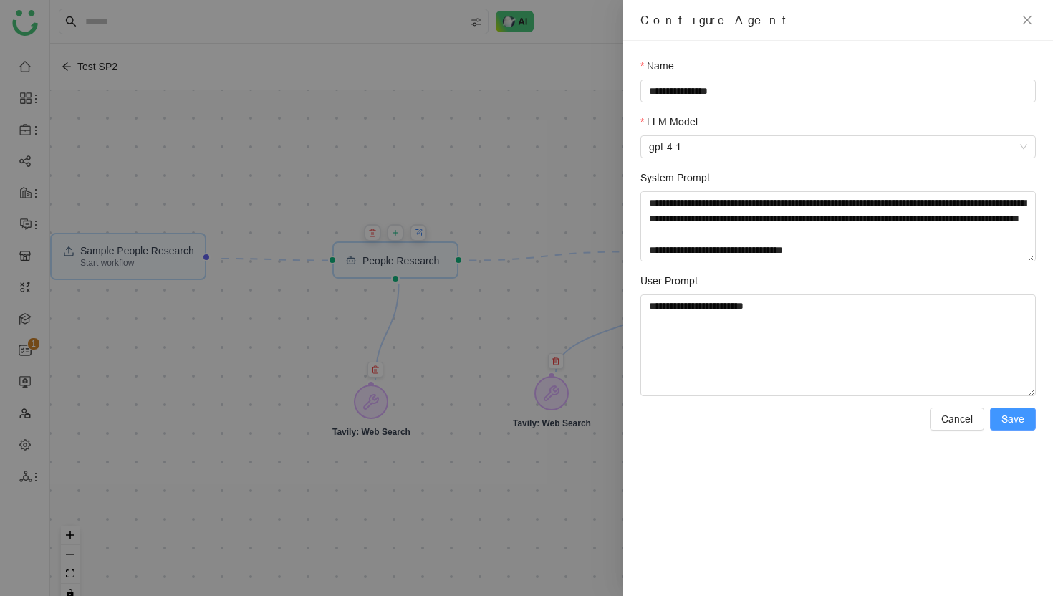
click at [1011, 422] on span "Save" at bounding box center [1012, 419] width 23 height 16
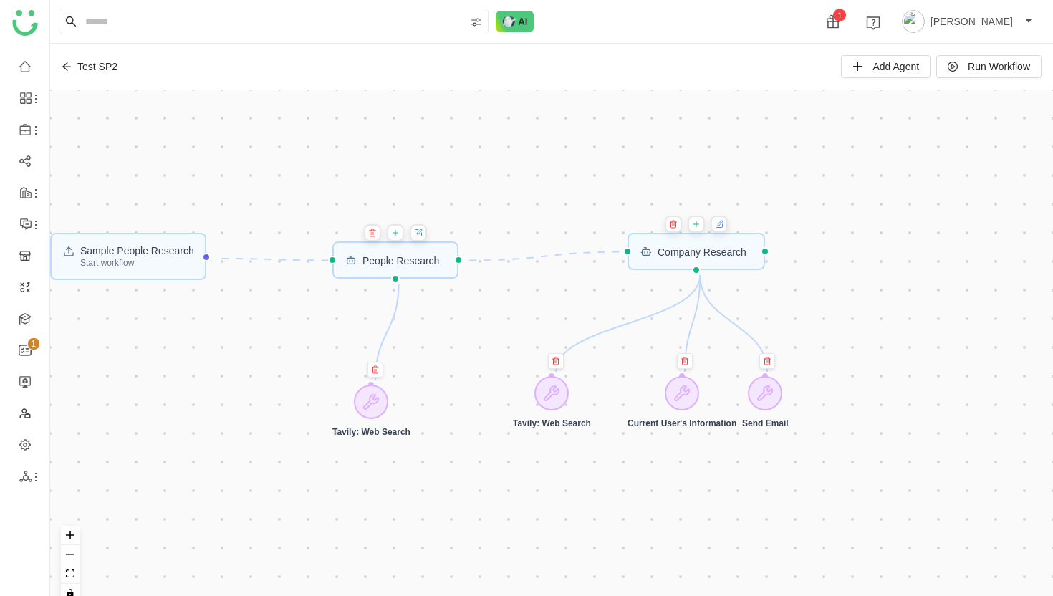
click at [722, 226] on icon at bounding box center [718, 224] width 6 height 6
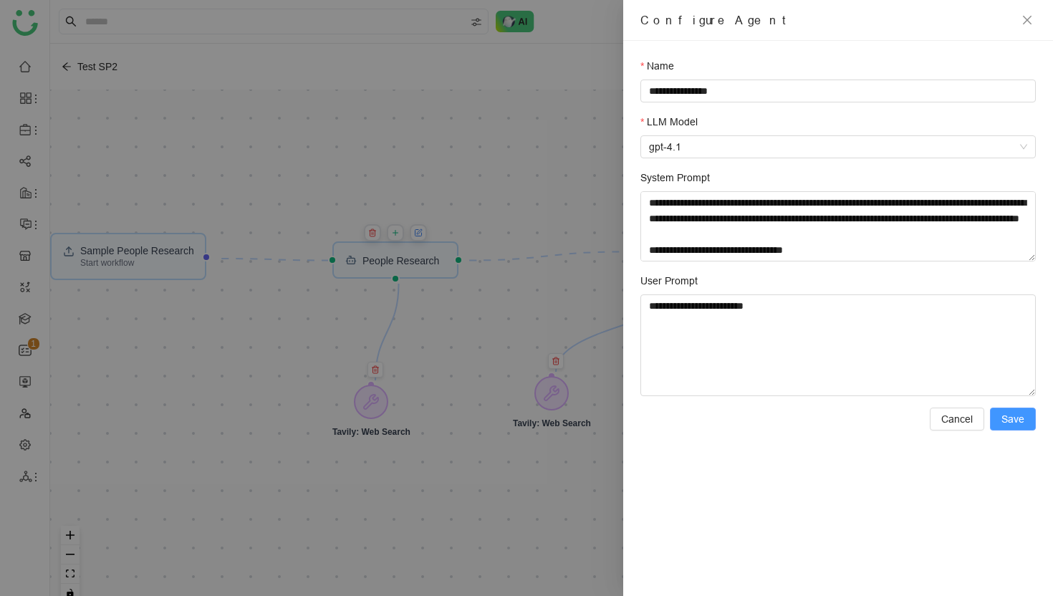
click at [1019, 419] on span "Save" at bounding box center [1012, 419] width 23 height 16
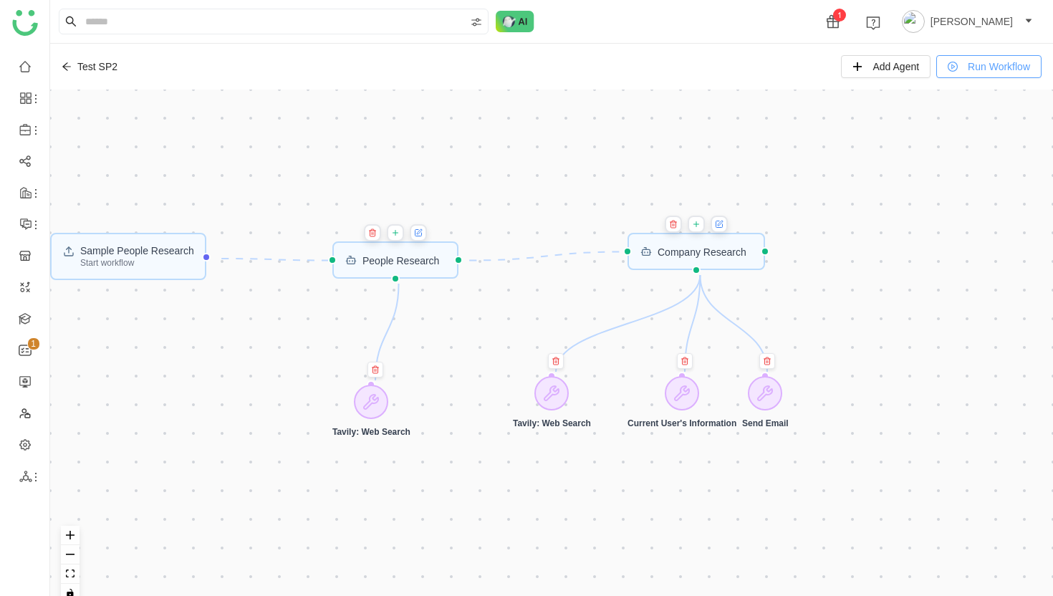
click at [985, 72] on span "Run Workflow" at bounding box center [998, 67] width 62 height 16
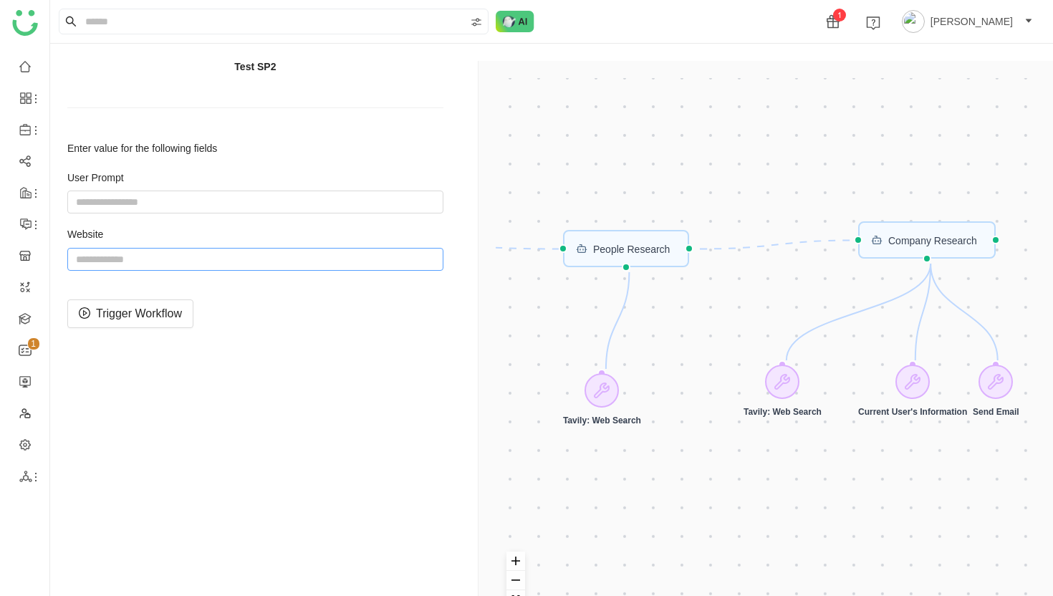
click at [138, 262] on input "string" at bounding box center [255, 259] width 376 height 23
paste input "**********"
type input "**********"
click at [120, 206] on input "string" at bounding box center [255, 201] width 376 height 23
type input "*******"
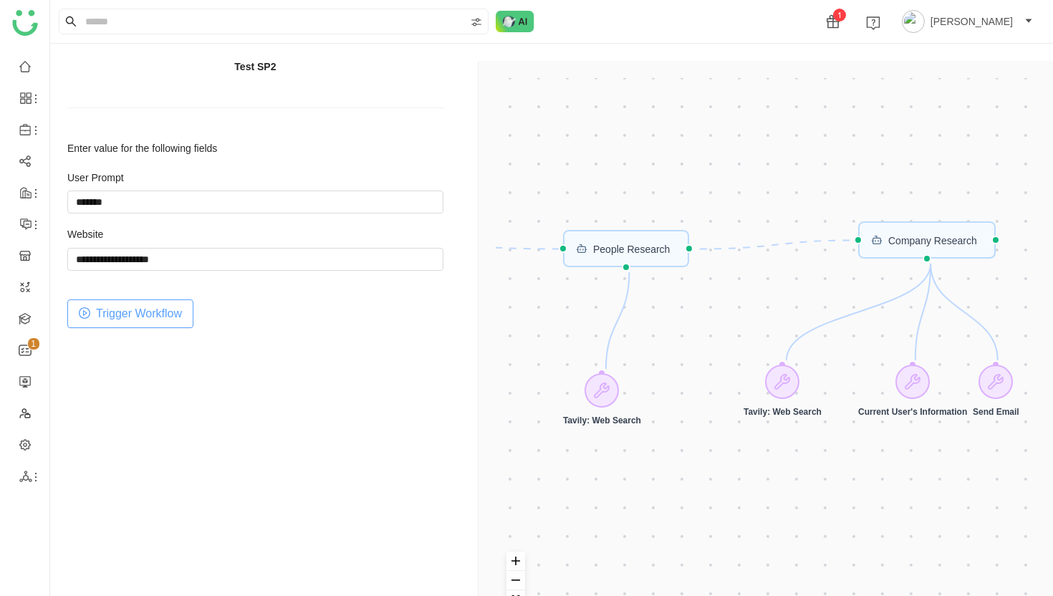
click at [135, 319] on span "Trigger Workflow" at bounding box center [139, 313] width 86 height 18
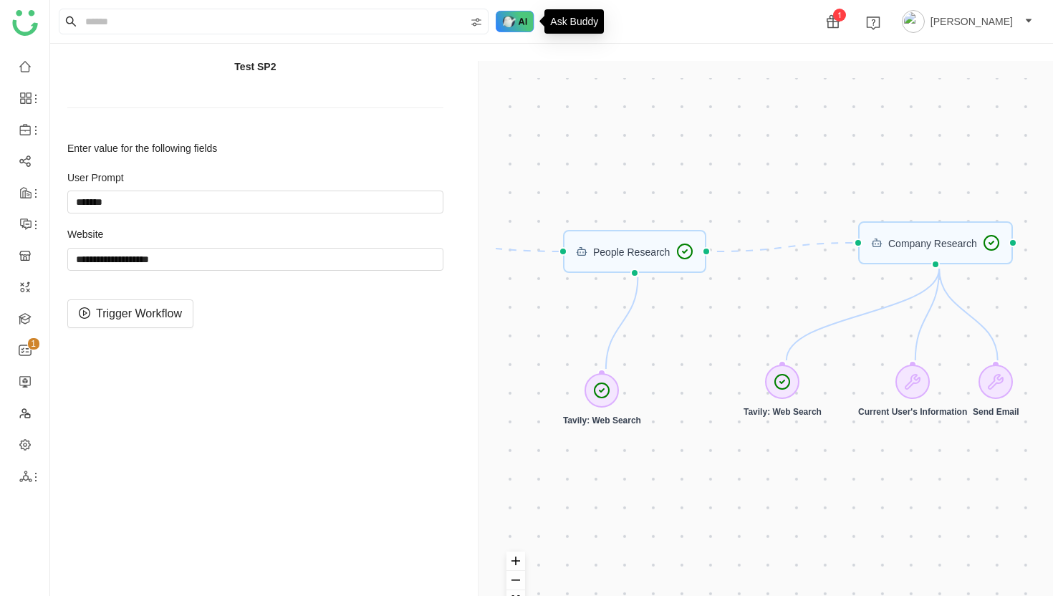
click at [512, 23] on img at bounding box center [515, 21] width 39 height 21
click at [523, 20] on img at bounding box center [515, 21] width 39 height 21
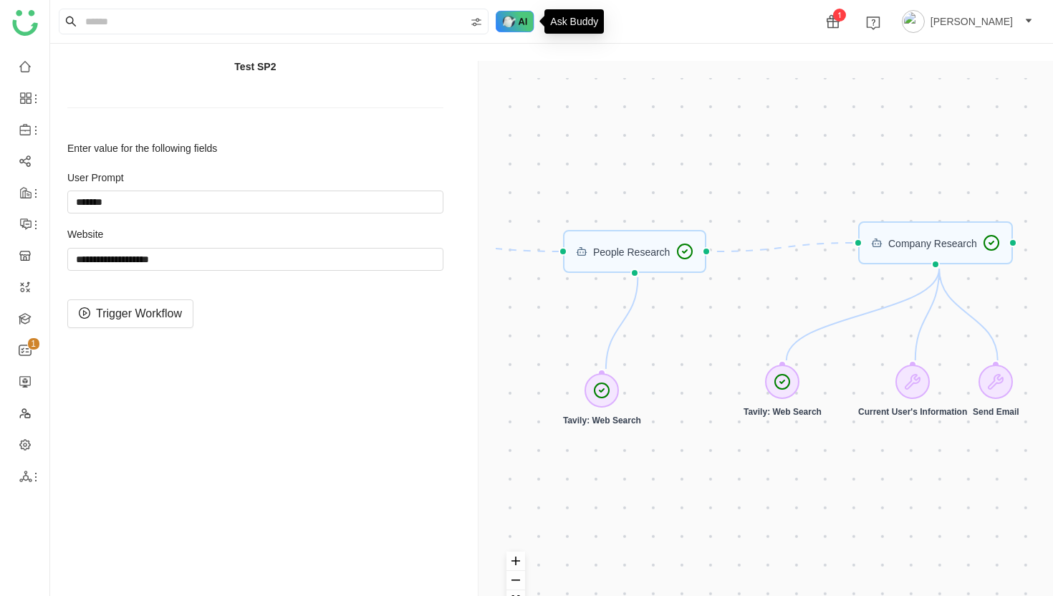
click at [523, 20] on img at bounding box center [515, 21] width 39 height 21
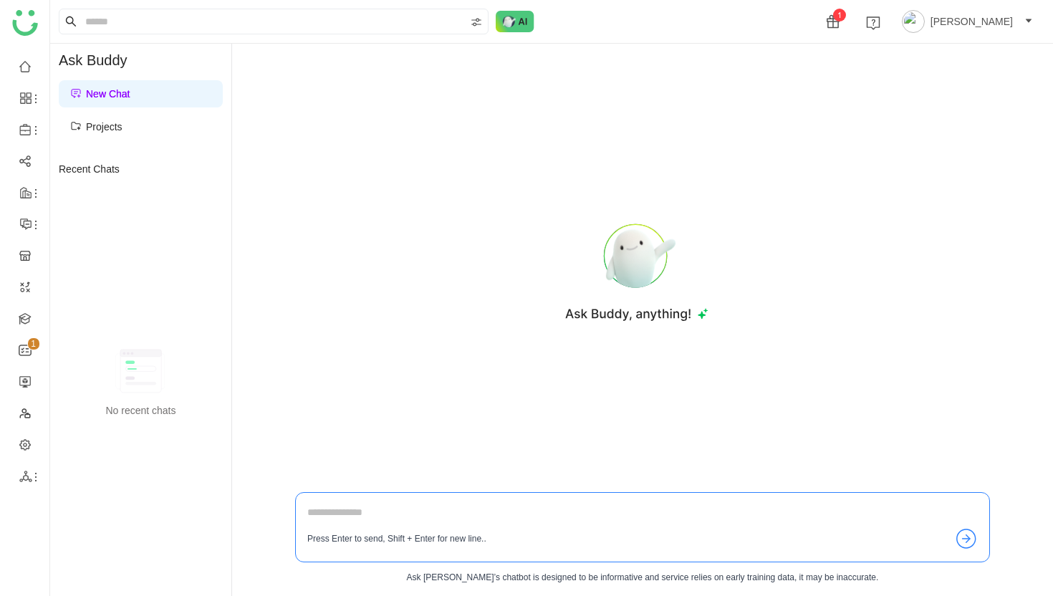
click at [434, 503] on div "Press Enter to send, Shift + Enter for new line.." at bounding box center [642, 527] width 695 height 70
click at [399, 516] on textarea at bounding box center [642, 515] width 670 height 23
click at [330, 512] on textarea "**********" at bounding box center [642, 515] width 670 height 23
type textarea "**********"
click at [451, 503] on div "**********" at bounding box center [642, 527] width 695 height 70
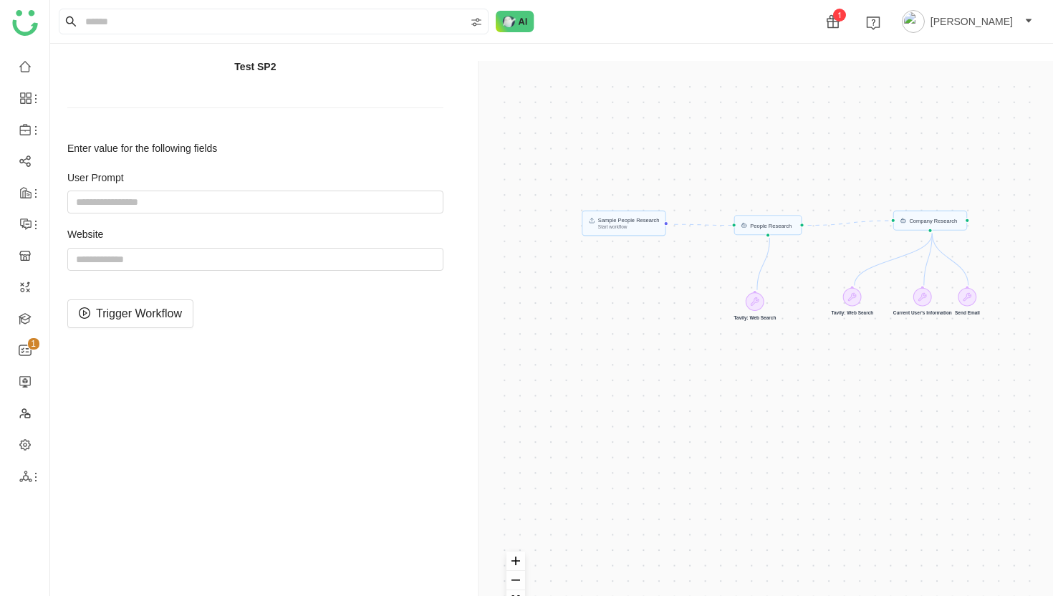
drag, startPoint x: 553, startPoint y: 367, endPoint x: 681, endPoint y: 308, distance: 141.0
click at [681, 308] on div "Sample People Research Start workflow Company Research People Research Tavily: …" at bounding box center [769, 358] width 546 height 561
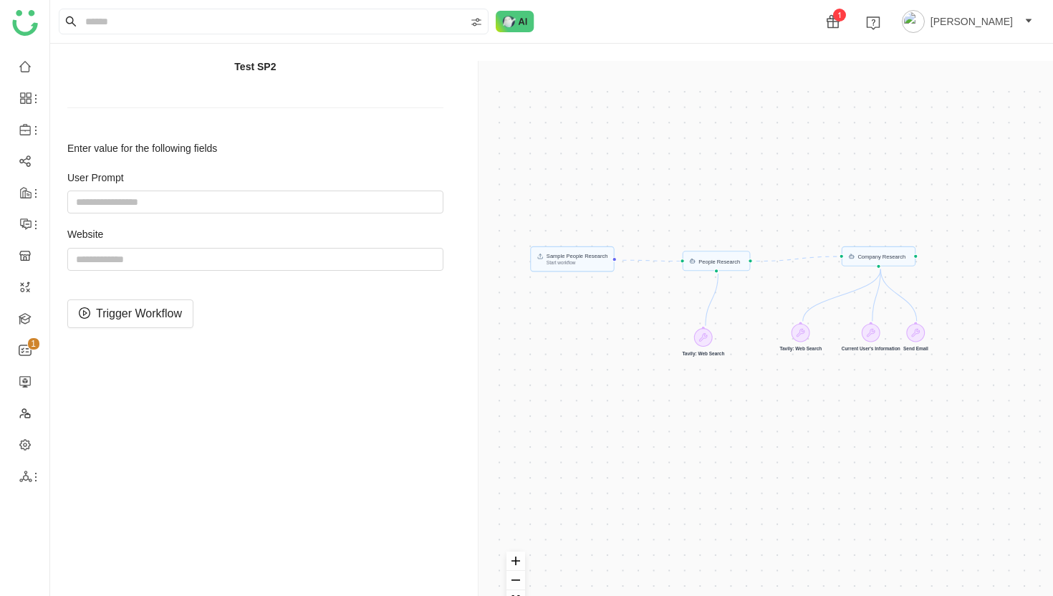
drag, startPoint x: 931, startPoint y: 223, endPoint x: 880, endPoint y: 259, distance: 62.2
click at [880, 259] on div "Sample People Research Start workflow Company Research People Research Tavily: …" at bounding box center [769, 358] width 546 height 561
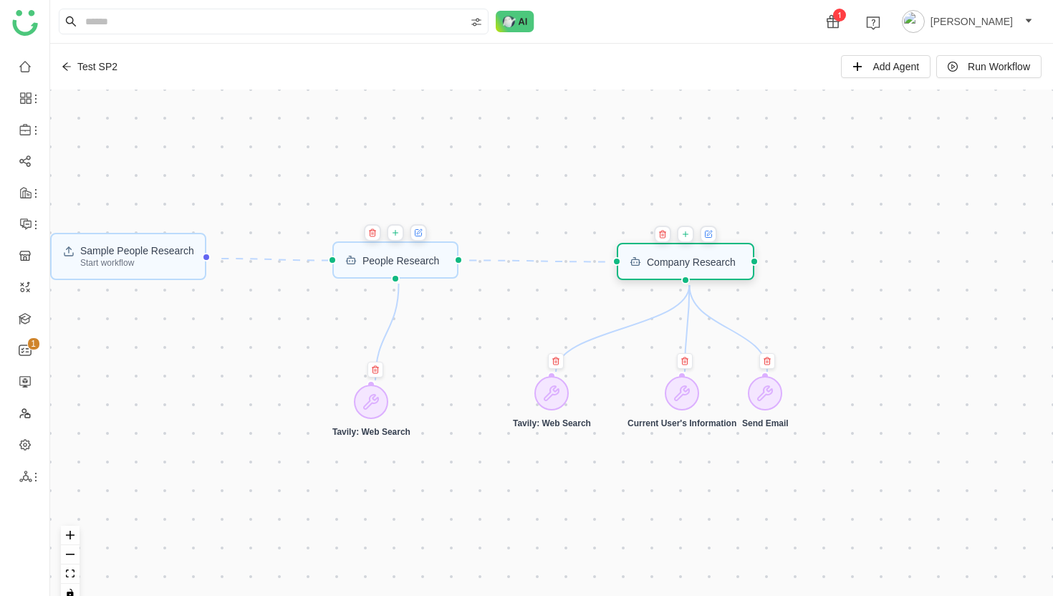
drag, startPoint x: 682, startPoint y: 255, endPoint x: 671, endPoint y: 265, distance: 14.7
click at [671, 265] on div "Company Research" at bounding box center [691, 261] width 89 height 10
click at [328, 261] on div at bounding box center [332, 260] width 9 height 9
drag, startPoint x: 331, startPoint y: 261, endPoint x: 307, endPoint y: 188, distance: 76.1
click at [307, 188] on div "Sample People Research Start workflow Company Research People Research Tavily: …" at bounding box center [551, 352] width 1002 height 524
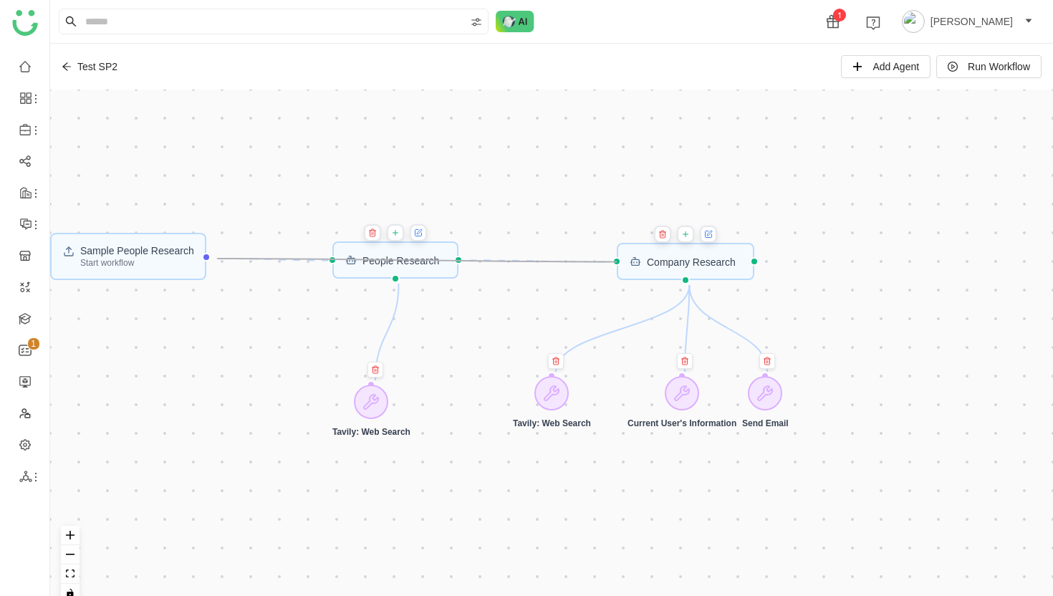
drag, startPoint x: 216, startPoint y: 258, endPoint x: 612, endPoint y: 267, distance: 396.1
click at [612, 267] on div "Sample People Research Start workflow Company Research People Research Tavily: …" at bounding box center [551, 352] width 1002 height 524
click at [561, 258] on icon "Edge from trigger to 68c38eba5954796187fce8f8" at bounding box center [416, 260] width 391 height 4
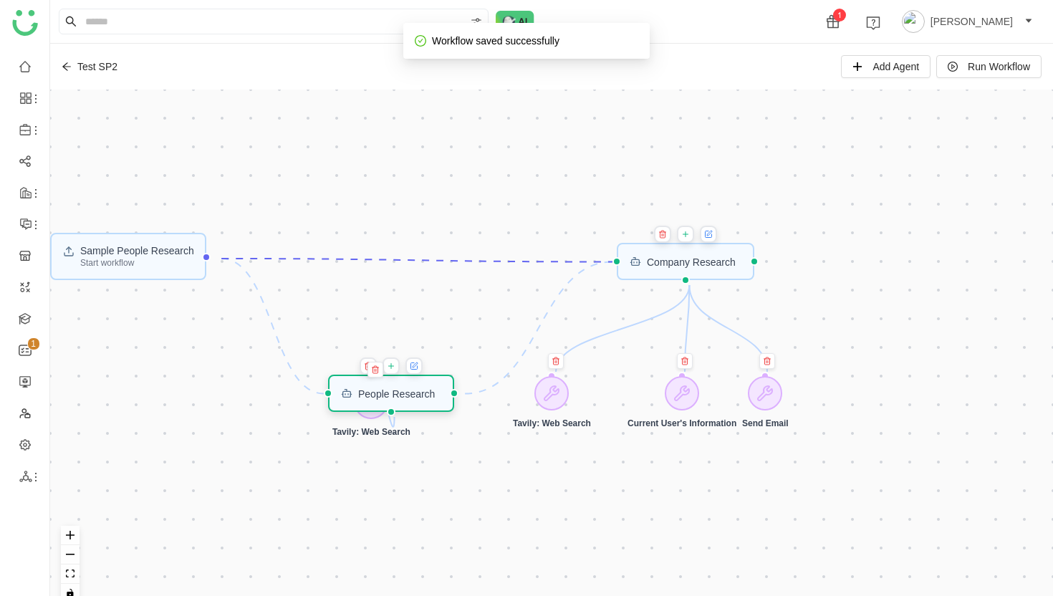
drag, startPoint x: 415, startPoint y: 271, endPoint x: 411, endPoint y: 405, distance: 134.0
click at [411, 405] on div "People Research" at bounding box center [390, 392] width 125 height 37
click at [452, 261] on icon "Edge from trigger to 68c38eba5954796187fce8f8" at bounding box center [416, 260] width 391 height 4
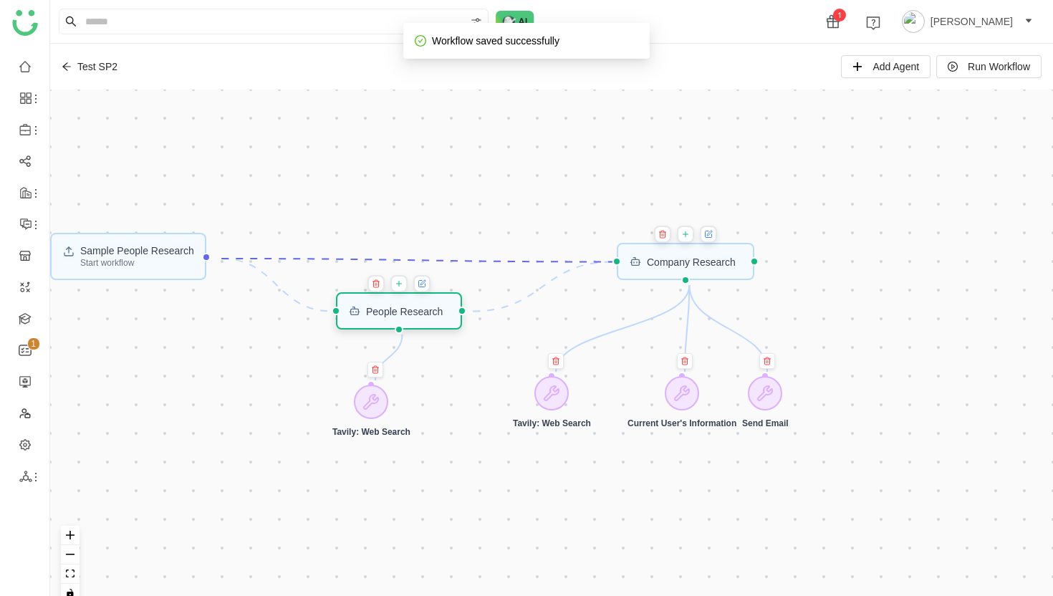
drag, startPoint x: 432, startPoint y: 395, endPoint x: 440, endPoint y: 312, distance: 82.7
click at [440, 312] on div "People Research" at bounding box center [404, 311] width 77 height 10
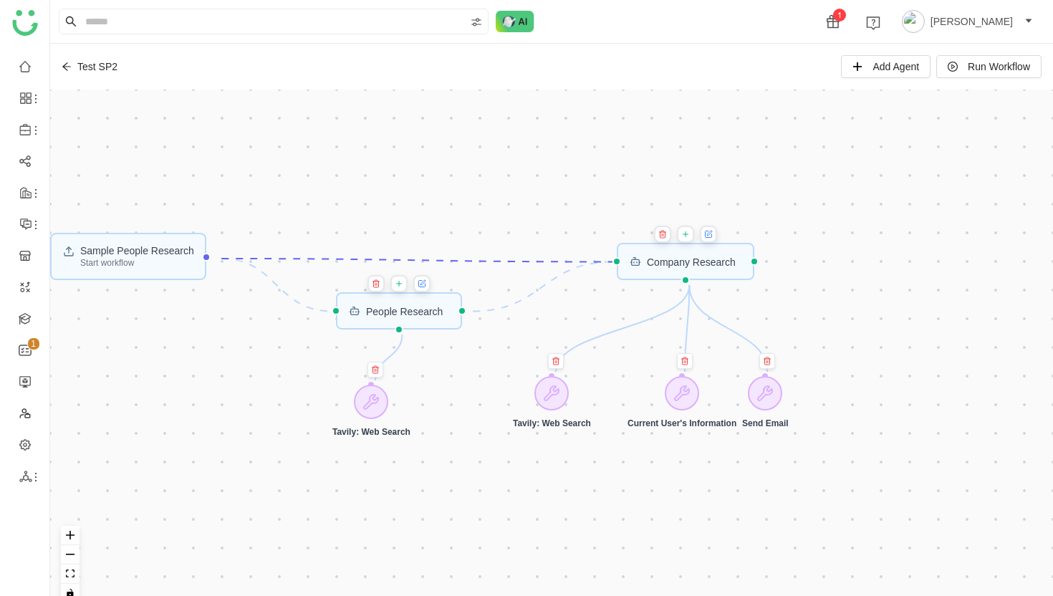
click at [343, 258] on icon "Edge from trigger to 68c38eba5954796187fce8f8" at bounding box center [416, 260] width 391 height 4
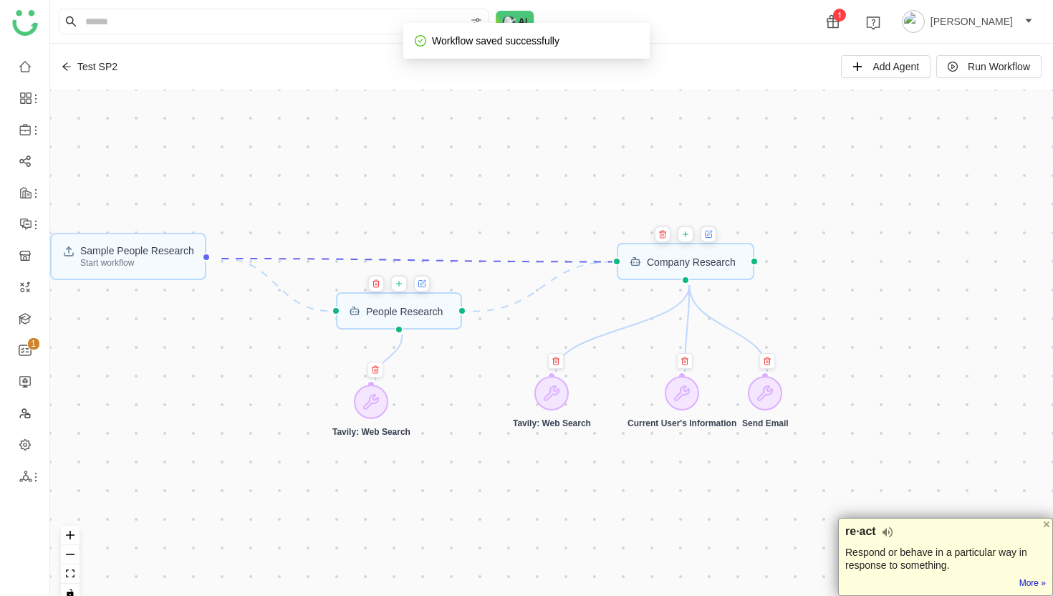
click at [343, 258] on icon "Edge from trigger to 68c38eba5954796187fce8f8" at bounding box center [416, 260] width 391 height 4
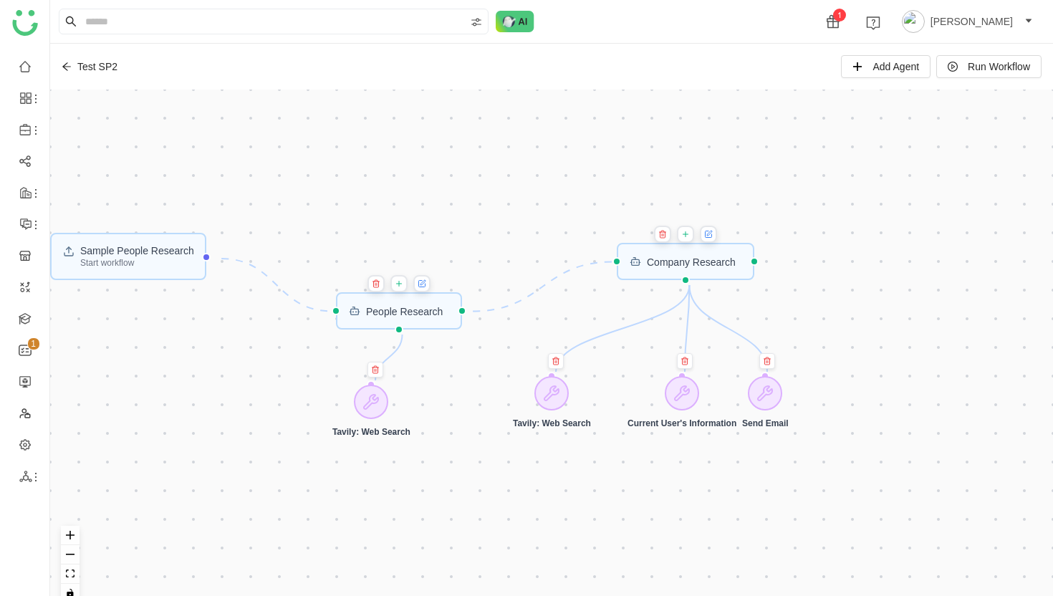
click at [287, 293] on icon "Edge from trigger to 68c3838bd8c30d72a0585686" at bounding box center [276, 284] width 110 height 53
click at [556, 278] on icon "Edge from 68c3838bd8c30d72a0585686 to 68c38eba5954796187fce8f8" at bounding box center [543, 286] width 140 height 49
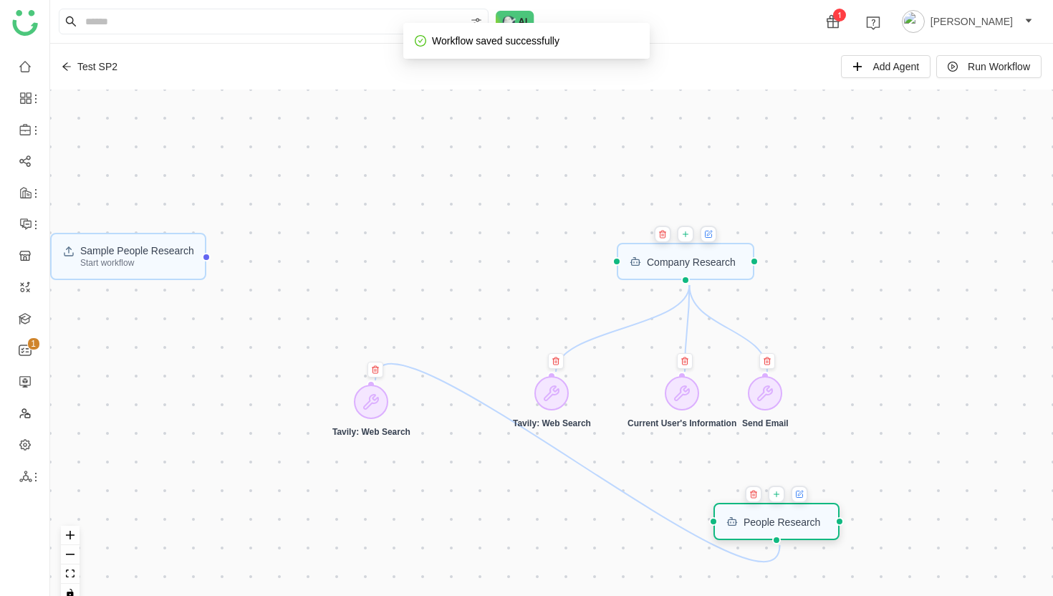
drag, startPoint x: 409, startPoint y: 312, endPoint x: 788, endPoint y: 522, distance: 433.0
click at [788, 522] on div "People Research" at bounding box center [781, 521] width 77 height 10
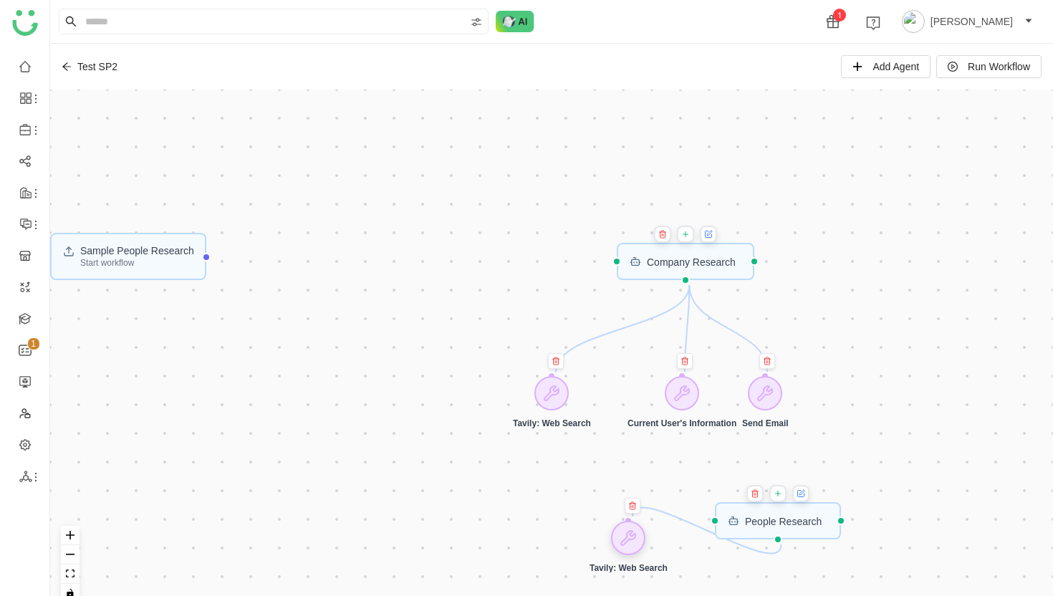
drag, startPoint x: 374, startPoint y: 407, endPoint x: 637, endPoint y: 543, distance: 295.6
click at [637, 543] on icon at bounding box center [627, 537] width 17 height 17
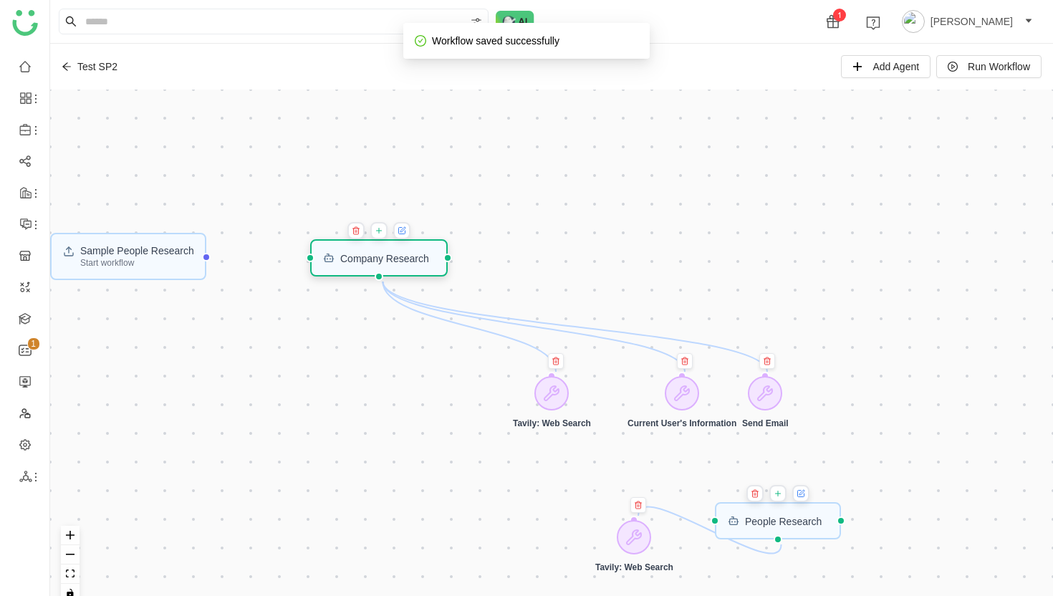
drag, startPoint x: 705, startPoint y: 270, endPoint x: 407, endPoint y: 263, distance: 297.2
click at [407, 263] on div "Company Research" at bounding box center [378, 257] width 137 height 37
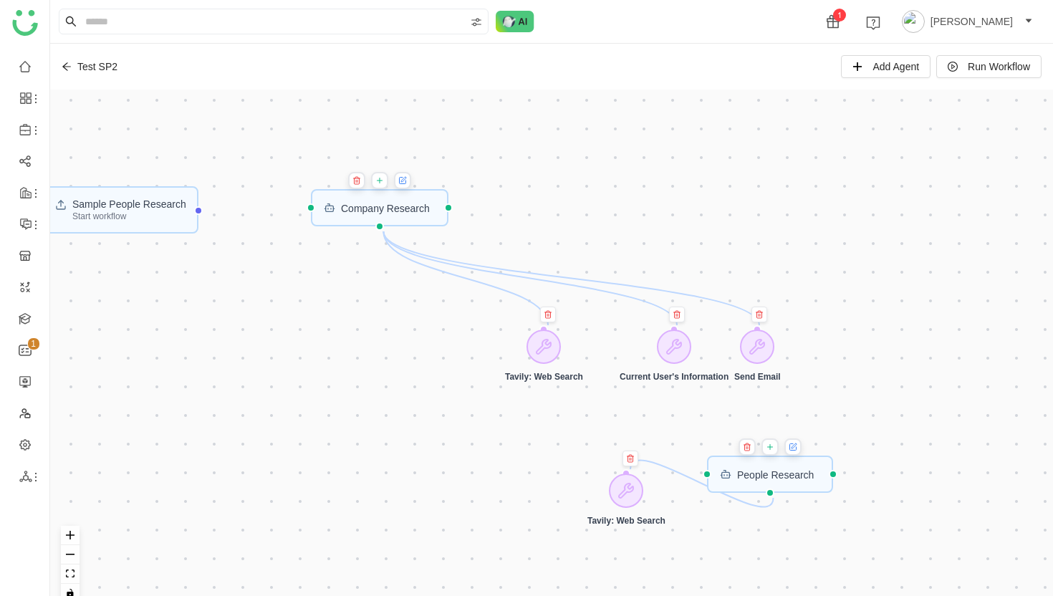
drag, startPoint x: 468, startPoint y: 353, endPoint x: 467, endPoint y: 301, distance: 51.6
click at [464, 303] on div "Sample People Research Start workflow Company Research People Research Tavily: …" at bounding box center [551, 352] width 1002 height 524
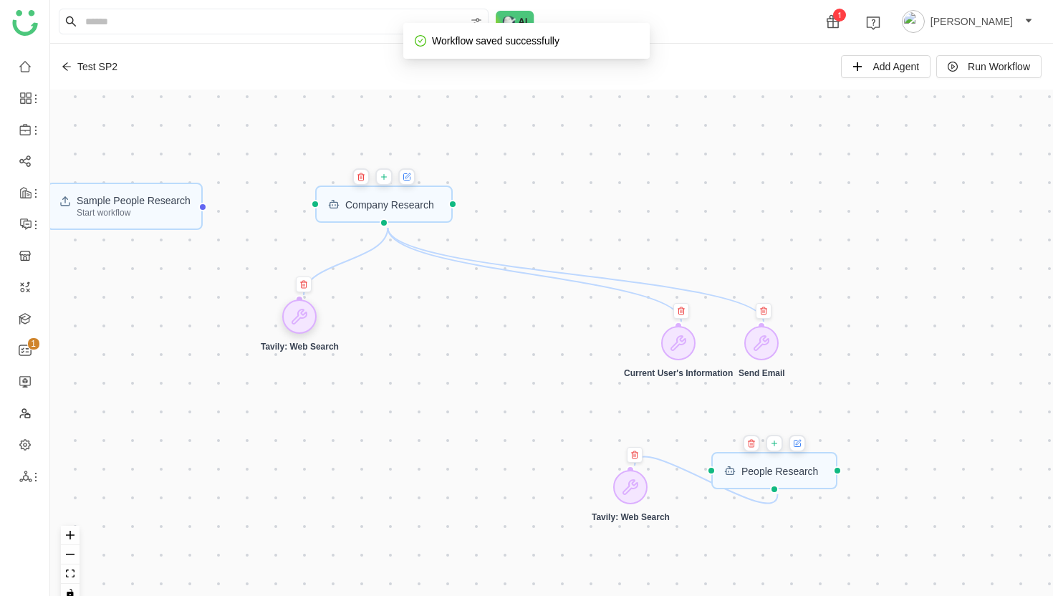
drag, startPoint x: 552, startPoint y: 334, endPoint x: 301, endPoint y: 308, distance: 252.7
click at [301, 308] on icon at bounding box center [299, 316] width 17 height 17
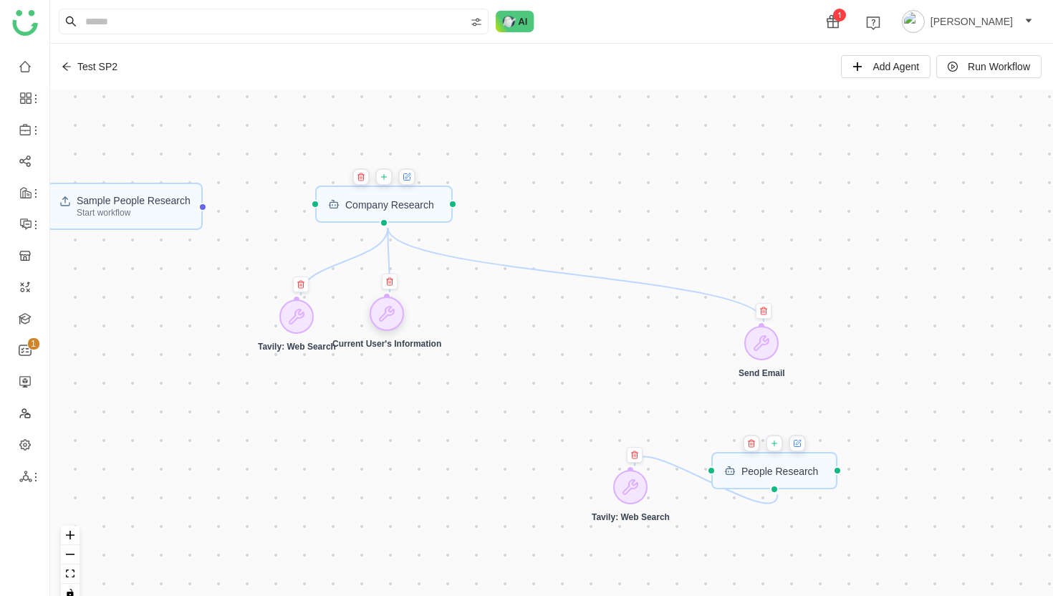
drag, startPoint x: 670, startPoint y: 339, endPoint x: 380, endPoint y: 310, distance: 291.4
click at [379, 310] on div at bounding box center [386, 313] width 34 height 34
drag, startPoint x: 769, startPoint y: 340, endPoint x: 460, endPoint y: 306, distance: 310.4
click at [460, 306] on icon at bounding box center [452, 310] width 14 height 14
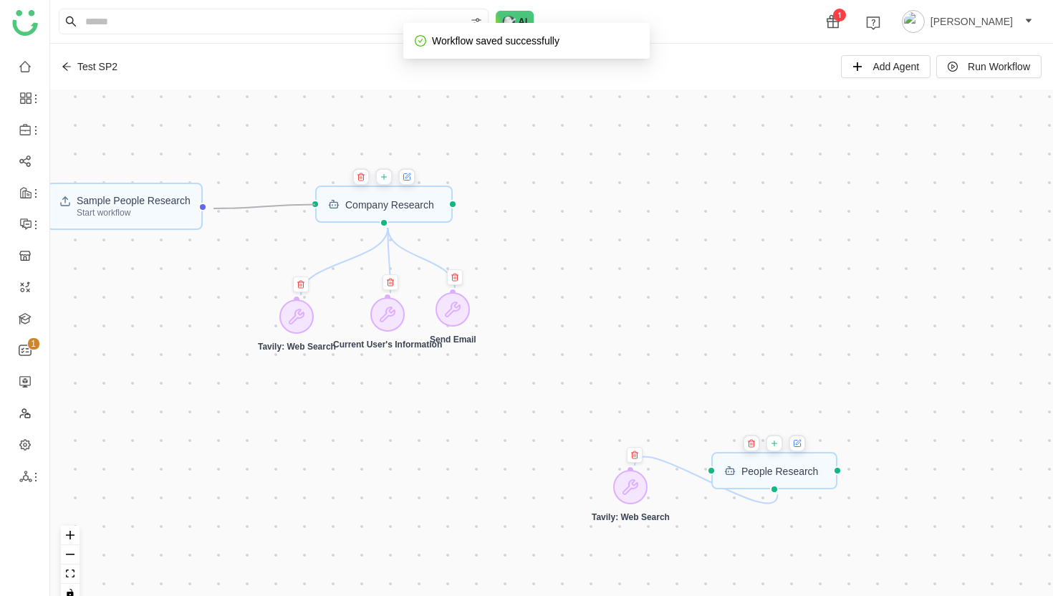
drag, startPoint x: 215, startPoint y: 208, endPoint x: 304, endPoint y: 206, distance: 88.8
click at [304, 206] on div "Sample People Research Start workflow Company Research People Research Tavily: …" at bounding box center [551, 352] width 1002 height 524
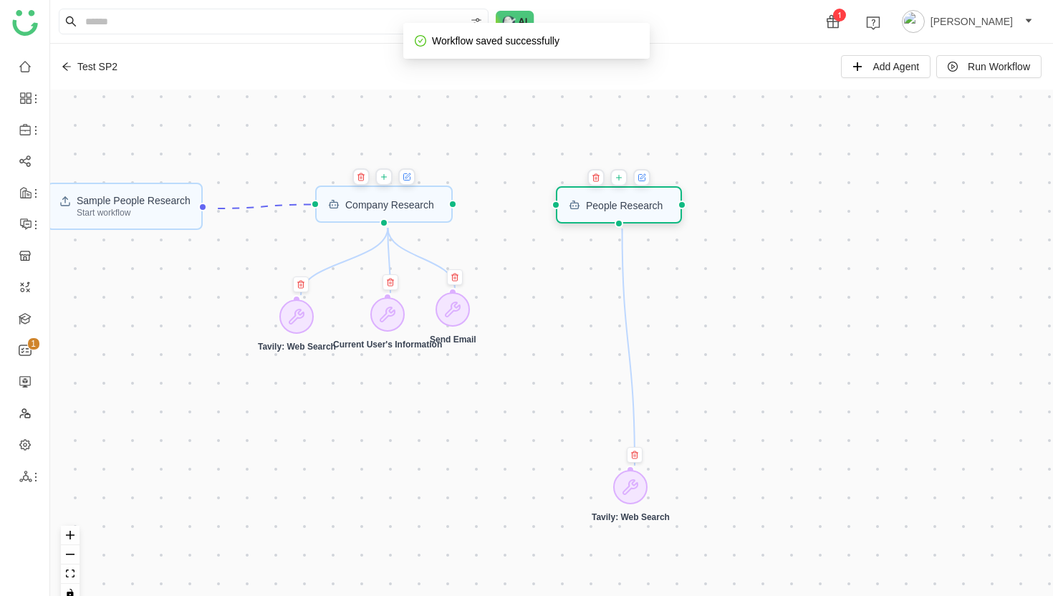
drag, startPoint x: 778, startPoint y: 476, endPoint x: 622, endPoint y: 211, distance: 307.1
click at [622, 210] on div "People Research" at bounding box center [624, 205] width 77 height 10
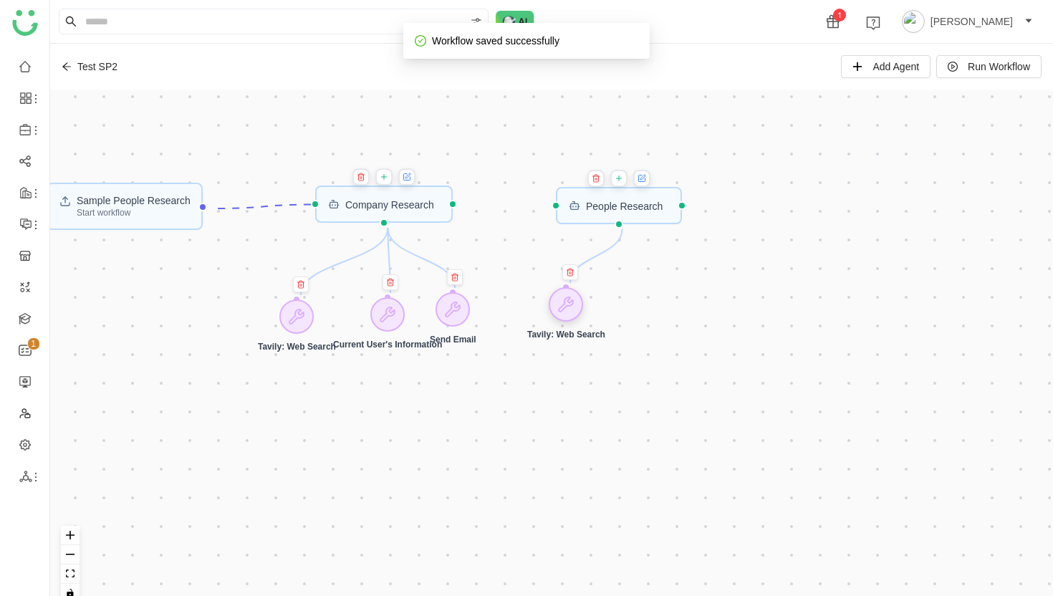
drag, startPoint x: 632, startPoint y: 495, endPoint x: 568, endPoint y: 312, distance: 193.6
click at [568, 312] on icon at bounding box center [565, 304] width 17 height 17
drag, startPoint x: 463, startPoint y: 206, endPoint x: 547, endPoint y: 206, distance: 83.8
click at [547, 206] on div "Sample People Research Start workflow Company Research People Research Tavily: …" at bounding box center [551, 352] width 1002 height 524
click at [644, 178] on icon at bounding box center [642, 177] width 5 height 5
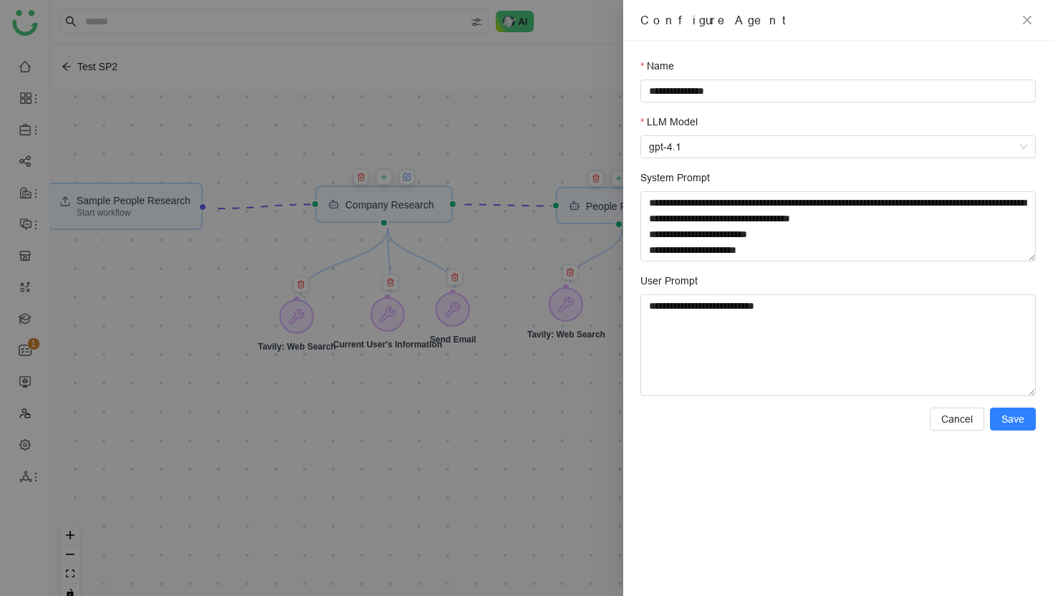
click at [956, 433] on div "**********" at bounding box center [838, 318] width 430 height 555
click at [957, 422] on span "Cancel" at bounding box center [957, 419] width 32 height 16
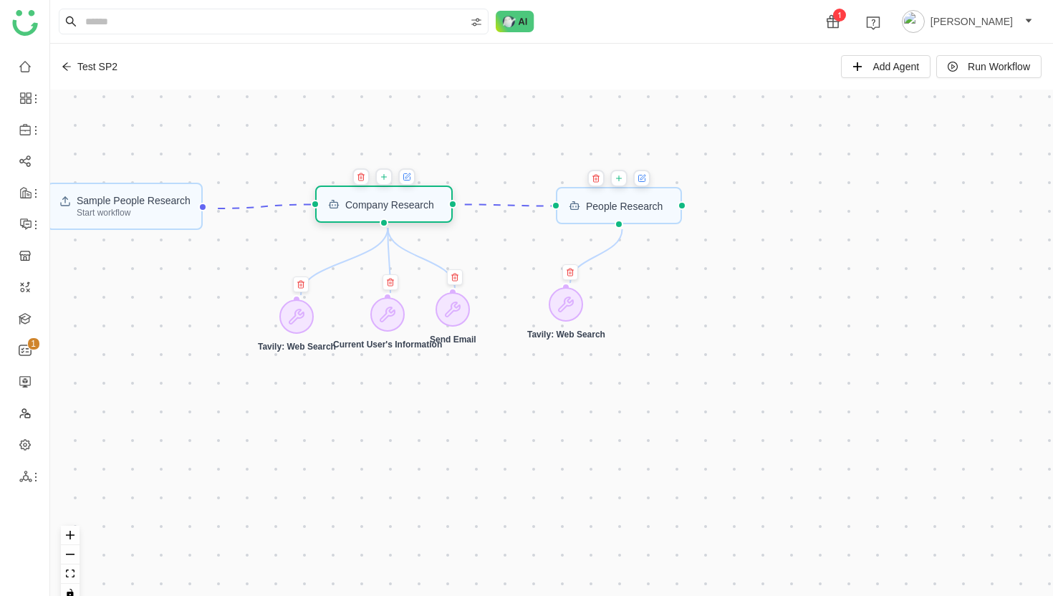
click at [383, 211] on div "Company Research" at bounding box center [383, 203] width 137 height 37
click at [409, 180] on icon at bounding box center [406, 176] width 9 height 11
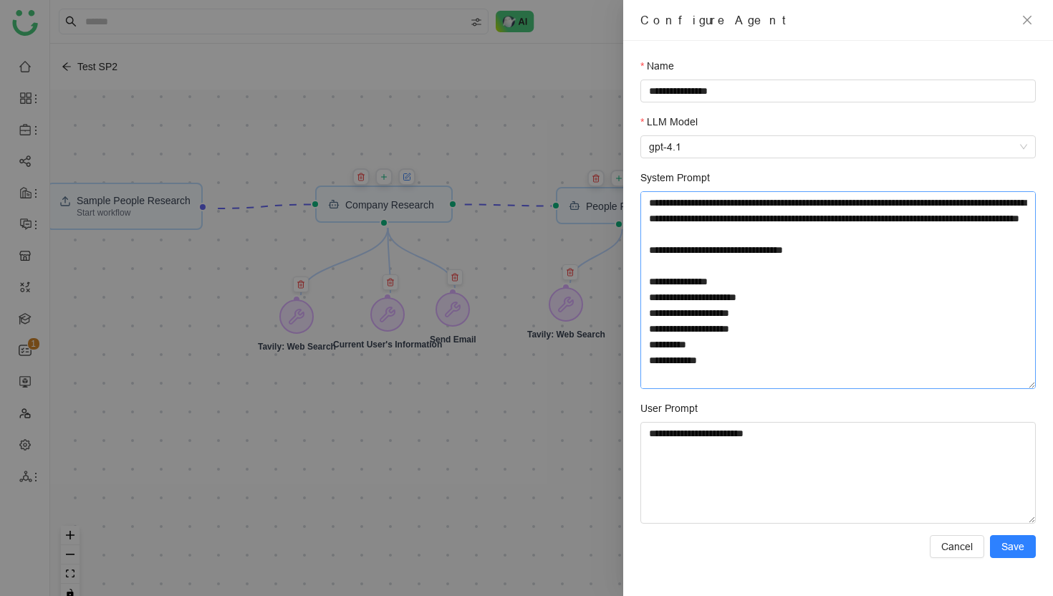
drag, startPoint x: 1034, startPoint y: 259, endPoint x: 1030, endPoint y: 387, distance: 127.5
click at [1030, 387] on textarea "System Prompt" at bounding box center [837, 290] width 395 height 198
click at [849, 274] on textarea "System Prompt" at bounding box center [837, 290] width 395 height 198
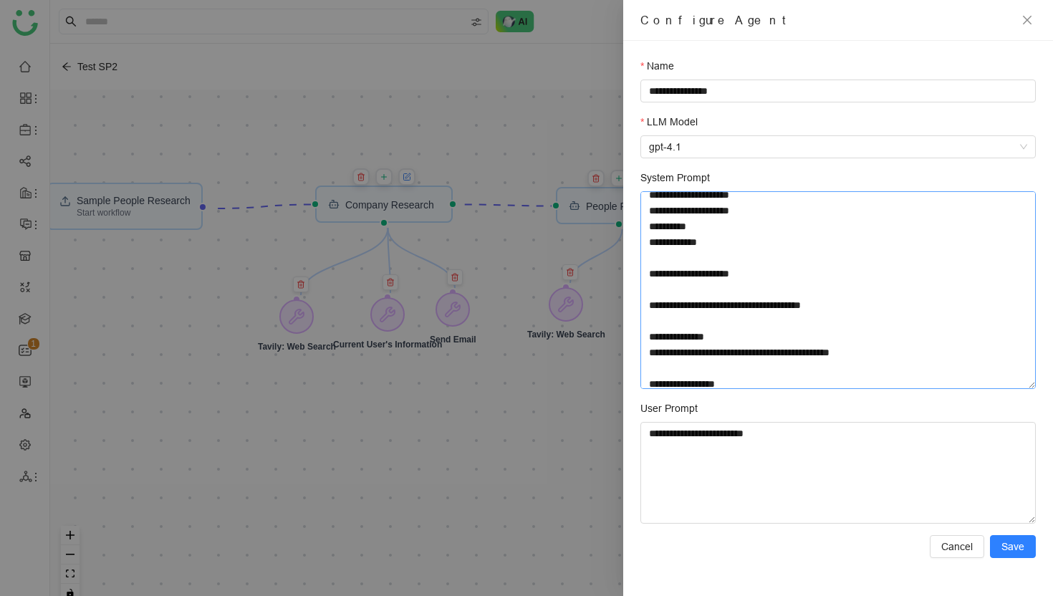
scroll to position [121, 0]
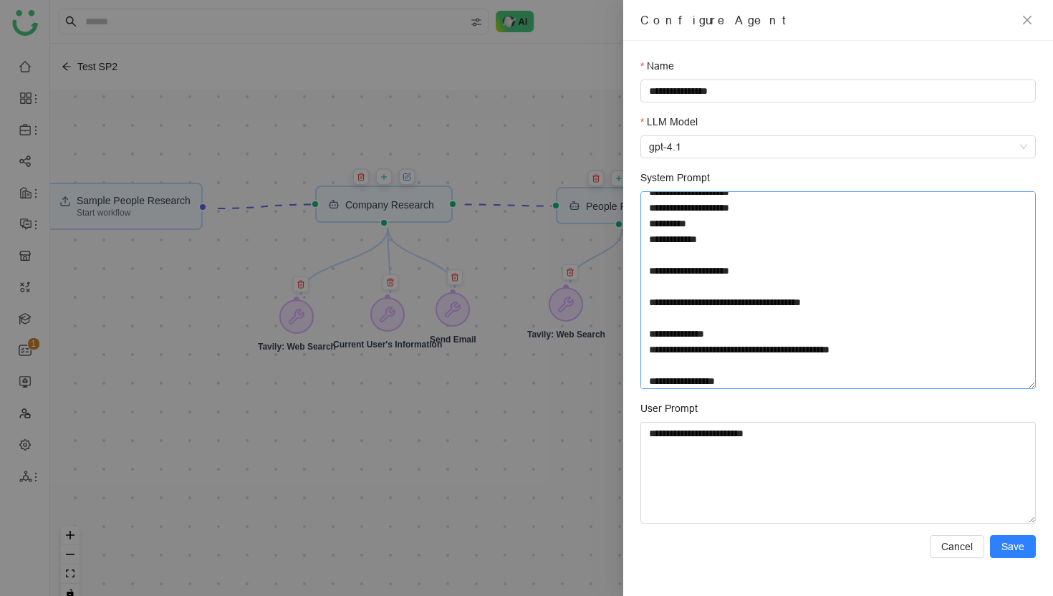
click at [685, 334] on textarea "System Prompt" at bounding box center [837, 290] width 395 height 198
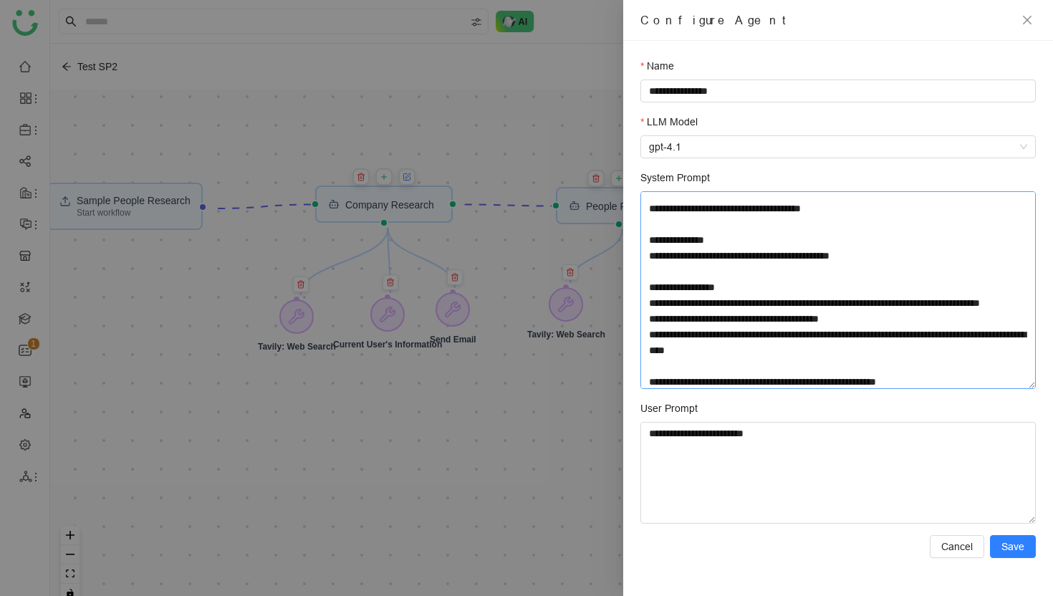
scroll to position [216, 0]
click at [899, 271] on textarea "System Prompt" at bounding box center [837, 290] width 395 height 198
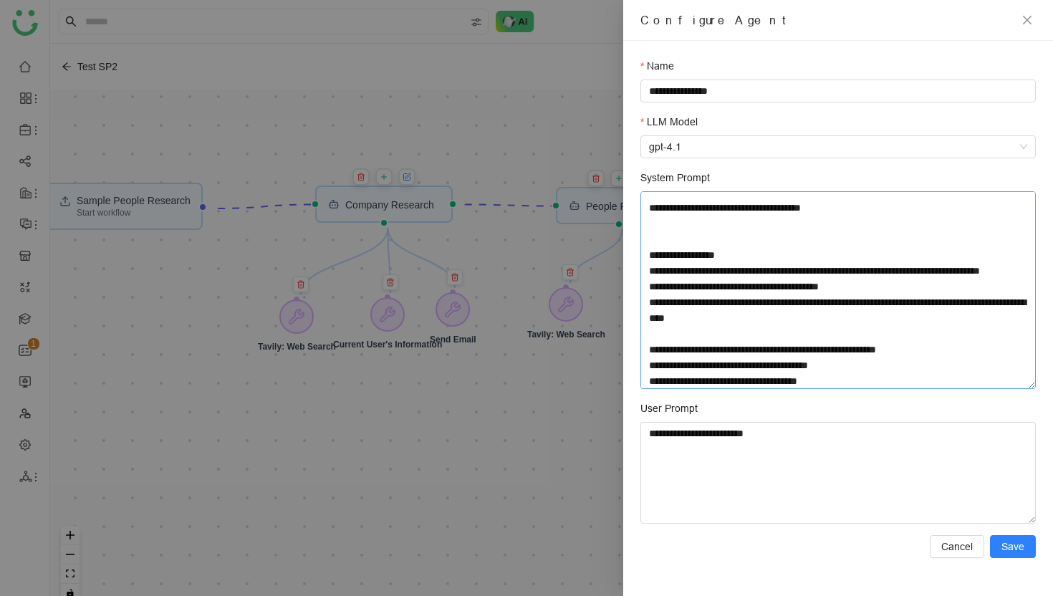
click at [742, 270] on textarea "System Prompt" at bounding box center [837, 290] width 395 height 198
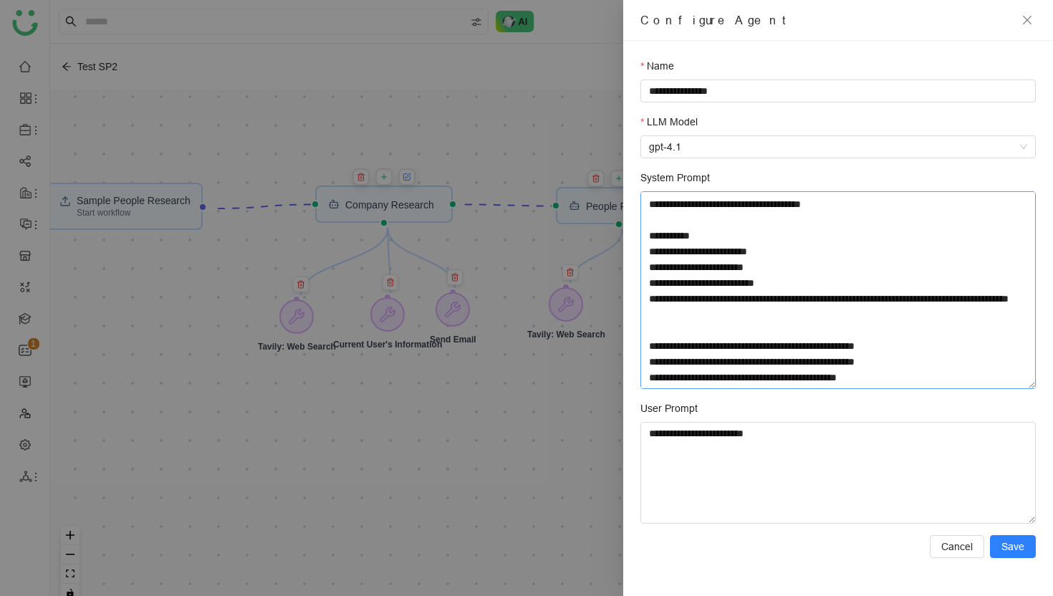
scroll to position [471, 0]
click at [891, 378] on textarea "System Prompt" at bounding box center [837, 290] width 395 height 198
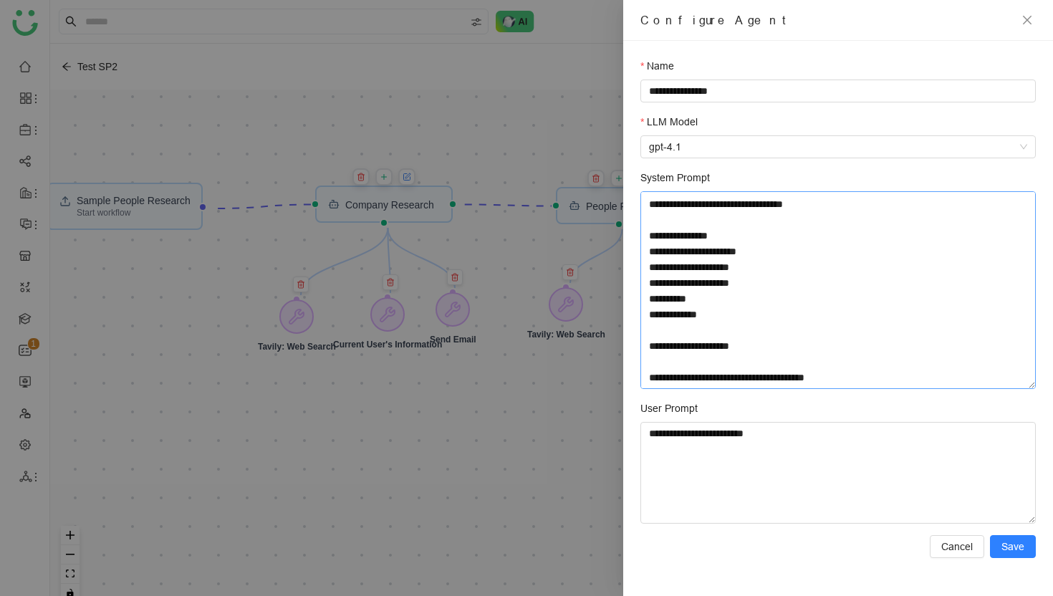
scroll to position [47, 0]
click at [755, 250] on textarea "**********" at bounding box center [837, 290] width 395 height 198
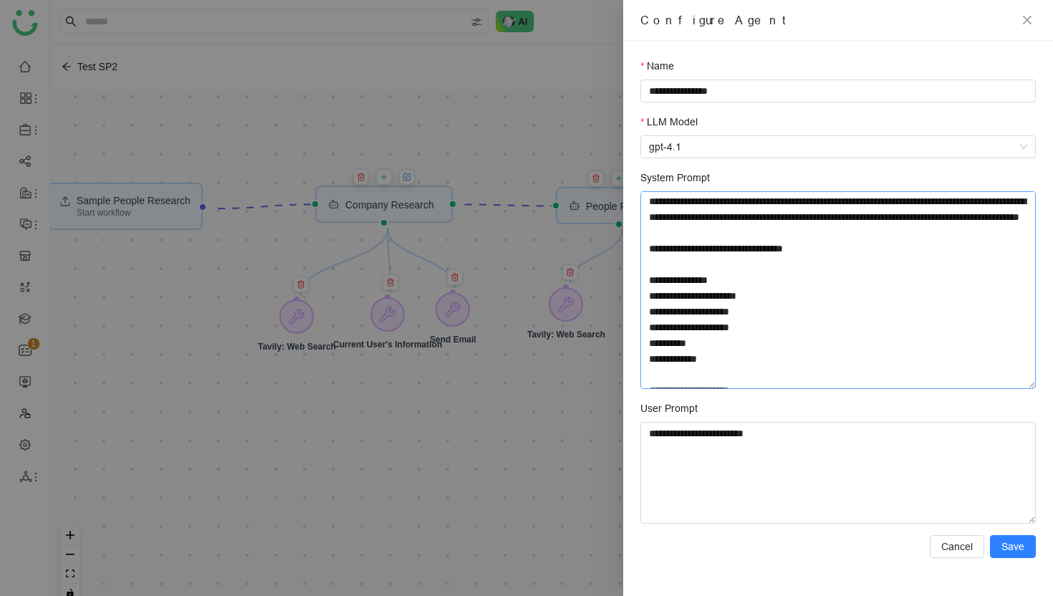
scroll to position [0, 0]
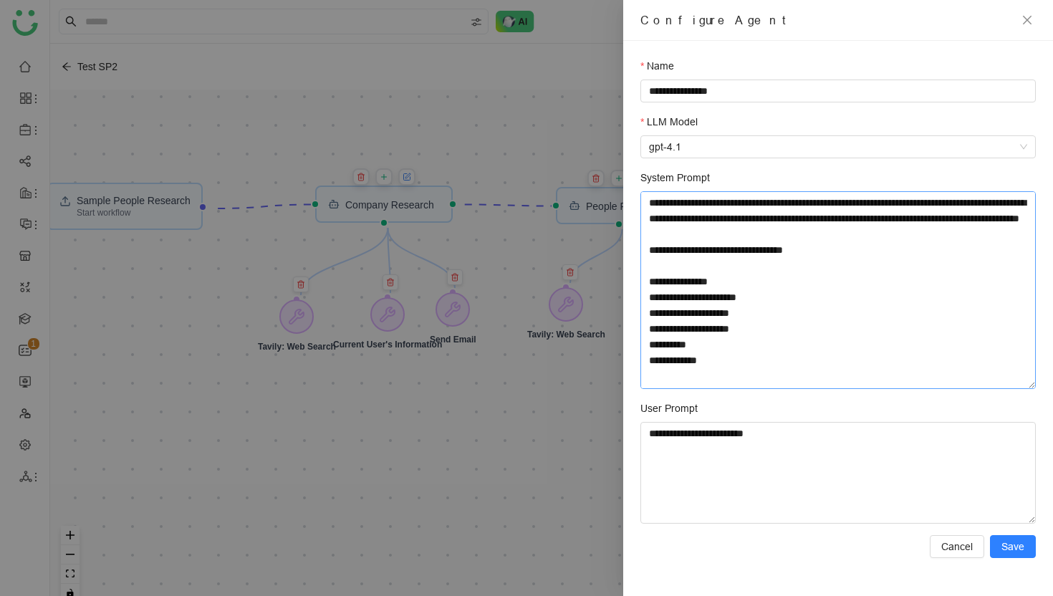
click at [793, 253] on textarea "**********" at bounding box center [837, 290] width 395 height 198
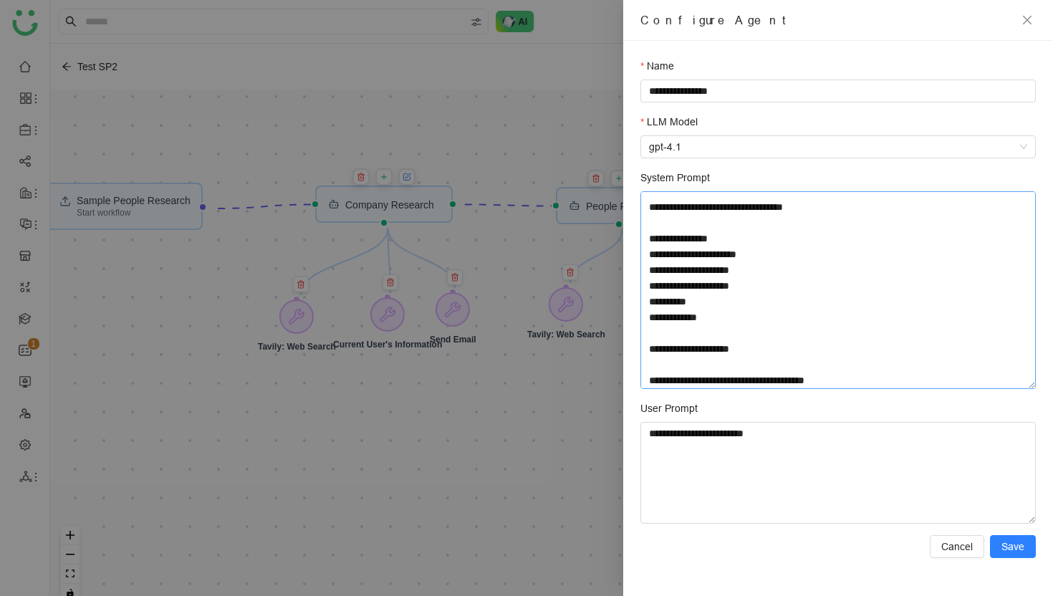
scroll to position [77, 0]
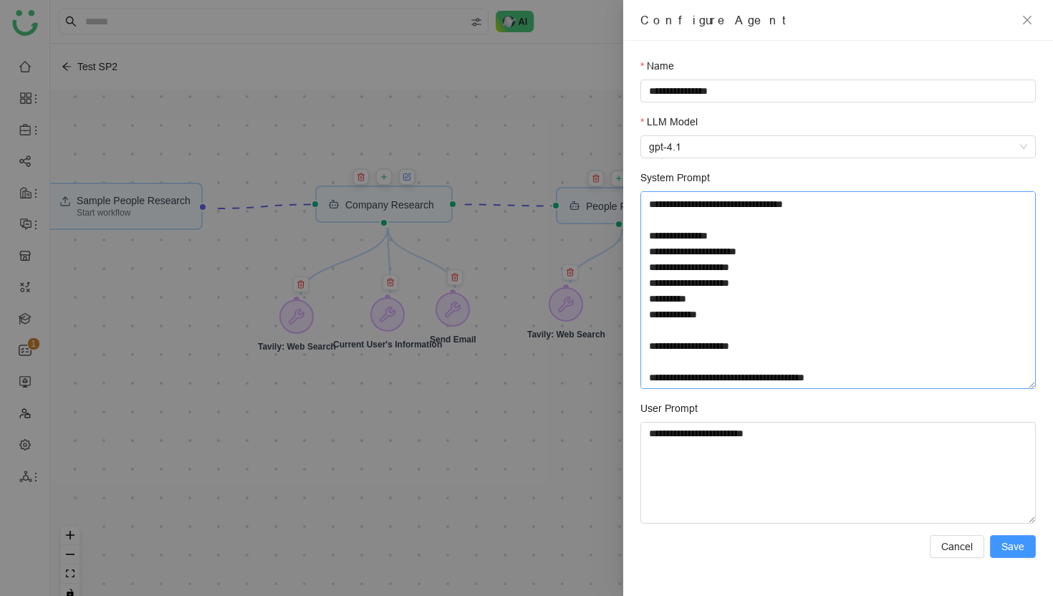
type textarea "**********"
click at [1013, 547] on span "Save" at bounding box center [1012, 546] width 23 height 16
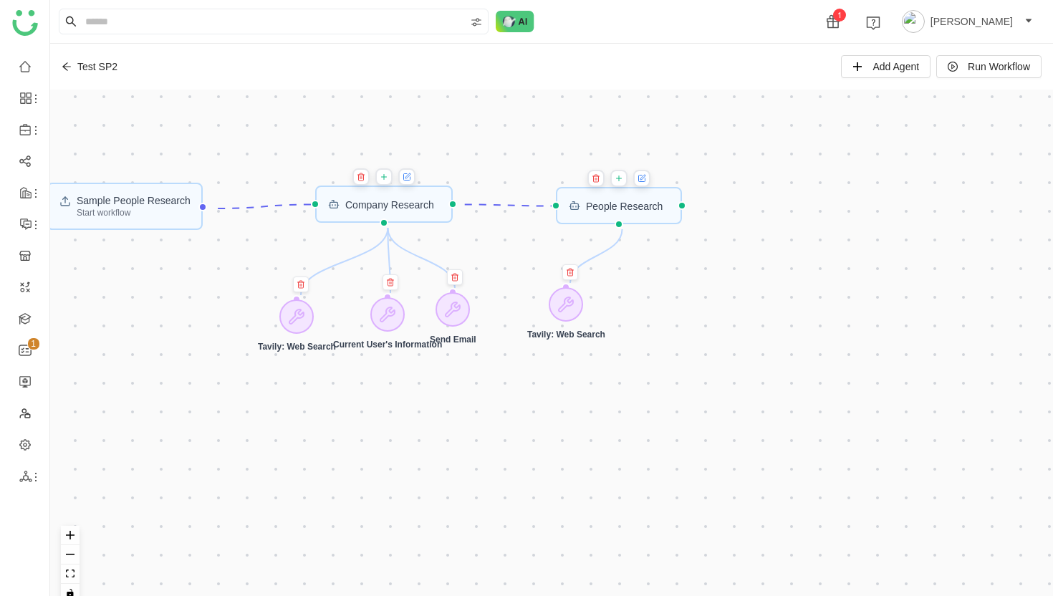
click at [644, 180] on icon at bounding box center [641, 178] width 6 height 6
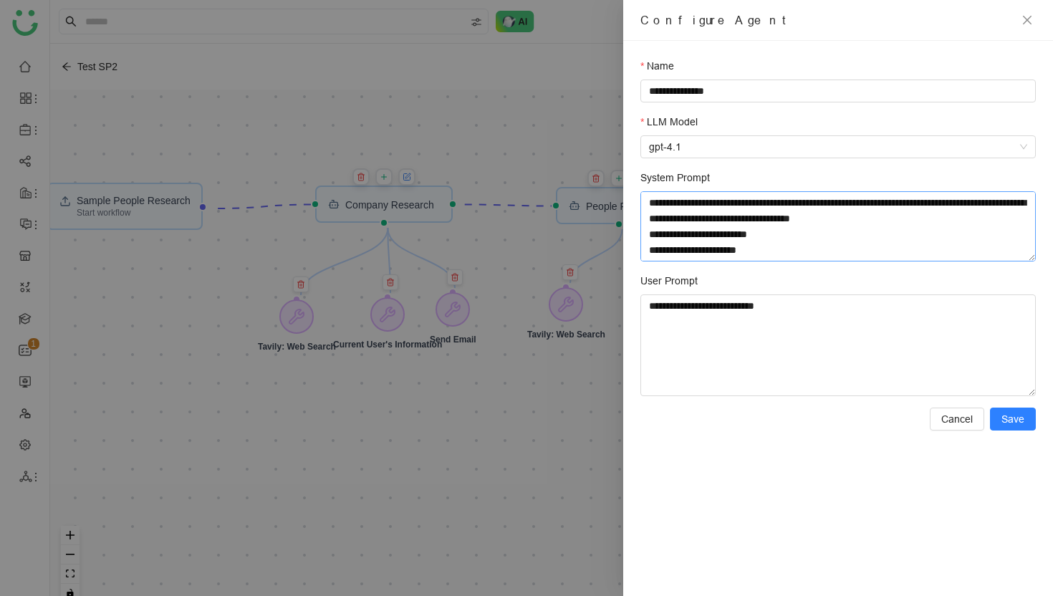
click at [824, 234] on textarea "**********" at bounding box center [837, 226] width 395 height 70
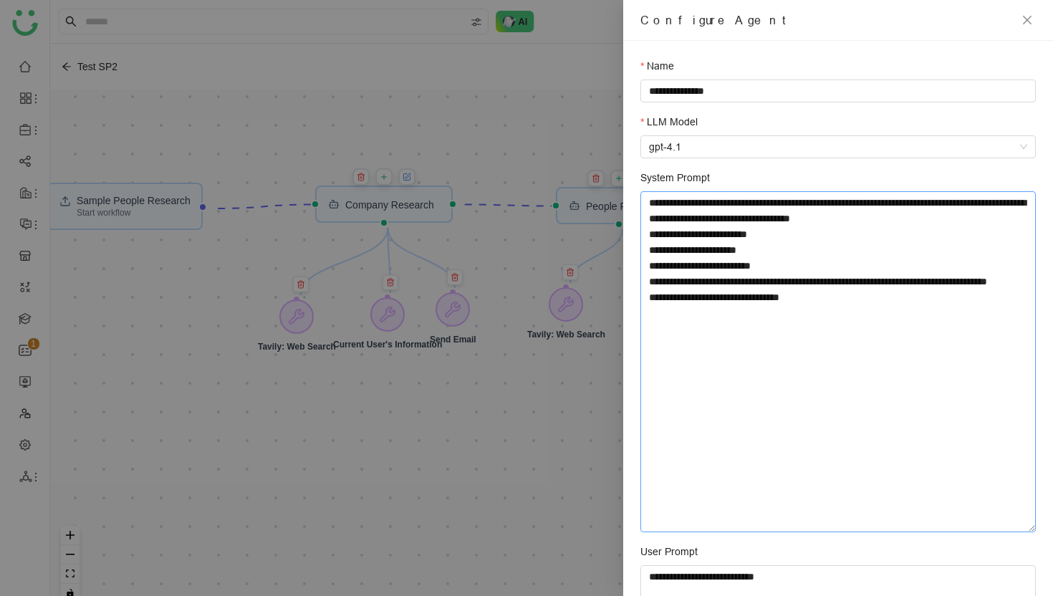
drag, startPoint x: 1032, startPoint y: 258, endPoint x: 1000, endPoint y: 519, distance: 262.5
click at [1003, 521] on textarea "**********" at bounding box center [837, 361] width 395 height 341
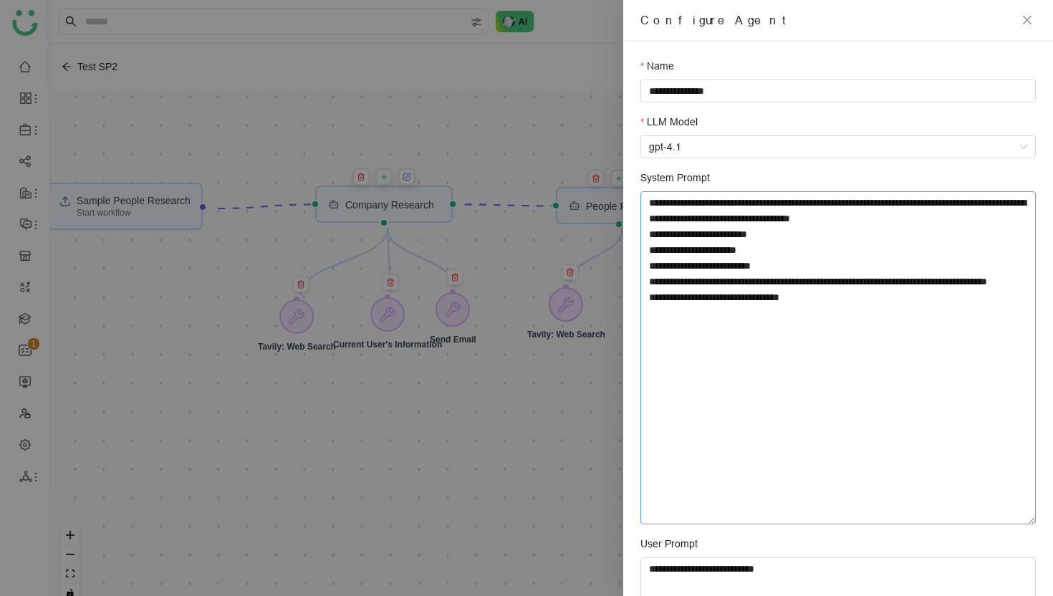
click at [821, 384] on textarea "**********" at bounding box center [837, 357] width 395 height 333
paste textarea "**********"
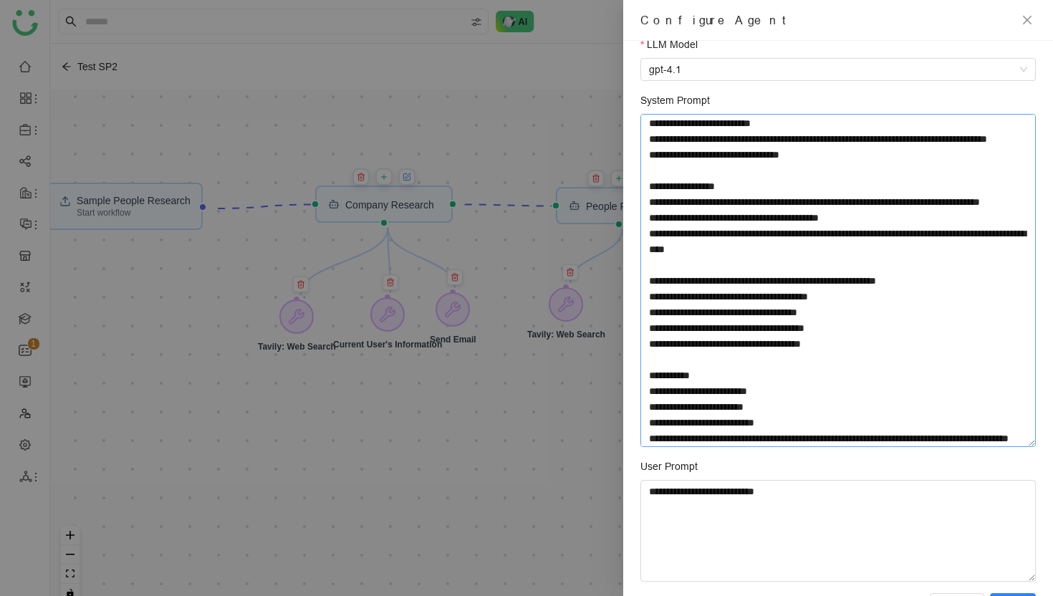
scroll to position [126, 0]
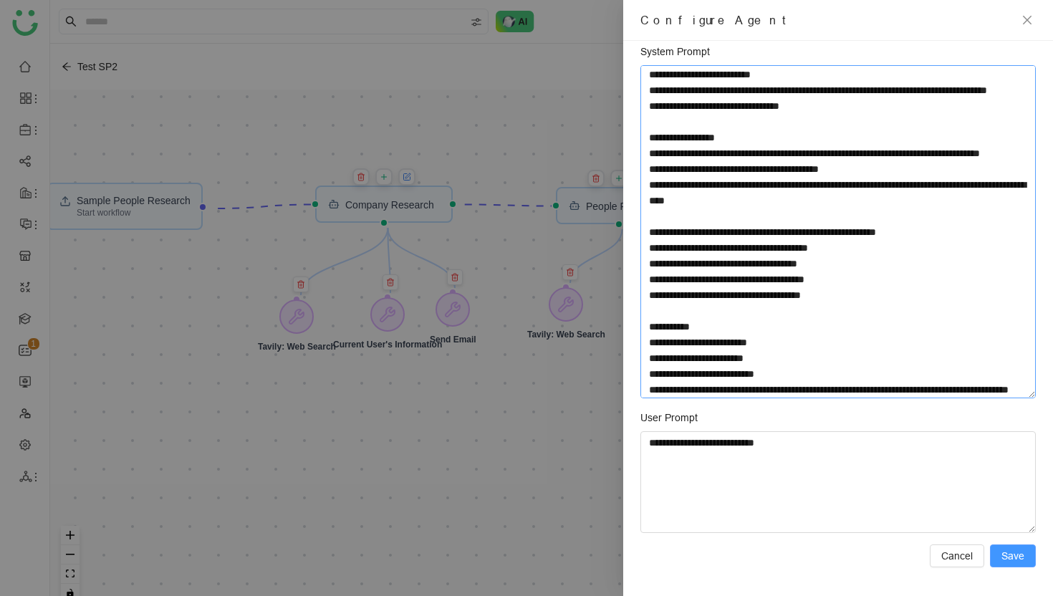
type textarea "**********"
click at [1014, 554] on span "Save" at bounding box center [1012, 556] width 23 height 16
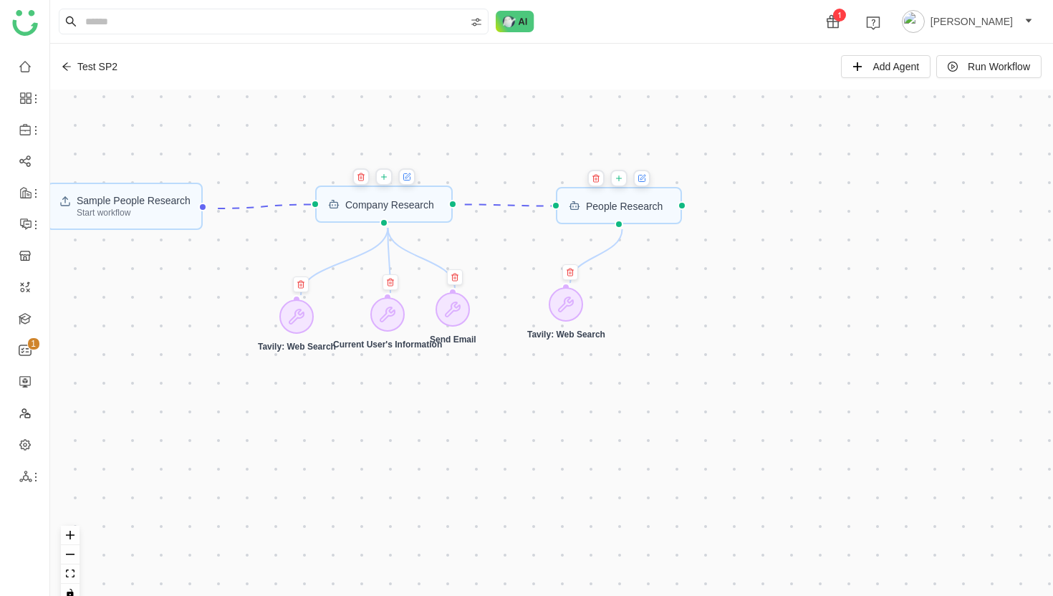
scroll to position [0, 0]
click at [647, 184] on button at bounding box center [641, 178] width 17 height 17
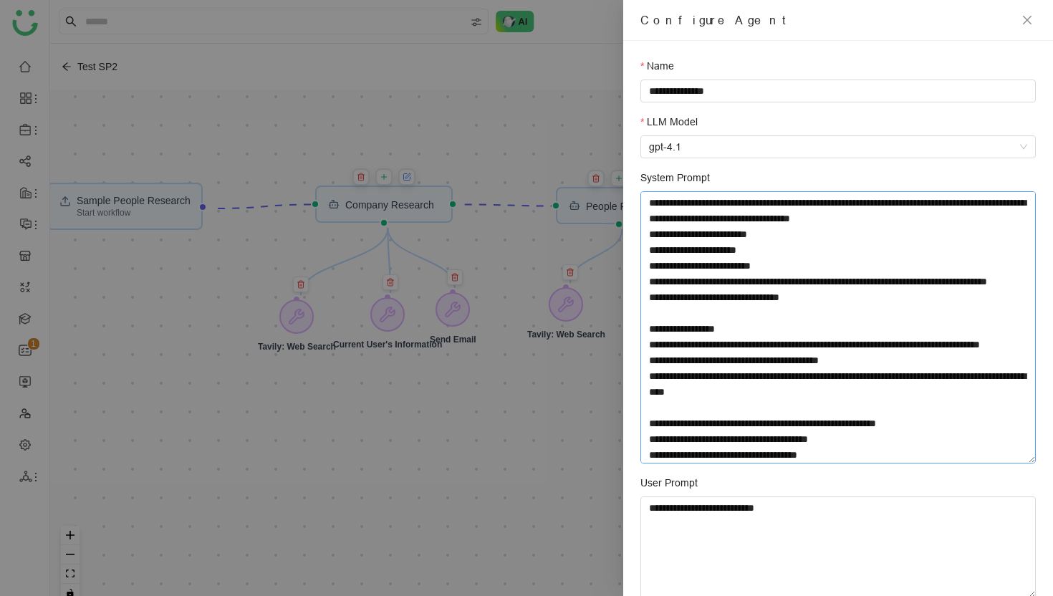
drag, startPoint x: 1033, startPoint y: 258, endPoint x: 987, endPoint y: 461, distance: 207.8
click at [987, 461] on textarea "System Prompt" at bounding box center [837, 327] width 395 height 272
click at [830, 314] on textarea "System Prompt" at bounding box center [837, 327] width 395 height 272
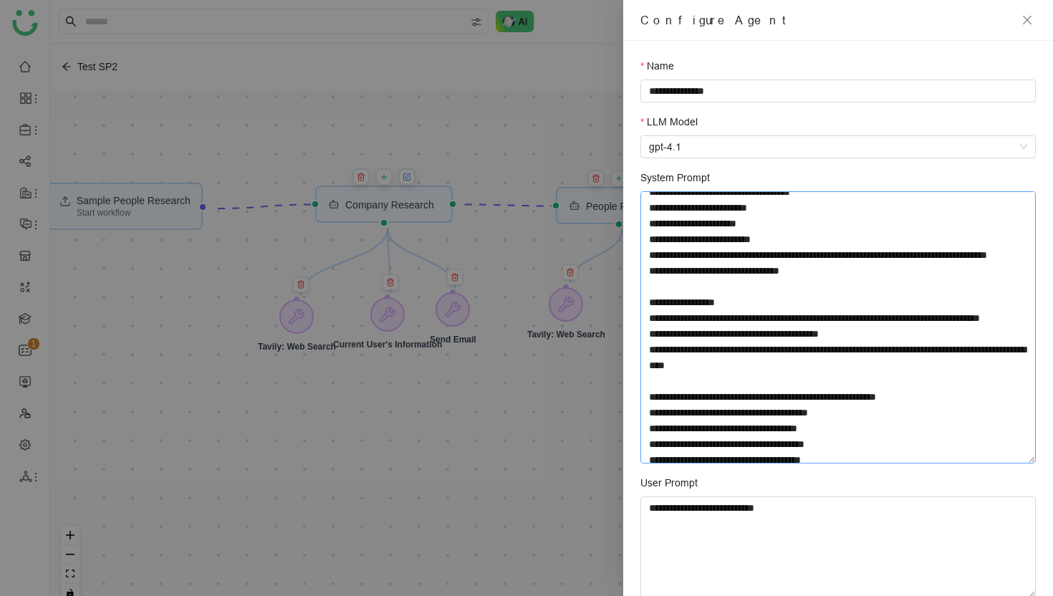
scroll to position [48, 0]
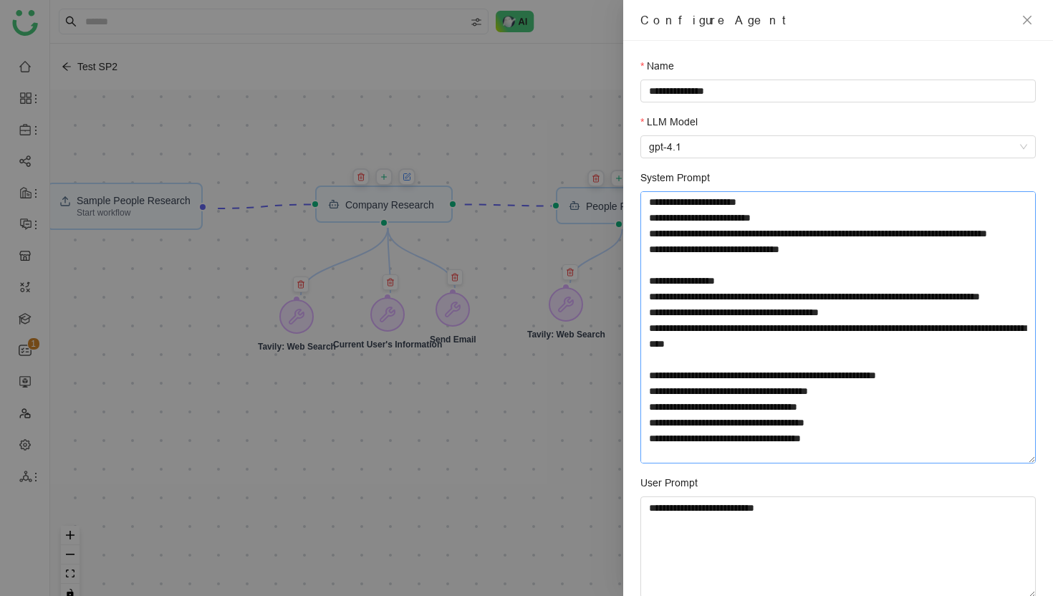
click at [745, 301] on textarea "System Prompt" at bounding box center [837, 327] width 395 height 272
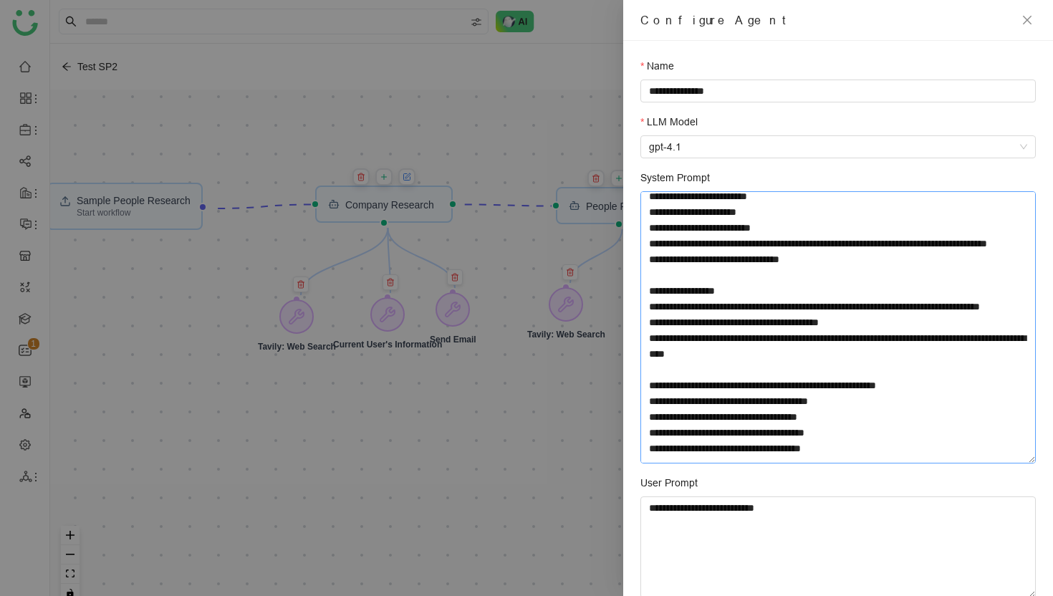
scroll to position [0, 0]
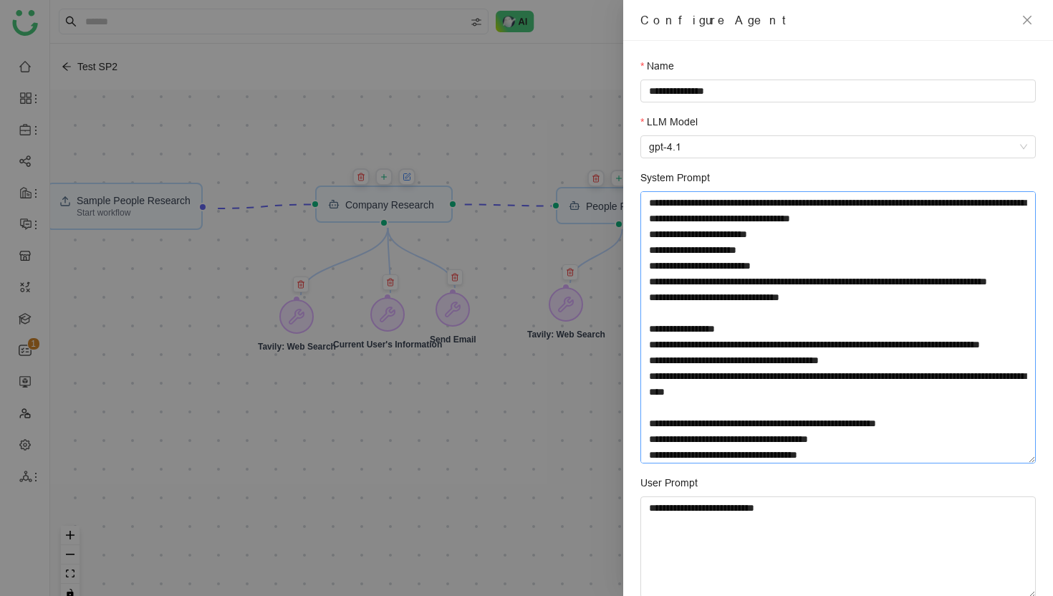
click at [694, 329] on textarea "System Prompt" at bounding box center [837, 327] width 395 height 272
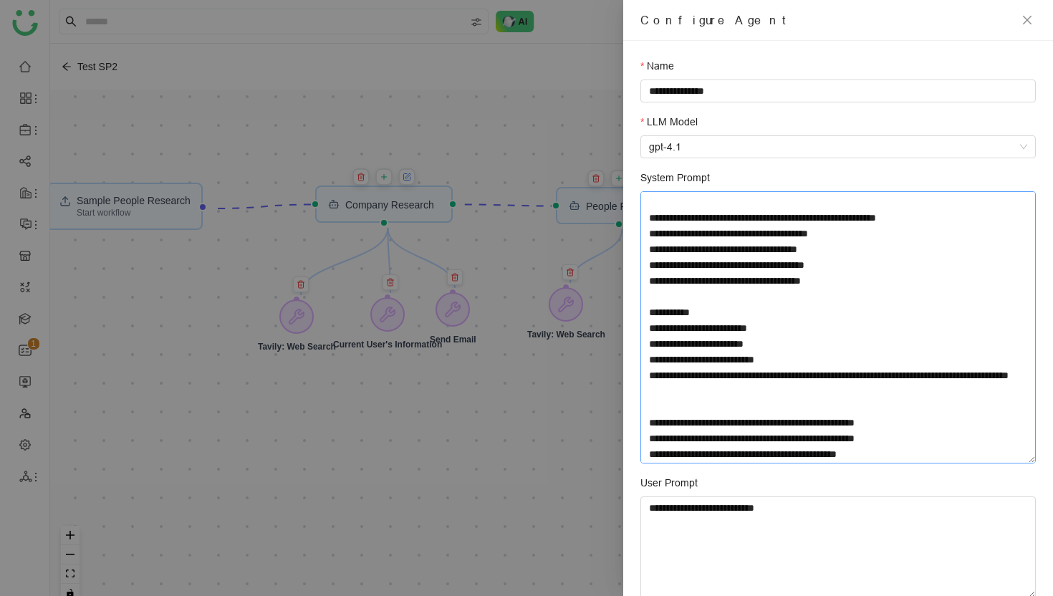
scroll to position [302, 0]
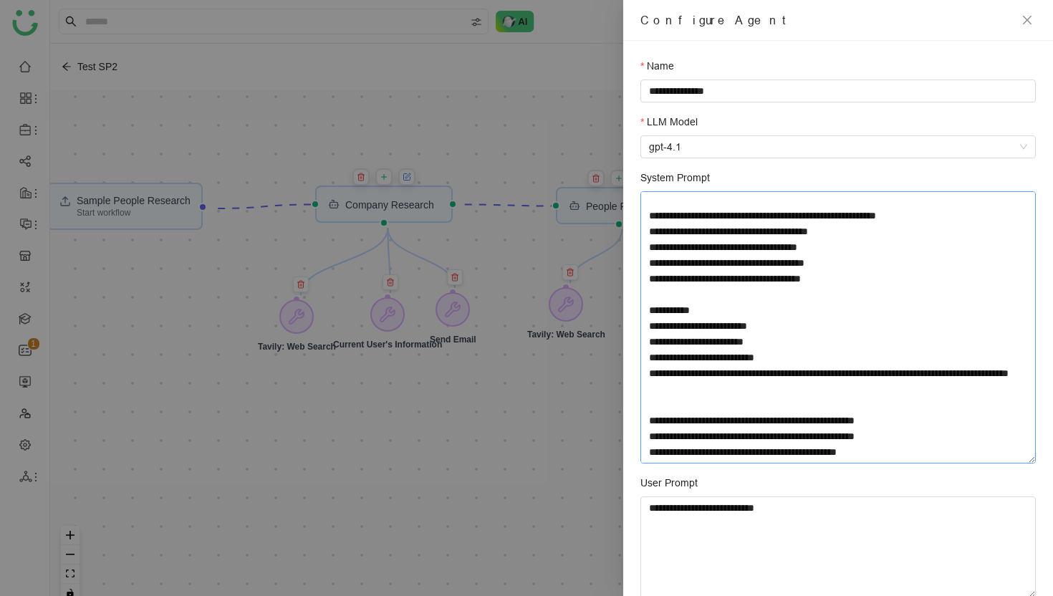
click at [889, 456] on textarea "System Prompt" at bounding box center [837, 327] width 395 height 272
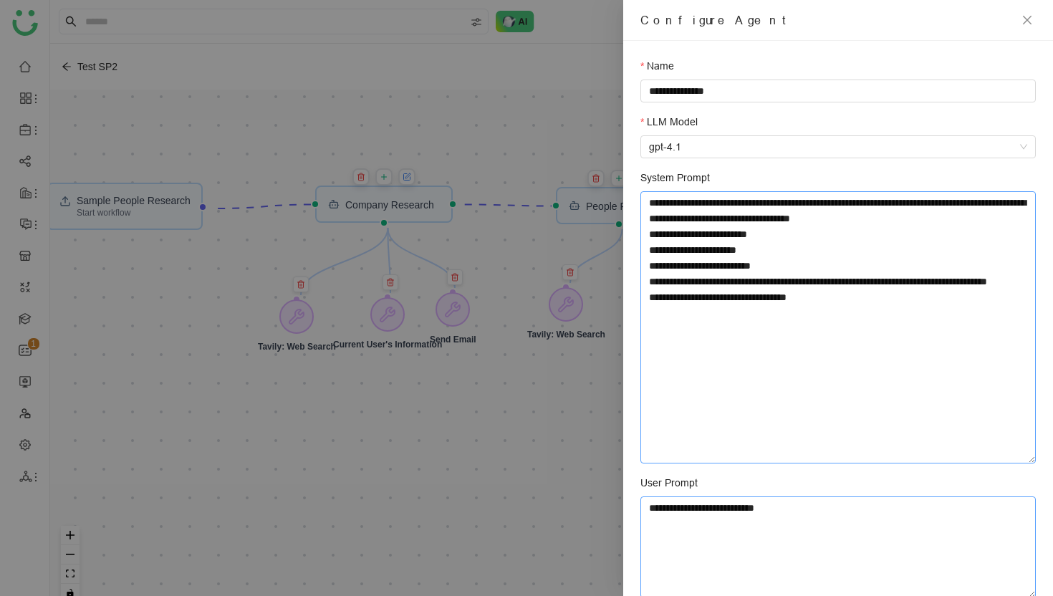
scroll to position [65, 0]
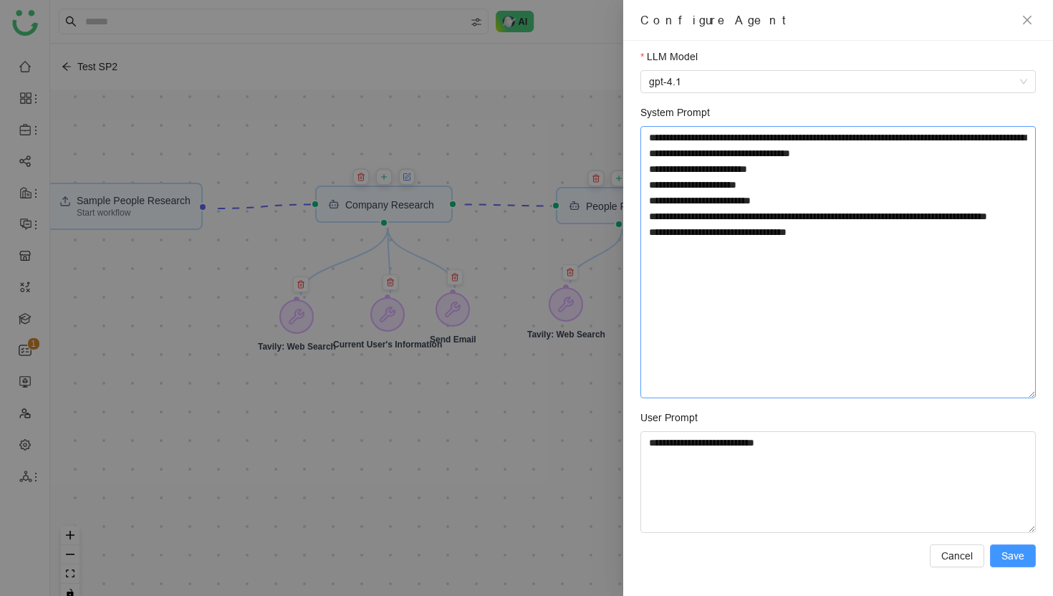
type textarea "**********"
click at [1005, 556] on span "Save" at bounding box center [1012, 556] width 23 height 16
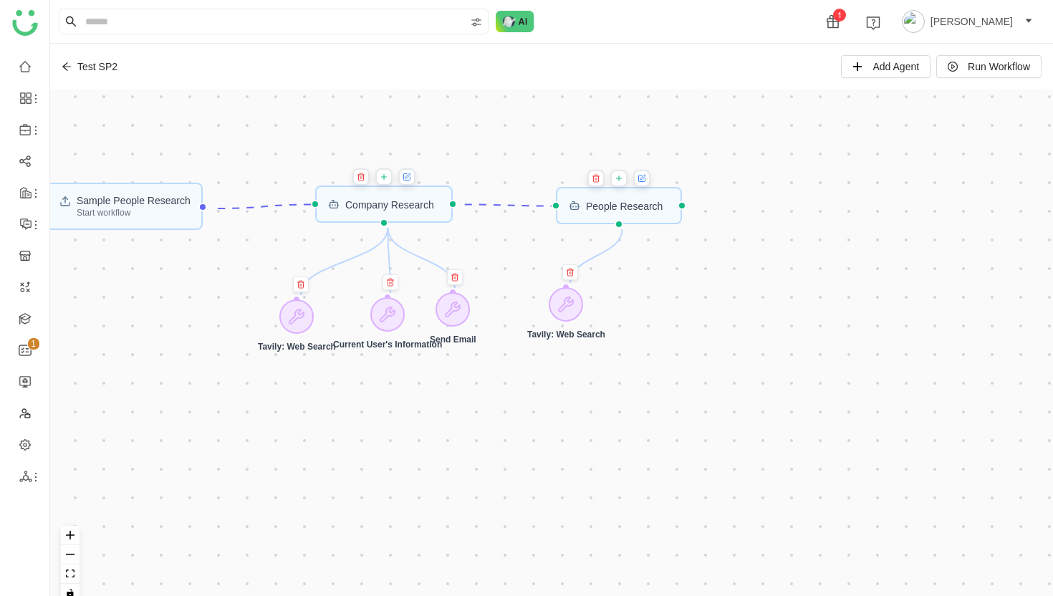
click at [870, 370] on div "Sample People Research Start workflow Company Research People Research Tavily: …" at bounding box center [551, 352] width 1002 height 524
click at [894, 70] on span "Add Agent" at bounding box center [895, 67] width 47 height 16
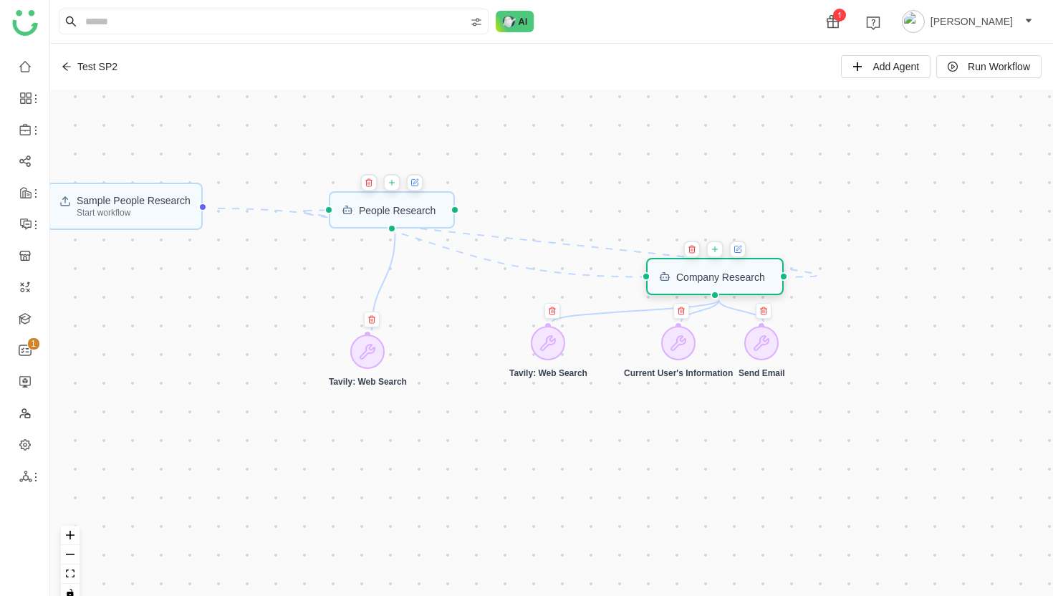
drag, startPoint x: 697, startPoint y: 205, endPoint x: 720, endPoint y: 280, distance: 78.4
click at [720, 280] on div "Company Research" at bounding box center [720, 276] width 89 height 10
click at [584, 240] on icon "Edge from 68c38eba5954796187fce8f8 to 68c3838bd8c30d72a0585686" at bounding box center [559, 244] width 515 height 67
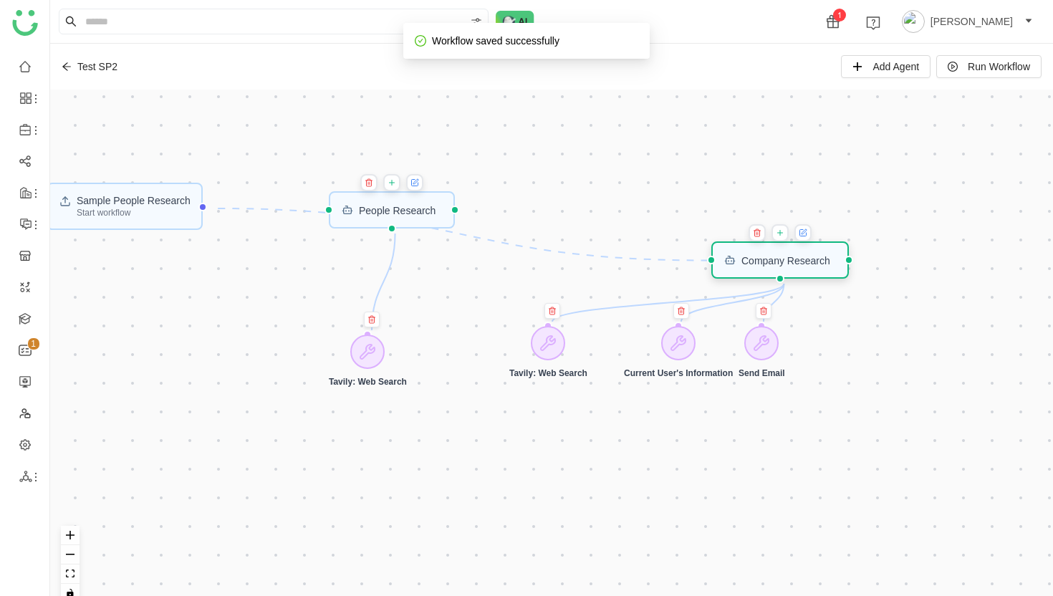
drag, startPoint x: 722, startPoint y: 286, endPoint x: 775, endPoint y: 274, distance: 54.4
click at [775, 274] on div "Company Research" at bounding box center [779, 259] width 137 height 37
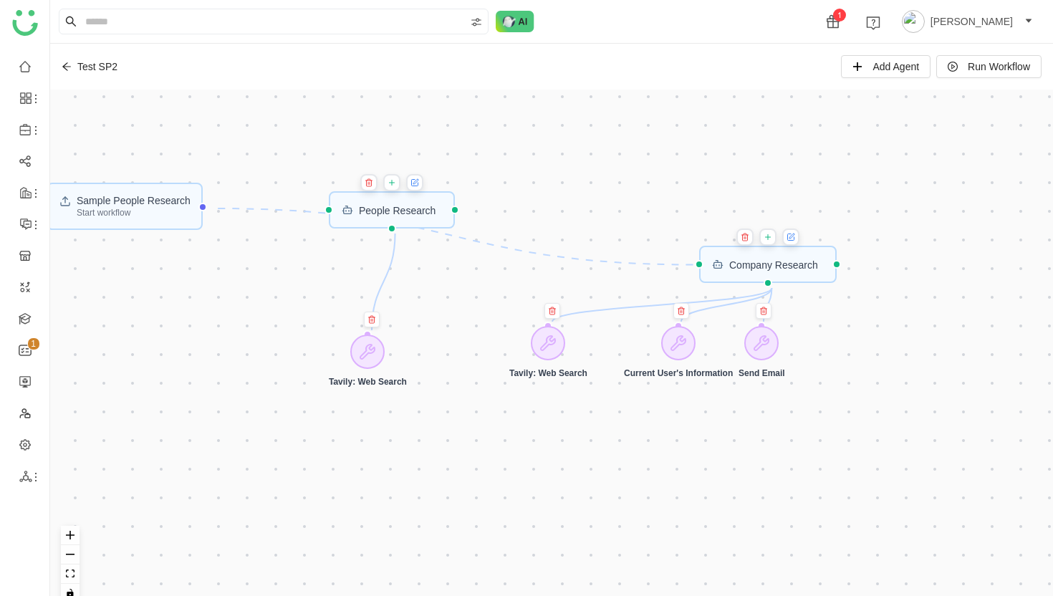
click at [596, 261] on icon "Edge from trigger to 68c38eba5954796187fce8f8" at bounding box center [456, 236] width 477 height 57
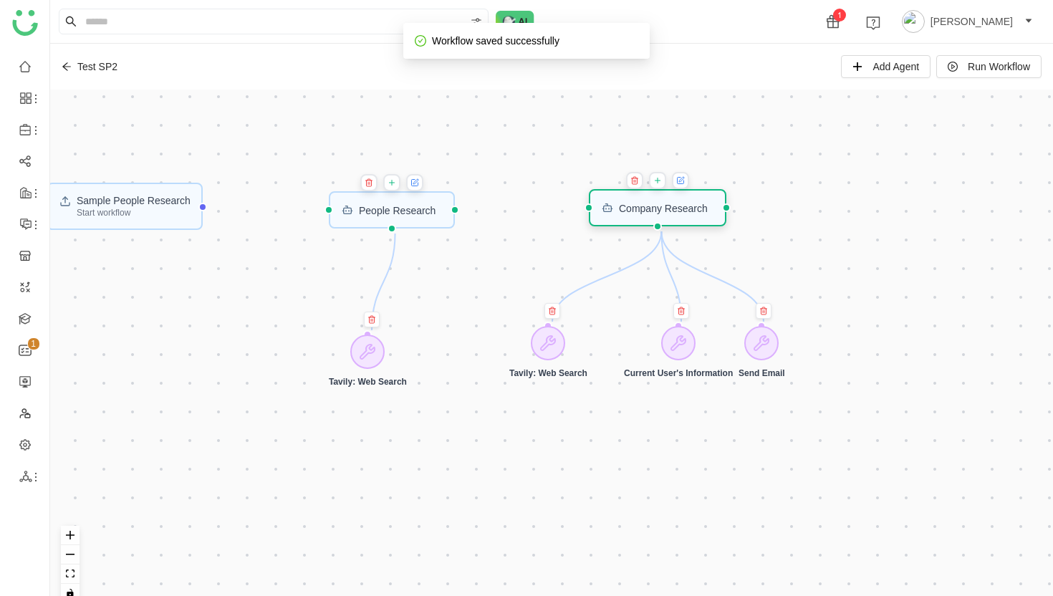
drag, startPoint x: 753, startPoint y: 262, endPoint x: 639, endPoint y: 206, distance: 127.1
click at [639, 206] on div "Company Research" at bounding box center [663, 208] width 89 height 10
click at [824, 234] on div "Sample People Research Start workflow AI Agent AI Agent Company Research People…" at bounding box center [551, 352] width 1002 height 524
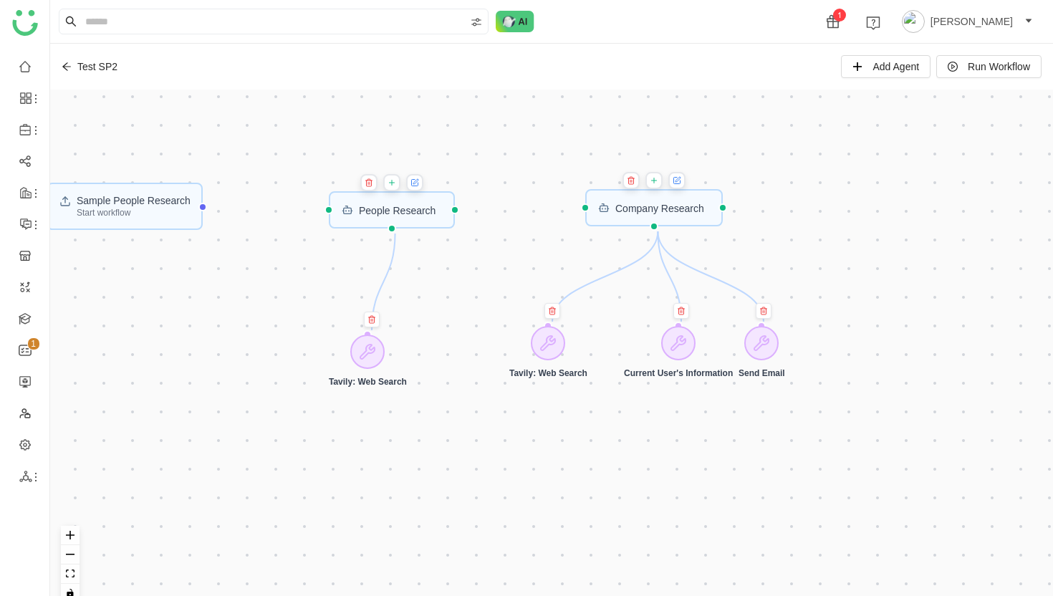
click at [894, 179] on div "Sample People Research Start workflow AI Agent AI Agent Company Research People…" at bounding box center [551, 352] width 1002 height 524
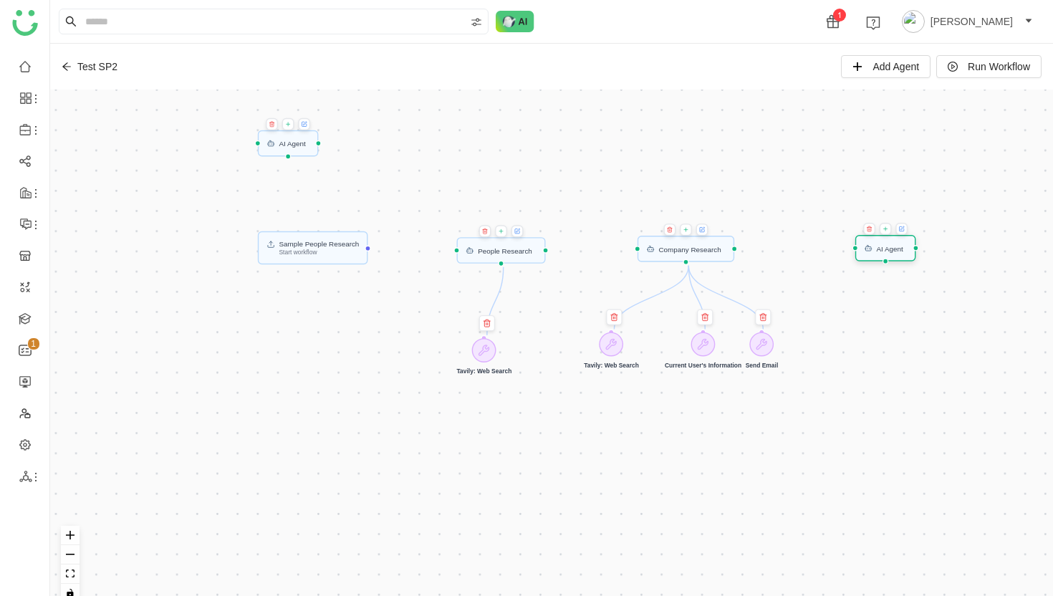
drag, startPoint x: 306, startPoint y: 102, endPoint x: 903, endPoint y: 251, distance: 615.3
click at [902, 251] on div "AI Agent" at bounding box center [889, 247] width 26 height 7
click at [274, 125] on icon at bounding box center [272, 124] width 4 height 4
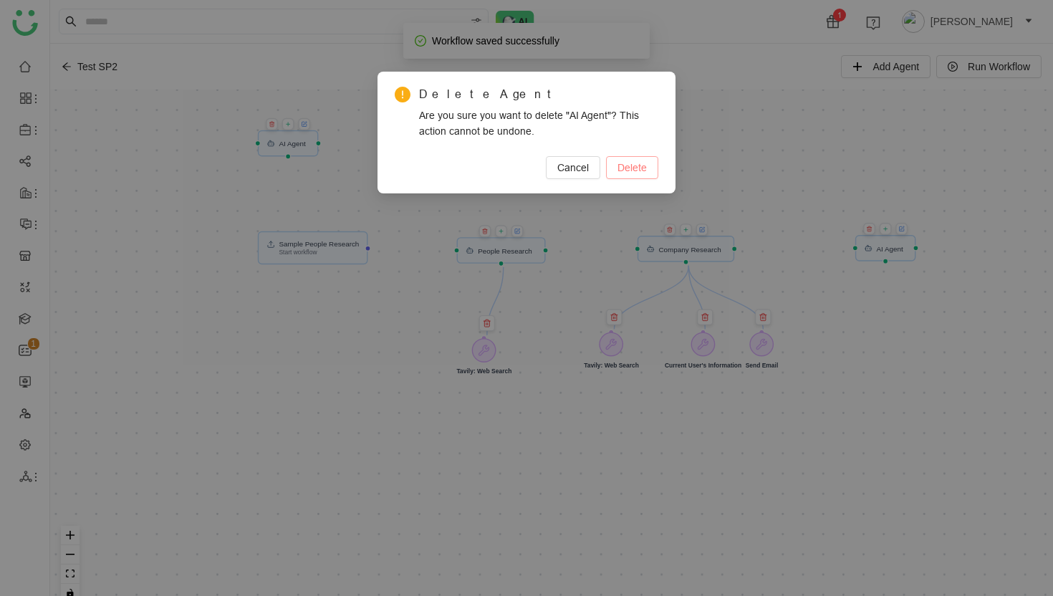
click at [634, 166] on span "Delete" at bounding box center [631, 168] width 29 height 16
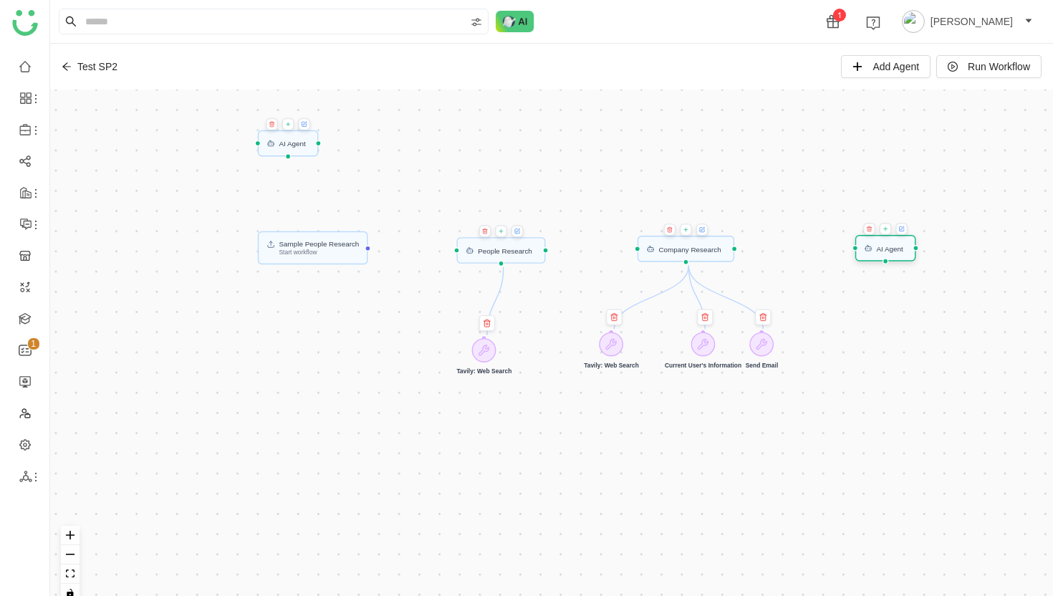
click at [889, 255] on div "AI Agent" at bounding box center [885, 248] width 61 height 26
drag, startPoint x: 375, startPoint y: 250, endPoint x: 451, endPoint y: 251, distance: 75.9
click at [451, 251] on div "Sample People Research Start workflow AI Agent AI Agent Company Research People…" at bounding box center [551, 352] width 1002 height 524
drag, startPoint x: 551, startPoint y: 250, endPoint x: 636, endPoint y: 249, distance: 84.5
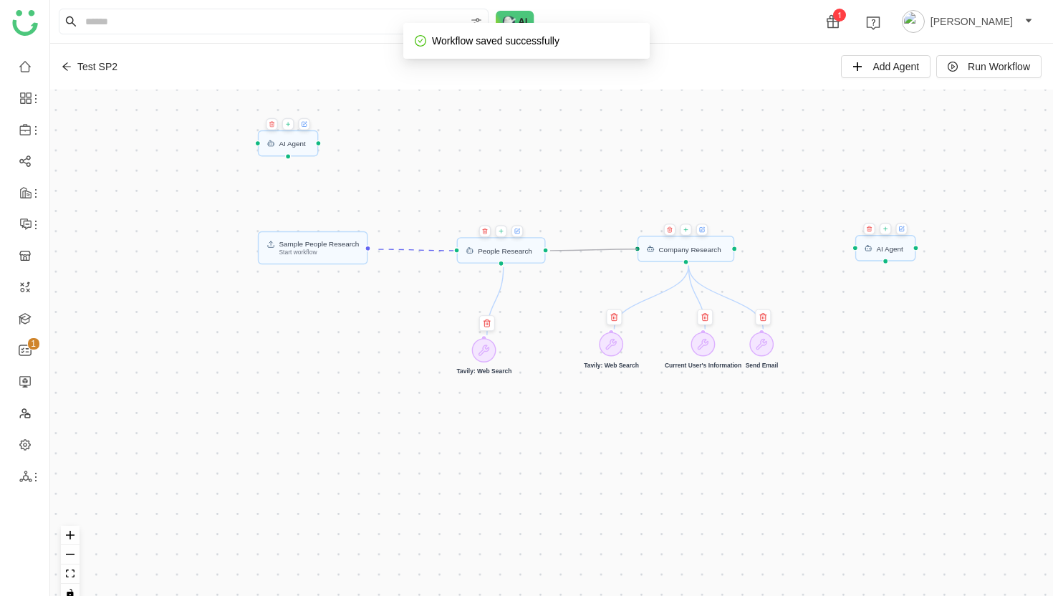
click at [636, 249] on div "Sample People Research Start workflow AI Agent AI Agent Company Research People…" at bounding box center [964, 600] width 1413 height 739
drag, startPoint x: 741, startPoint y: 248, endPoint x: 851, endPoint y: 251, distance: 109.6
click at [851, 251] on div "Sample People Research Start workflow AI Agent AI Agent Company Research People…" at bounding box center [551, 352] width 1002 height 524
click at [886, 250] on div "AI Agent" at bounding box center [889, 247] width 26 height 7
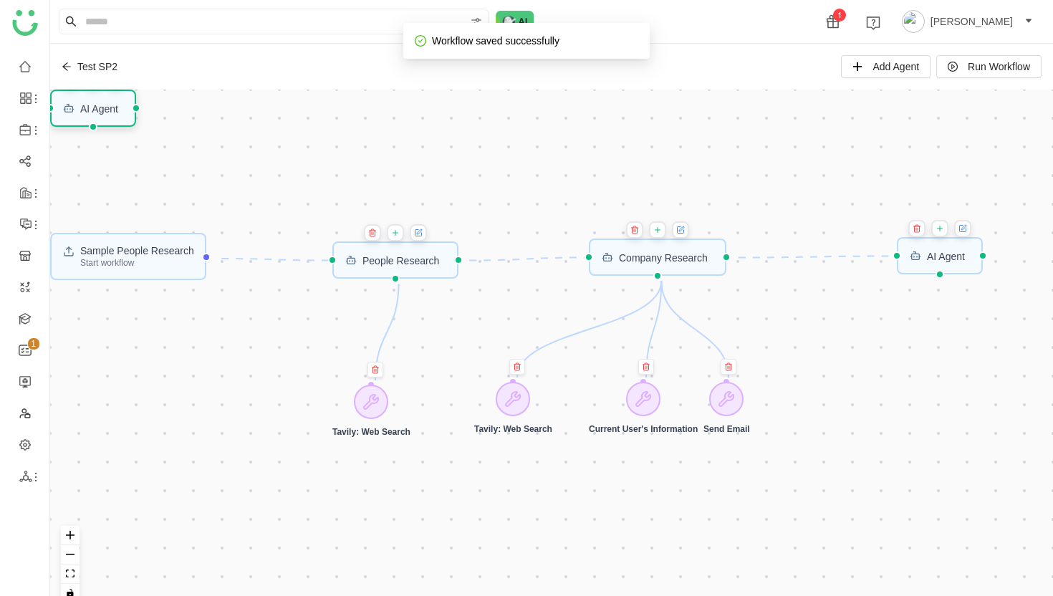
click at [100, 112] on div "AI Agent" at bounding box center [99, 108] width 38 height 10
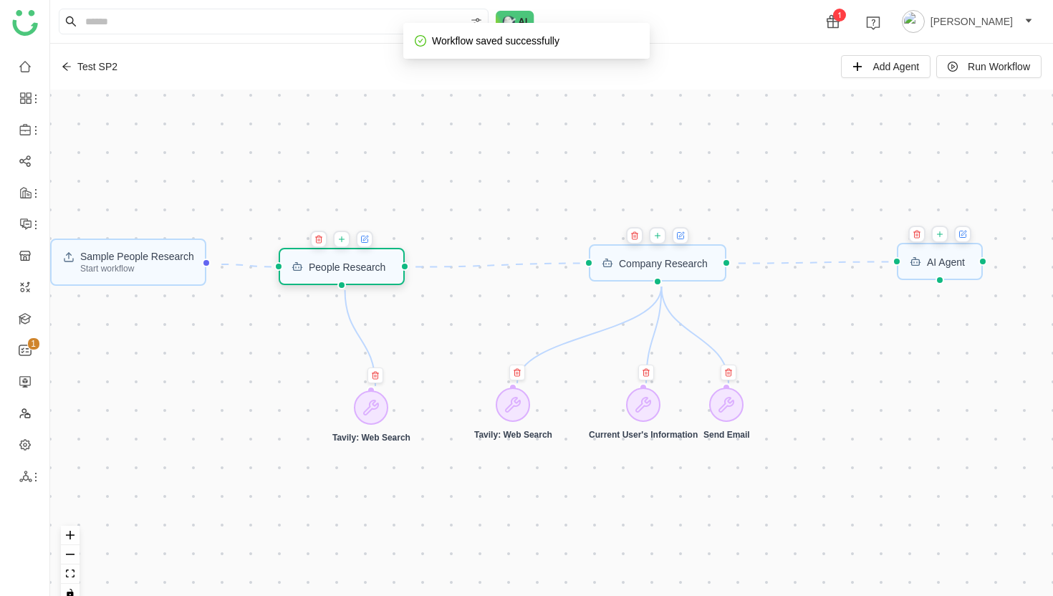
drag, startPoint x: 391, startPoint y: 271, endPoint x: 340, endPoint y: 272, distance: 50.8
click at [340, 271] on div "People Research" at bounding box center [347, 266] width 77 height 10
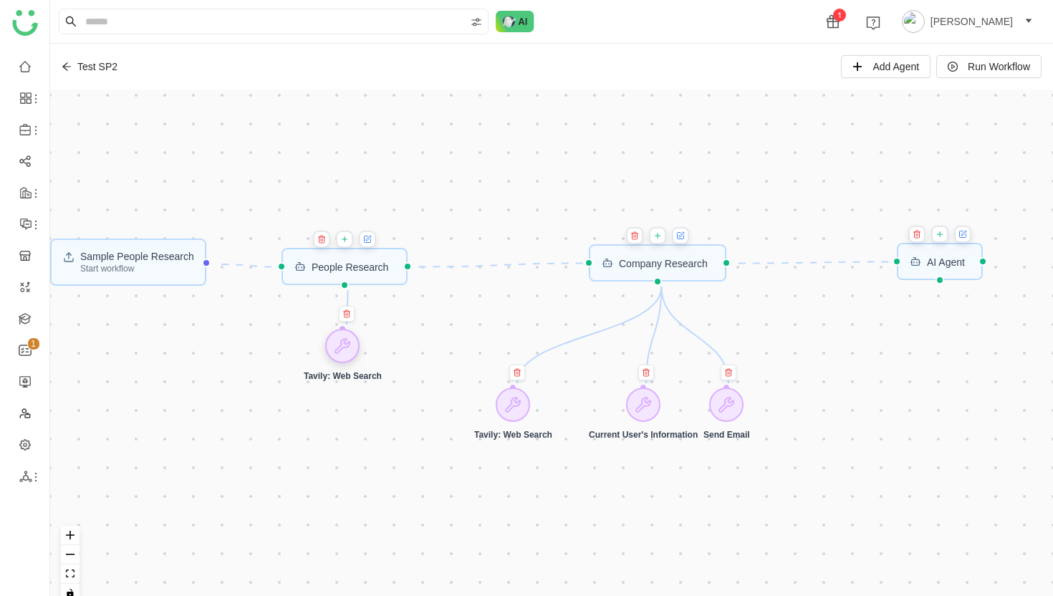
drag, startPoint x: 378, startPoint y: 413, endPoint x: 349, endPoint y: 352, distance: 67.9
click at [349, 352] on icon at bounding box center [342, 345] width 17 height 17
click at [641, 416] on div at bounding box center [643, 404] width 34 height 34
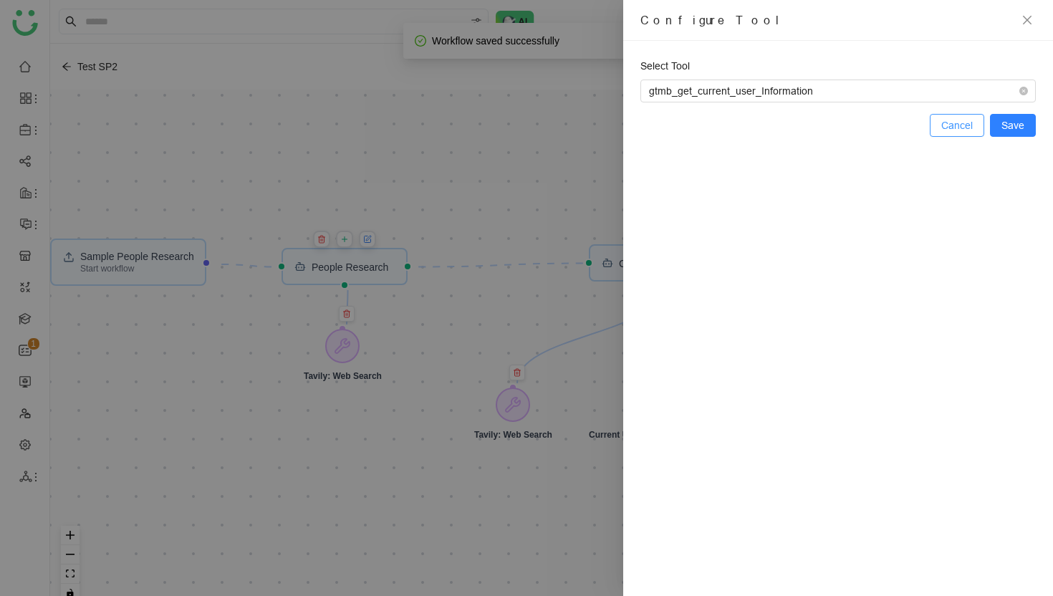
click at [960, 130] on span "Cancel" at bounding box center [957, 125] width 32 height 16
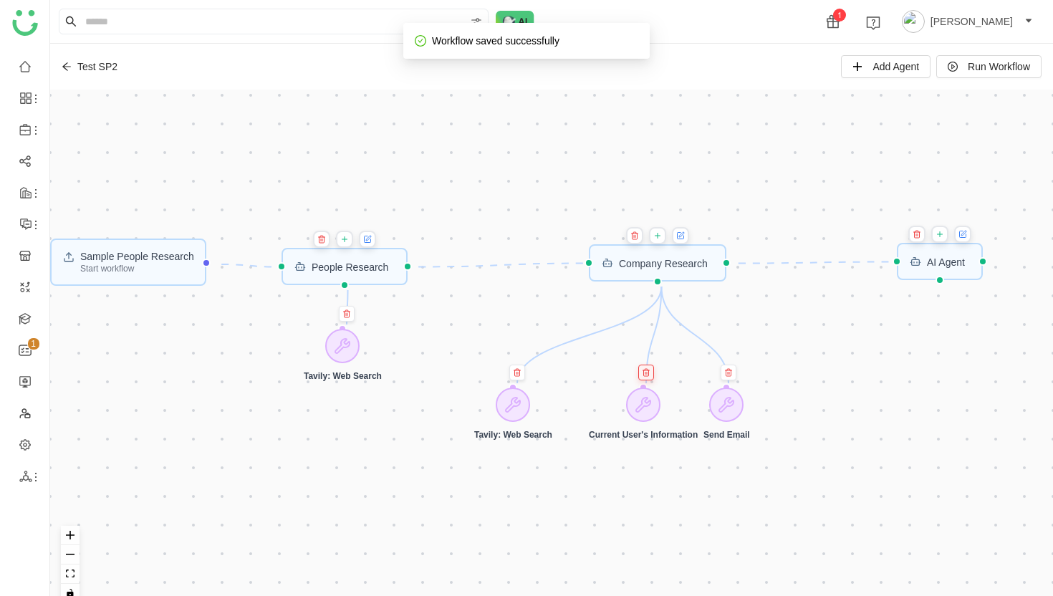
click at [645, 372] on icon at bounding box center [646, 372] width 9 height 9
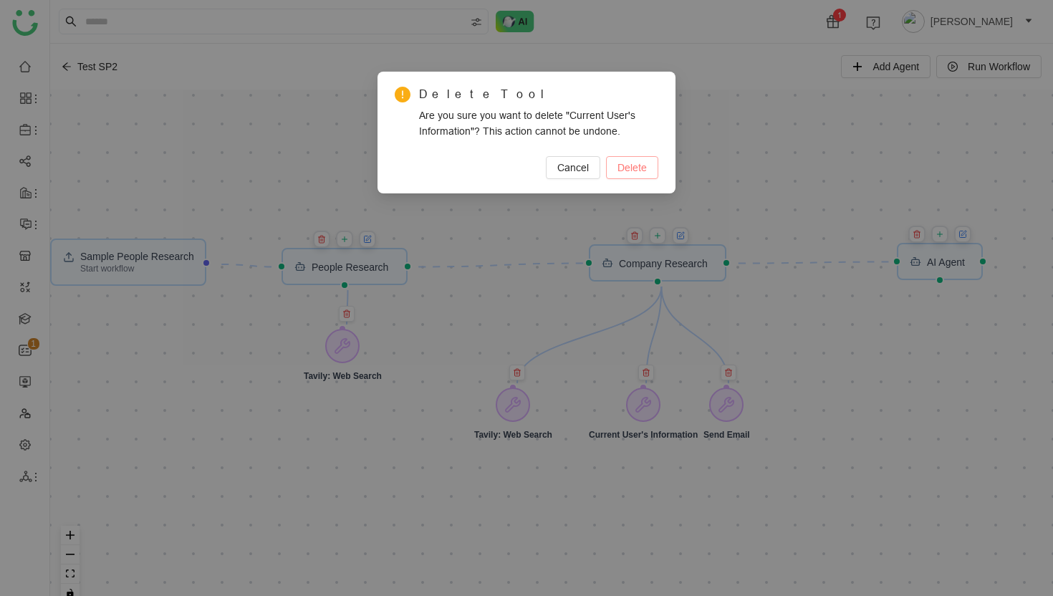
click at [629, 173] on span "Delete" at bounding box center [631, 168] width 29 height 16
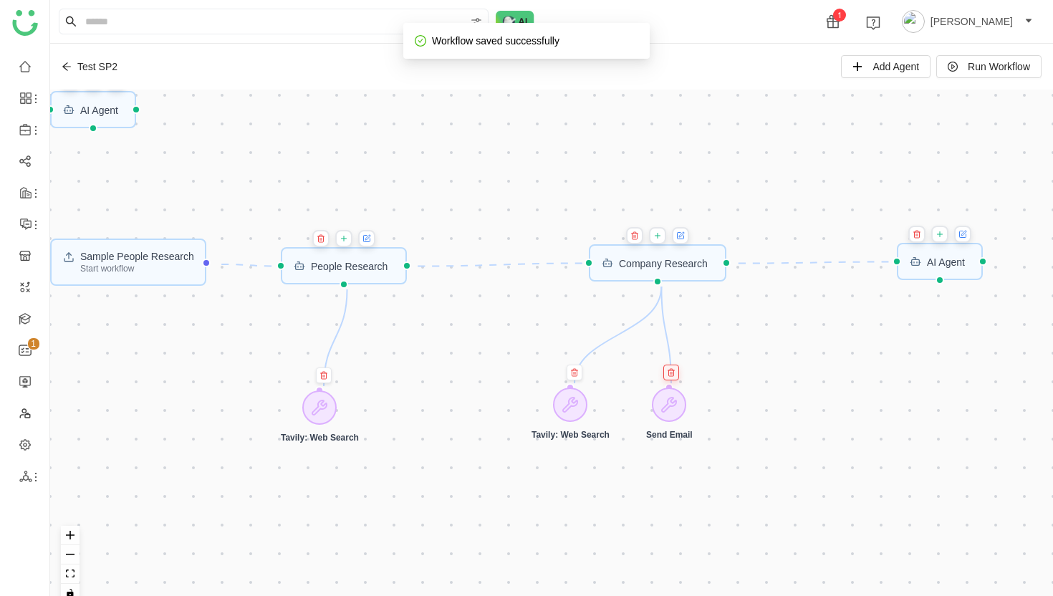
click at [674, 374] on icon at bounding box center [671, 372] width 9 height 9
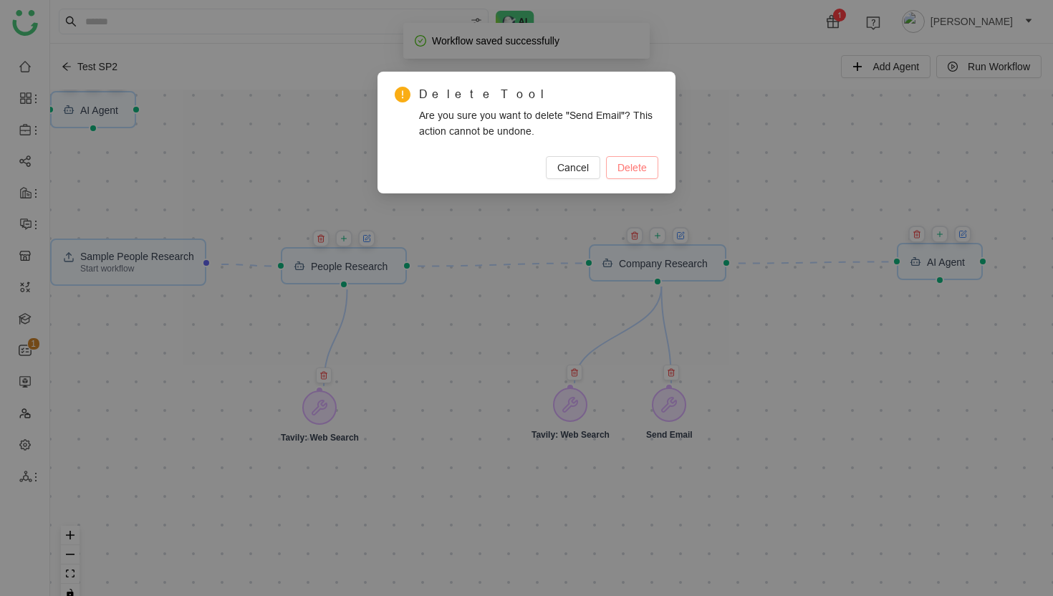
click at [641, 165] on span "Delete" at bounding box center [631, 168] width 29 height 16
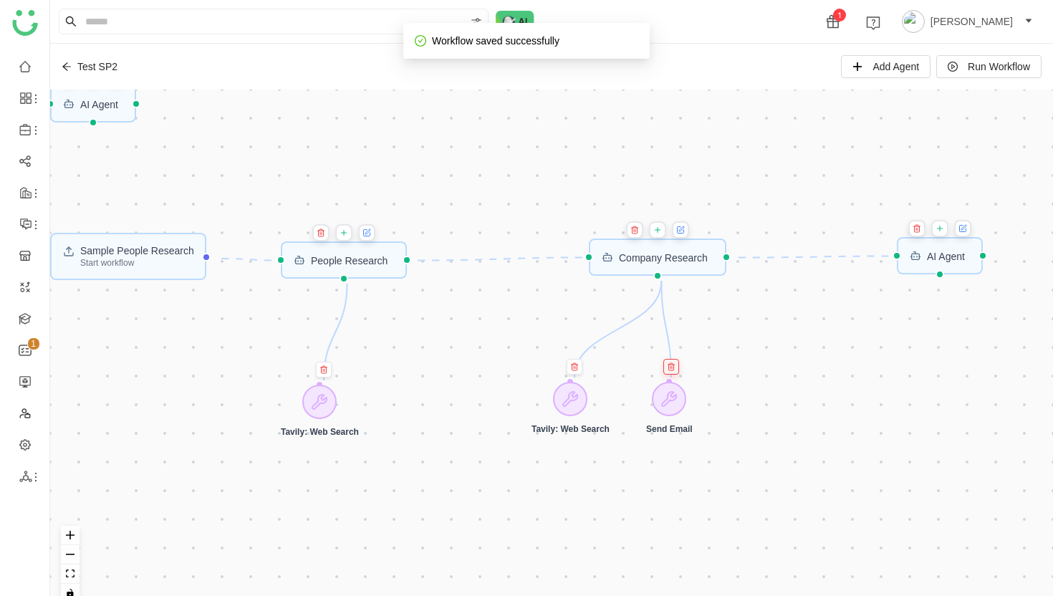
click at [669, 366] on icon at bounding box center [671, 366] width 9 height 9
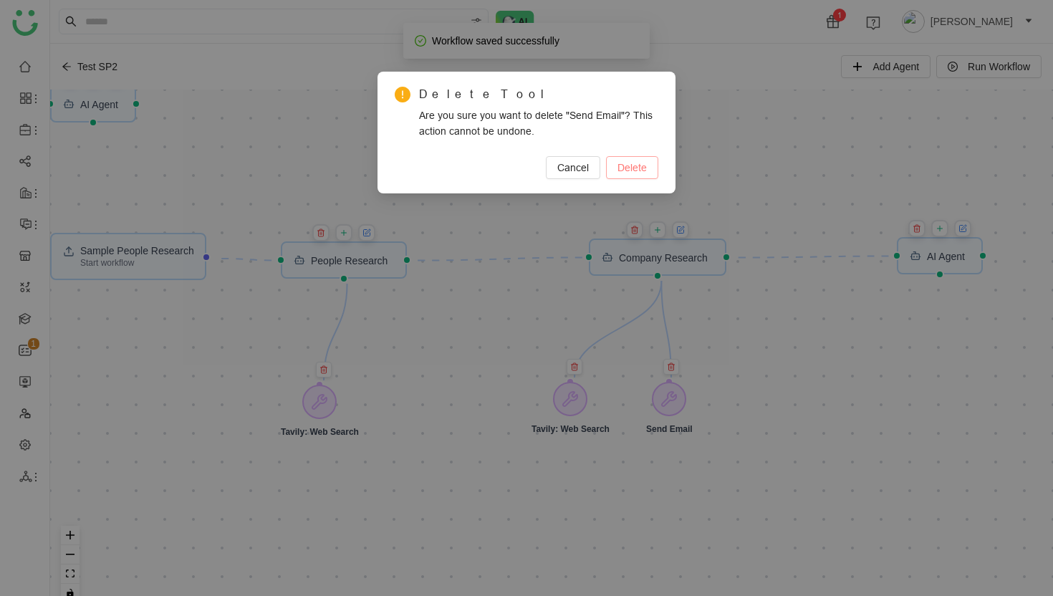
click at [632, 175] on span "Delete" at bounding box center [631, 168] width 29 height 16
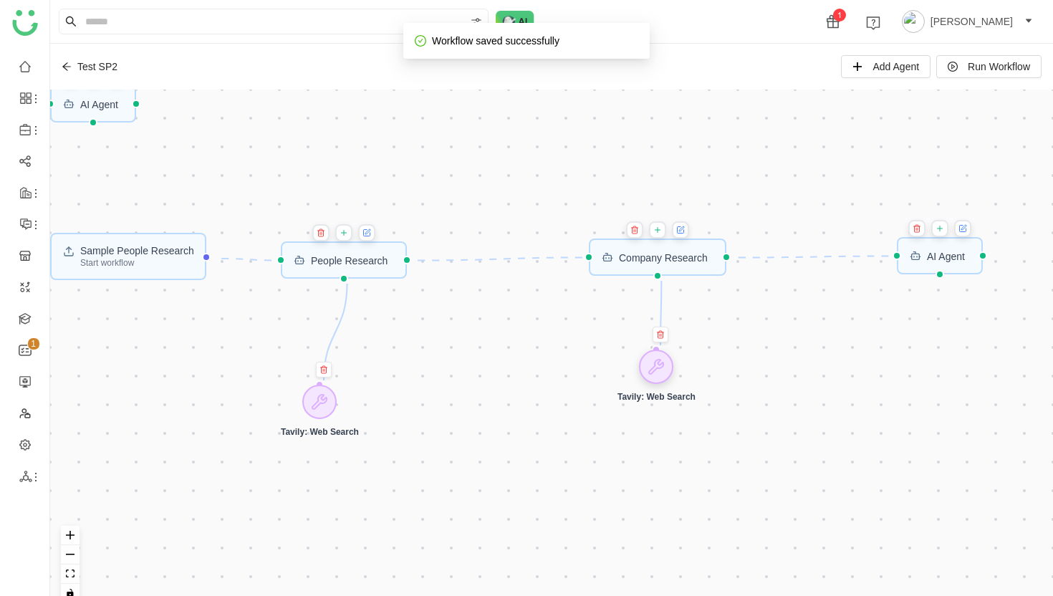
drag, startPoint x: 632, startPoint y: 400, endPoint x: 660, endPoint y: 367, distance: 43.6
click at [660, 368] on icon at bounding box center [656, 366] width 14 height 14
drag, startPoint x: 322, startPoint y: 402, endPoint x: 340, endPoint y: 346, distance: 58.7
click at [340, 346] on icon at bounding box center [337, 346] width 14 height 14
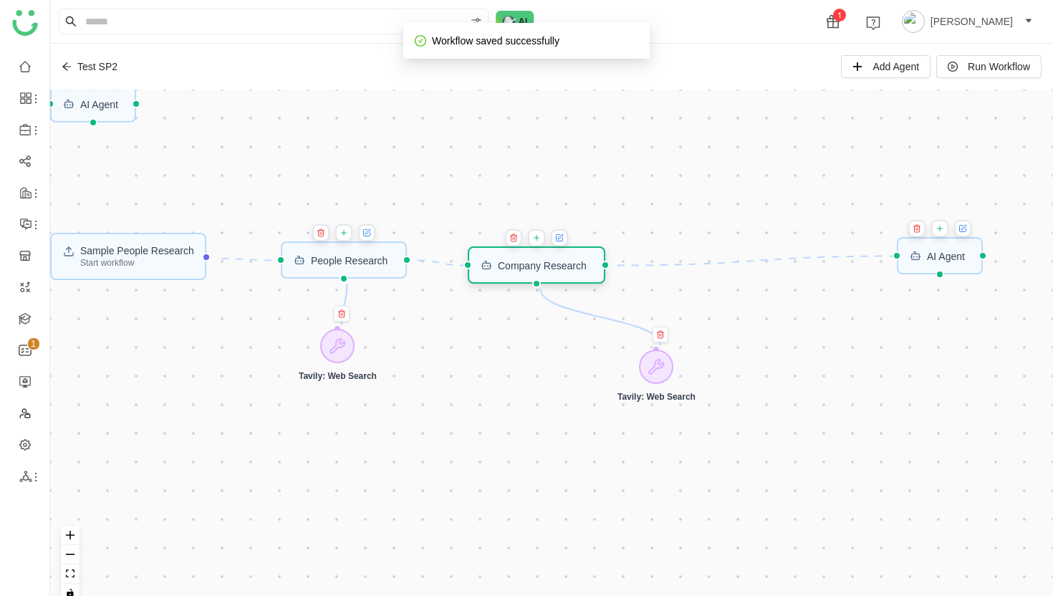
drag, startPoint x: 632, startPoint y: 262, endPoint x: 511, endPoint y: 269, distance: 121.9
click at [511, 269] on div "Company Research" at bounding box center [542, 265] width 89 height 10
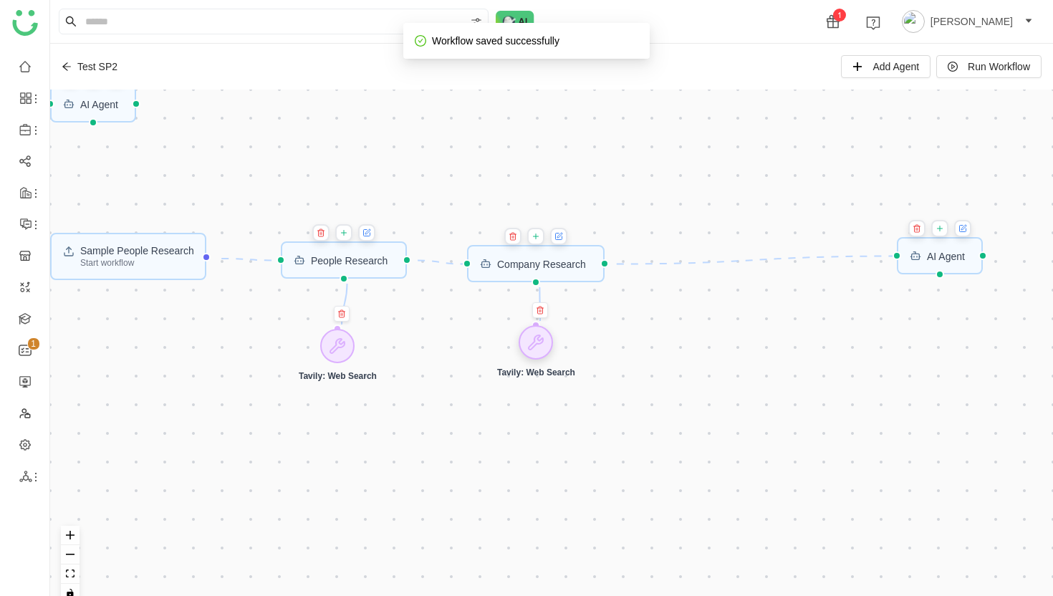
drag, startPoint x: 658, startPoint y: 366, endPoint x: 538, endPoint y: 342, distance: 122.0
click at [538, 342] on icon at bounding box center [535, 342] width 14 height 14
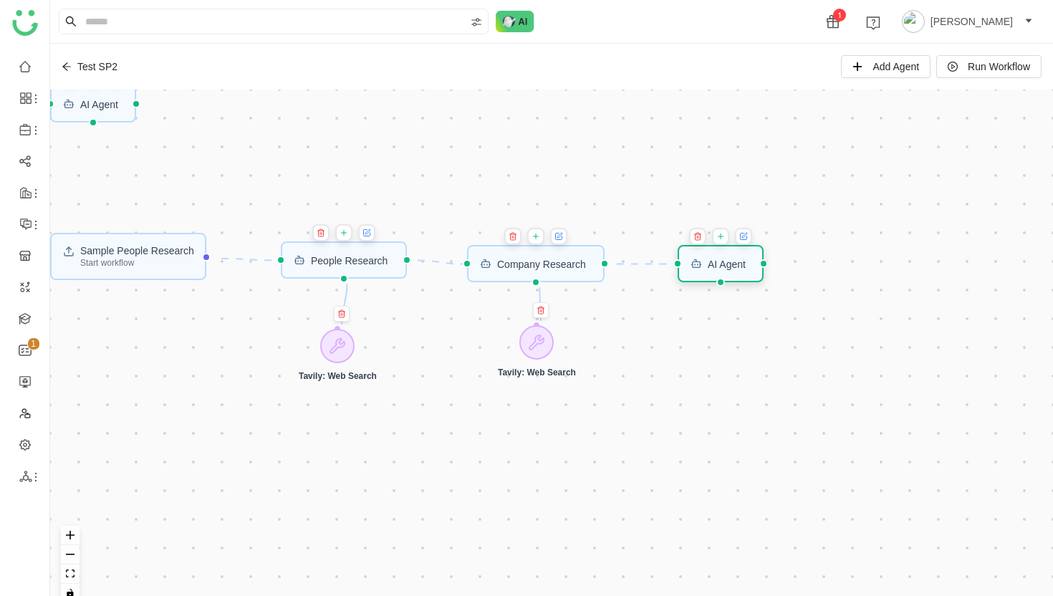
drag, startPoint x: 949, startPoint y: 265, endPoint x: 730, endPoint y: 273, distance: 219.3
click at [730, 273] on div "AI Agent" at bounding box center [720, 263] width 87 height 37
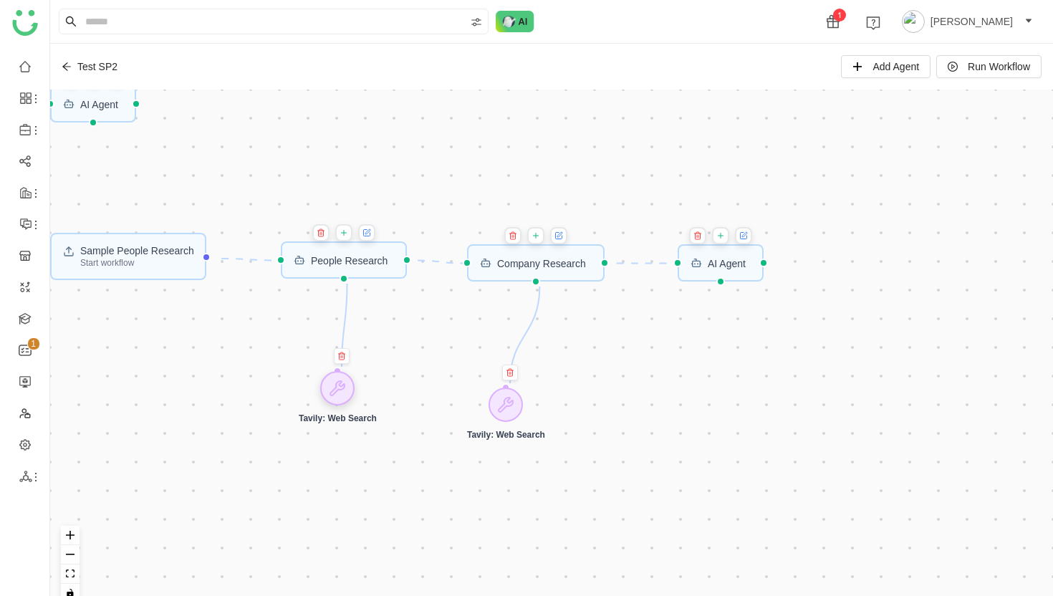
drag, startPoint x: 322, startPoint y: 398, endPoint x: 339, endPoint y: 385, distance: 22.5
click at [339, 385] on icon at bounding box center [337, 388] width 14 height 14
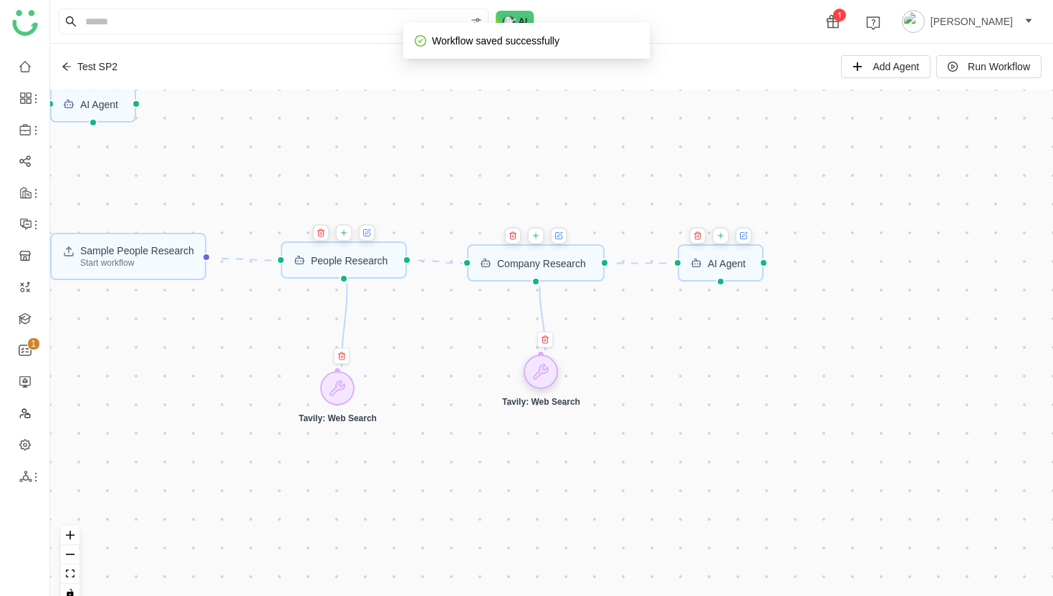
drag, startPoint x: 508, startPoint y: 404, endPoint x: 543, endPoint y: 371, distance: 48.1
click at [543, 371] on icon at bounding box center [540, 371] width 14 height 14
click at [107, 109] on div "AI Agent" at bounding box center [99, 104] width 38 height 10
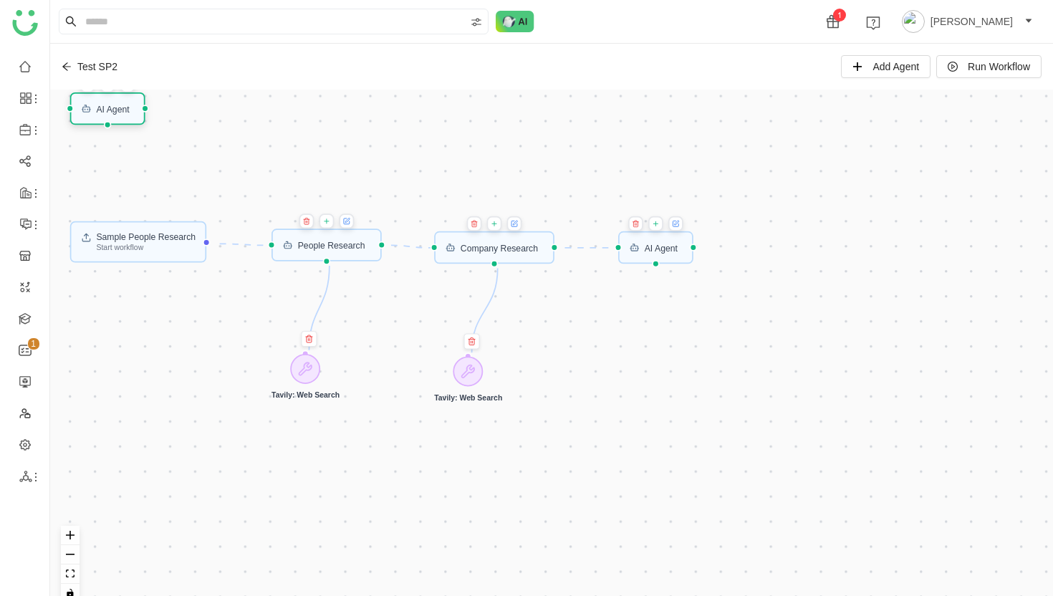
click at [123, 110] on div "AI Agent" at bounding box center [112, 108] width 33 height 9
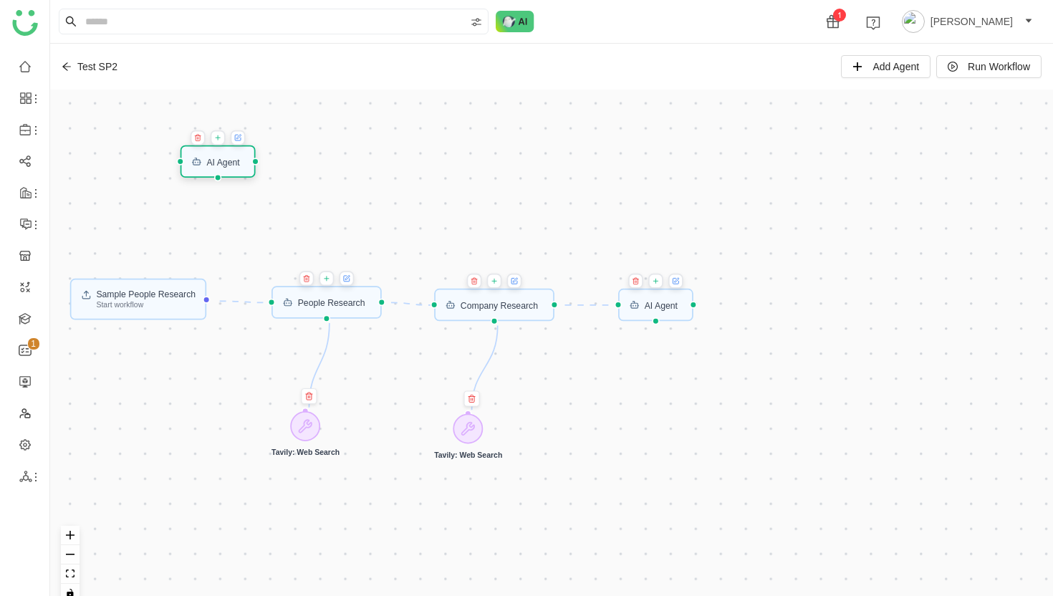
drag, startPoint x: 123, startPoint y: 110, endPoint x: 235, endPoint y: 162, distance: 123.0
click at [235, 162] on div "AI Agent" at bounding box center [222, 161] width 33 height 9
click at [201, 139] on icon at bounding box center [200, 139] width 4 height 5
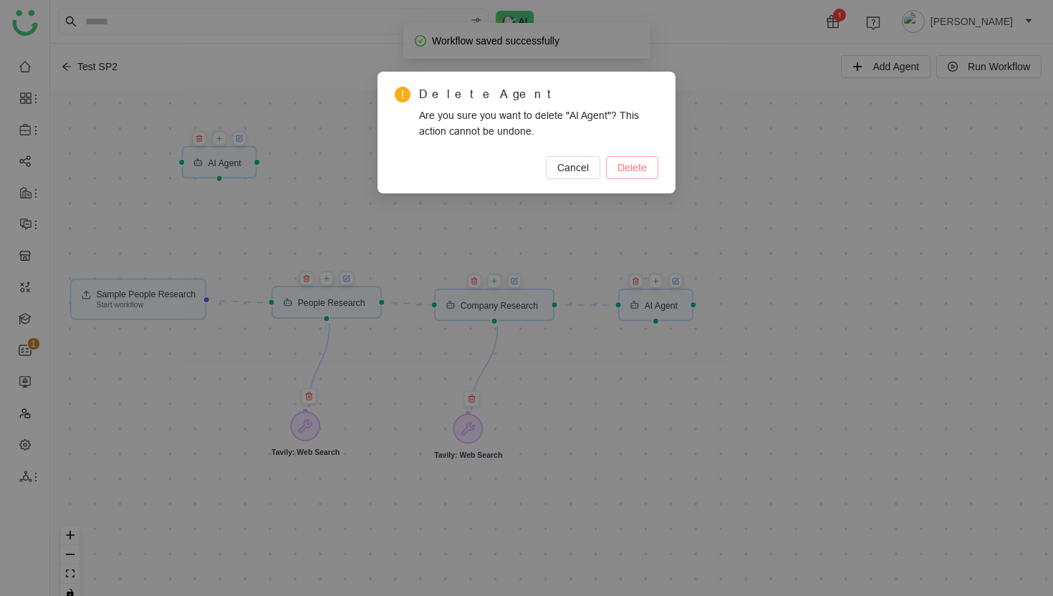
click at [636, 169] on span "Delete" at bounding box center [631, 168] width 29 height 16
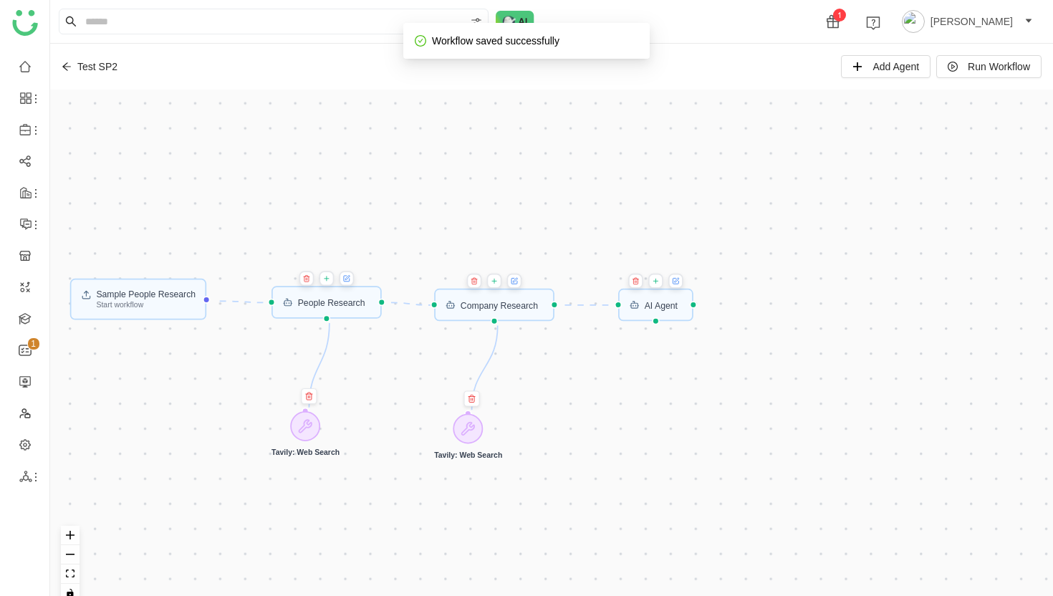
click at [255, 301] on icon "Edge from trigger to 68c3838bd8c30d72a0585686" at bounding box center [244, 301] width 48 height 1
click at [407, 302] on icon "Edge from 68c3838bd8c30d72a0585686 to 68c38eba5954796187fce8f8" at bounding box center [410, 303] width 39 height 2
click at [591, 305] on icon "Edge from 68c38eba5954796187fce8f8 to 68c3937d5954796187fcf3dc" at bounding box center [589, 305] width 49 height 0
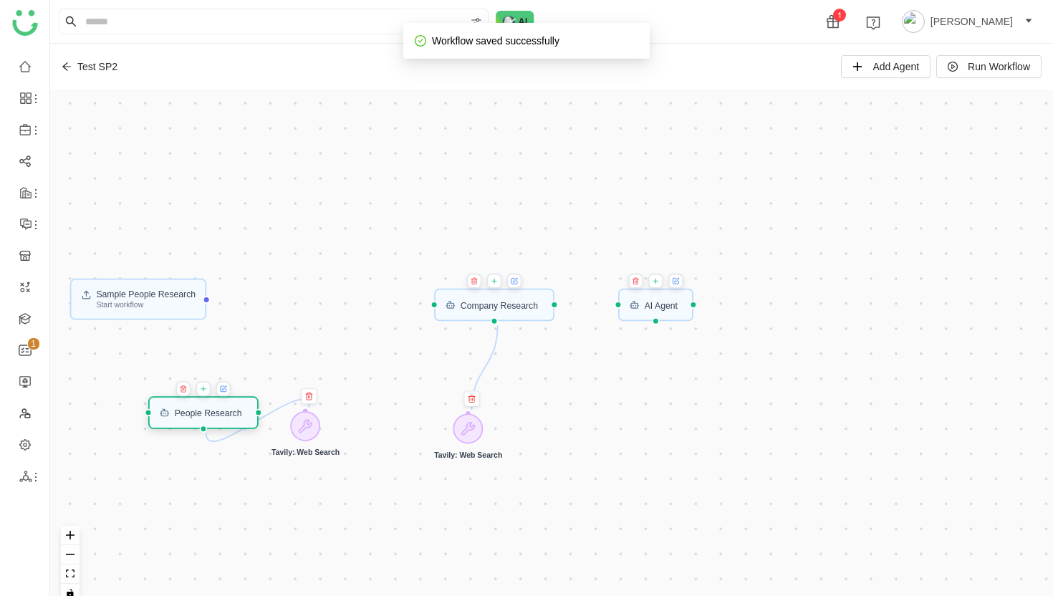
drag, startPoint x: 327, startPoint y: 306, endPoint x: 205, endPoint y: 417, distance: 164.2
click at [203, 417] on div "People Research" at bounding box center [208, 412] width 67 height 9
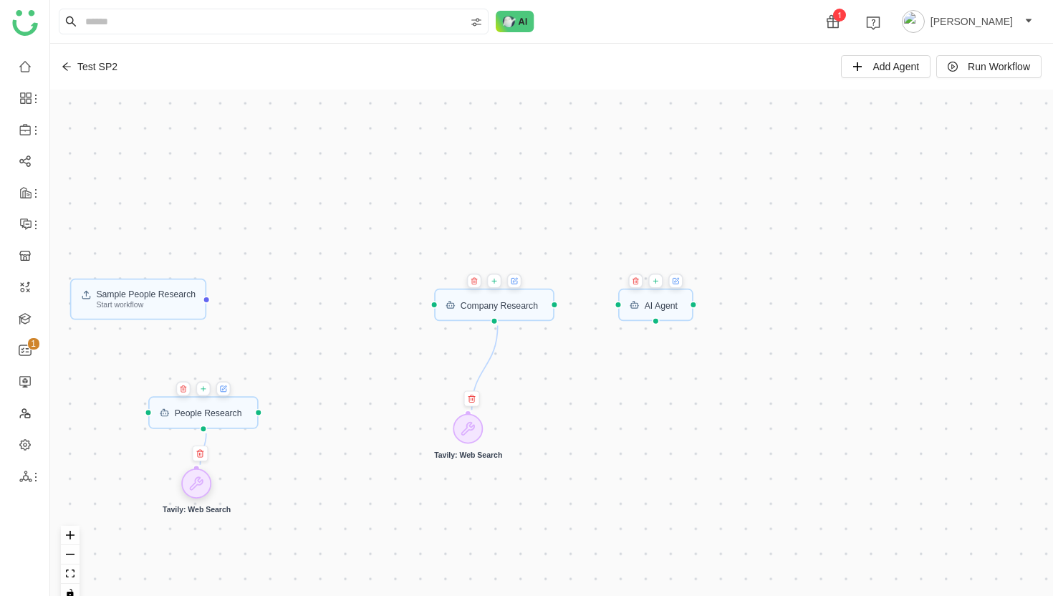
drag, startPoint x: 308, startPoint y: 421, endPoint x: 208, endPoint y: 465, distance: 109.0
click at [203, 477] on icon at bounding box center [196, 483] width 12 height 12
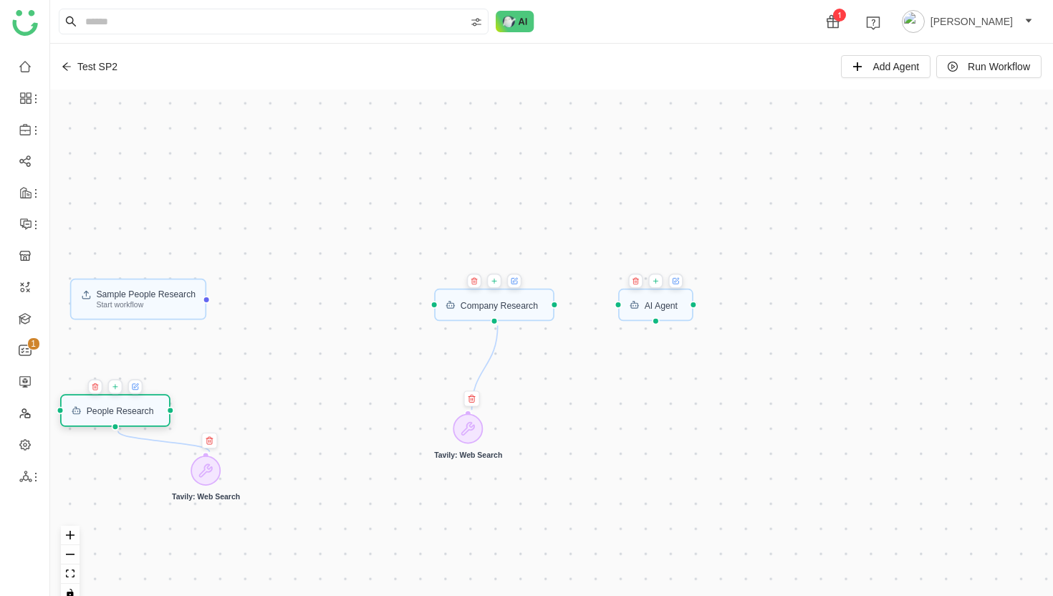
drag, startPoint x: 209, startPoint y: 418, endPoint x: 125, endPoint y: 417, distance: 84.5
click at [125, 417] on div "People Research" at bounding box center [115, 410] width 110 height 32
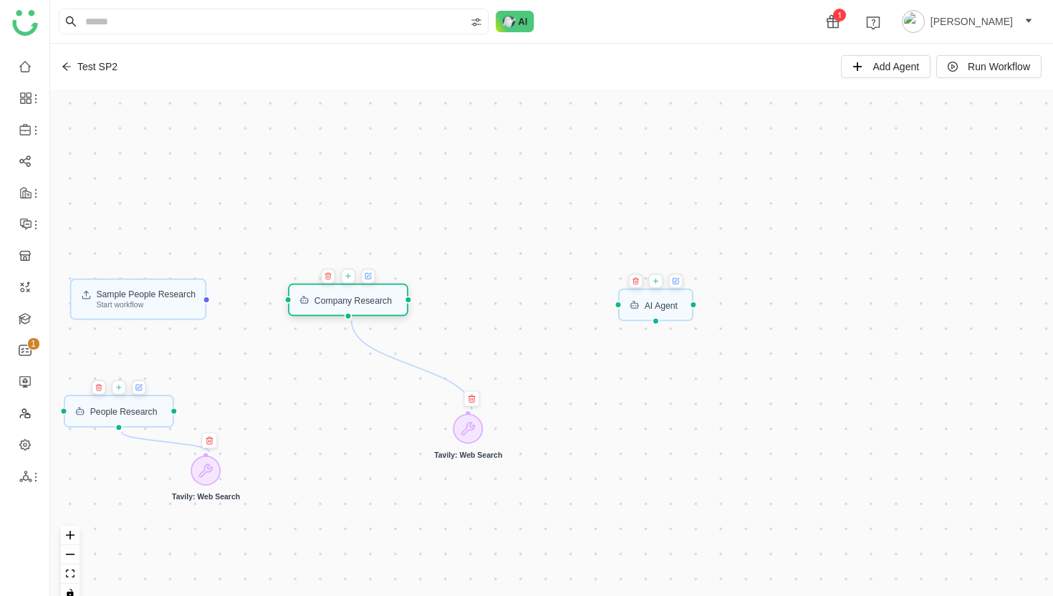
drag, startPoint x: 521, startPoint y: 306, endPoint x: 375, endPoint y: 301, distance: 145.4
click at [375, 301] on div "Company Research" at bounding box center [352, 299] width 77 height 9
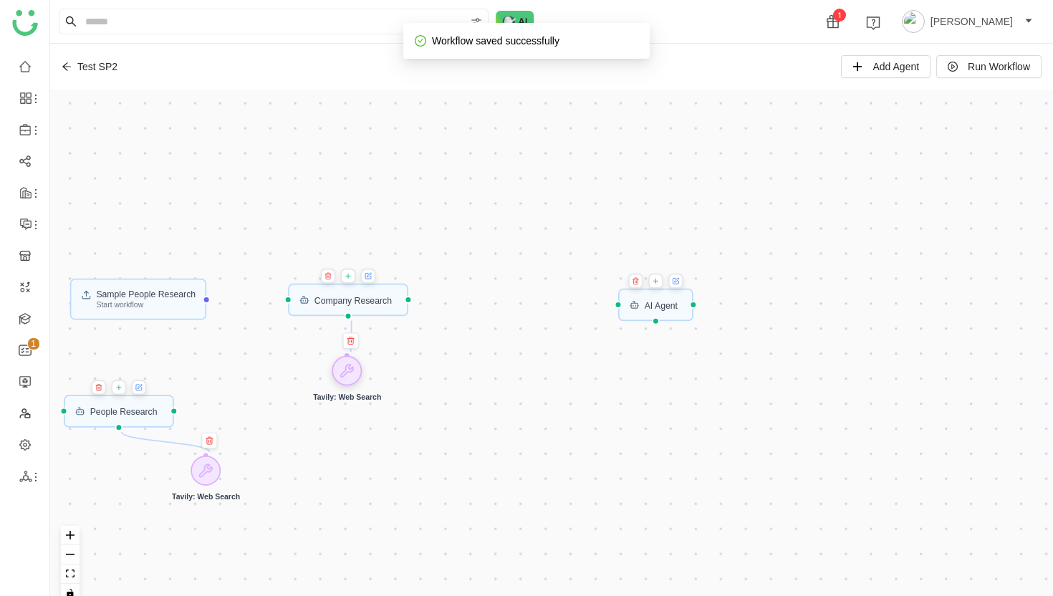
drag, startPoint x: 465, startPoint y: 425, endPoint x: 344, endPoint y: 367, distance: 134.2
click at [344, 367] on icon at bounding box center [346, 370] width 15 height 15
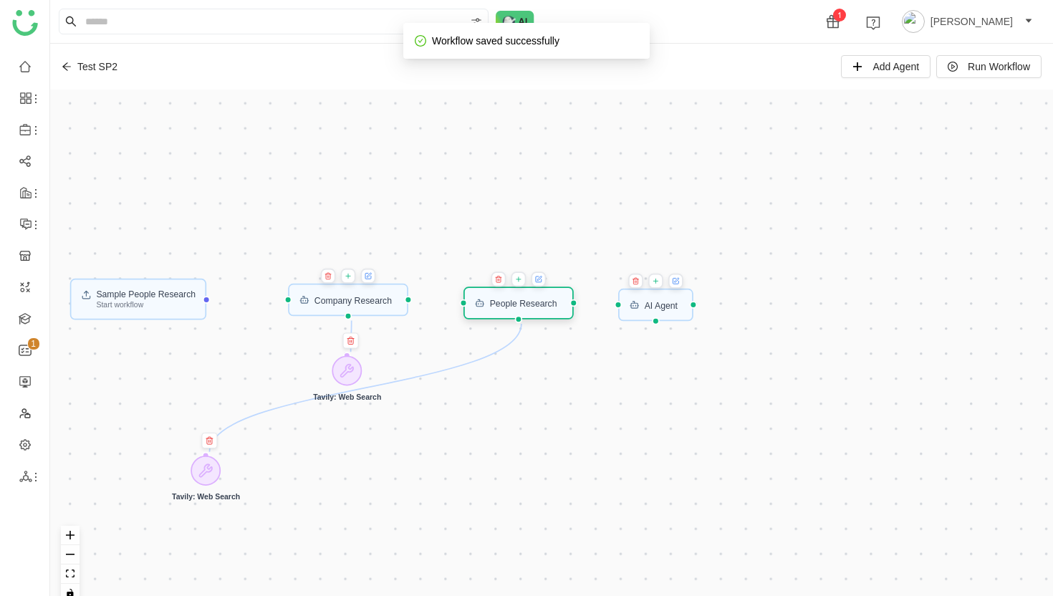
drag, startPoint x: 160, startPoint y: 414, endPoint x: 559, endPoint y: 306, distance: 413.9
click at [557, 306] on div "People Research" at bounding box center [523, 303] width 67 height 9
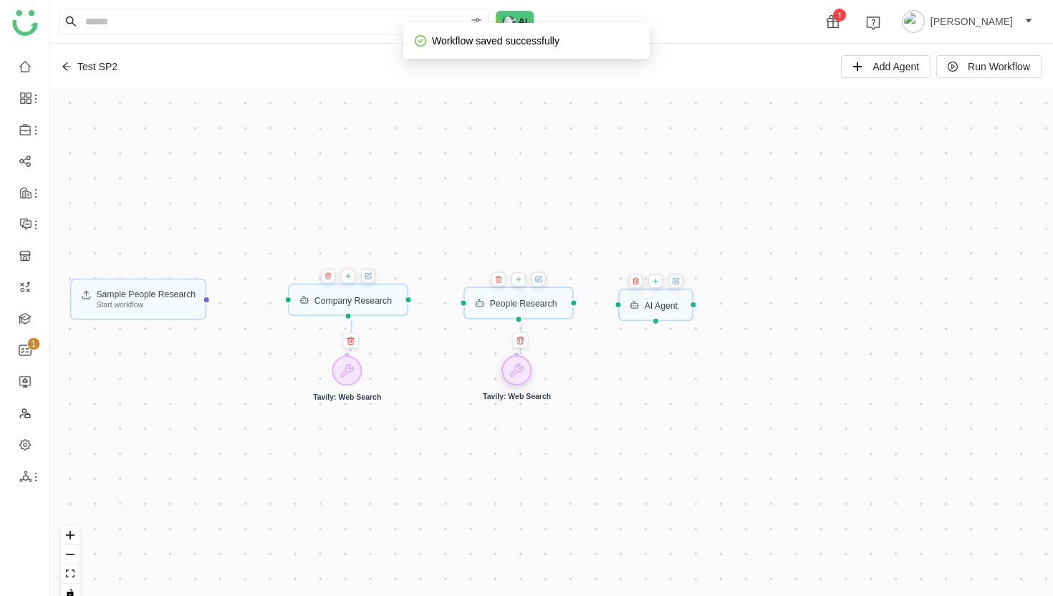
drag, startPoint x: 211, startPoint y: 472, endPoint x: 521, endPoint y: 372, distance: 326.5
click at [521, 372] on icon at bounding box center [516, 370] width 15 height 15
drag, startPoint x: 652, startPoint y: 310, endPoint x: 668, endPoint y: 306, distance: 16.9
click at [669, 306] on div "AI Agent" at bounding box center [673, 302] width 76 height 32
click at [680, 408] on div "Sample People Research Start workflow AI Agent Company Research People Research…" at bounding box center [551, 352] width 1002 height 524
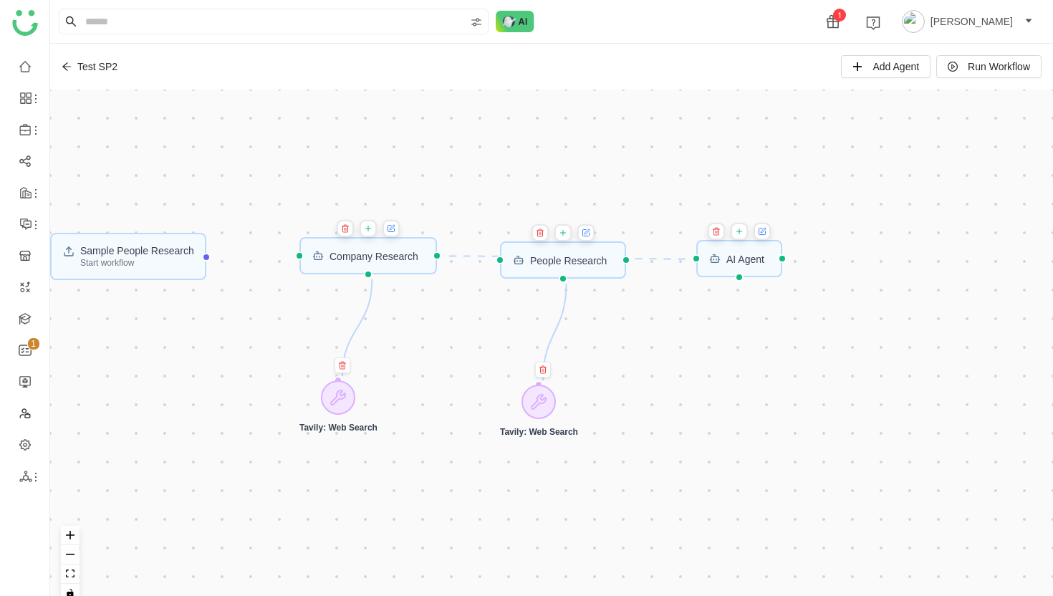
click at [475, 256] on icon "Edge from 68c38eba5954796187fce8f8 to 68c3937d5954796187fcf3dc" at bounding box center [570, 257] width 243 height 3
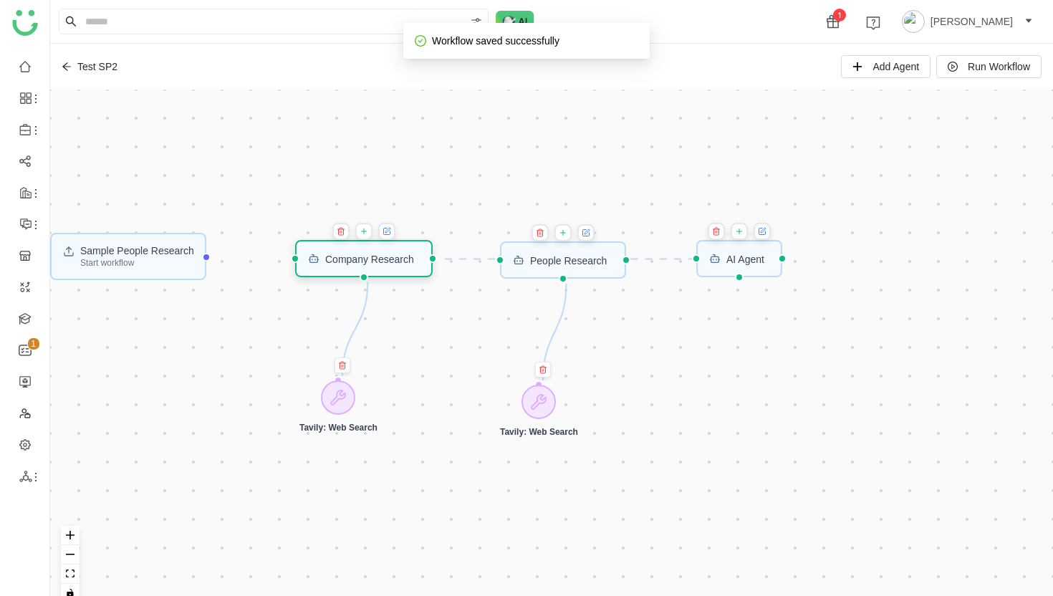
click at [394, 259] on div "Company Research" at bounding box center [369, 258] width 89 height 10
click at [475, 259] on icon "Edge from 68c38eba5954796187fce8f8 to 68c3937d5954796187fcf3dc" at bounding box center [568, 259] width 247 height 0
click at [663, 387] on div "Sample People Research Start workflow AI Agent Company Research People Research…" at bounding box center [551, 352] width 1002 height 524
click at [460, 259] on icon "Edge from 68c38eba5954796187fce8f8 to 68c3937d5954796187fcf3dc" at bounding box center [568, 259] width 247 height 0
click at [465, 396] on div "Sample People Research Start workflow AI Agent Company Research People Research…" at bounding box center [551, 352] width 1002 height 524
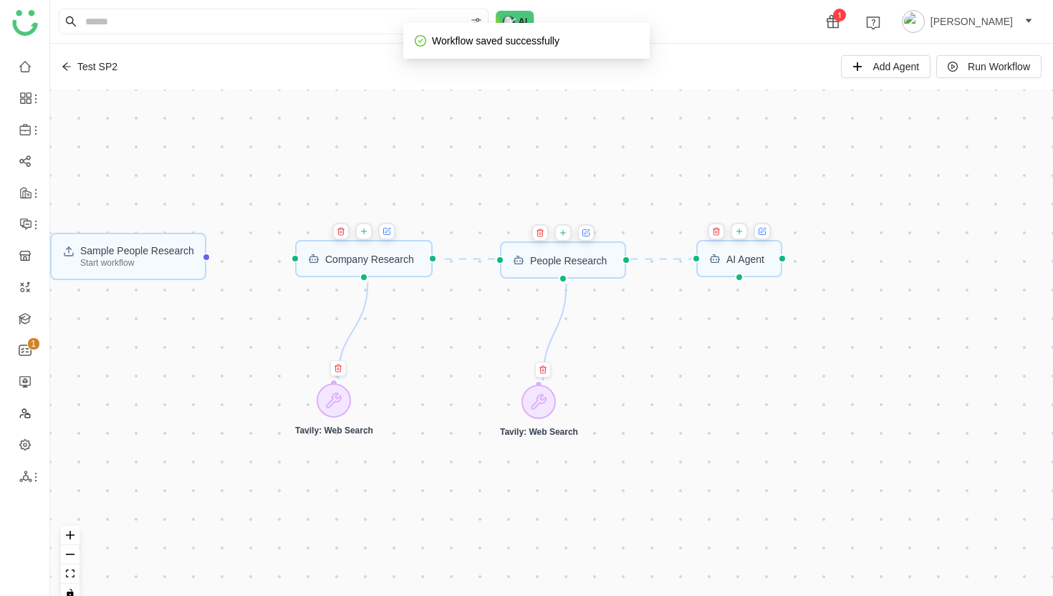
click at [466, 259] on icon "Edge from 68c38eba5954796187fce8f8 to 68c3937d5954796187fcf3dc" at bounding box center [568, 259] width 247 height 0
drag, startPoint x: 218, startPoint y: 261, endPoint x: 292, endPoint y: 264, distance: 73.8
click at [292, 264] on div "Sample People Research Start workflow AI Agent Company Research People Research…" at bounding box center [551, 352] width 1002 height 524
drag, startPoint x: 443, startPoint y: 260, endPoint x: 487, endPoint y: 265, distance: 44.7
click at [487, 265] on div "Sample People Research Start workflow AI Agent Company Research People Research…" at bounding box center [551, 352] width 1002 height 524
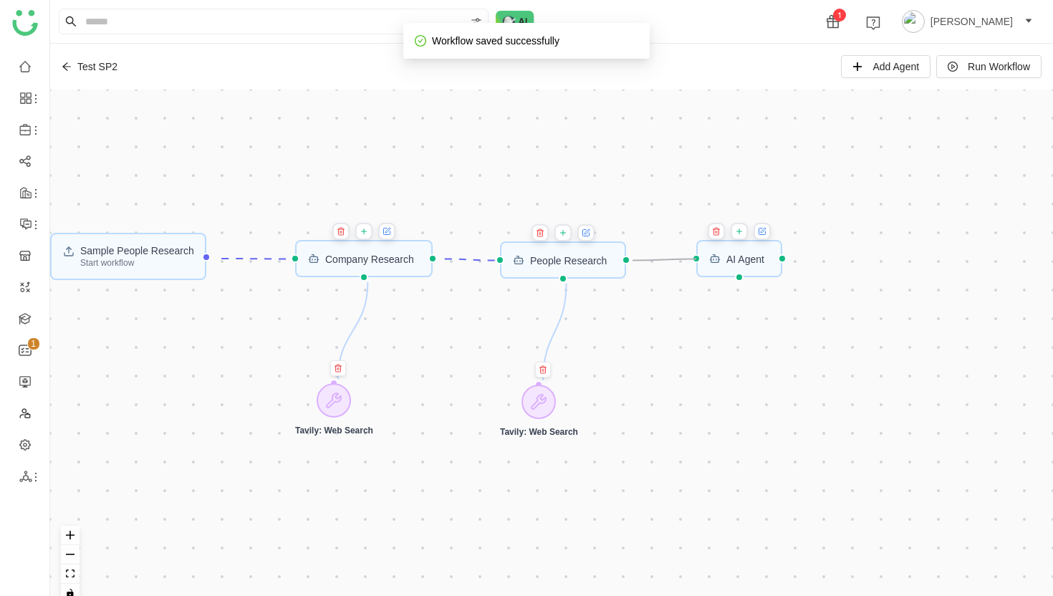
drag, startPoint x: 634, startPoint y: 261, endPoint x: 685, endPoint y: 262, distance: 50.9
click at [685, 262] on div "Sample People Research Start workflow AI Agent Company Research People Research…" at bounding box center [551, 352] width 1002 height 524
click at [705, 353] on div "Sample People Research Start workflow AI Agent Company Research People Research…" at bounding box center [551, 352] width 1002 height 524
click at [743, 232] on icon at bounding box center [739, 231] width 9 height 11
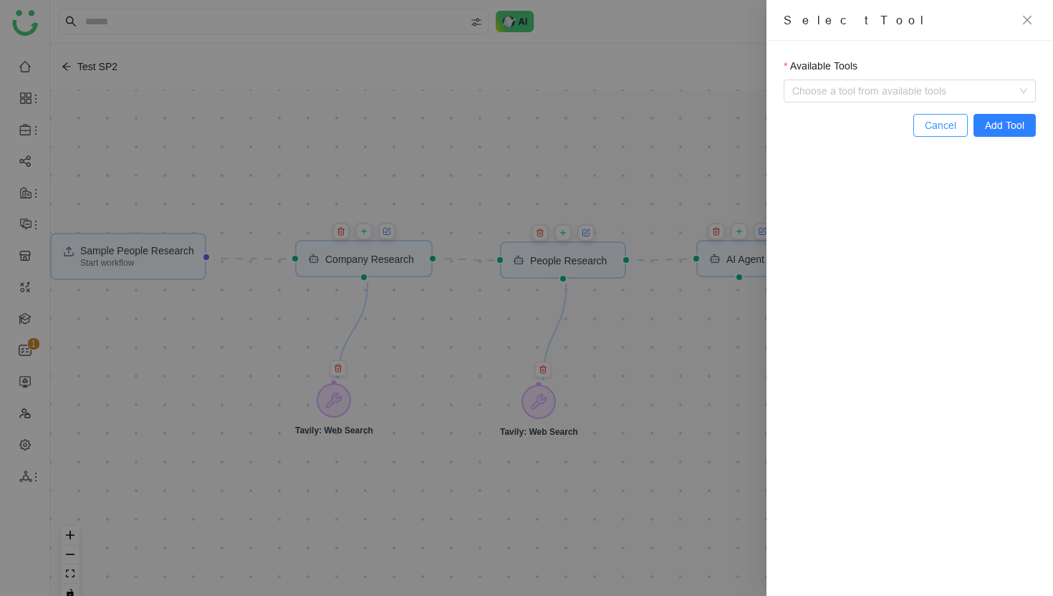
click at [935, 125] on span "Cancel" at bounding box center [940, 125] width 32 height 16
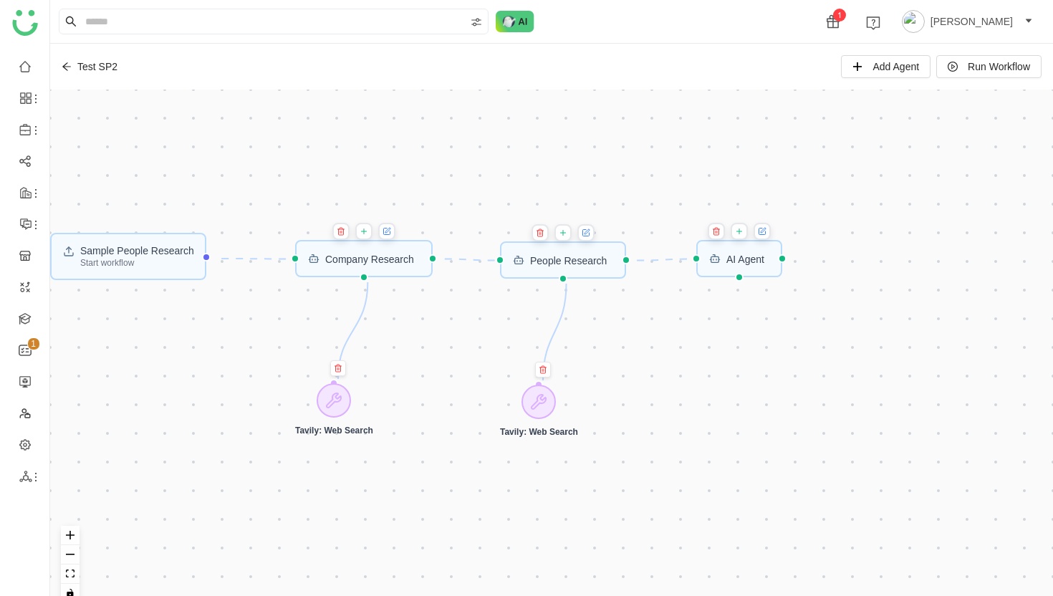
click at [766, 232] on icon at bounding box center [762, 231] width 9 height 11
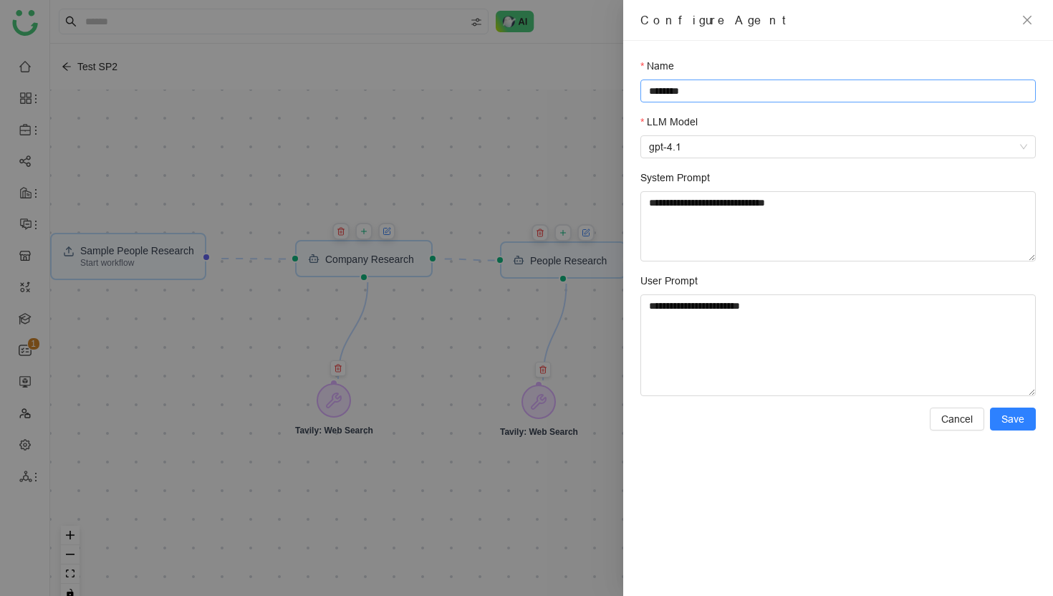
drag, startPoint x: 735, startPoint y: 94, endPoint x: 735, endPoint y: 68, distance: 25.8
click at [735, 68] on div "Name ********" at bounding box center [837, 80] width 395 height 44
type input "**********"
click at [705, 212] on textarea "**********" at bounding box center [837, 226] width 395 height 70
paste textarea "**********"
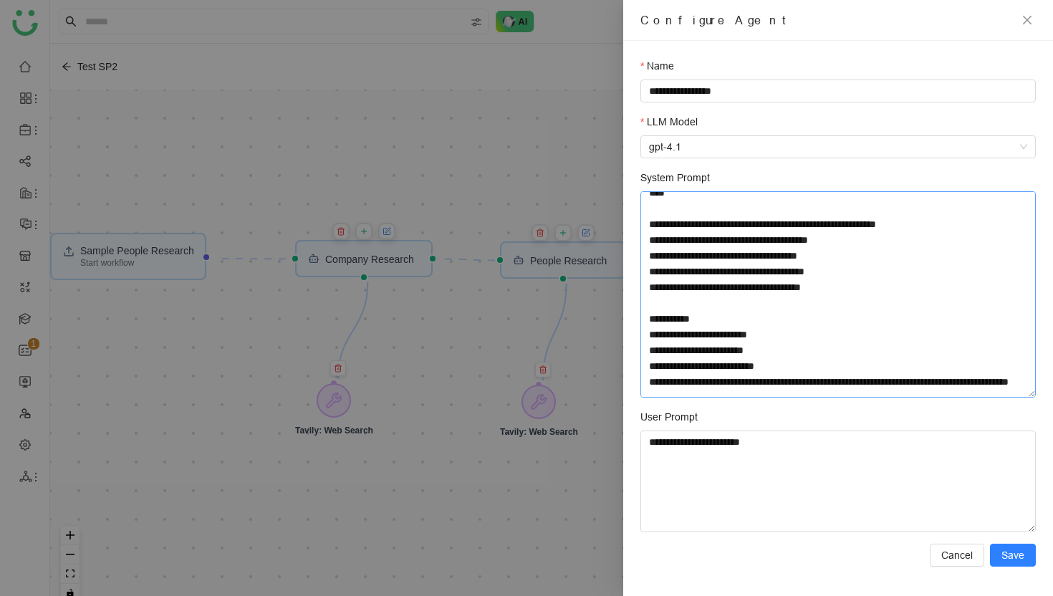
scroll to position [68, 0]
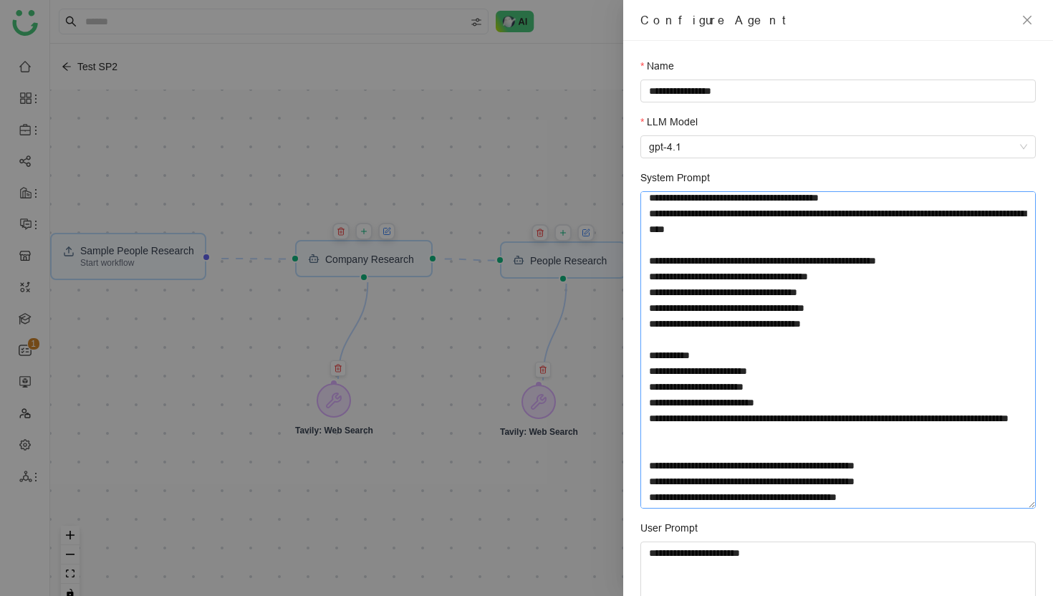
drag, startPoint x: 1033, startPoint y: 256, endPoint x: 1035, endPoint y: 504, distance: 247.8
click at [1035, 504] on textarea "**********" at bounding box center [837, 349] width 395 height 317
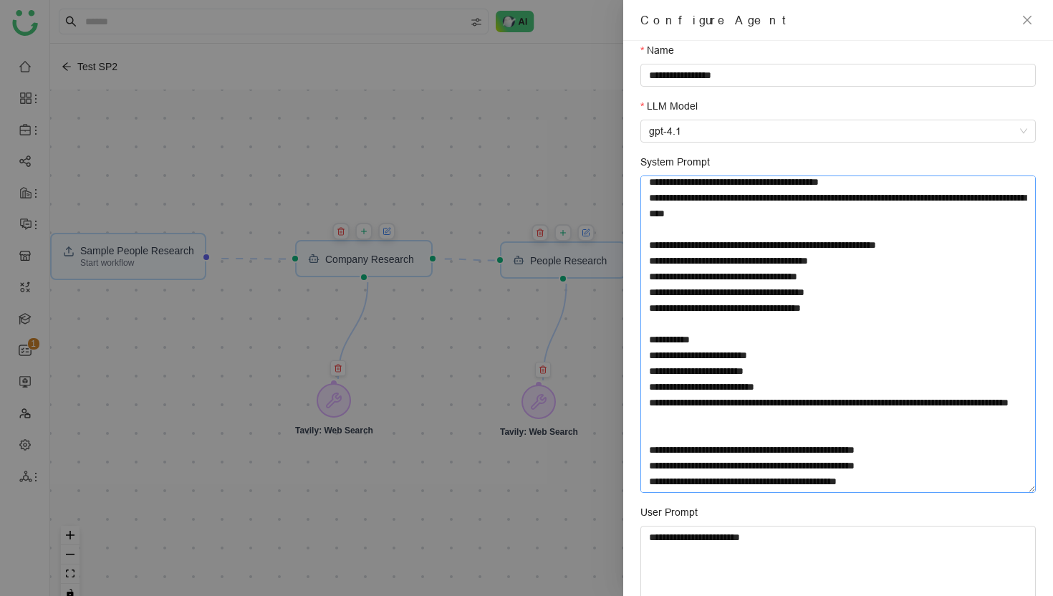
scroll to position [0, 0]
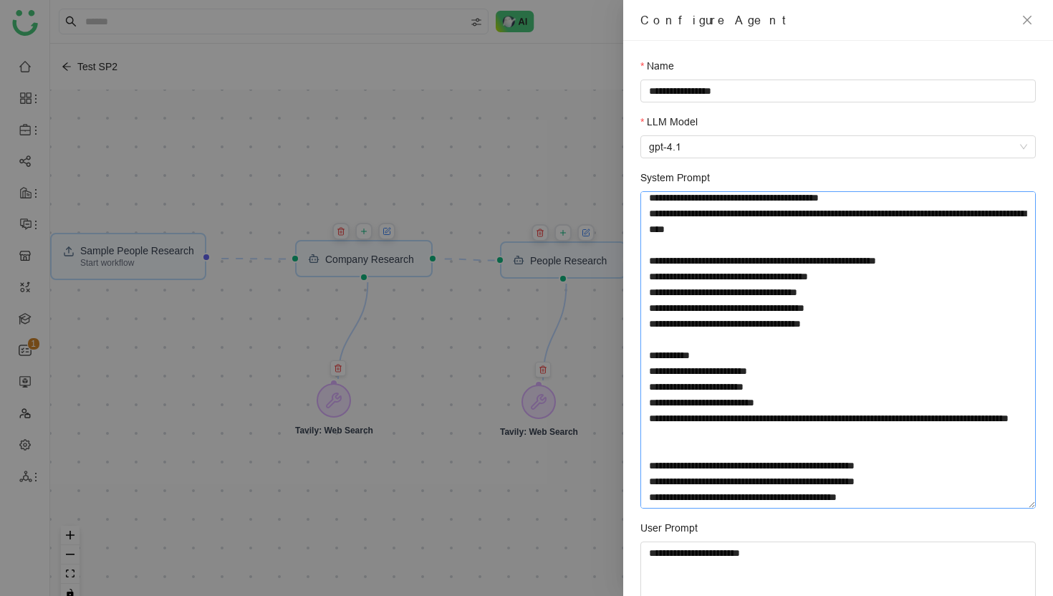
click at [808, 337] on textarea "**********" at bounding box center [837, 349] width 395 height 317
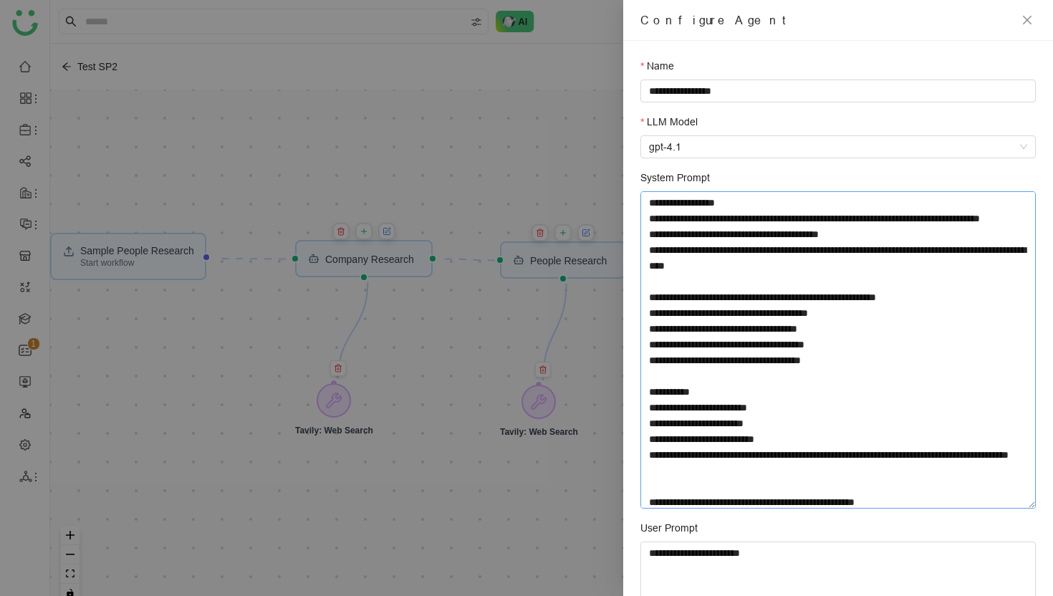
click at [701, 208] on textarea "**********" at bounding box center [837, 349] width 395 height 317
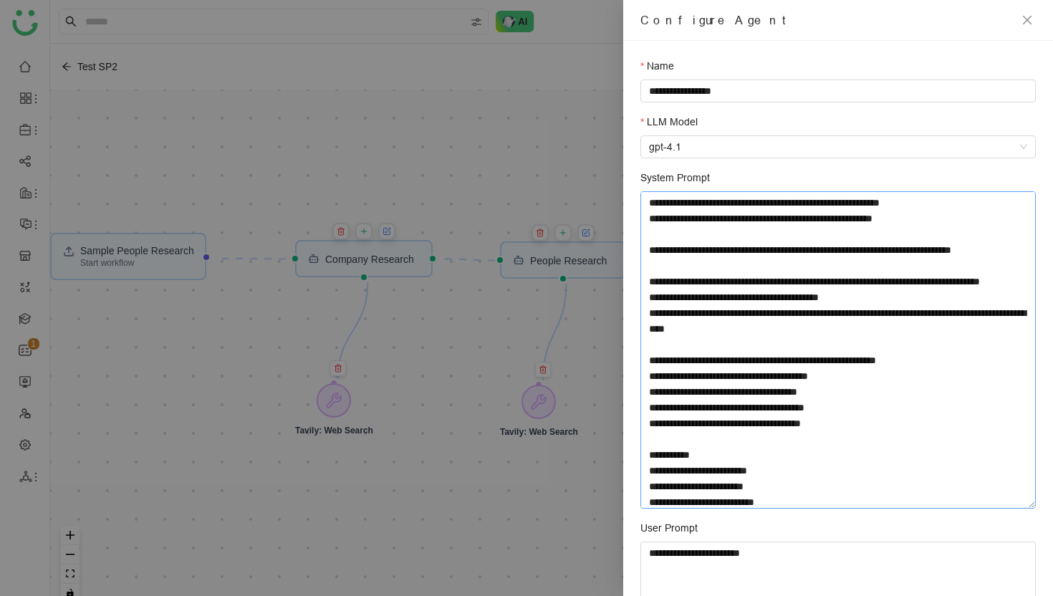
click at [777, 299] on textarea "System Prompt" at bounding box center [837, 349] width 395 height 317
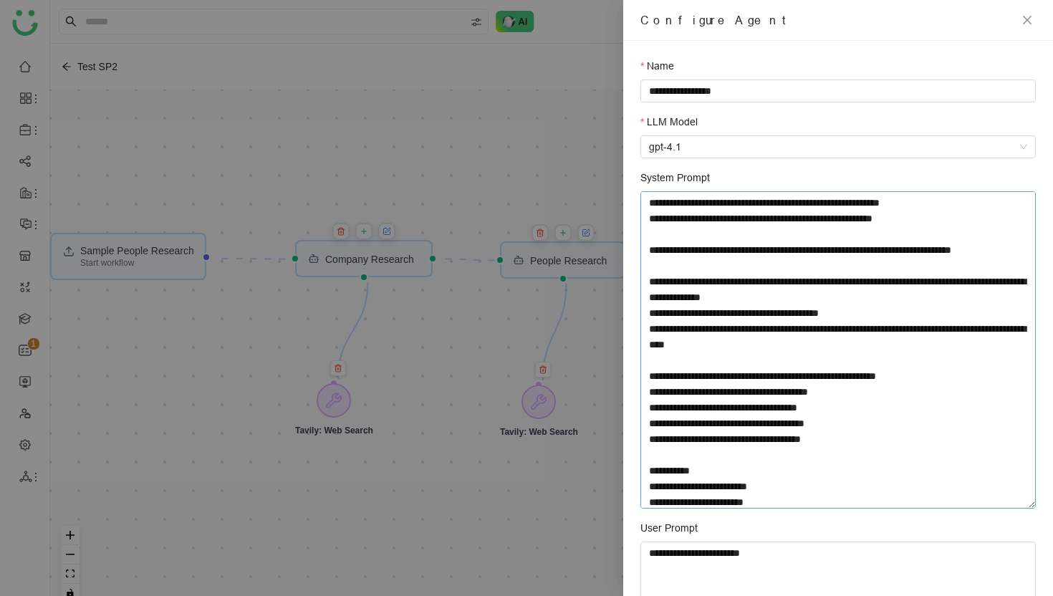
click at [899, 300] on textarea "System Prompt" at bounding box center [837, 349] width 395 height 317
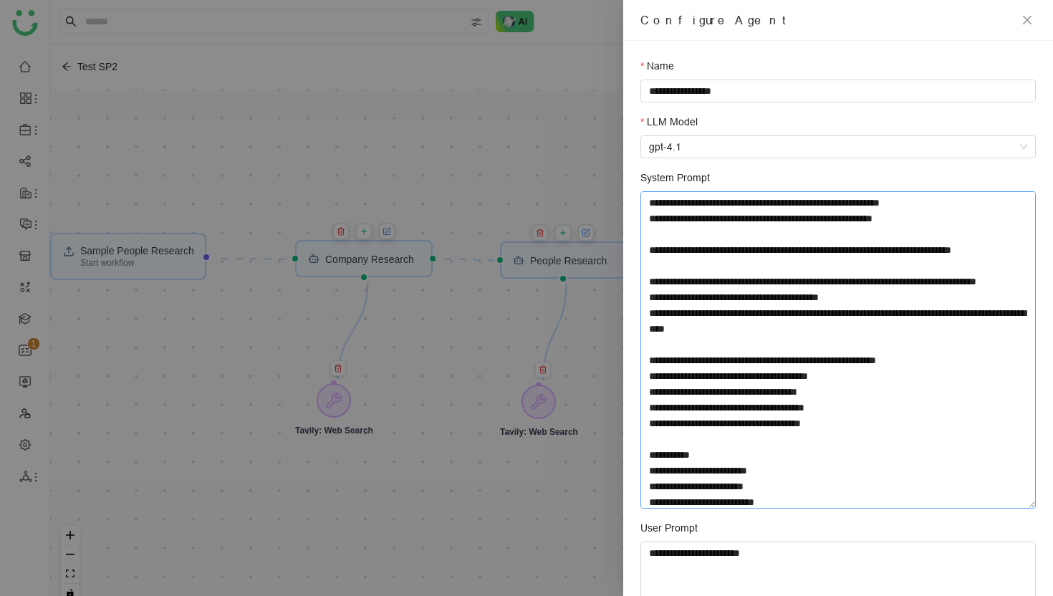
click at [856, 299] on textarea "System Prompt" at bounding box center [837, 349] width 395 height 317
click at [681, 316] on textarea "System Prompt" at bounding box center [837, 349] width 395 height 317
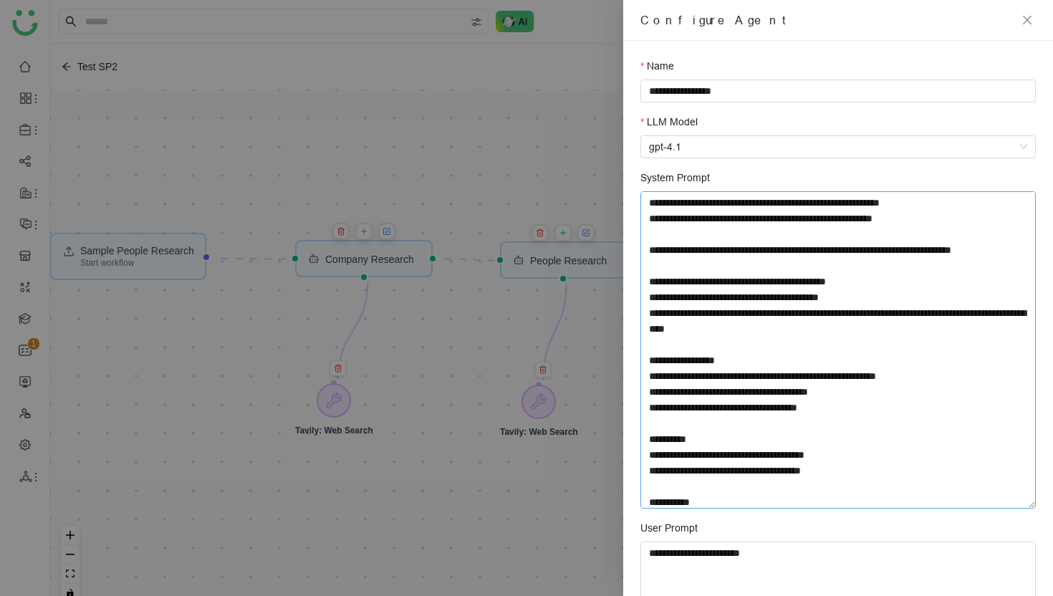
scroll to position [168, 0]
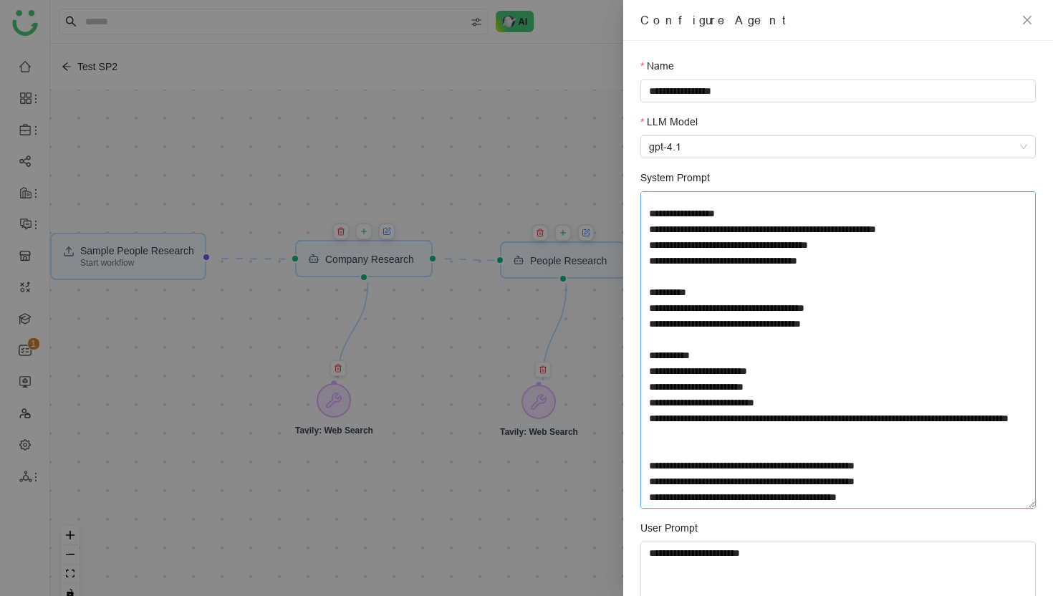
click at [702, 382] on textarea "System Prompt" at bounding box center [837, 349] width 395 height 317
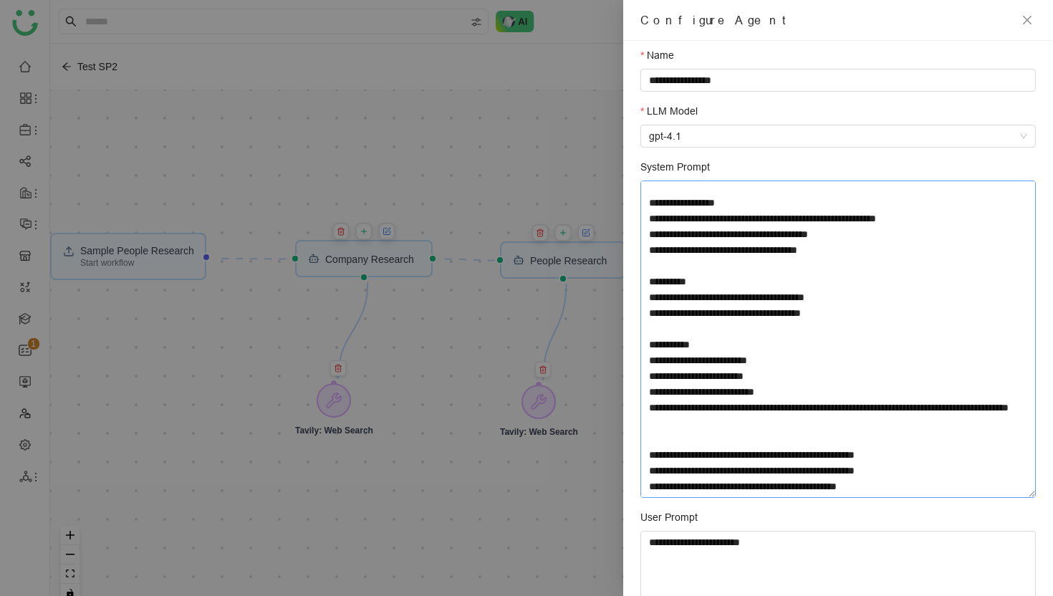
scroll to position [14, 0]
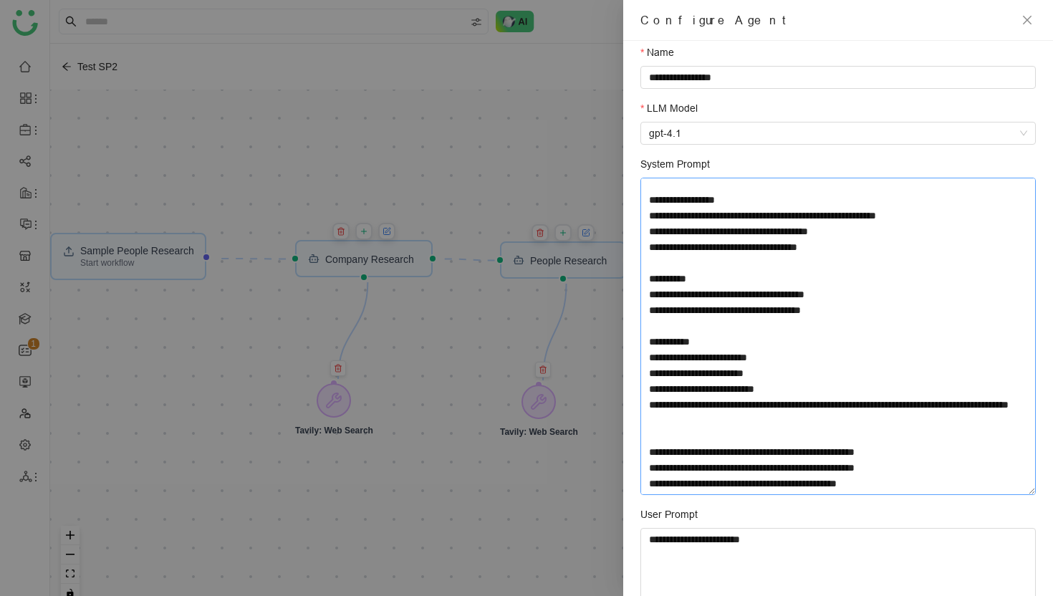
click at [711, 439] on textarea "System Prompt" at bounding box center [837, 336] width 395 height 317
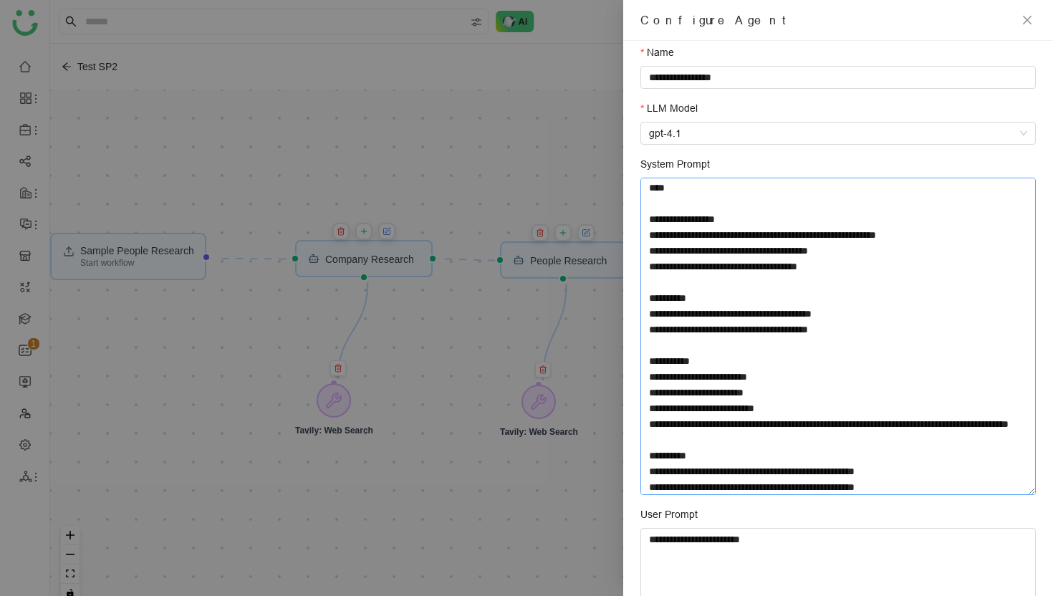
scroll to position [109, 0]
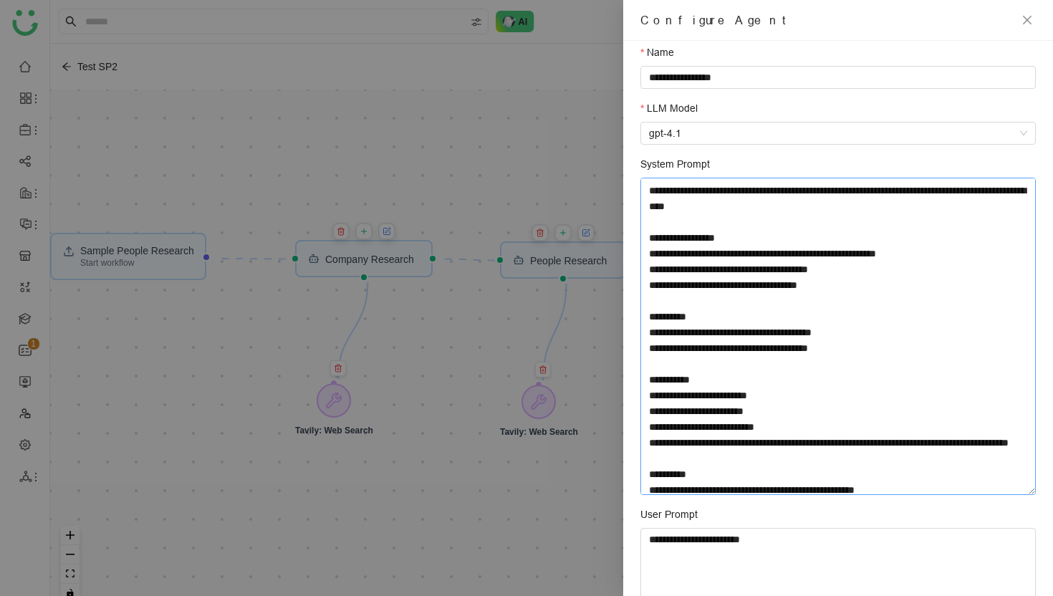
click at [659, 243] on textarea "System Prompt" at bounding box center [837, 336] width 395 height 317
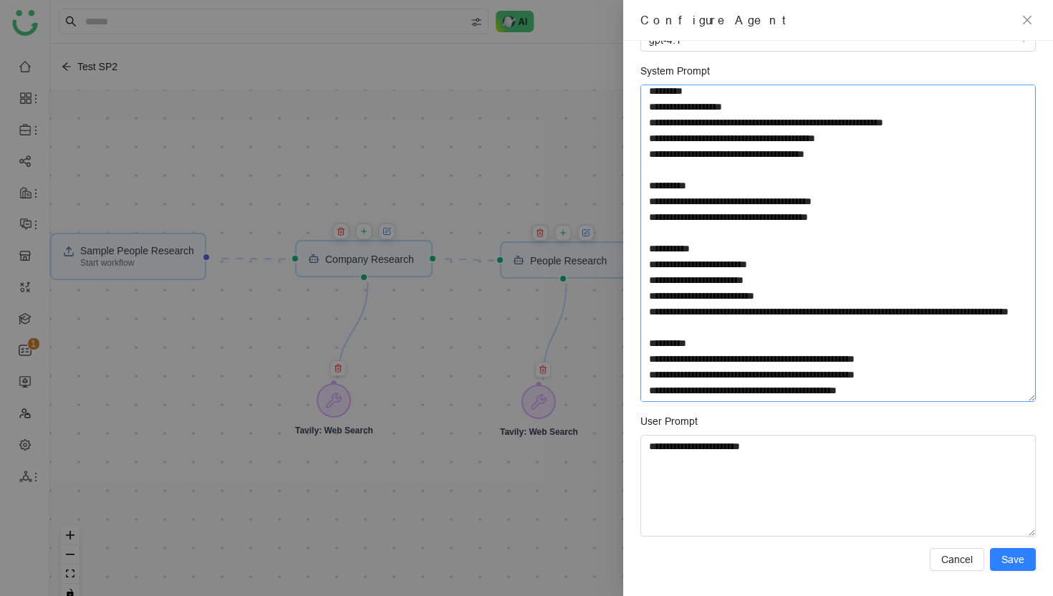
scroll to position [110, 0]
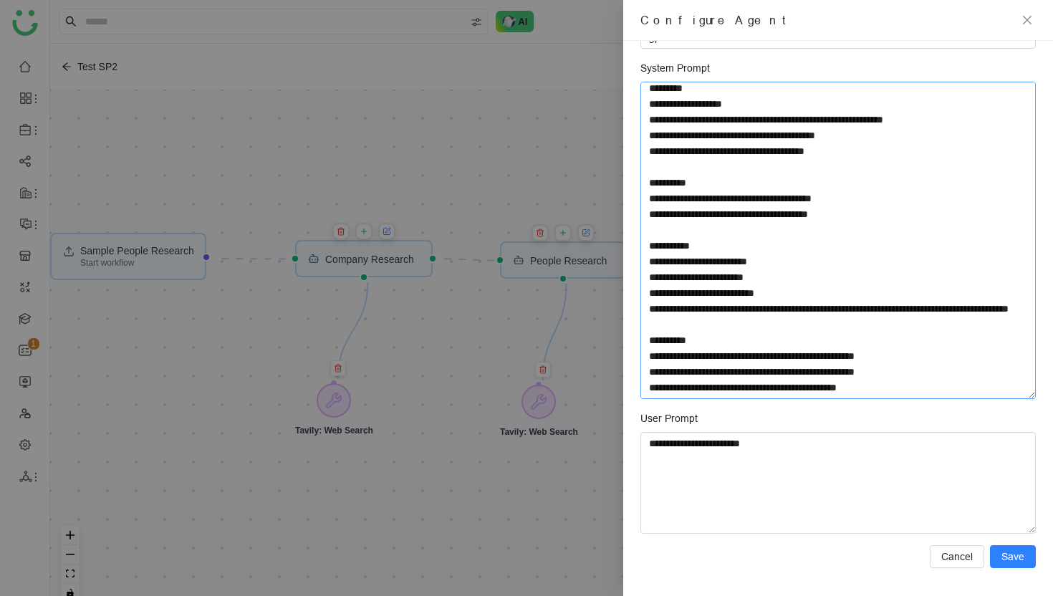
click at [720, 375] on textarea "System Prompt" at bounding box center [837, 240] width 395 height 317
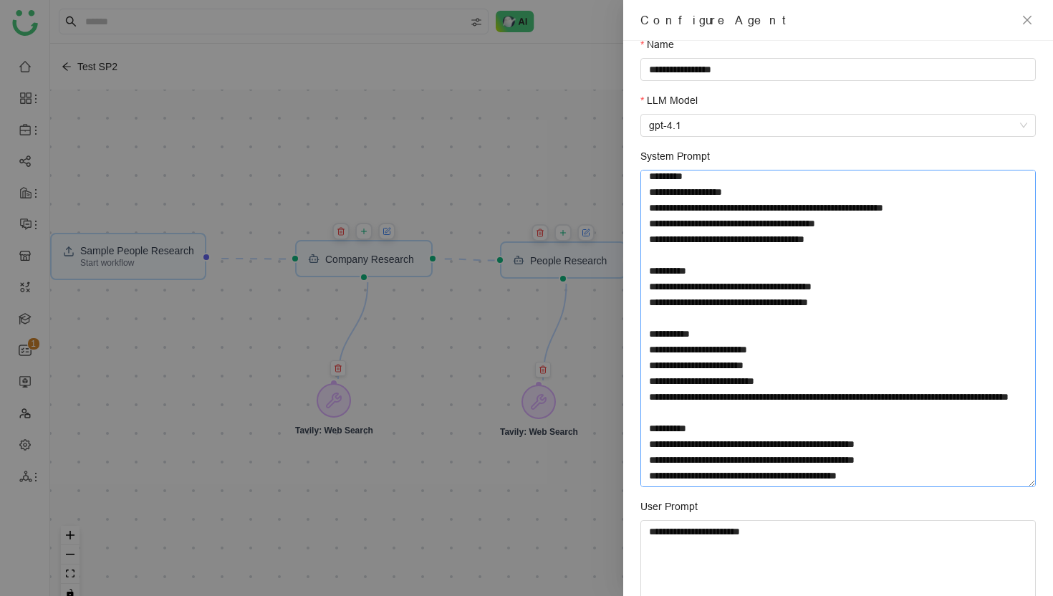
scroll to position [110, 0]
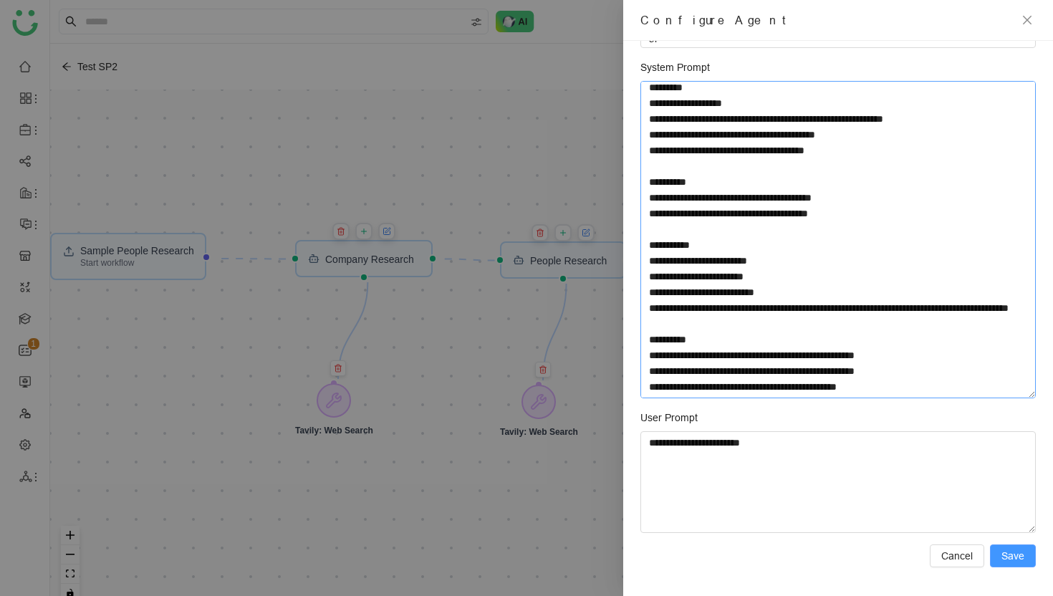
type textarea "**********"
click at [1004, 549] on span "Save" at bounding box center [1012, 556] width 23 height 16
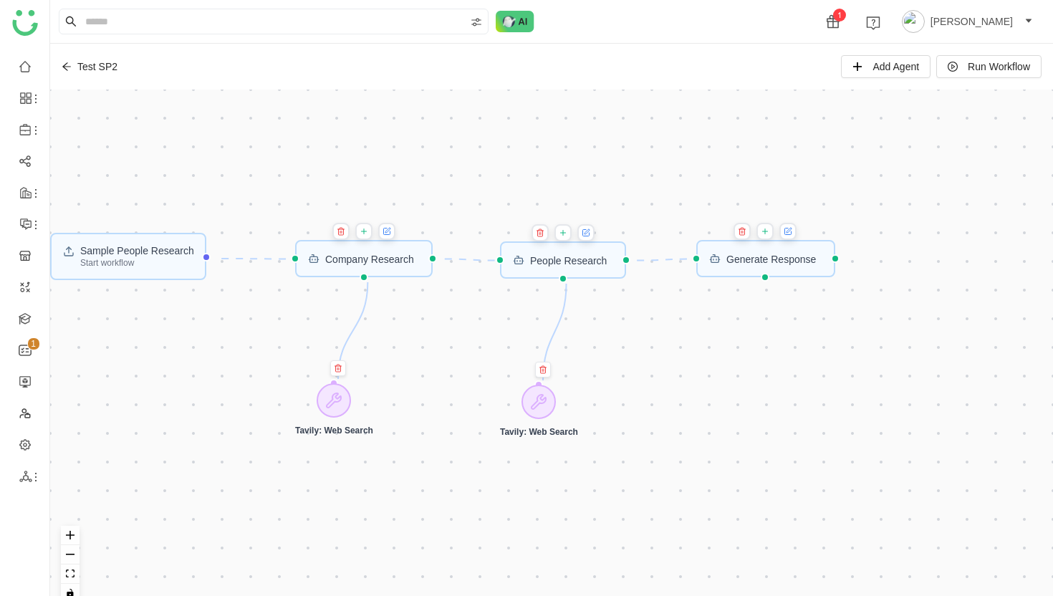
scroll to position [0, 0]
click at [755, 271] on div "Generate Response" at bounding box center [765, 258] width 138 height 37
click at [769, 233] on icon at bounding box center [765, 231] width 9 height 11
click at [749, 420] on div "Sample People Research Start workflow Generate Response Company Research People…" at bounding box center [551, 352] width 1002 height 524
click at [770, 229] on icon at bounding box center [765, 230] width 9 height 11
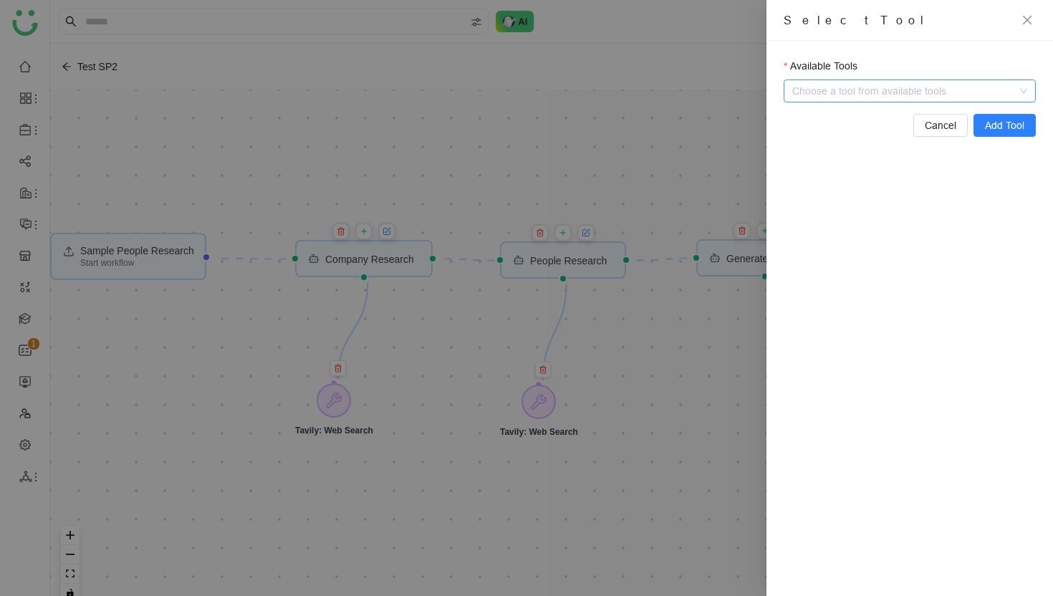
click at [897, 92] on input "Available Tools" at bounding box center [911, 90] width 222 height 21
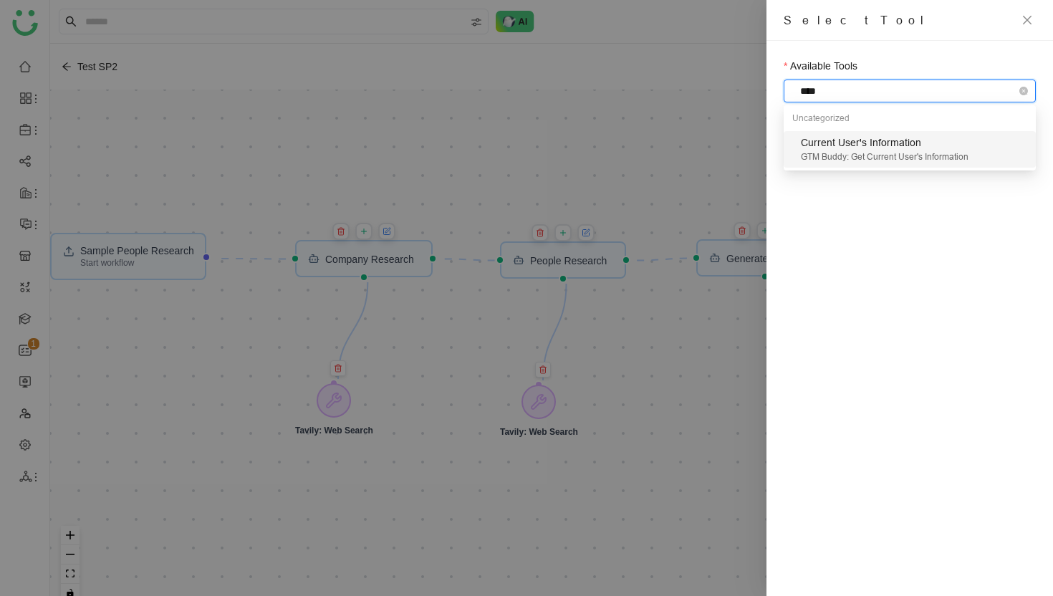
type input "*****"
click at [921, 154] on div "GTM Buddy: Get Current User's Information" at bounding box center [914, 157] width 226 height 14
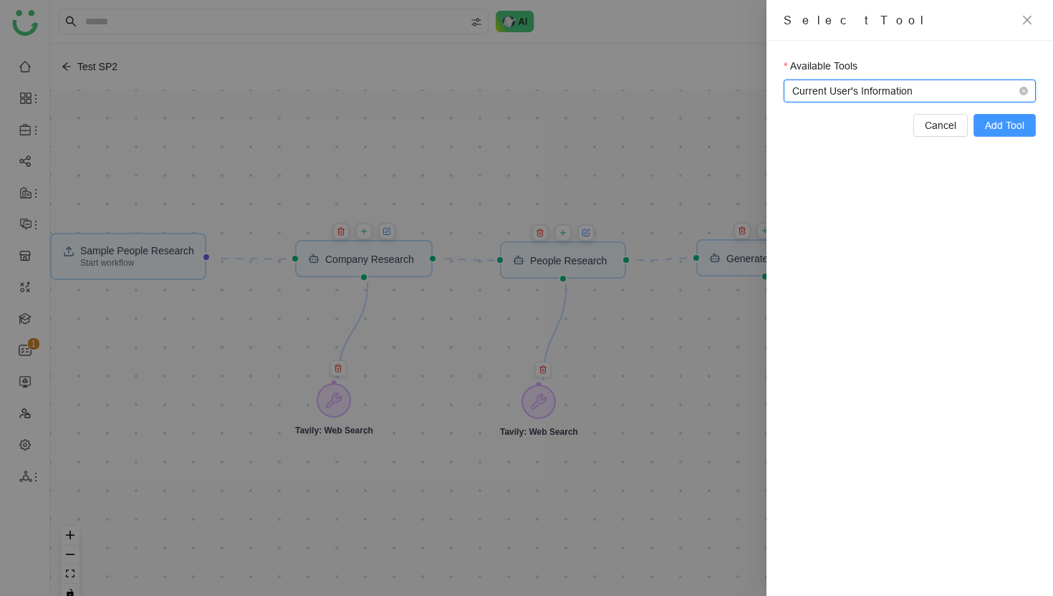
click at [997, 125] on span "Add Tool" at bounding box center [1004, 125] width 39 height 16
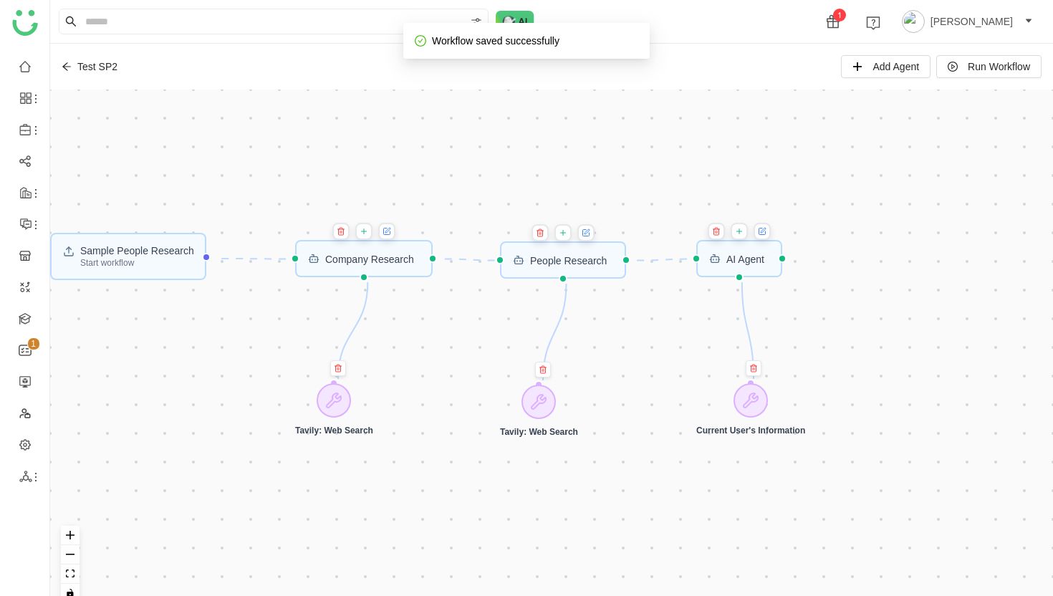
click at [743, 233] on icon at bounding box center [739, 231] width 9 height 11
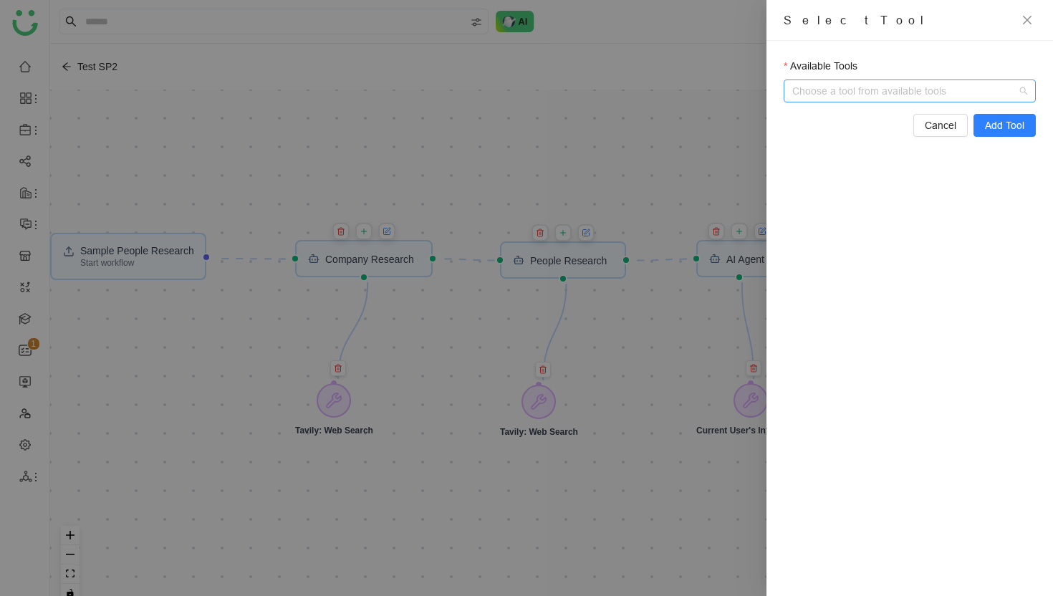
click at [871, 93] on input "Available Tools" at bounding box center [911, 90] width 222 height 21
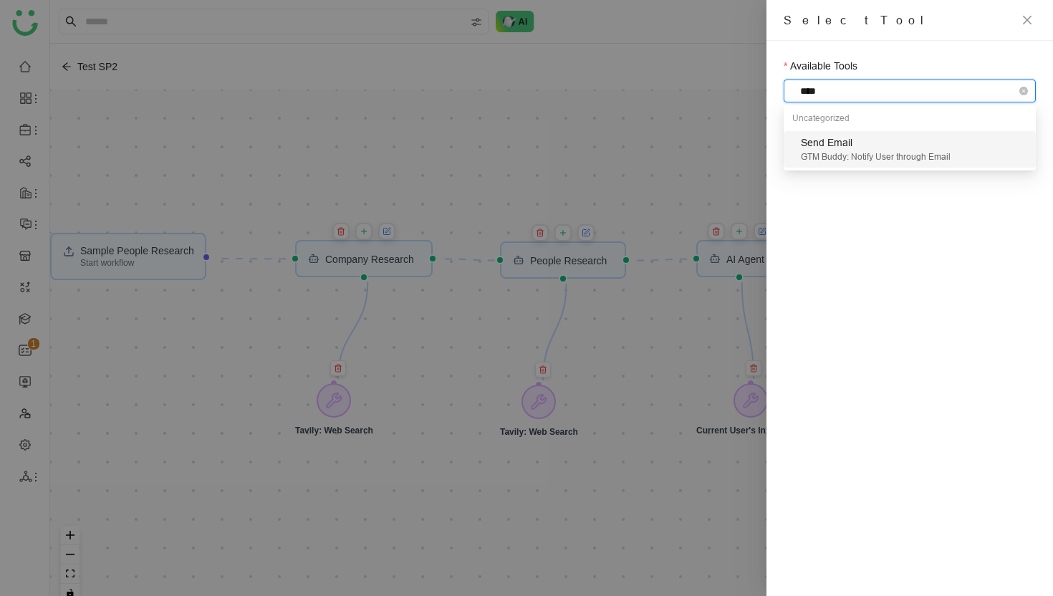
type input "*****"
click at [881, 146] on div "Send Email" at bounding box center [914, 143] width 226 height 16
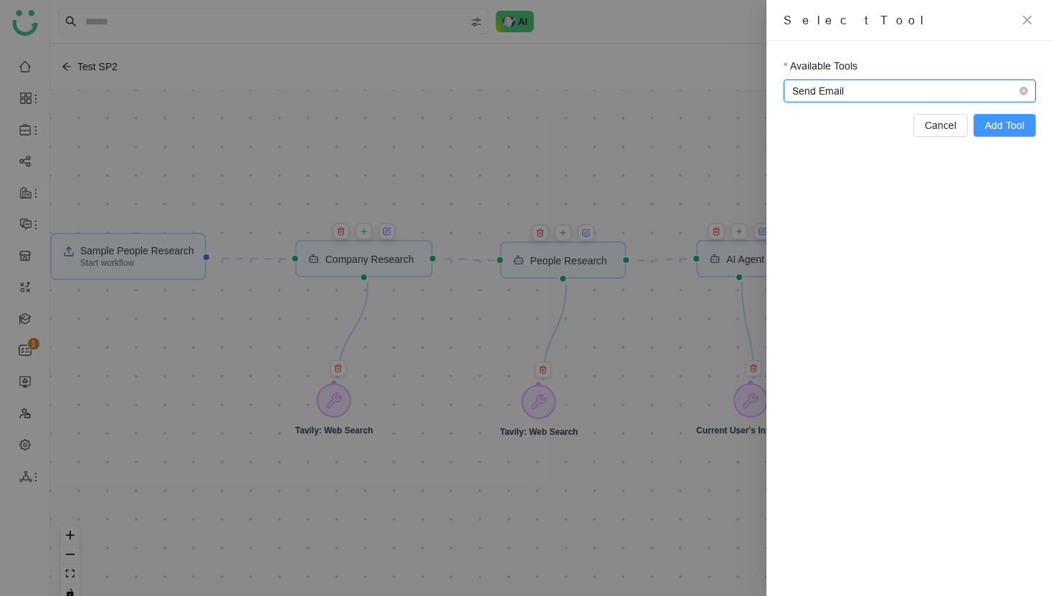
click at [993, 122] on span "Add Tool" at bounding box center [1004, 125] width 39 height 16
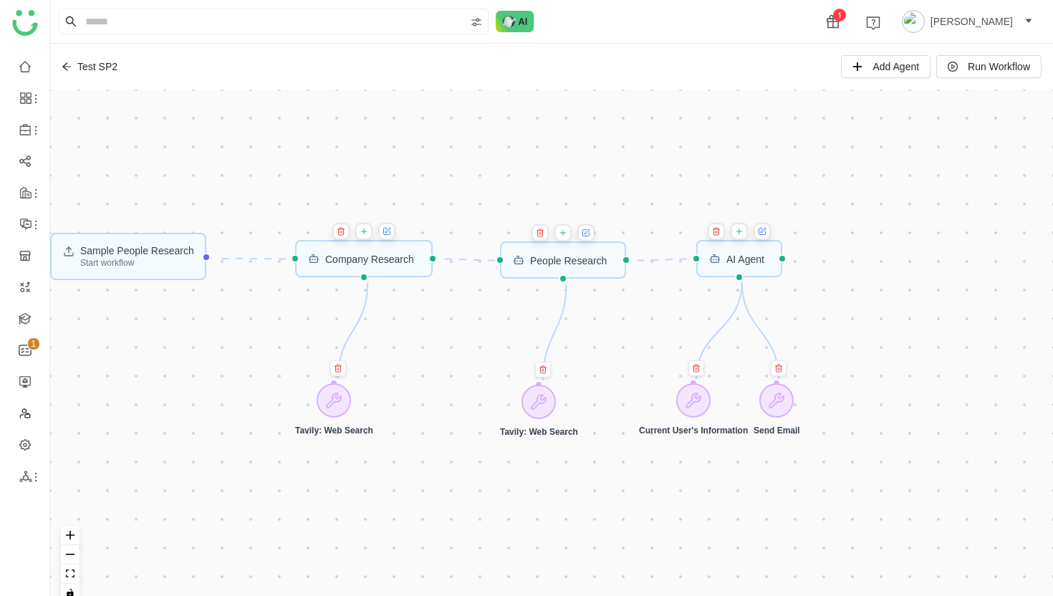
click at [739, 233] on icon at bounding box center [739, 231] width 0 height 5
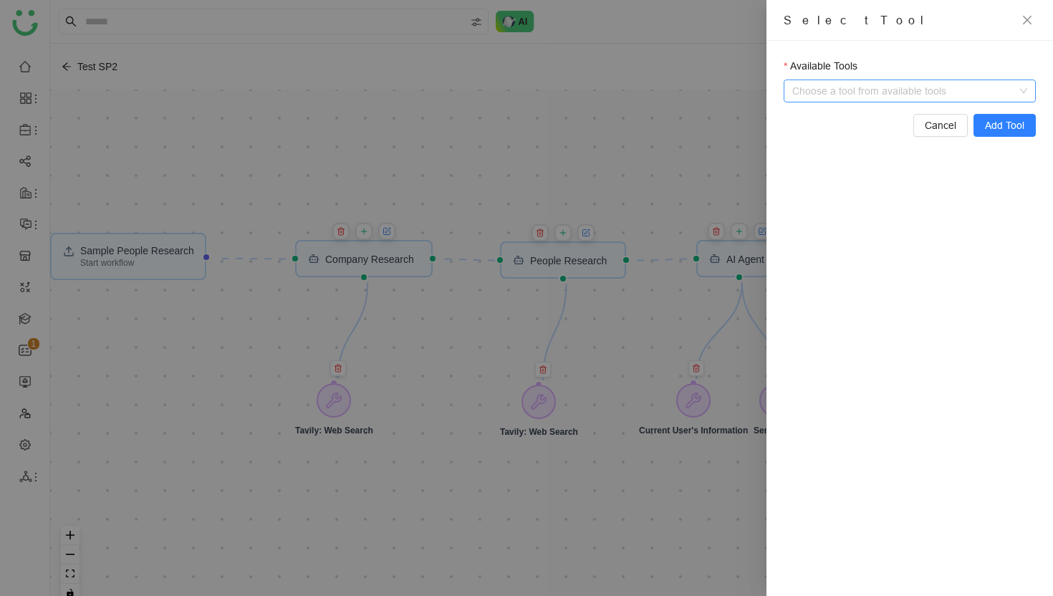
click at [832, 95] on input "Available Tools" at bounding box center [911, 90] width 222 height 21
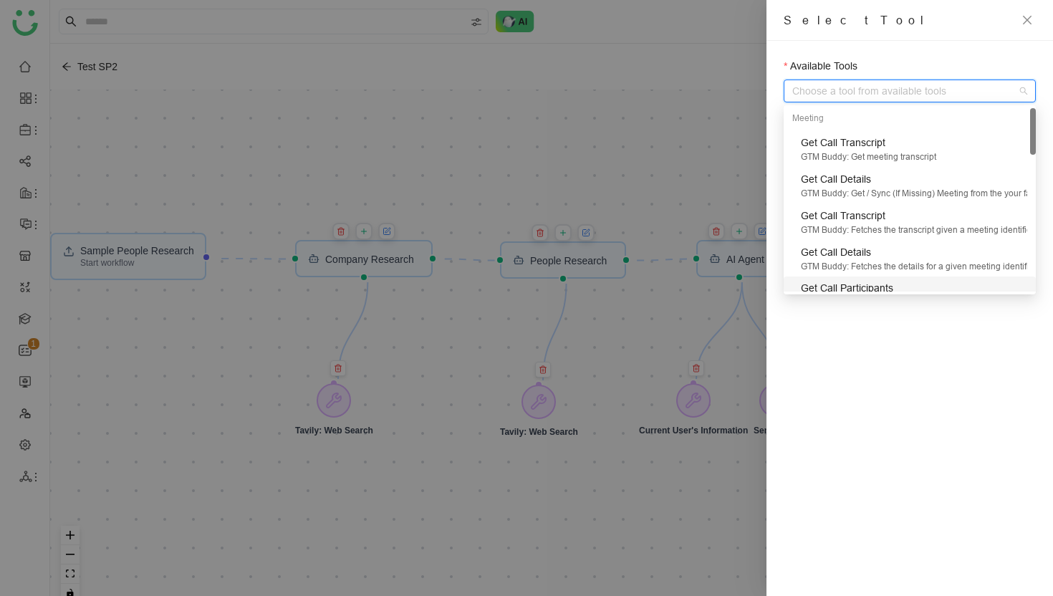
click at [652, 344] on div at bounding box center [526, 298] width 1053 height 596
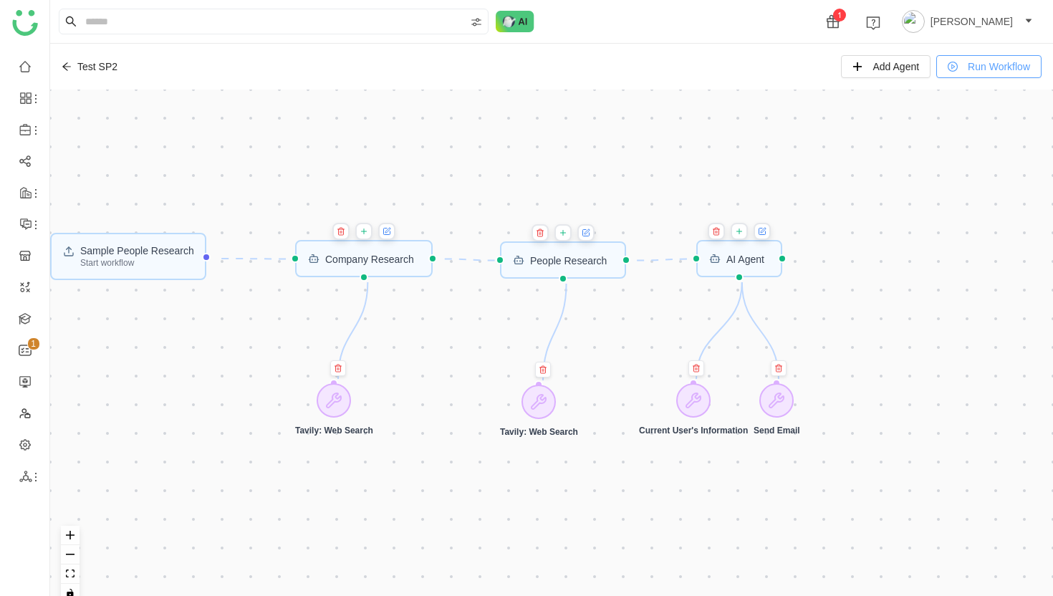
click at [983, 65] on span "Run Workflow" at bounding box center [998, 67] width 62 height 16
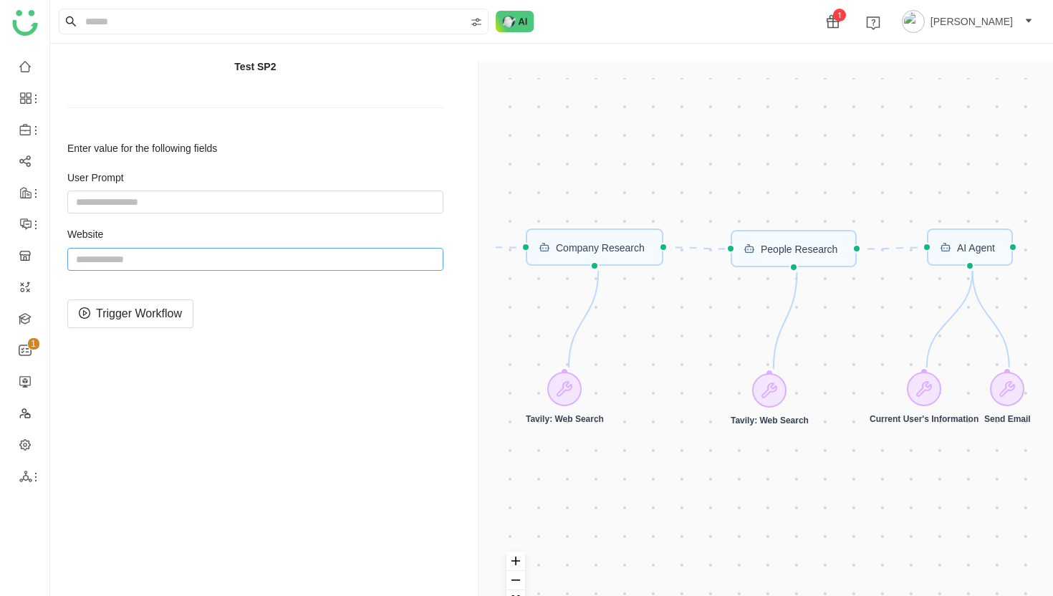
click at [304, 258] on input "string" at bounding box center [255, 259] width 376 height 23
paste input "**********"
type input "**********"
paste input "**********"
type input "**********"
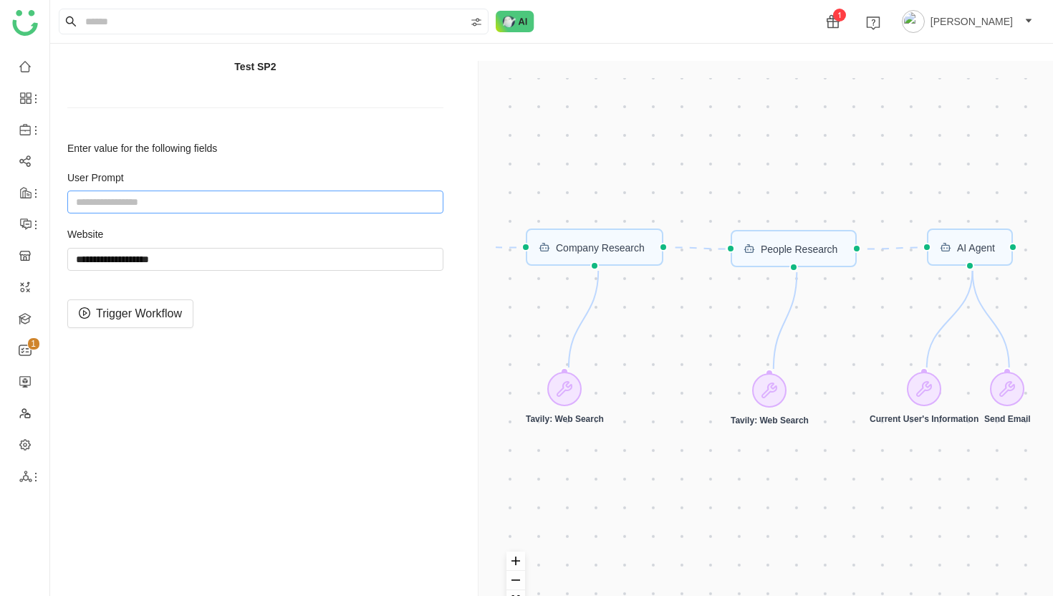
click at [156, 204] on input "string" at bounding box center [255, 201] width 376 height 23
type input "*******"
click at [146, 314] on span "Trigger Workflow" at bounding box center [139, 313] width 86 height 18
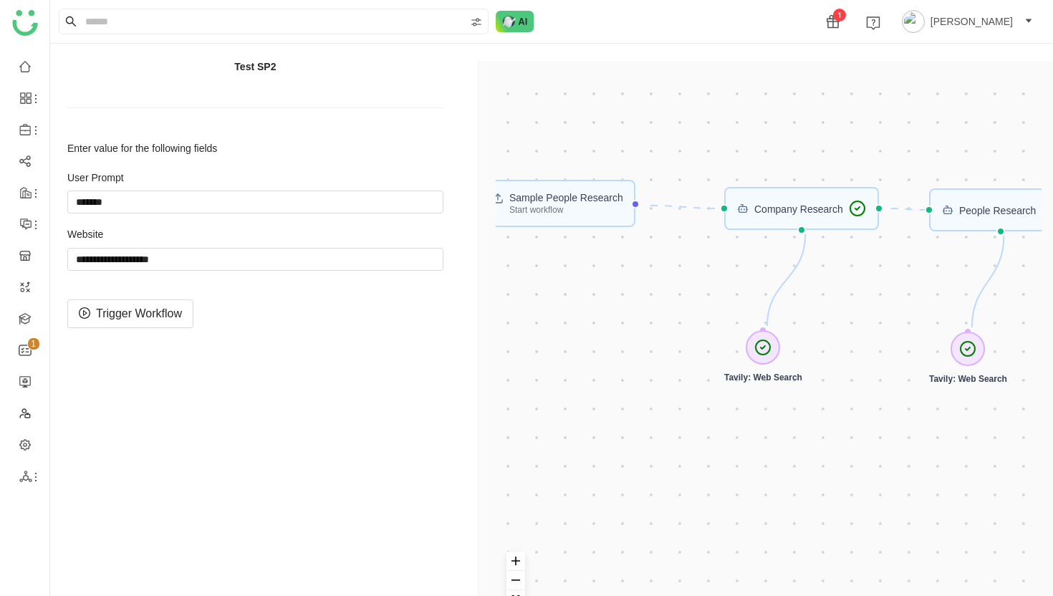
drag, startPoint x: 521, startPoint y: 339, endPoint x: 720, endPoint y: 298, distance: 202.6
click at [720, 298] on div "Sample People Research Start workflow AI Agent Company Research People Research…" at bounding box center [769, 358] width 546 height 561
drag, startPoint x: 192, startPoint y: 261, endPoint x: 192, endPoint y: 241, distance: 19.3
click at [192, 241] on div "Website" at bounding box center [255, 249] width 376 height 43
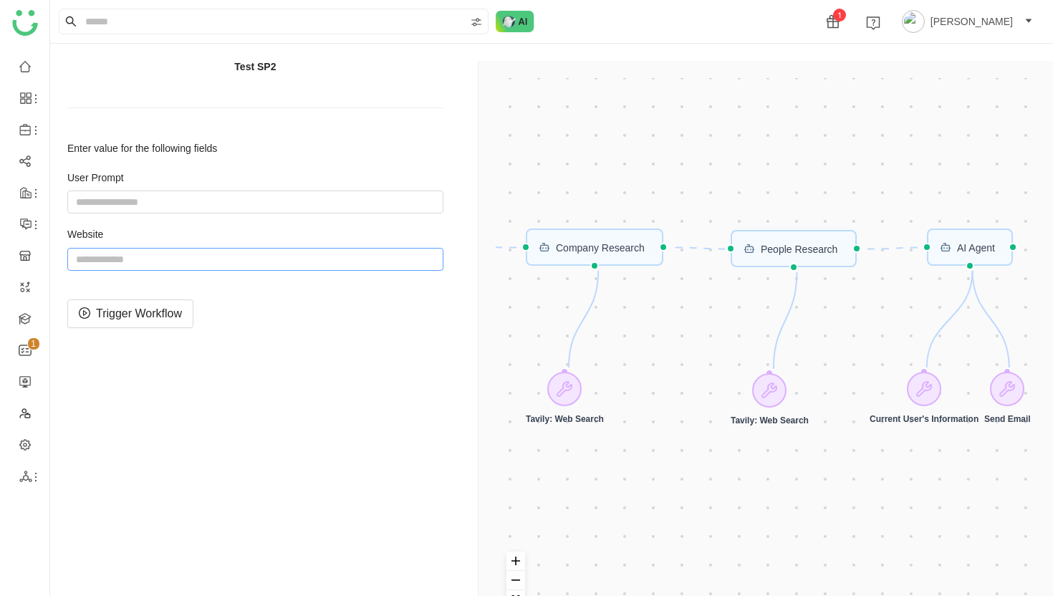
click at [117, 264] on input "string" at bounding box center [255, 259] width 376 height 23
paste input "**********"
click at [146, 204] on input "string" at bounding box center [255, 201] width 376 height 23
drag, startPoint x: 221, startPoint y: 259, endPoint x: 221, endPoint y: 246, distance: 12.9
click at [221, 246] on div "Website" at bounding box center [255, 249] width 376 height 43
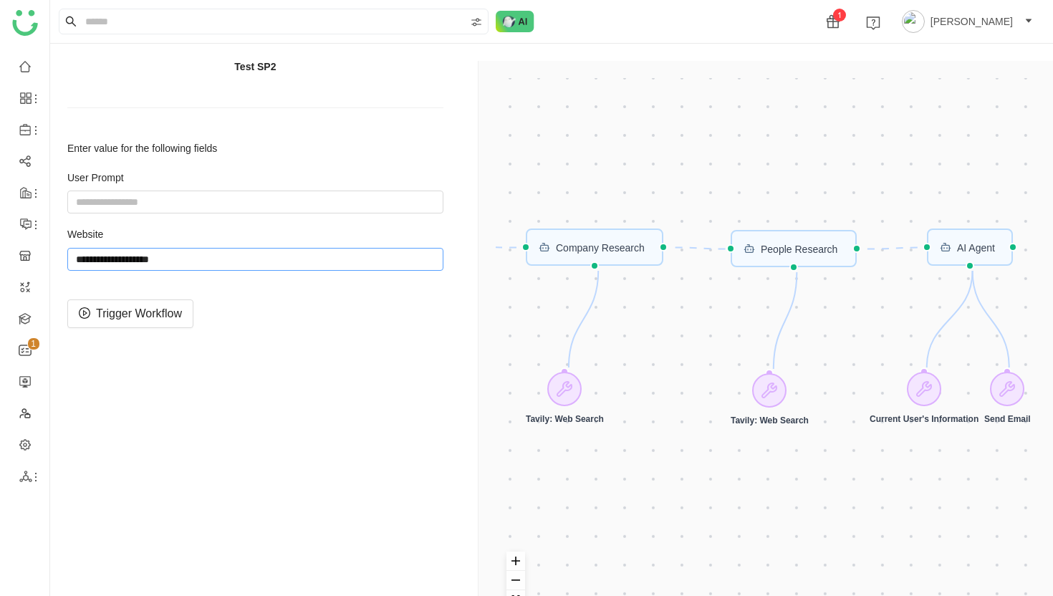
paste input "**********"
type input "**********"
click at [199, 201] on input "string" at bounding box center [255, 201] width 376 height 23
type input "*********"
click at [146, 319] on span "Trigger Workflow" at bounding box center [139, 313] width 86 height 18
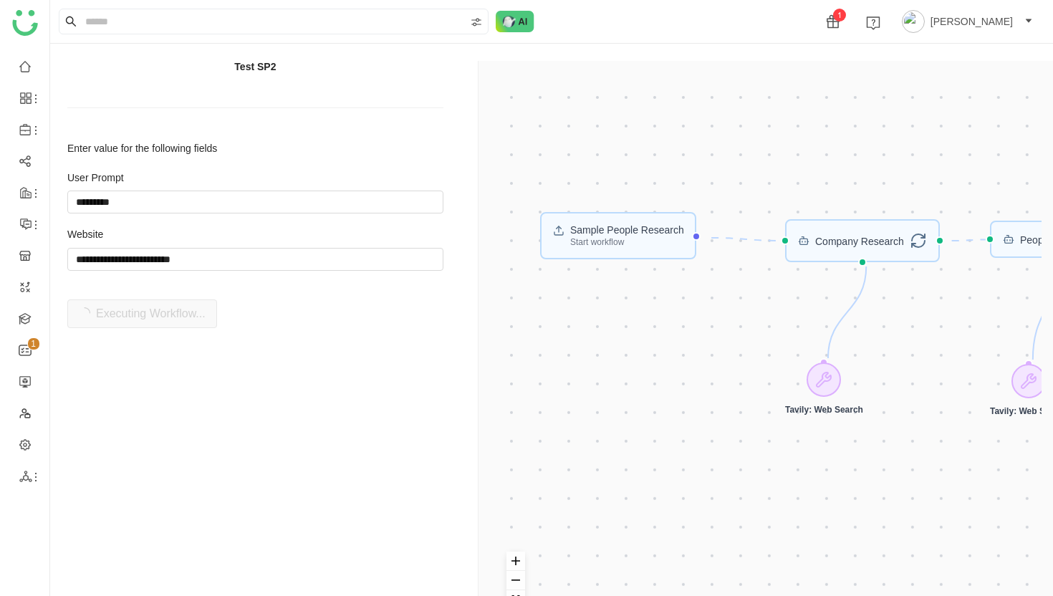
drag, startPoint x: 646, startPoint y: 473, endPoint x: 905, endPoint y: 463, distance: 259.4
click at [905, 463] on div "Sample People Research Start workflow AI Agent Company Research People Research…" at bounding box center [769, 358] width 546 height 561
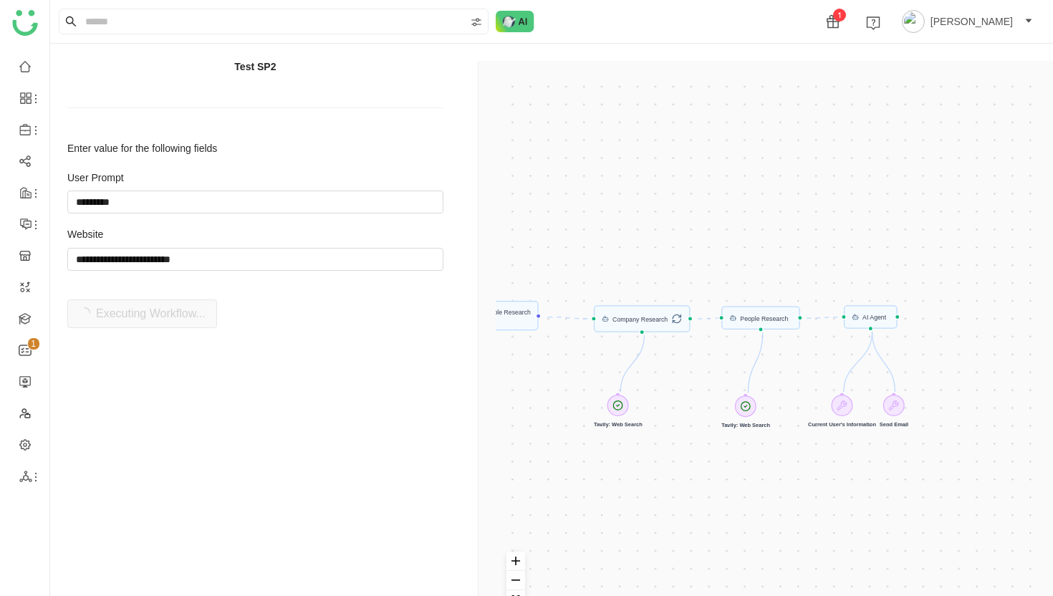
drag, startPoint x: 939, startPoint y: 460, endPoint x: 700, endPoint y: 458, distance: 239.2
click at [699, 458] on div "Sample People Research Start workflow AI Agent Company Research People Research…" at bounding box center [769, 358] width 546 height 561
